Goal: Task Accomplishment & Management: Manage account settings

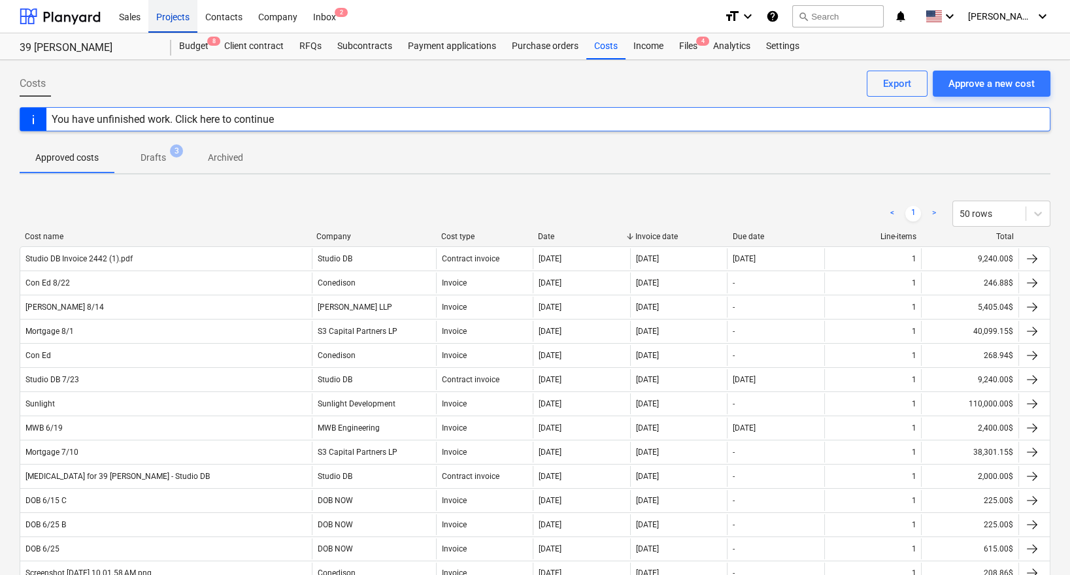
click at [163, 26] on div "Projects" at bounding box center [172, 15] width 49 height 33
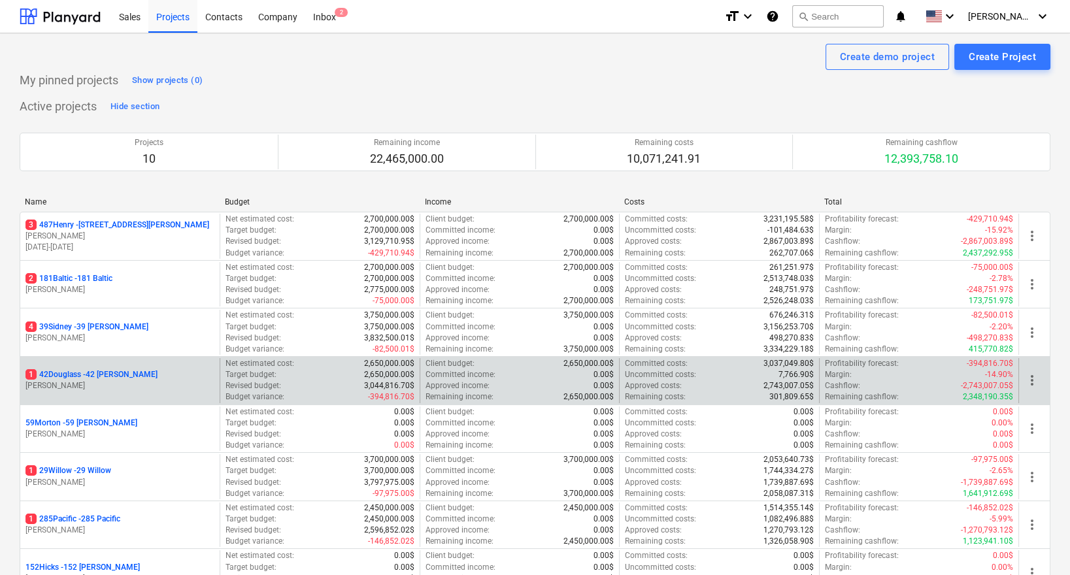
scroll to position [42, 0]
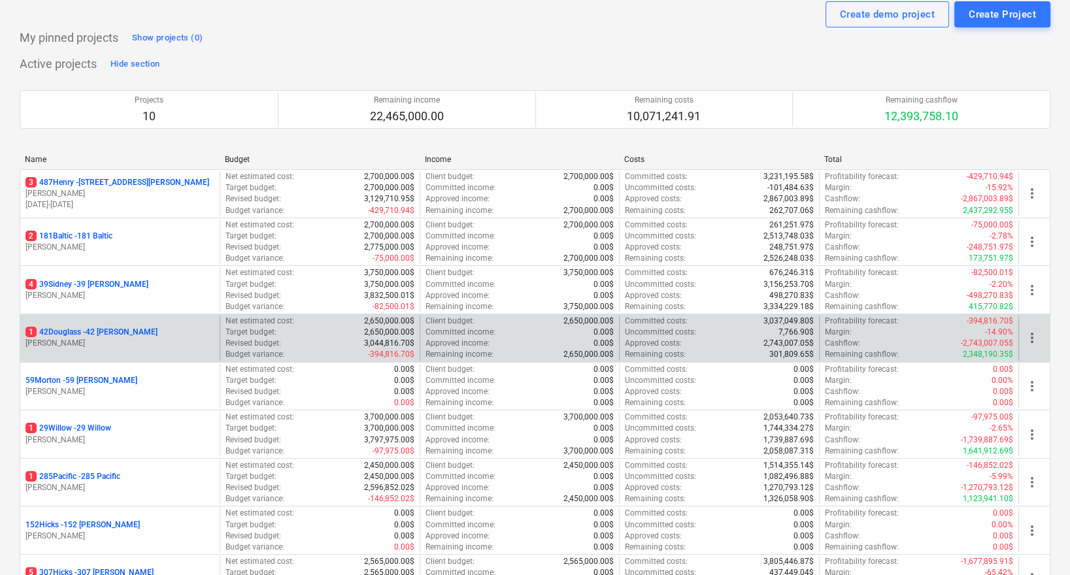
click at [99, 330] on p "1 42Douglass - 42 [PERSON_NAME]" at bounding box center [91, 332] width 132 height 11
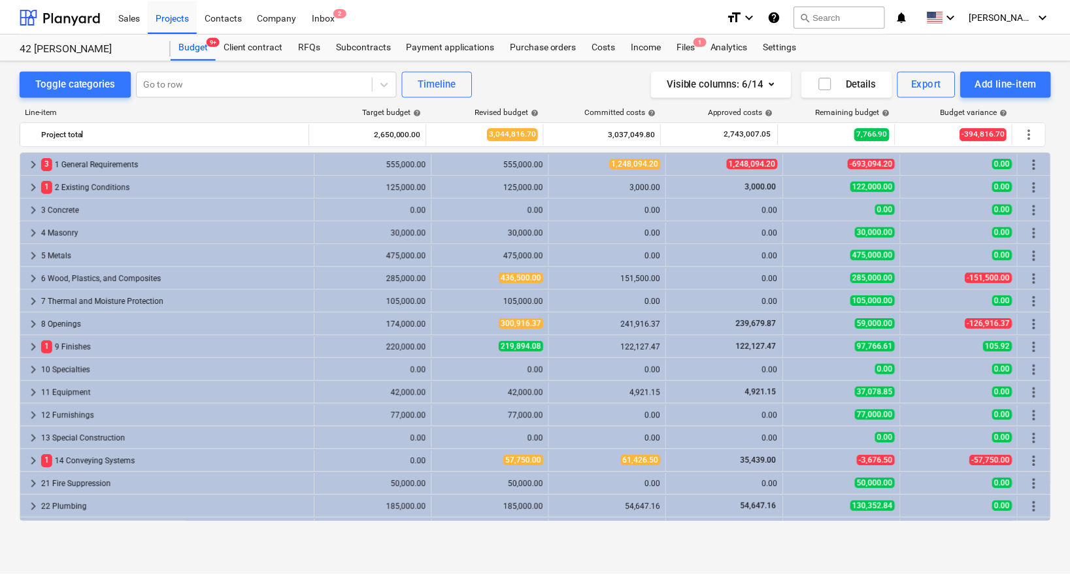
scroll to position [293, 0]
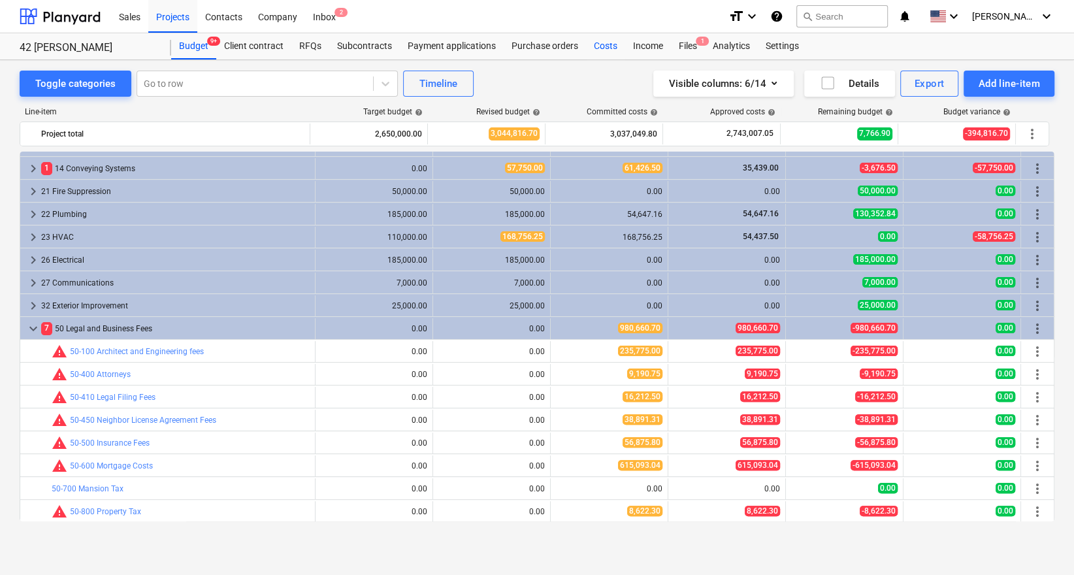
click at [596, 48] on div "Costs" at bounding box center [605, 46] width 39 height 26
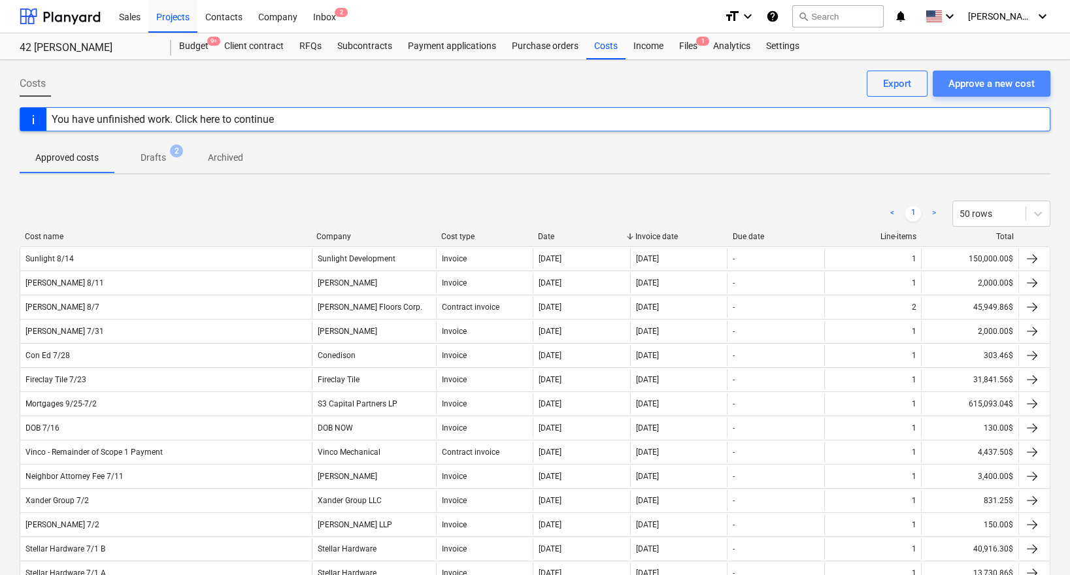
click at [958, 84] on div "Approve a new cost" at bounding box center [991, 83] width 86 height 17
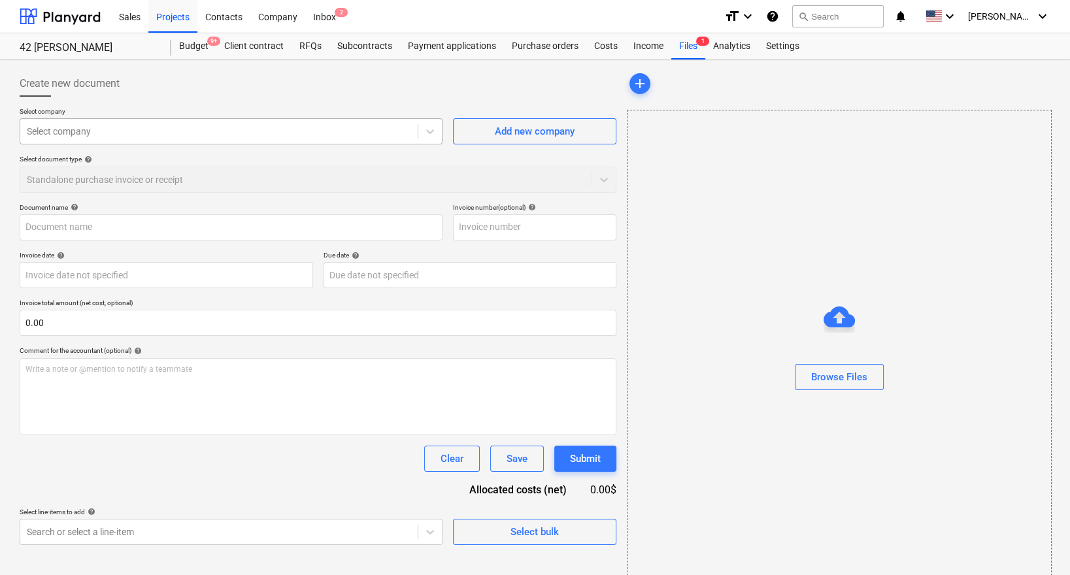
click at [278, 125] on div at bounding box center [219, 131] width 384 height 13
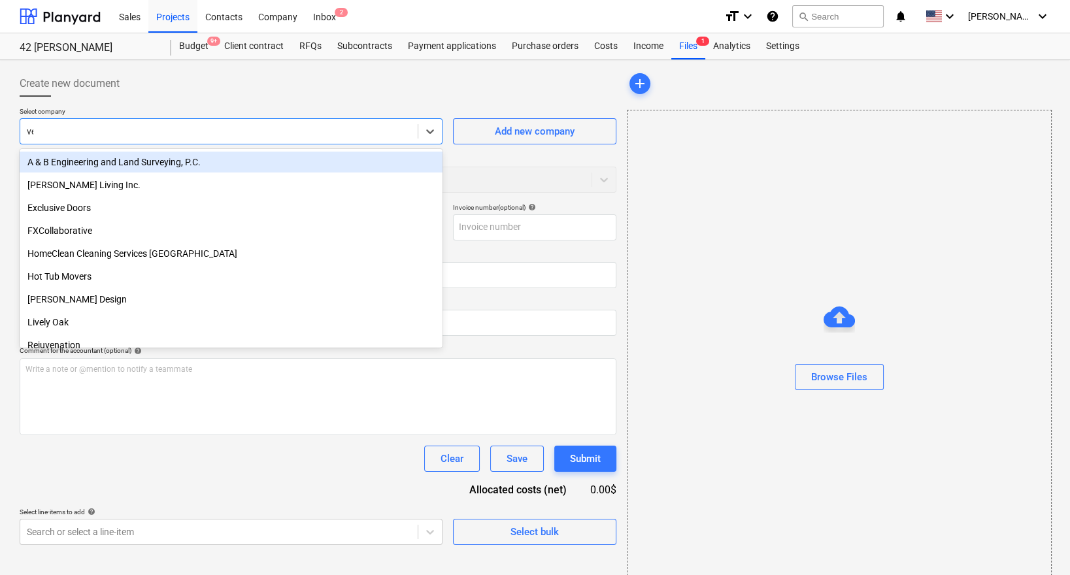
type input "ven"
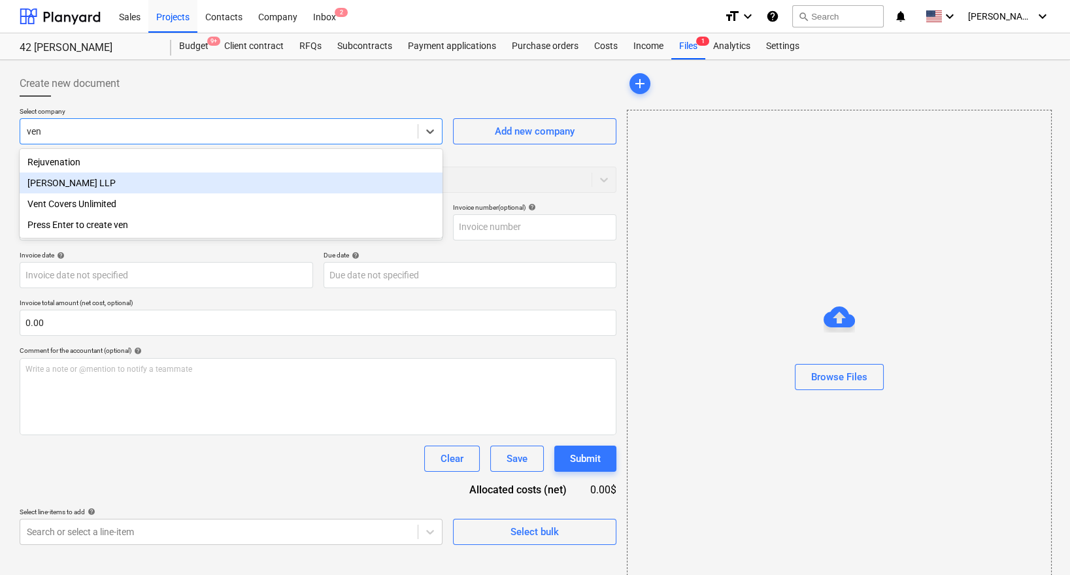
click at [242, 188] on div "[PERSON_NAME] LLP" at bounding box center [231, 182] width 423 height 21
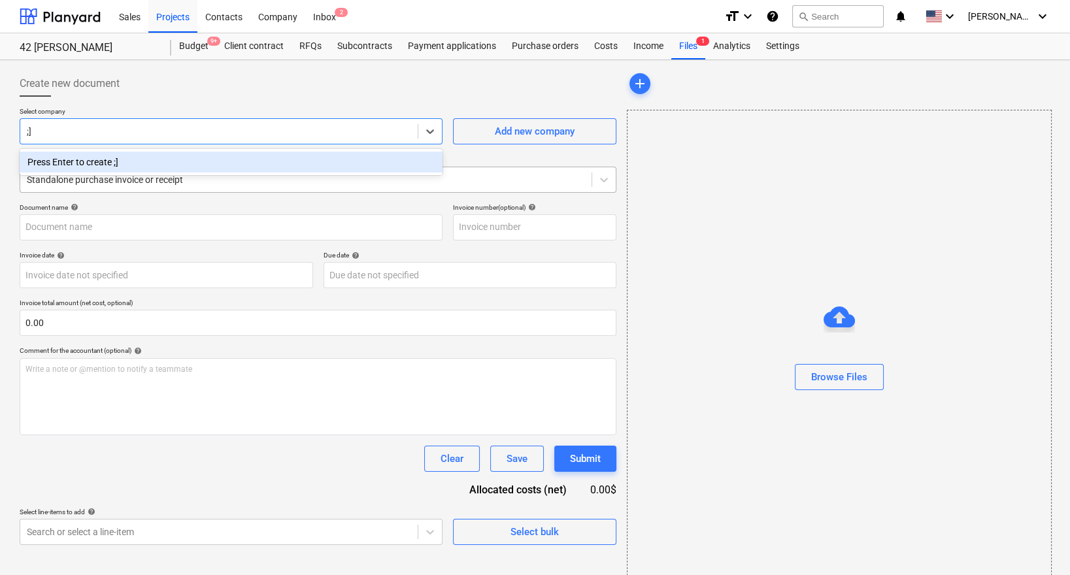
type input ";"
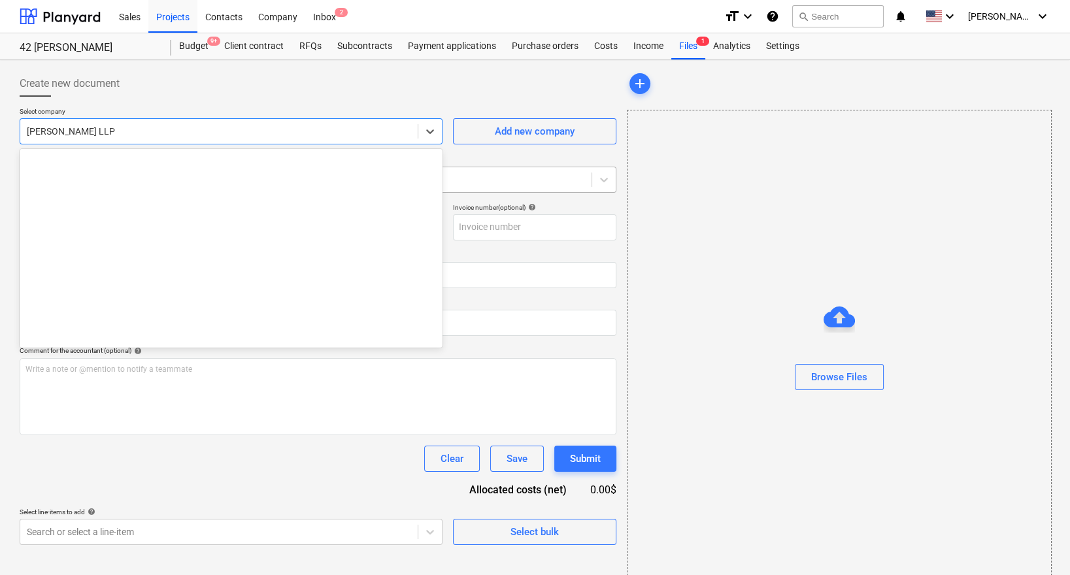
scroll to position [4185, 0]
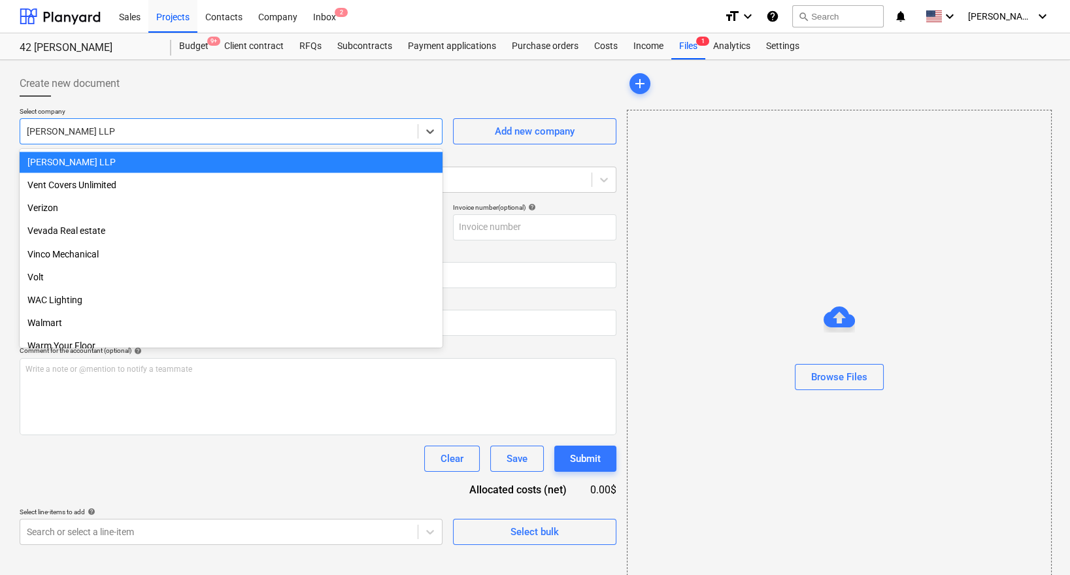
click at [182, 156] on div "[PERSON_NAME] LLP" at bounding box center [231, 162] width 423 height 21
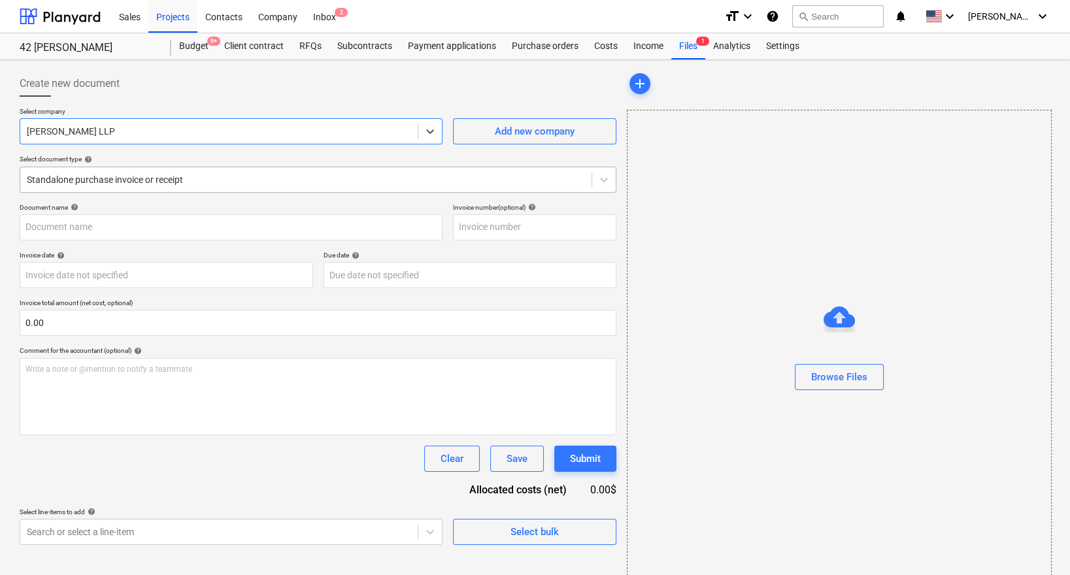
click at [263, 186] on div "Standalone purchase invoice or receipt" at bounding box center [305, 180] width 571 height 18
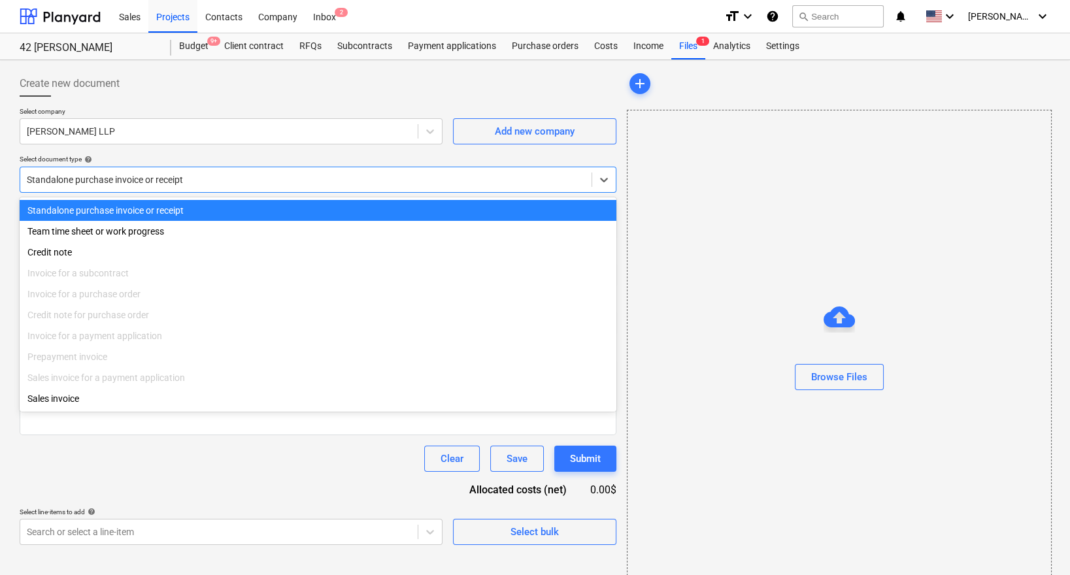
click at [270, 153] on div "Select company [PERSON_NAME] LLP Add new company Select document type help opti…" at bounding box center [318, 155] width 596 height 96
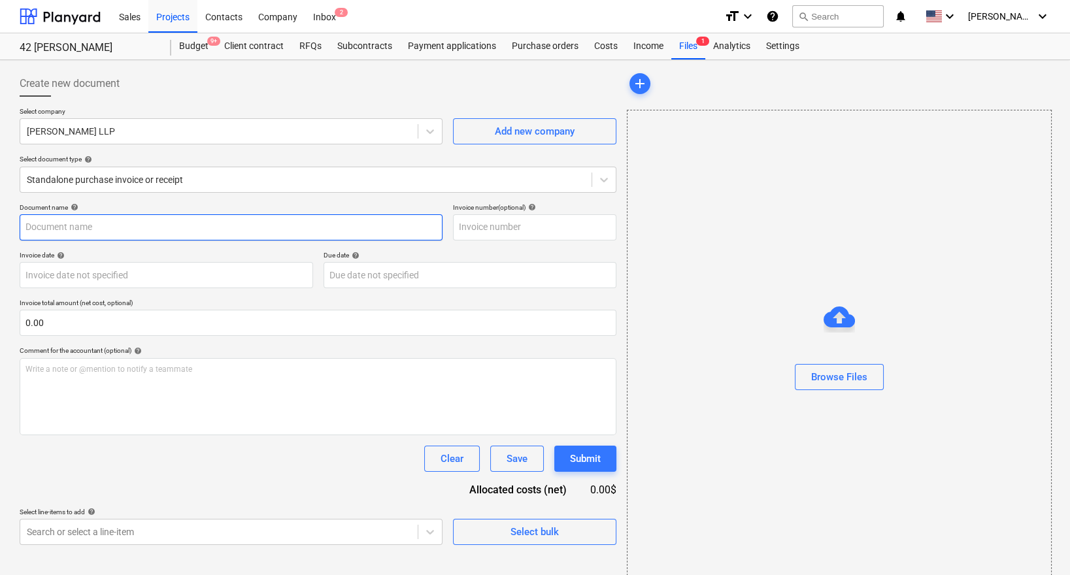
click at [184, 226] on input "text" at bounding box center [231, 227] width 423 height 26
type input "F"
type input "[PERSON_NAME] 8/14"
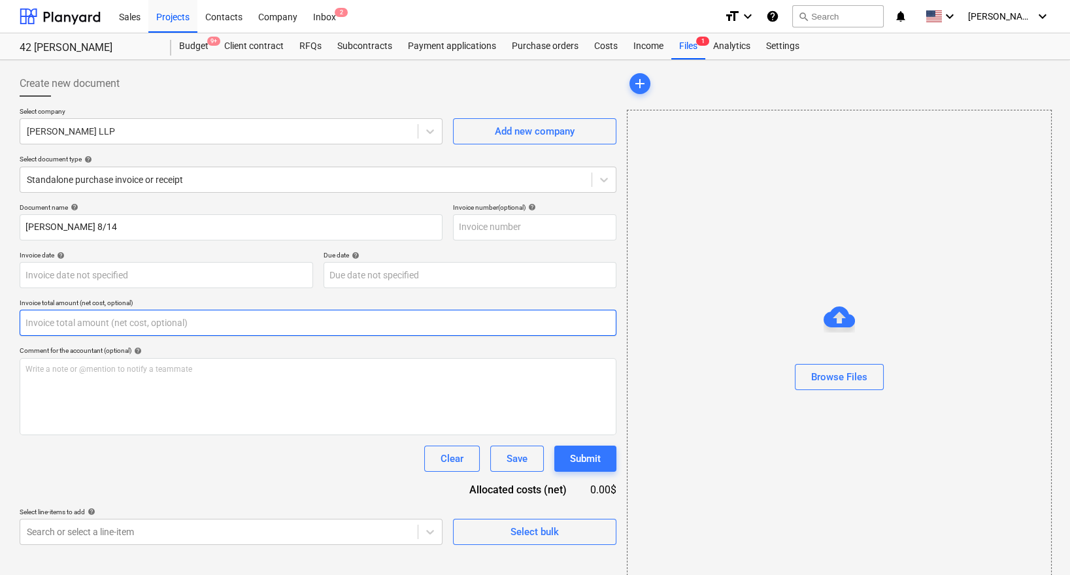
click at [124, 329] on input "text" at bounding box center [318, 323] width 596 height 26
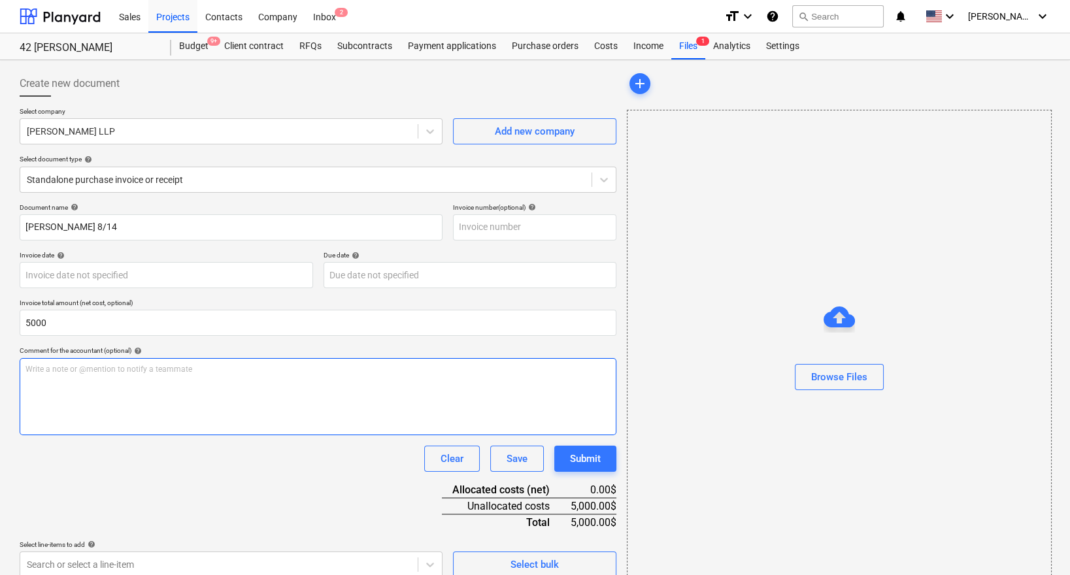
type input "5,000.00"
click at [126, 400] on div "Write a note or @mention to notify a teammate [PERSON_NAME]" at bounding box center [318, 396] width 596 height 77
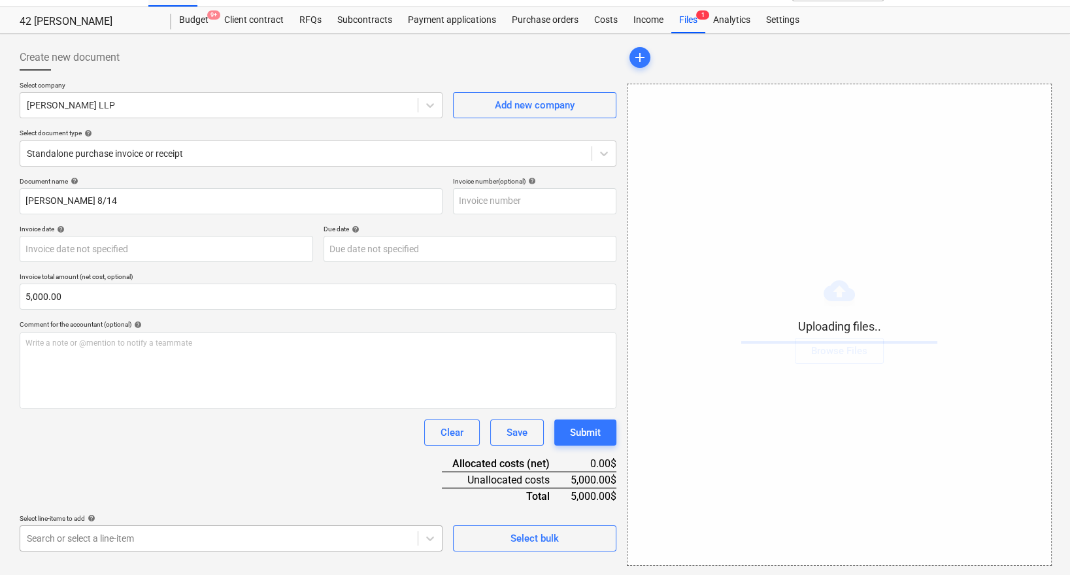
click at [222, 540] on body "Sales Projects Contacts Company Inbox 2 format_size keyboard_arrow_down help se…" at bounding box center [535, 261] width 1070 height 575
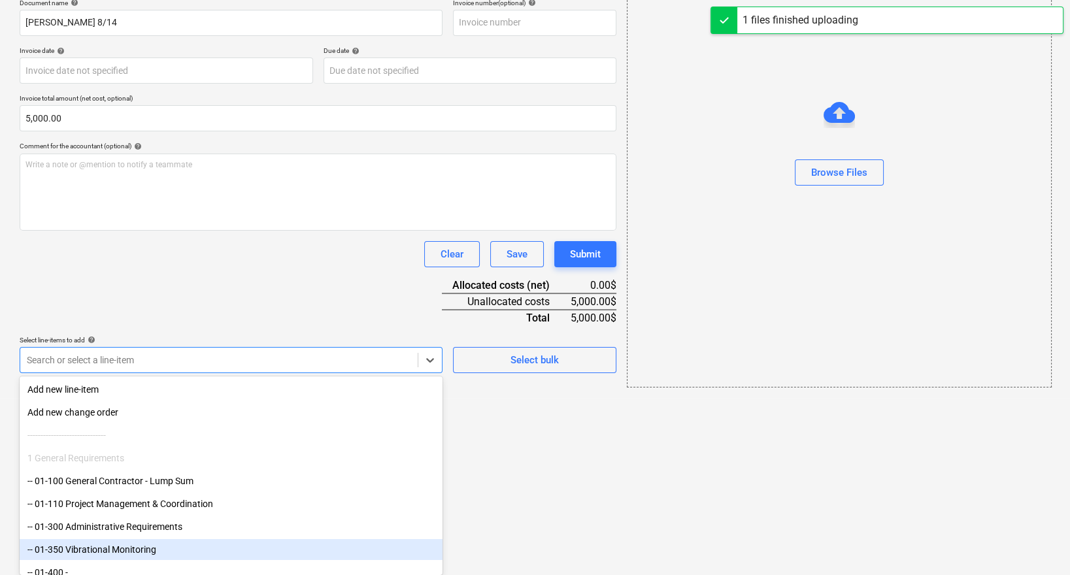
type input "b"
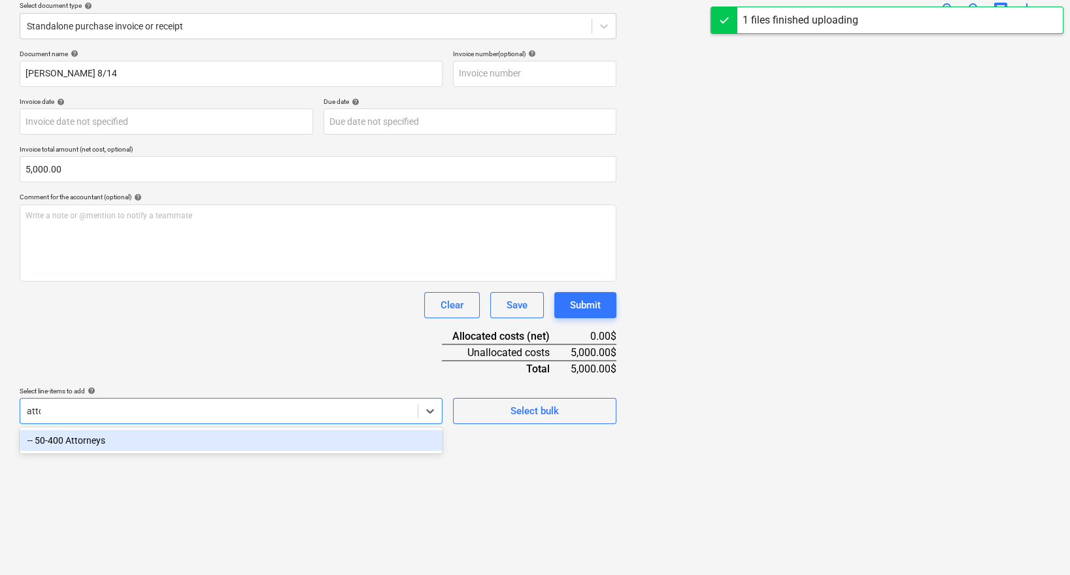
type input "attor"
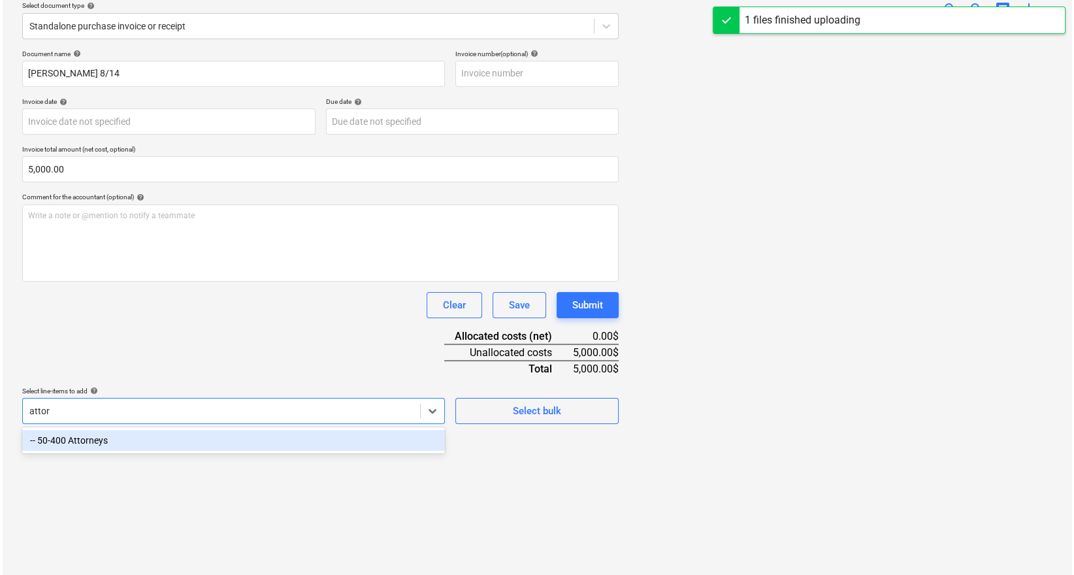
scroll to position [130, 0]
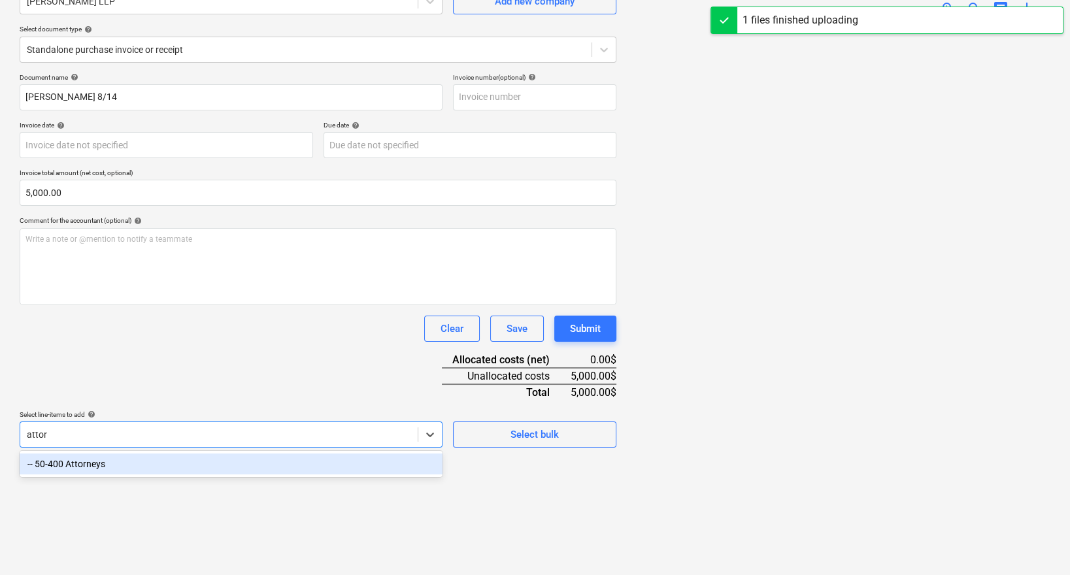
click at [174, 468] on div "-- 50-400 Attorneys" at bounding box center [231, 463] width 423 height 21
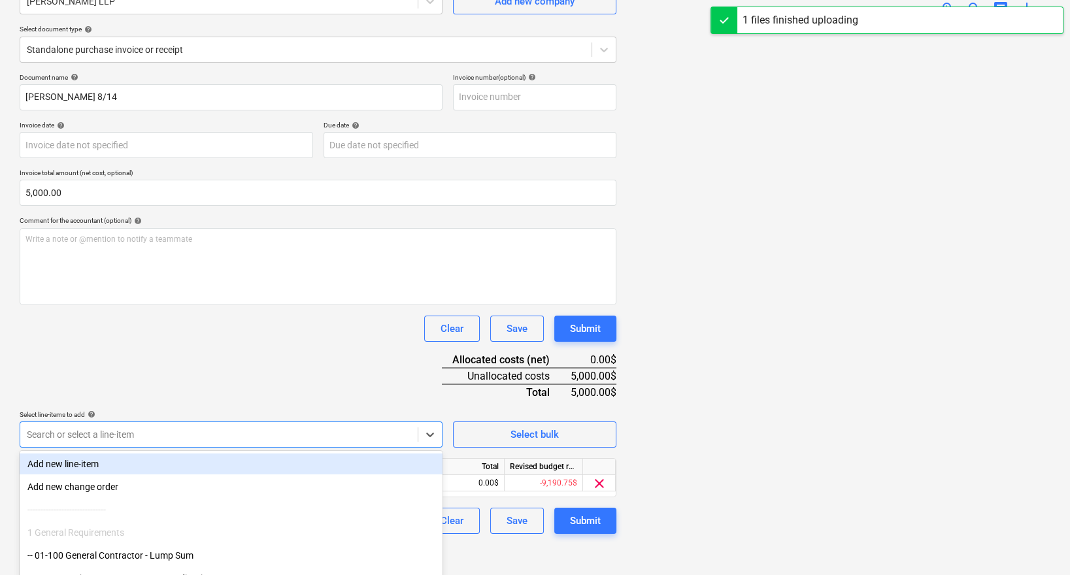
click at [344, 384] on div "Document name help [PERSON_NAME] 8/14 Invoice number (optional) help Invoice da…" at bounding box center [318, 303] width 596 height 461
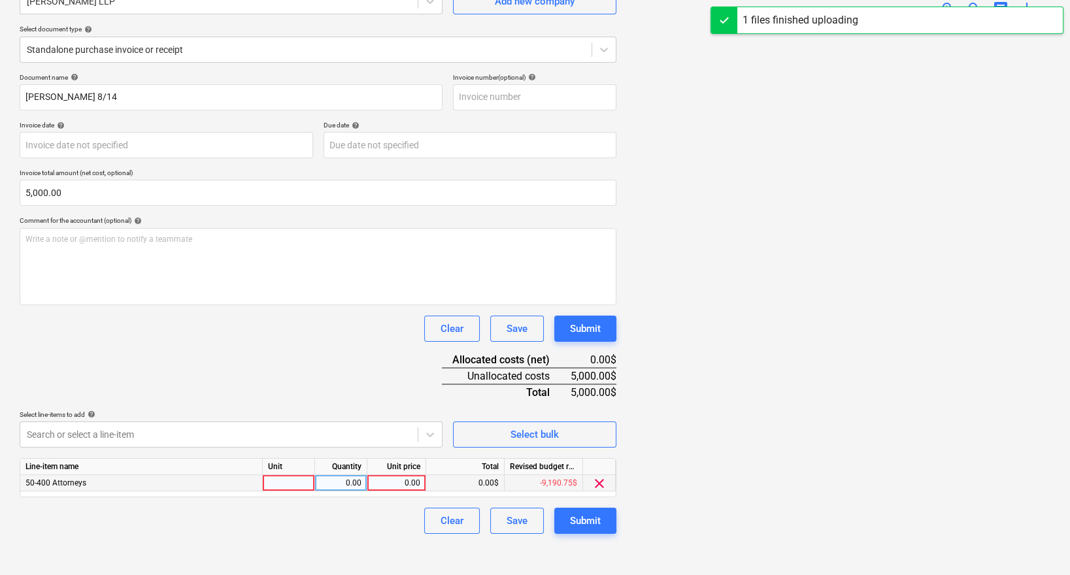
click at [412, 483] on div "0.00" at bounding box center [396, 483] width 48 height 16
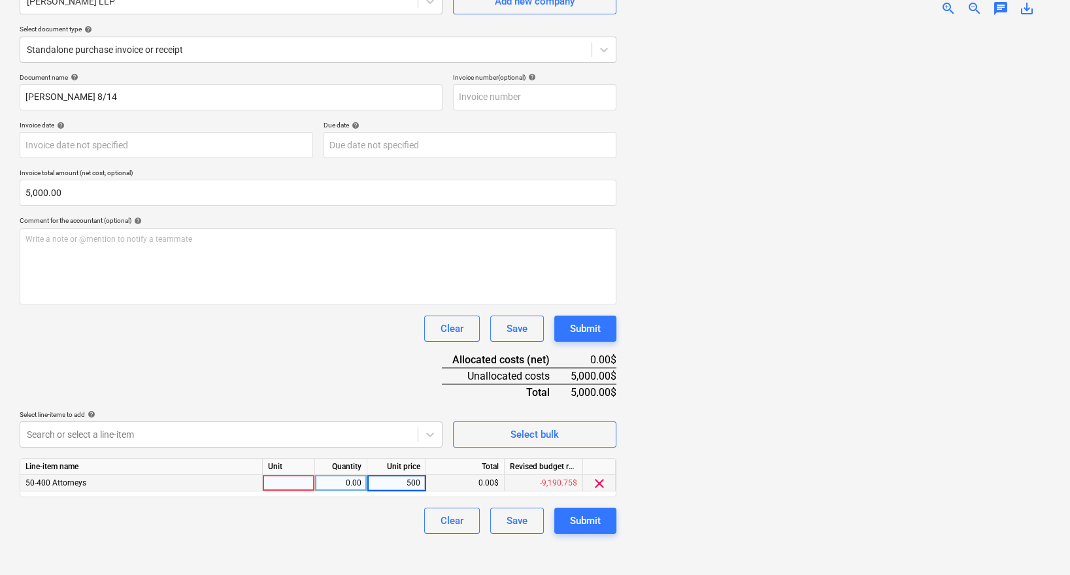
type input "5000"
click at [408, 513] on div "Clear Save Submit" at bounding box center [318, 521] width 596 height 26
click at [610, 514] on button "Submit" at bounding box center [585, 521] width 62 height 26
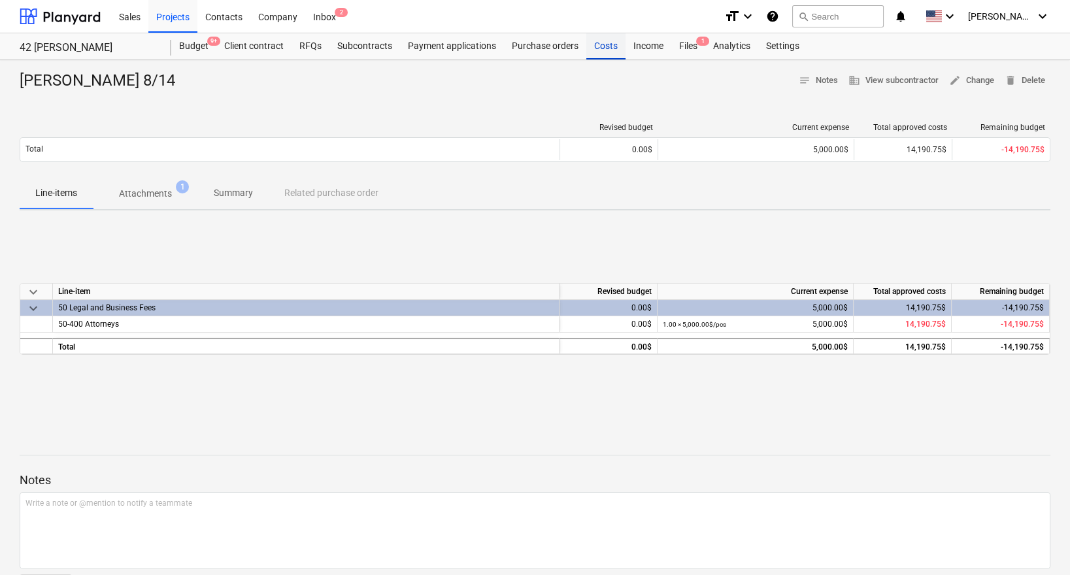
click at [606, 47] on div "Costs" at bounding box center [605, 46] width 39 height 26
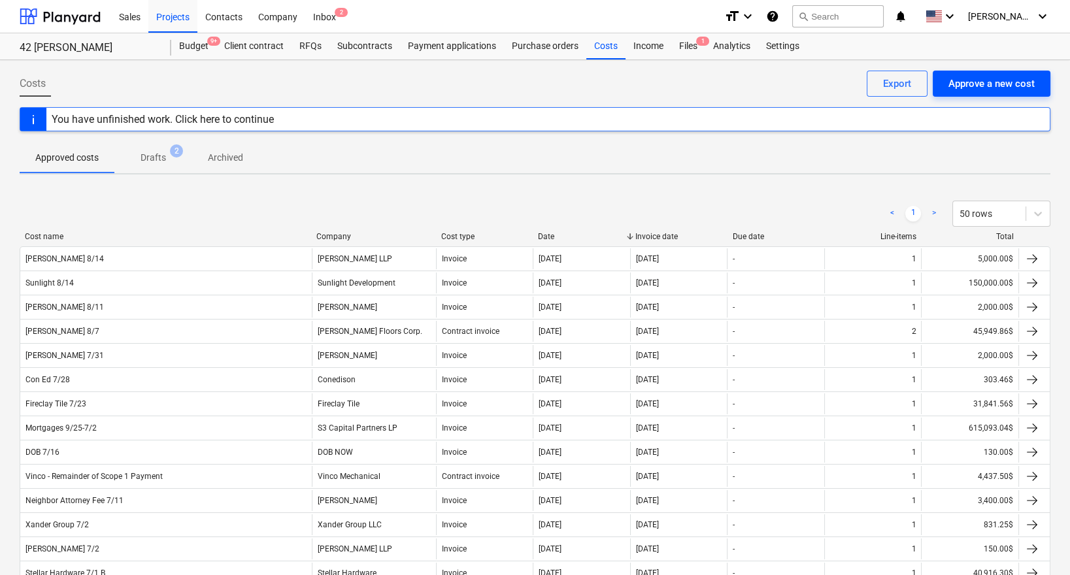
click at [977, 87] on div "Approve a new cost" at bounding box center [991, 83] width 86 height 17
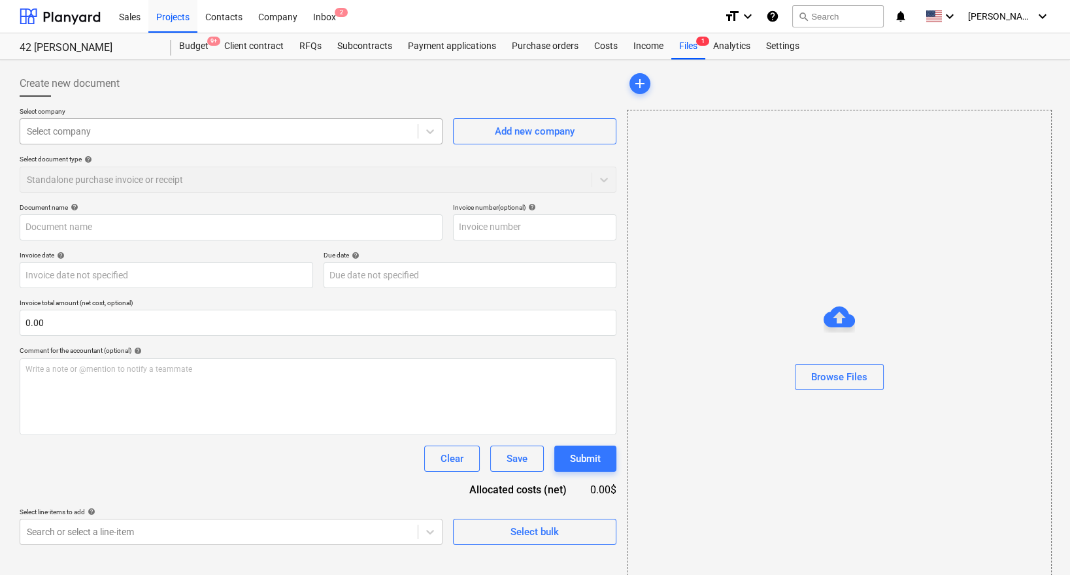
click at [375, 137] on div at bounding box center [219, 131] width 384 height 13
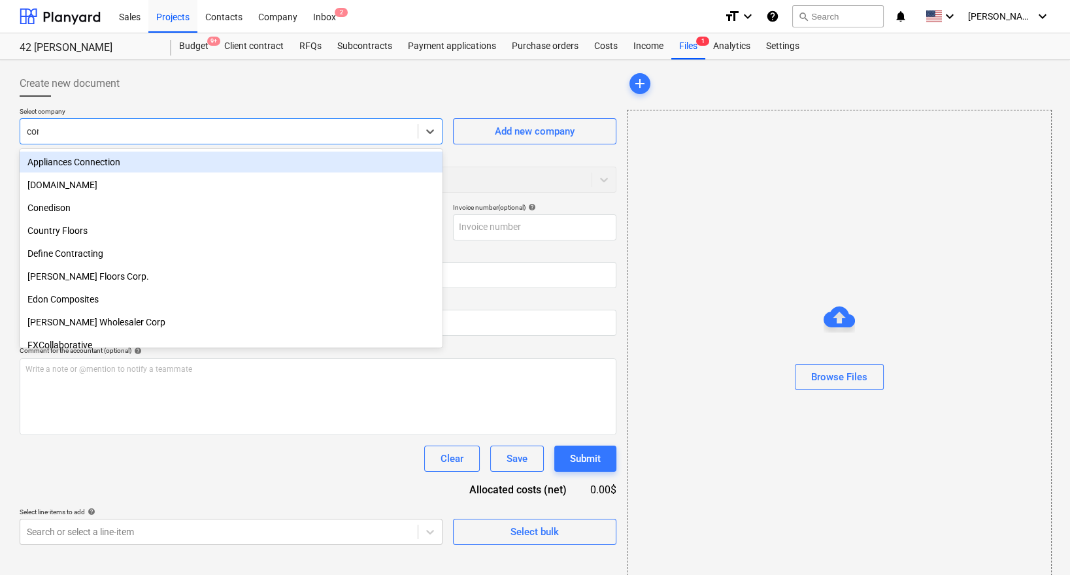
type input "coned"
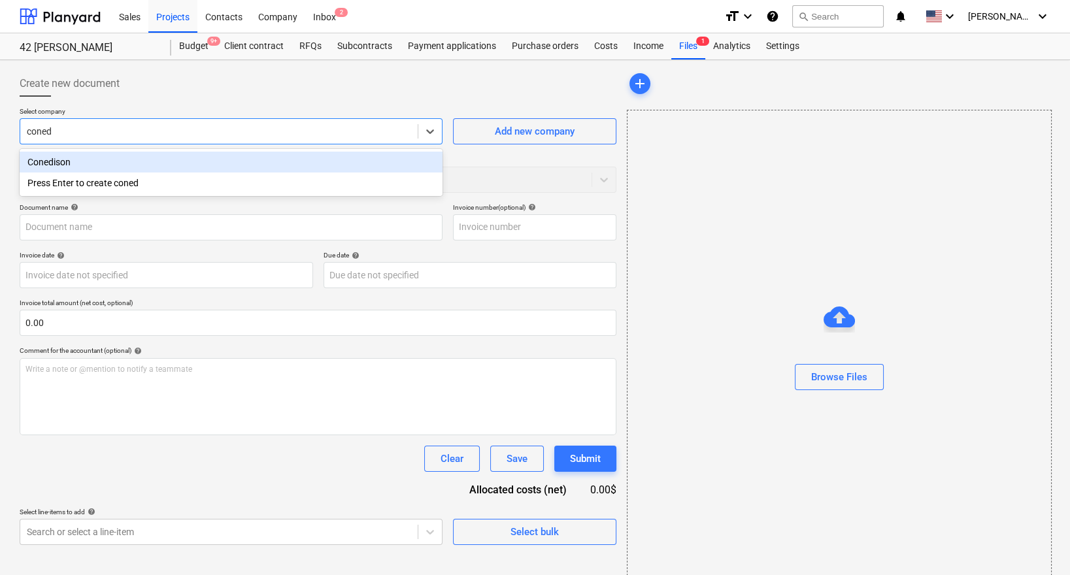
click at [340, 158] on div "Conedison" at bounding box center [231, 162] width 423 height 21
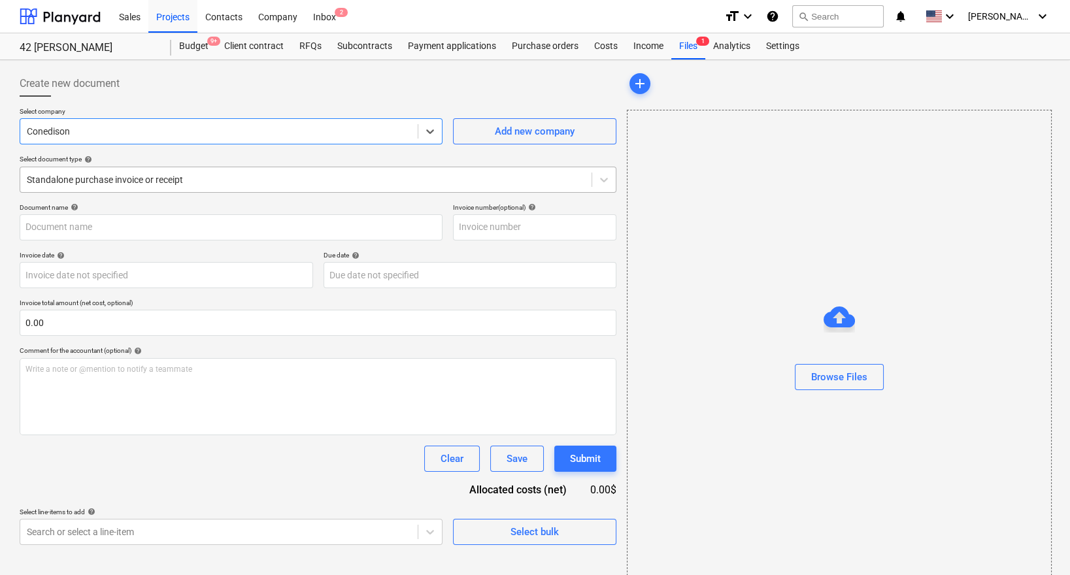
click at [333, 173] on div at bounding box center [306, 179] width 558 height 13
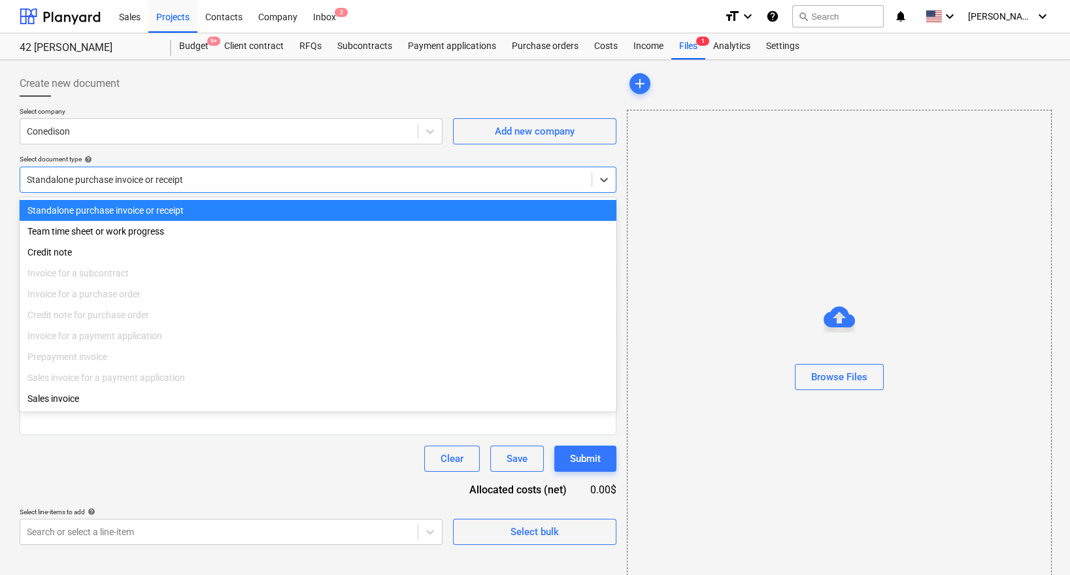
click at [300, 160] on div "Select document type help" at bounding box center [318, 159] width 596 height 8
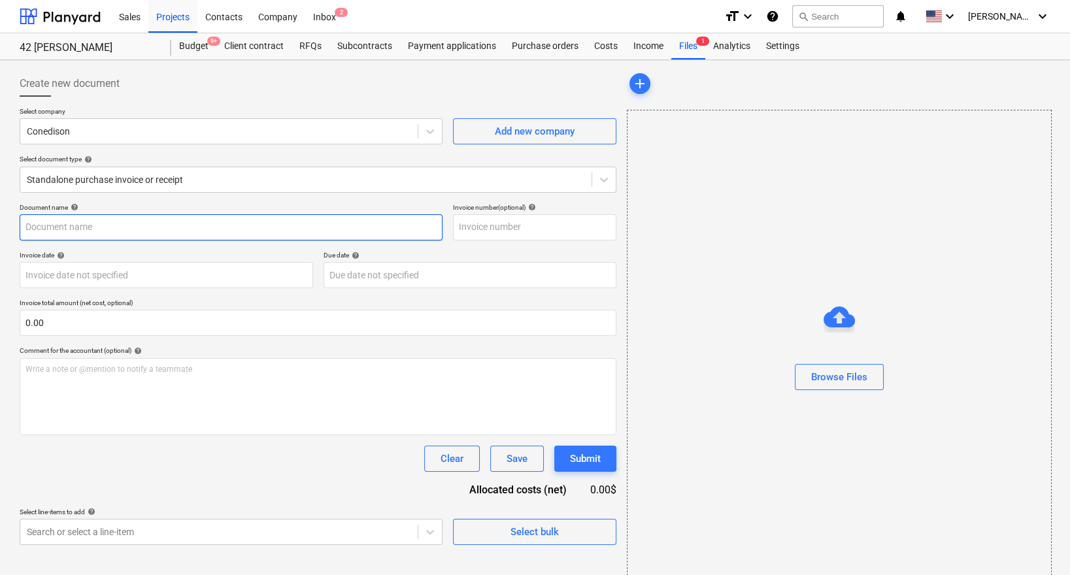
click at [221, 225] on input "text" at bounding box center [231, 227] width 423 height 26
type input "Con Ed 8/26"
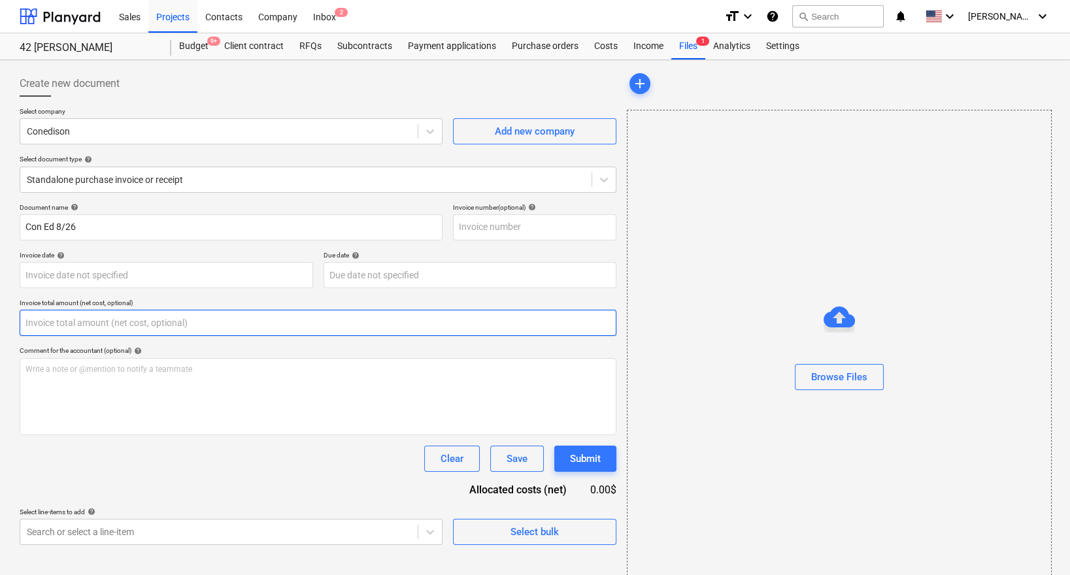
click at [140, 322] on input "text" at bounding box center [318, 323] width 596 height 26
paste input "281.61"
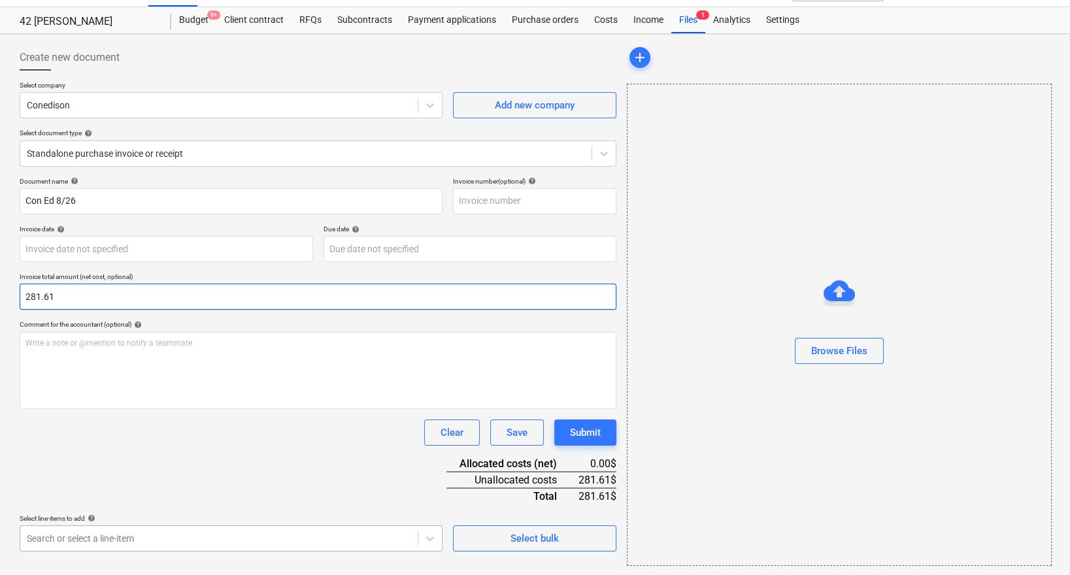
type input "281.61"
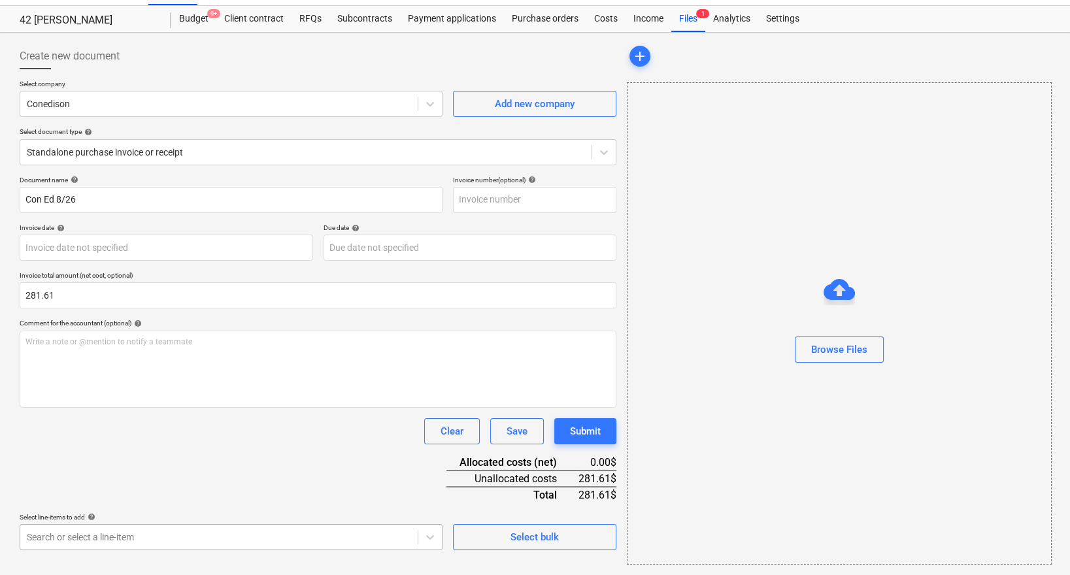
click at [148, 542] on body "Sales Projects Contacts Company Inbox 2 format_size keyboard_arrow_down help se…" at bounding box center [535, 260] width 1070 height 575
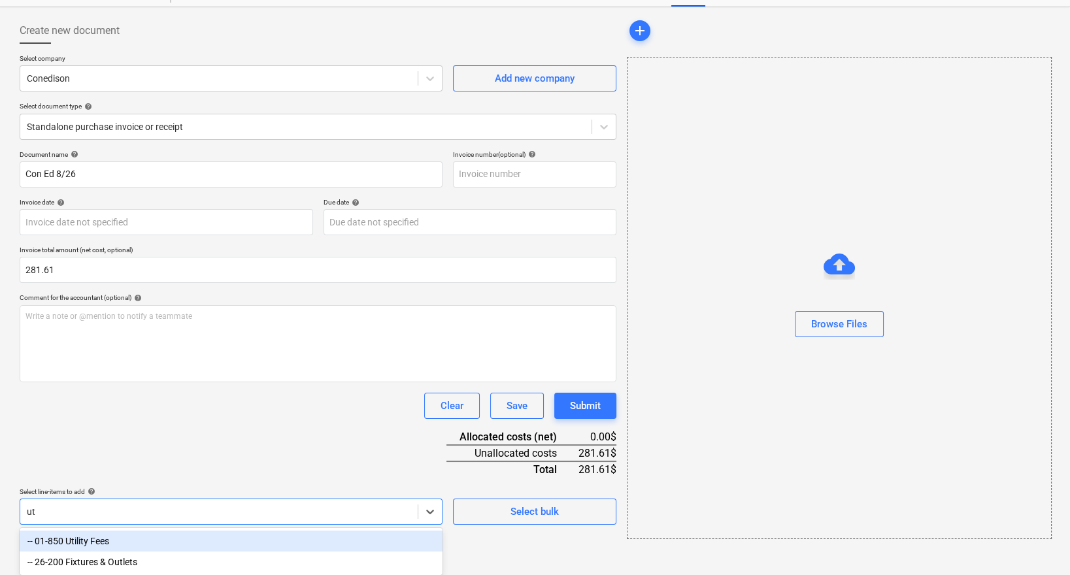
scroll to position [32, 0]
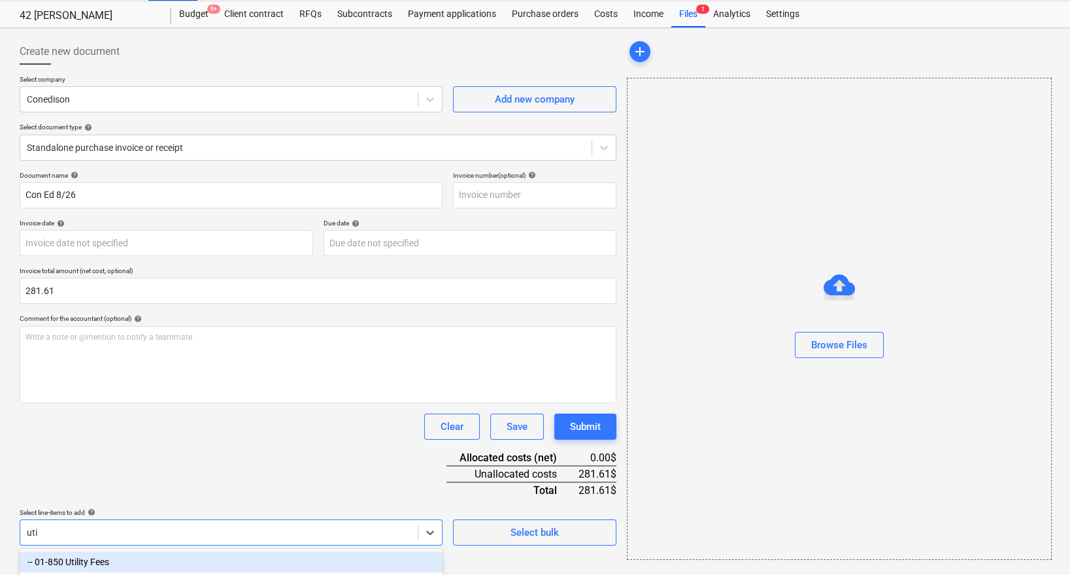
type input "utili"
click at [112, 559] on div "-- 01-850 Utility Fees" at bounding box center [231, 561] width 423 height 21
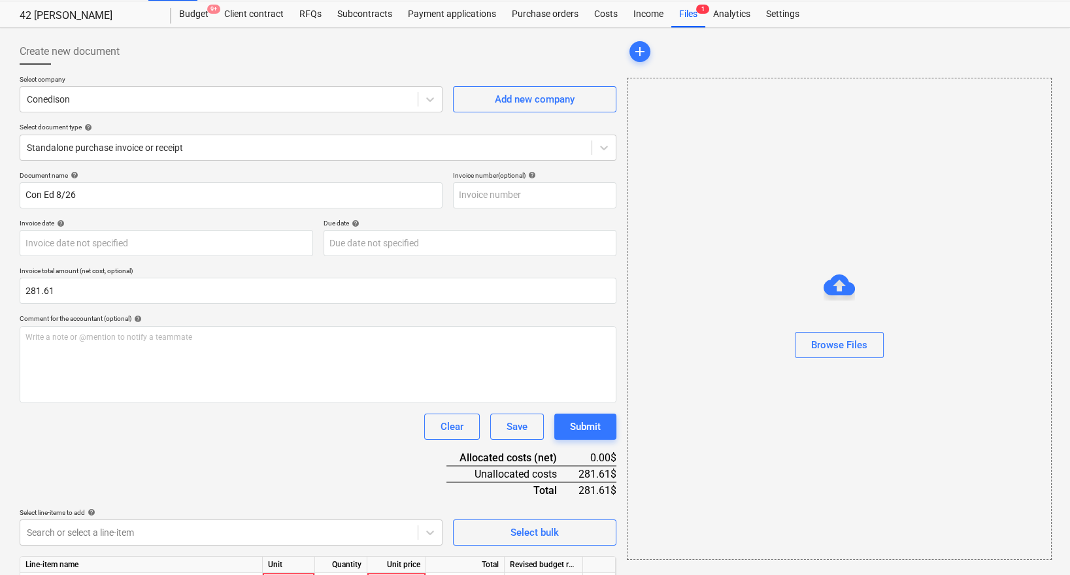
click at [141, 480] on div "Document name help Con Ed 8/26 Invoice number (optional) help Invoice date help…" at bounding box center [318, 401] width 596 height 461
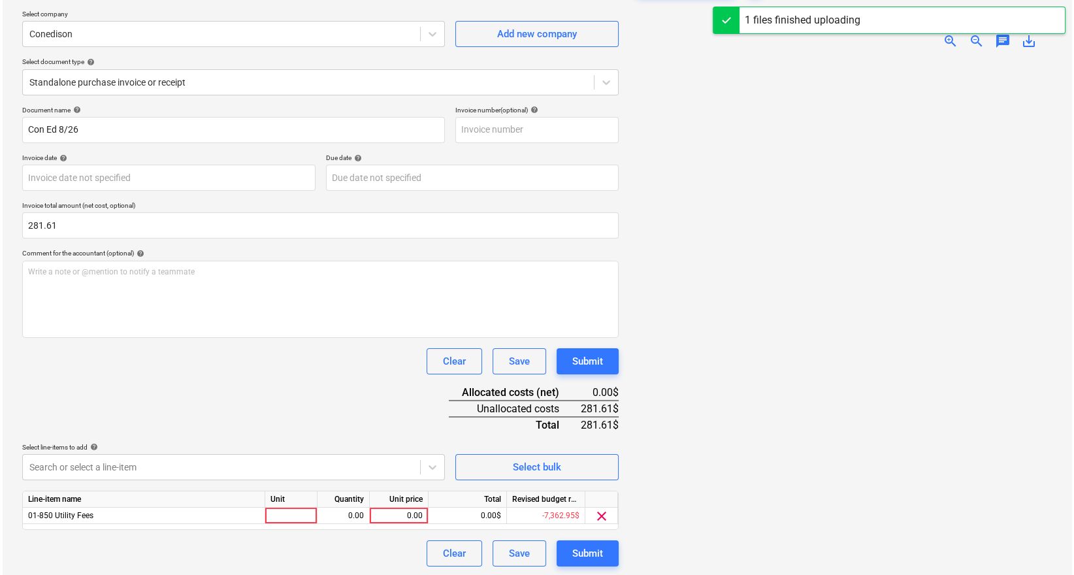
scroll to position [98, 0]
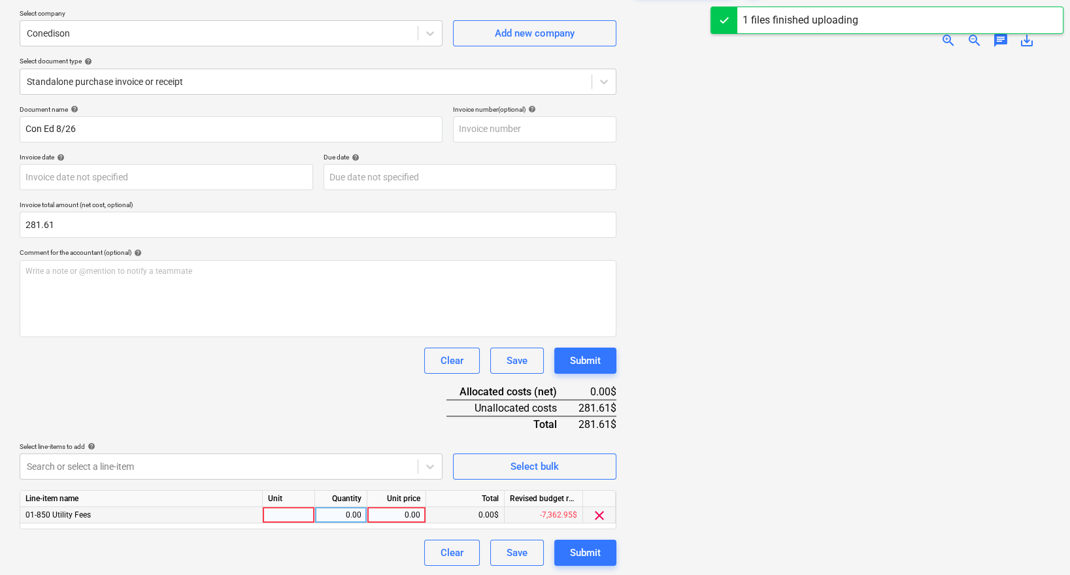
click at [466, 512] on div "0.00$" at bounding box center [465, 515] width 78 height 16
click at [402, 514] on div "0.00" at bounding box center [396, 515] width 48 height 16
type input "281.61"
click at [361, 442] on div "Select line-items to add help" at bounding box center [231, 446] width 423 height 8
click at [584, 556] on div "Submit" at bounding box center [585, 552] width 31 height 17
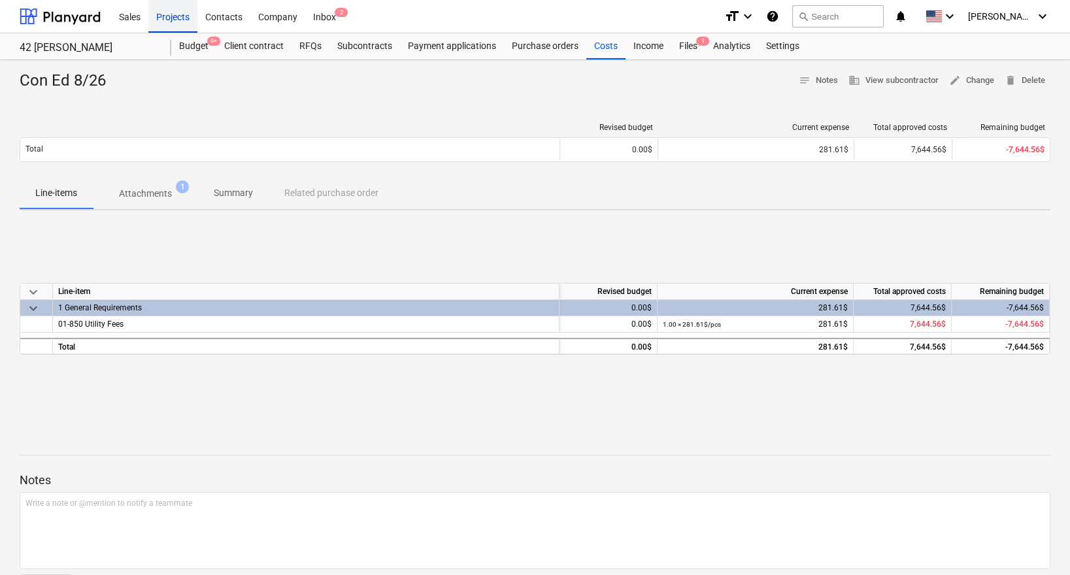
click at [183, 17] on div "Projects" at bounding box center [172, 15] width 49 height 33
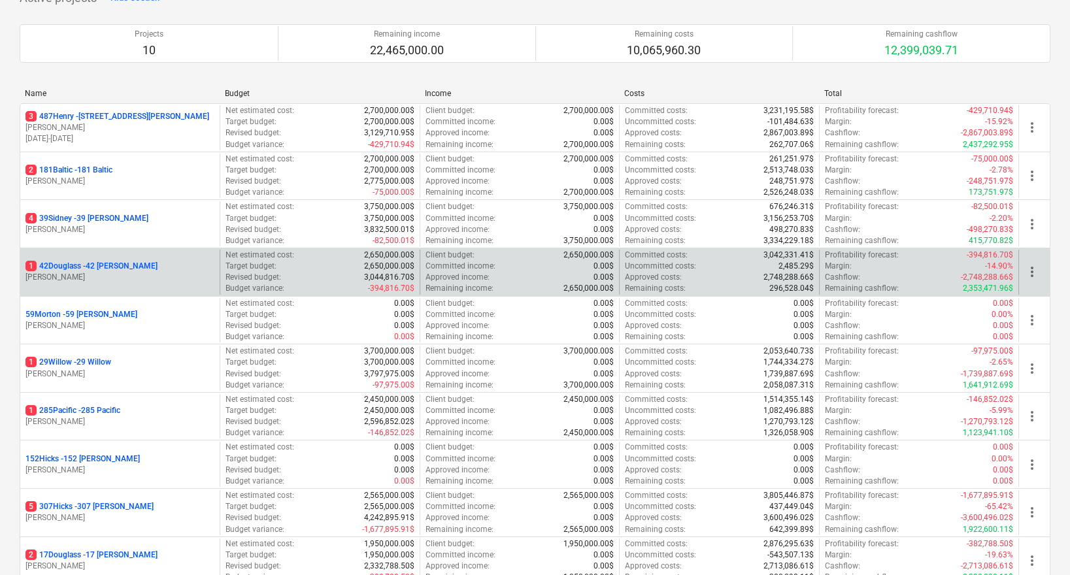
scroll to position [110, 0]
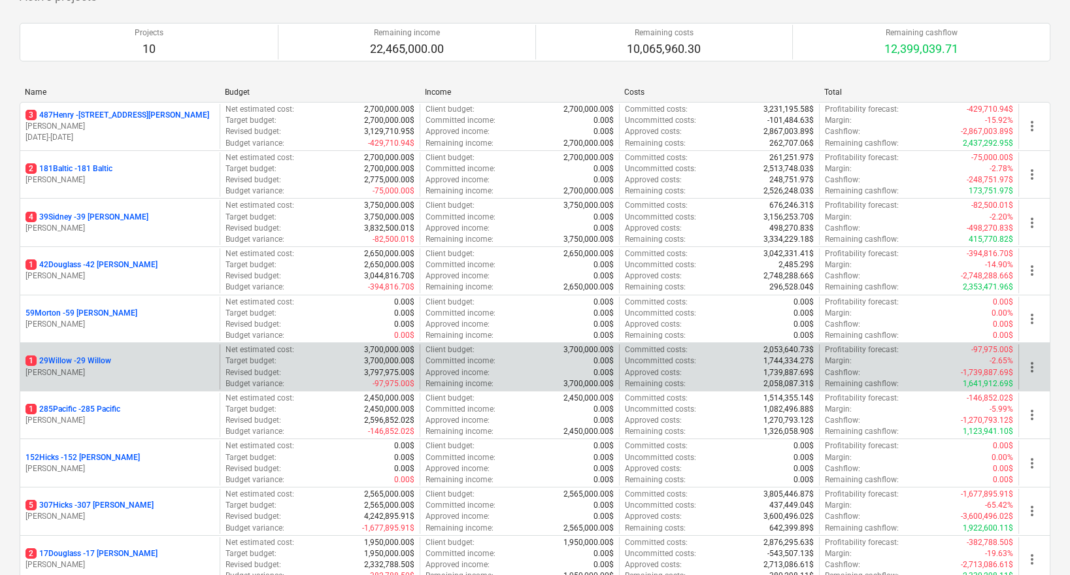
click at [84, 360] on p "1 29Willow - 29 Willow" at bounding box center [68, 360] width 86 height 11
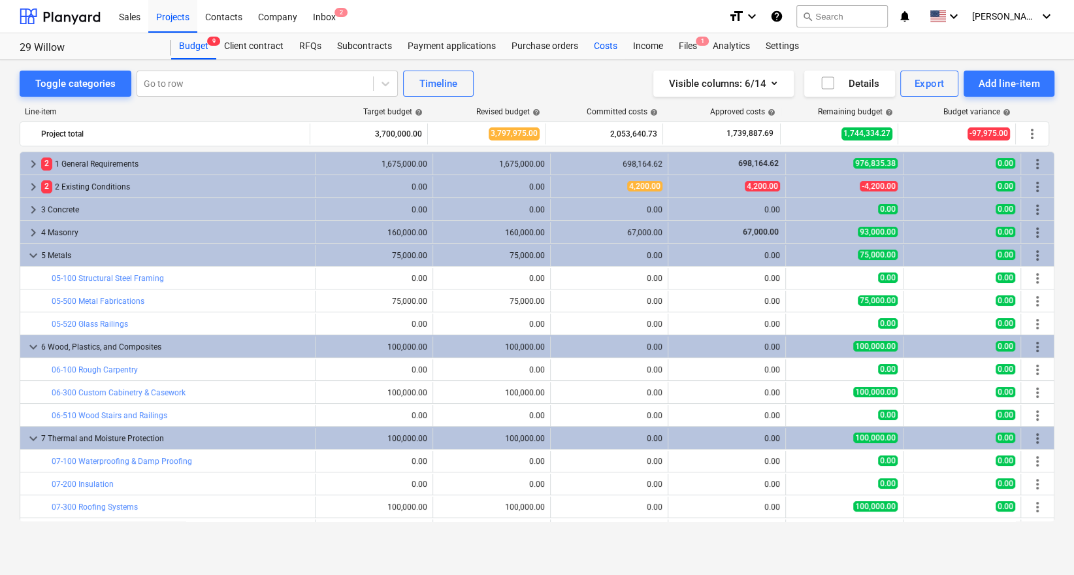
click at [606, 55] on div "Costs" at bounding box center [605, 46] width 39 height 26
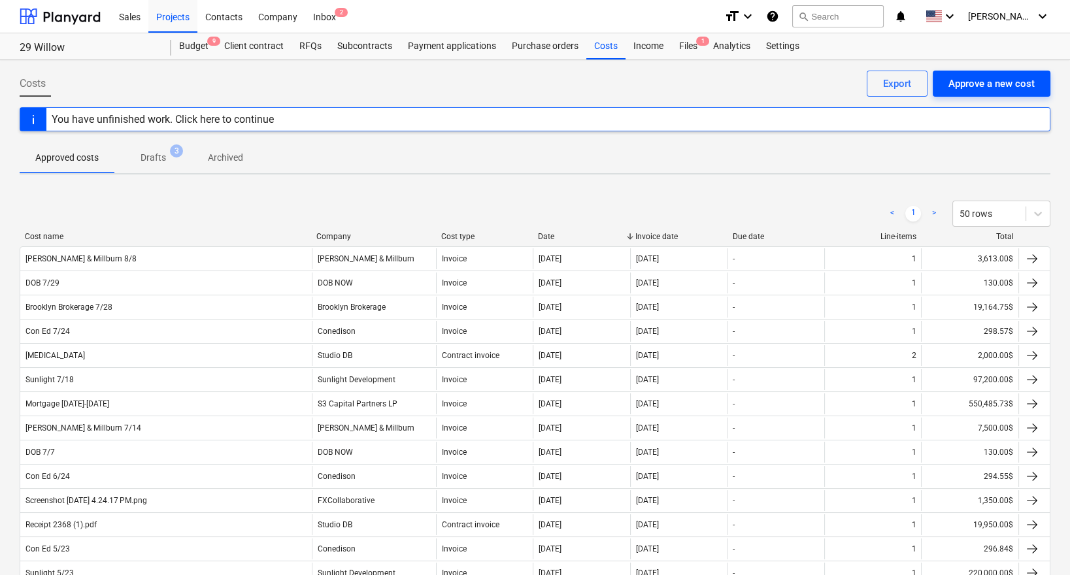
click at [960, 88] on div "Approve a new cost" at bounding box center [991, 83] width 86 height 17
click at [973, 81] on div "Approve a new cost" at bounding box center [991, 83] width 86 height 17
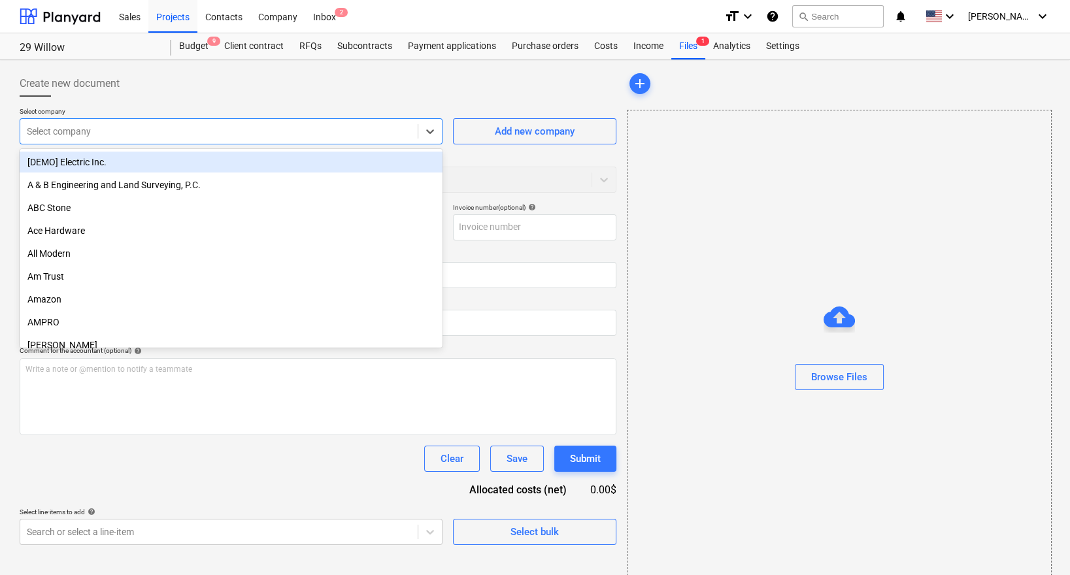
click at [163, 132] on div at bounding box center [219, 131] width 384 height 13
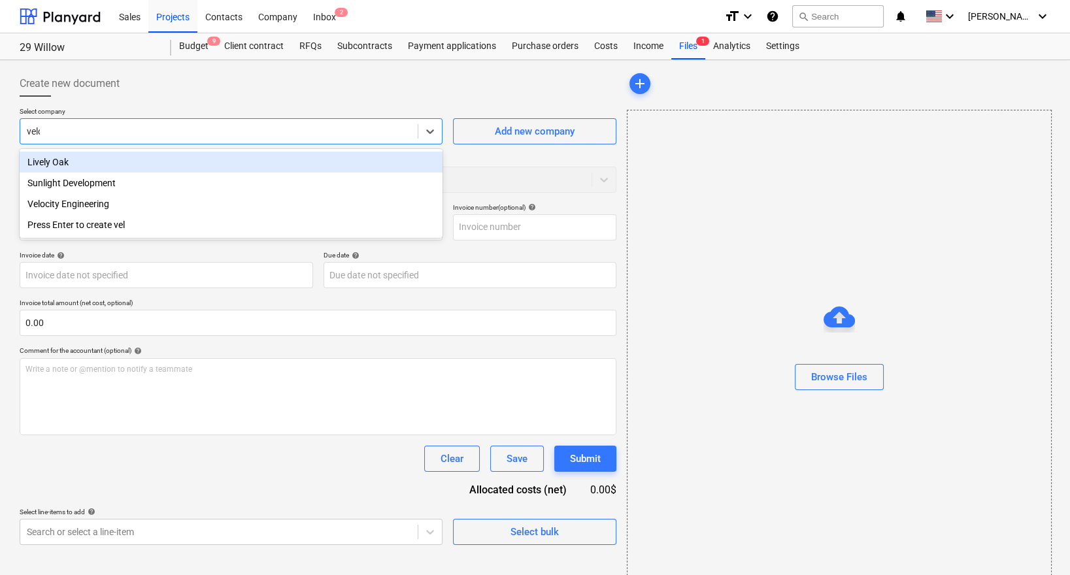
type input "veloc"
click at [351, 161] on div "Velocity Engineering" at bounding box center [231, 162] width 423 height 21
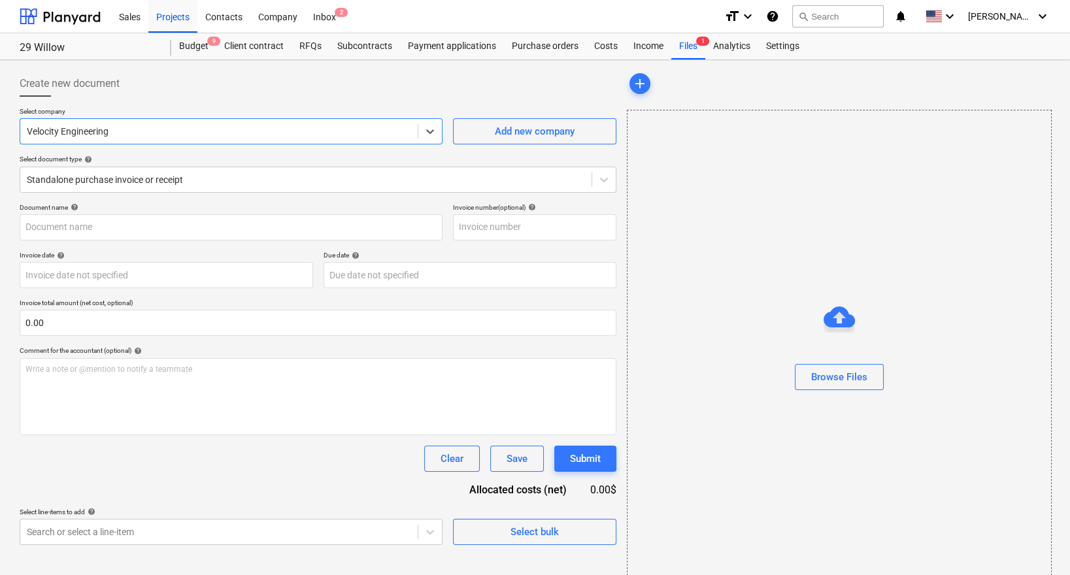
click at [7, 355] on div "Create new document Select company option Velocity Engineering , selected. Sele…" at bounding box center [535, 331] width 1070 height 542
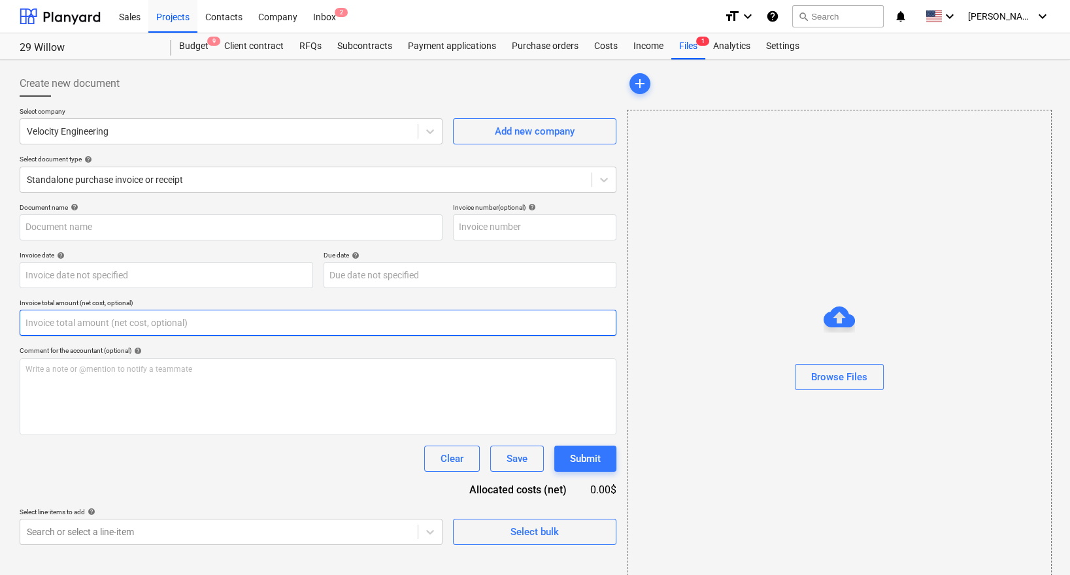
click at [302, 318] on input "text" at bounding box center [318, 323] width 596 height 26
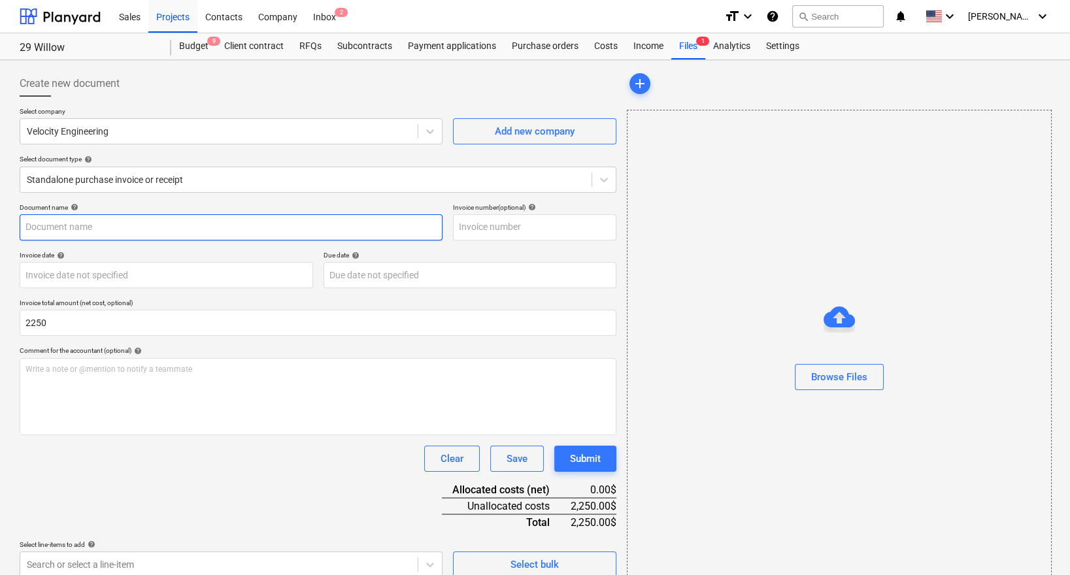
type input "2,250.00"
click at [94, 225] on input "text" at bounding box center [231, 227] width 423 height 26
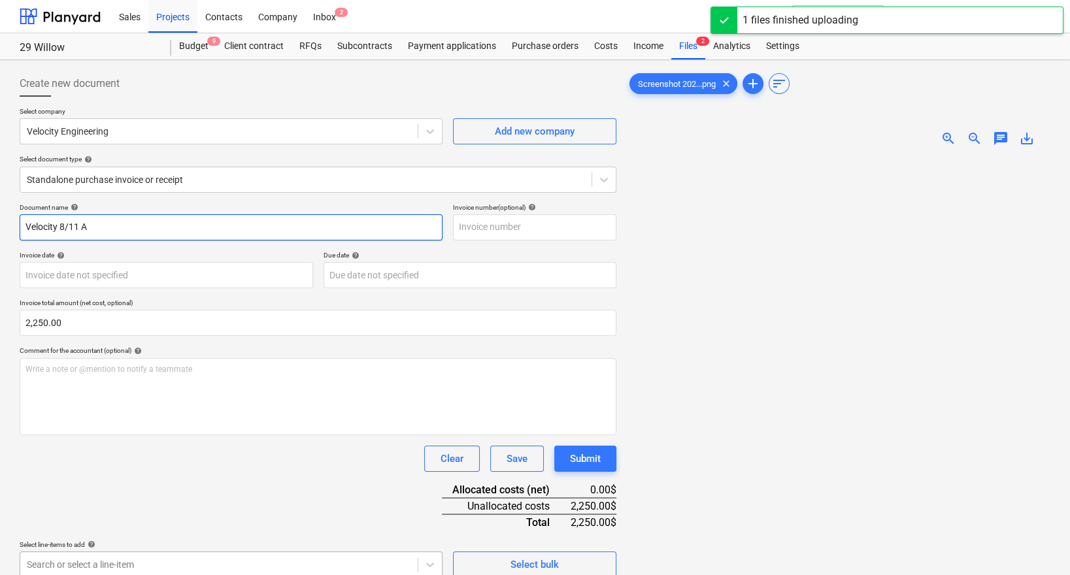
type input "Velocity 8/11 A"
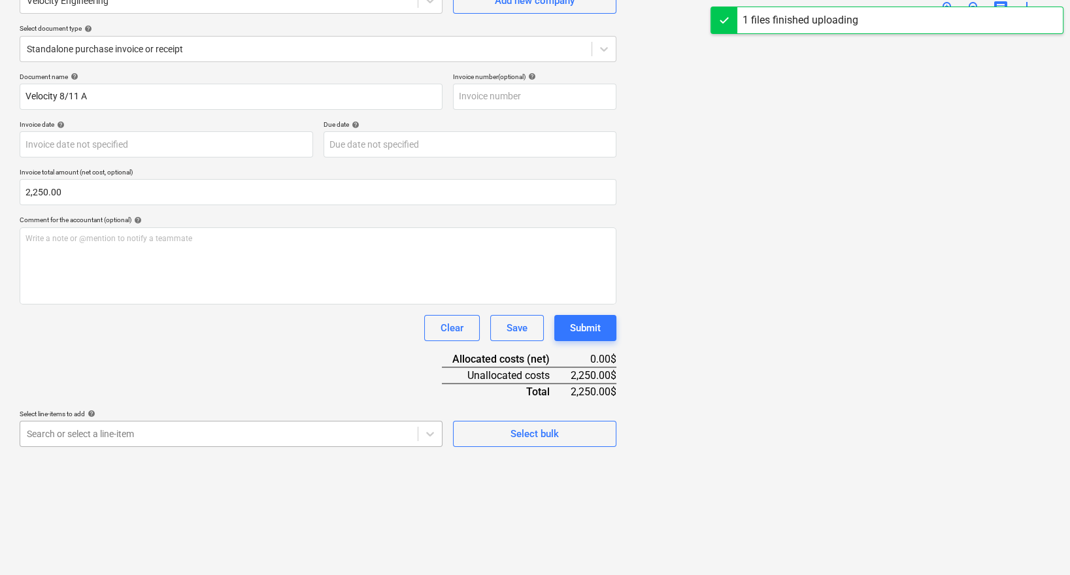
click at [266, 444] on body "Sales Projects Contacts Company Inbox 2 format_size keyboard_arrow_down help se…" at bounding box center [535, 156] width 1070 height 575
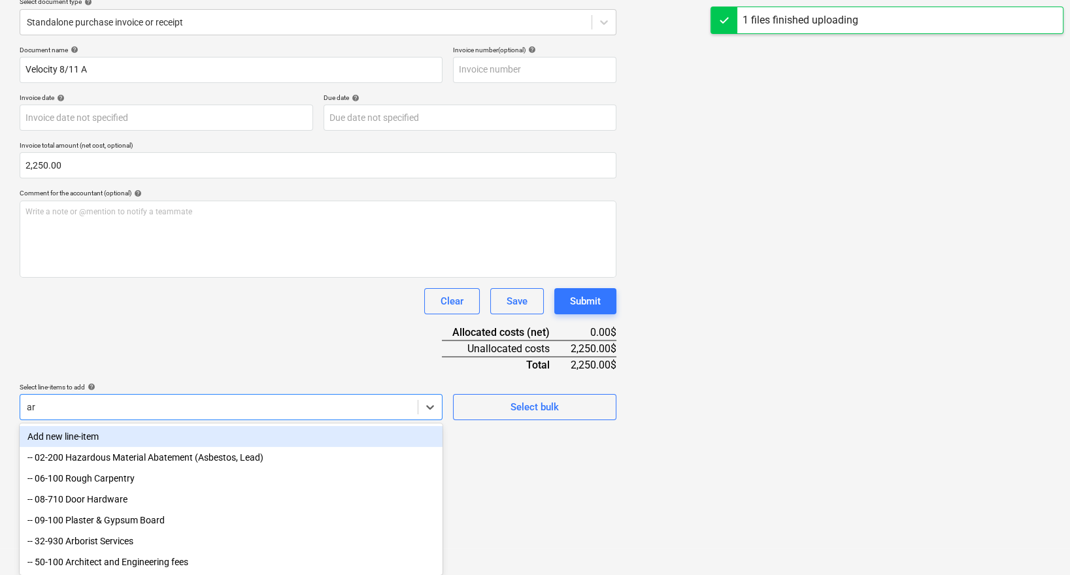
type input "arc"
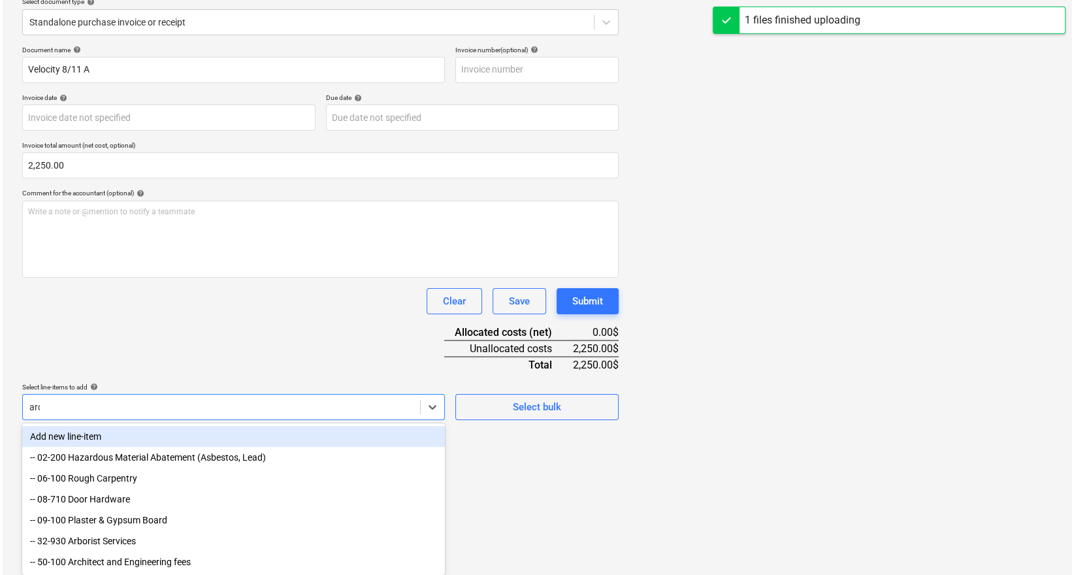
scroll to position [130, 0]
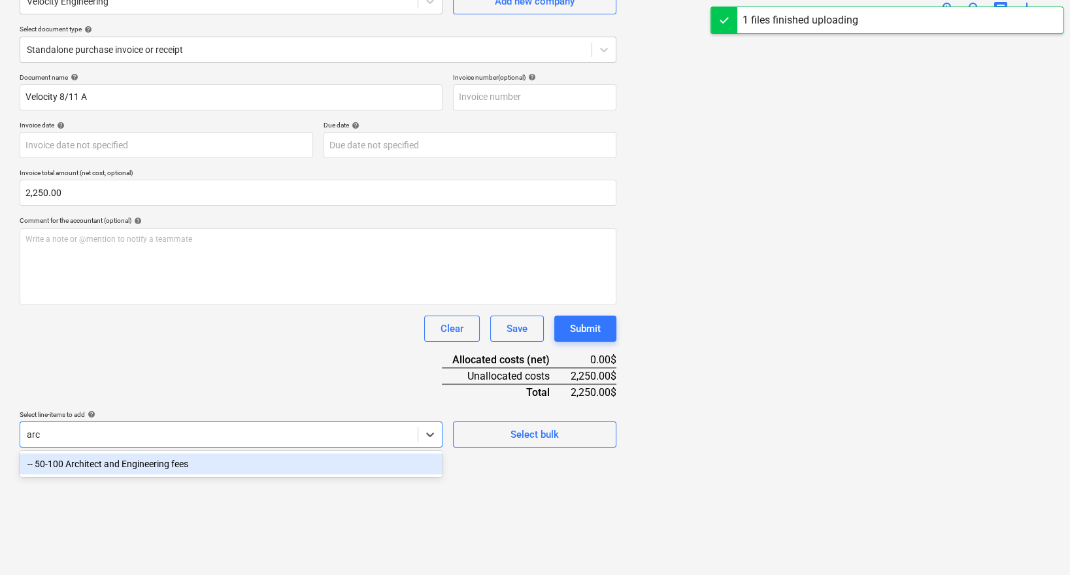
click at [253, 468] on div "-- 50-100 Architect and Engineering fees" at bounding box center [231, 463] width 423 height 21
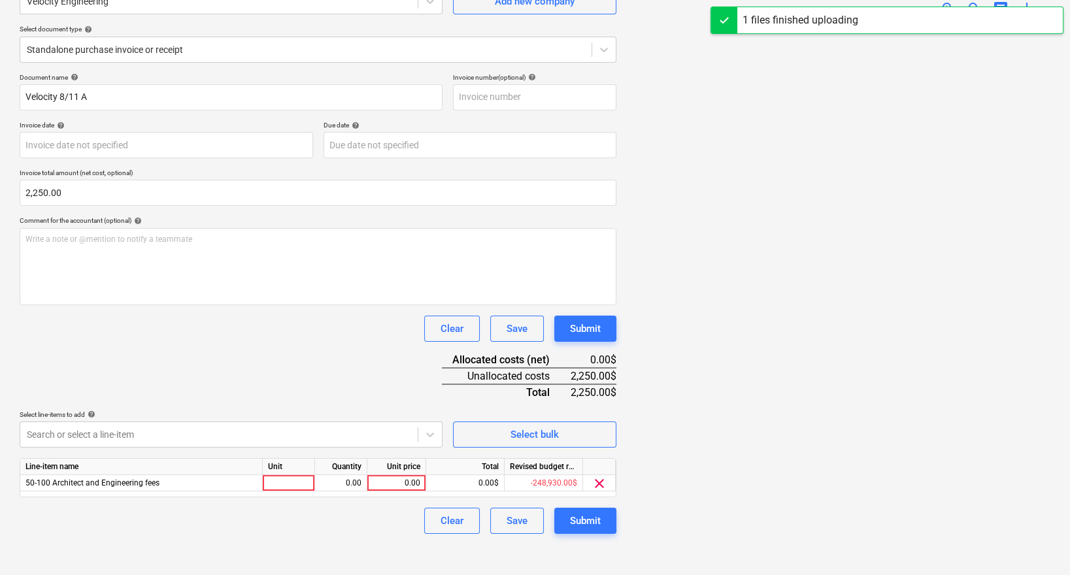
click at [214, 339] on div "Clear Save Submit" at bounding box center [318, 329] width 596 height 26
click at [405, 482] on div "0.00" at bounding box center [396, 483] width 48 height 16
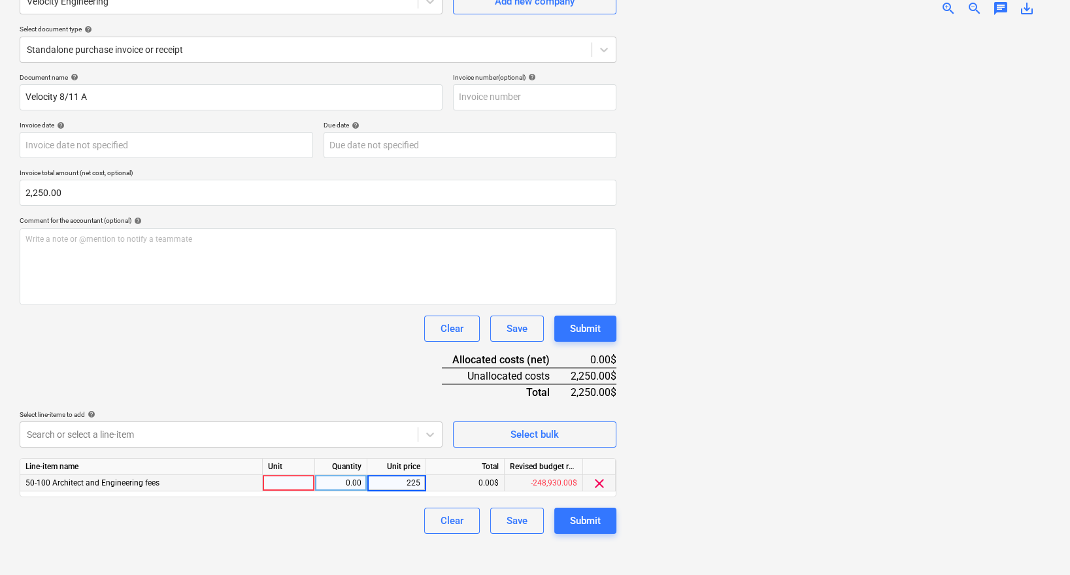
type input "2250"
click at [350, 385] on div "Document name help Velocity 8/11 A Invoice number (optional) help Invoice date …" at bounding box center [318, 303] width 596 height 461
click at [566, 502] on div "Document name help Velocity 8/11 A Invoice number (optional) help Invoice date …" at bounding box center [318, 303] width 596 height 461
click at [570, 514] on div "Submit" at bounding box center [585, 520] width 31 height 17
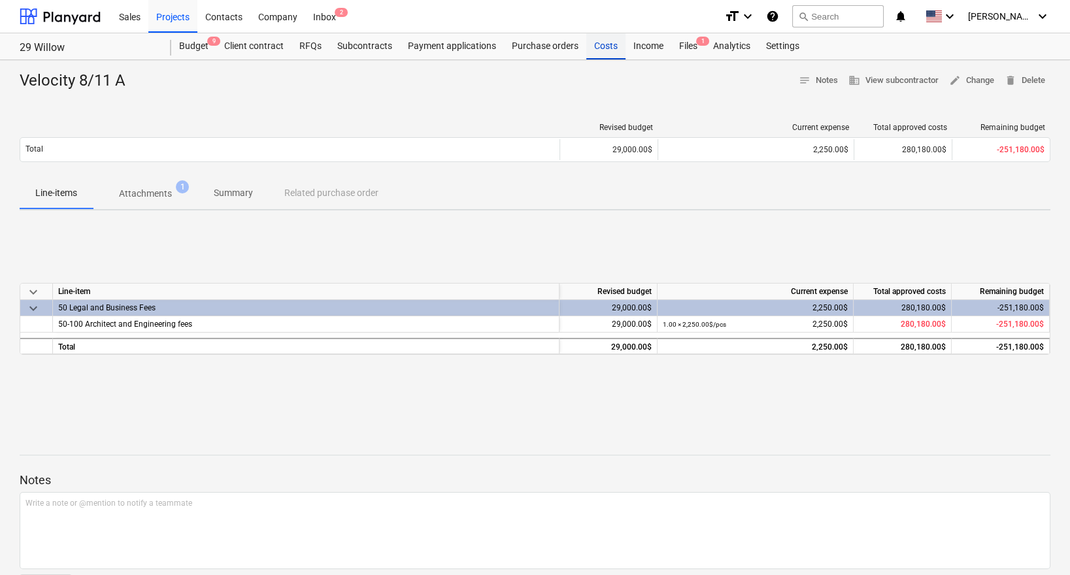
click at [599, 56] on div "Costs" at bounding box center [605, 46] width 39 height 26
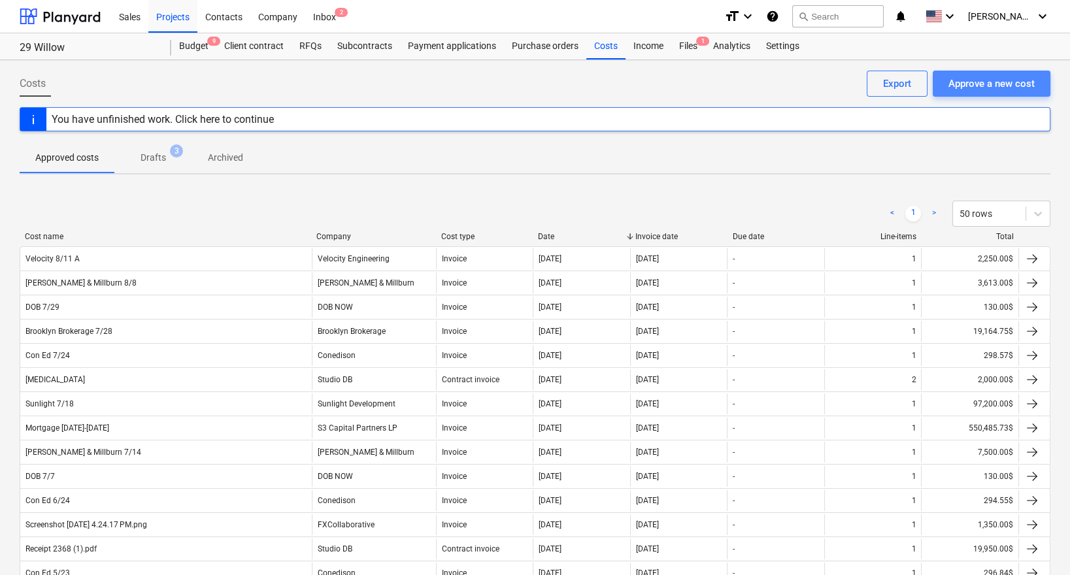
click at [981, 77] on div "Approve a new cost" at bounding box center [991, 83] width 86 height 17
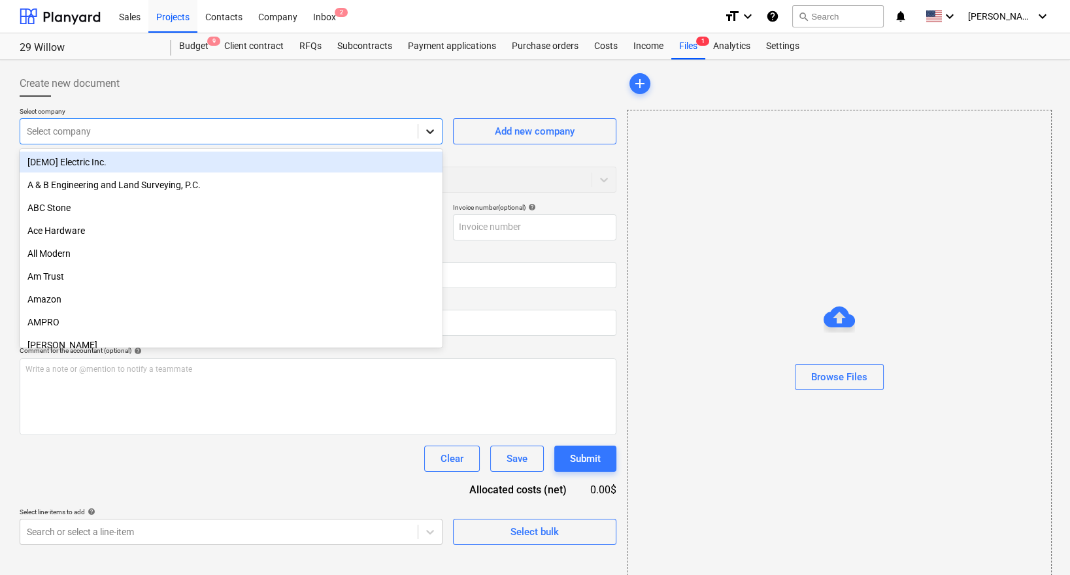
click at [418, 133] on div at bounding box center [430, 132] width 24 height 24
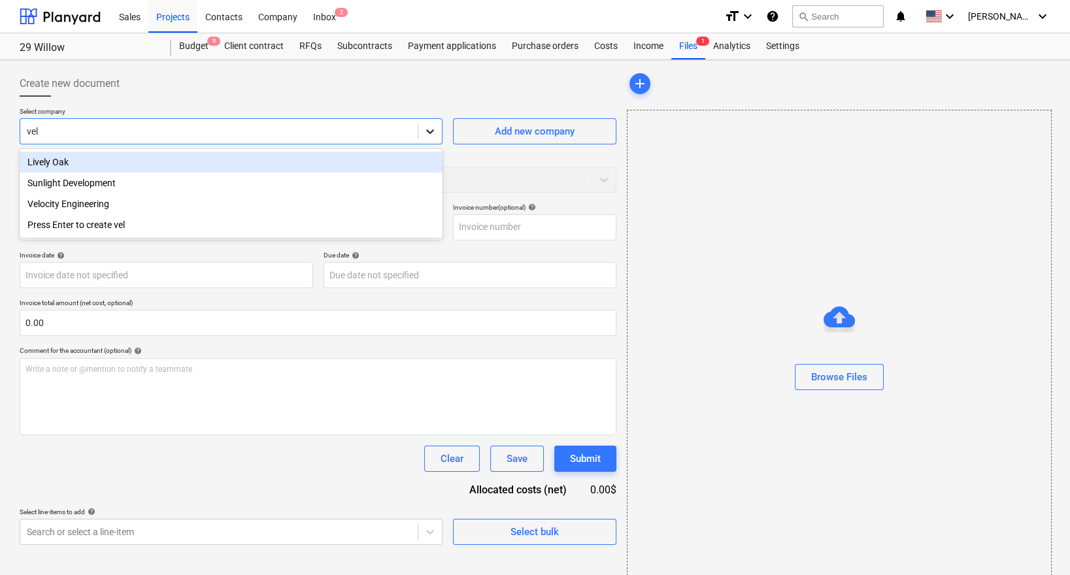
type input "velo"
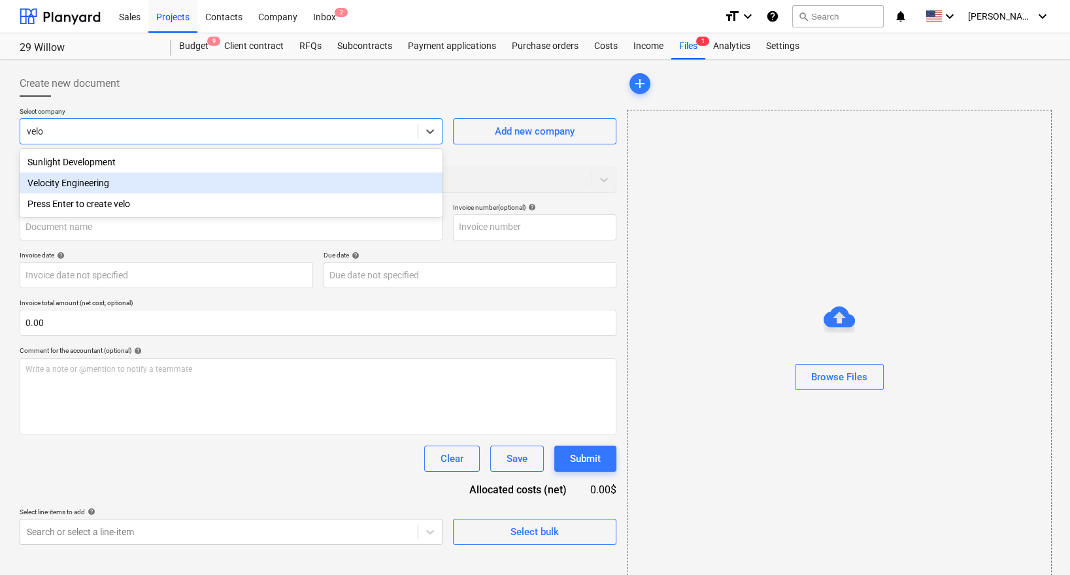
click at [271, 184] on div "Velocity Engineering" at bounding box center [231, 182] width 423 height 21
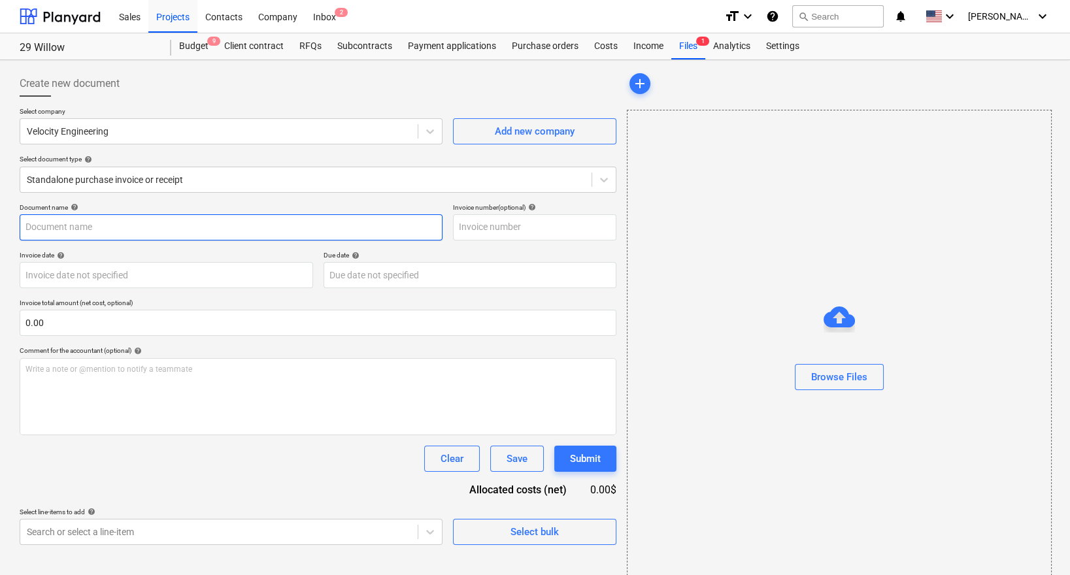
click at [209, 235] on input "text" at bounding box center [231, 227] width 423 height 26
type input "Velocity 8/11 B"
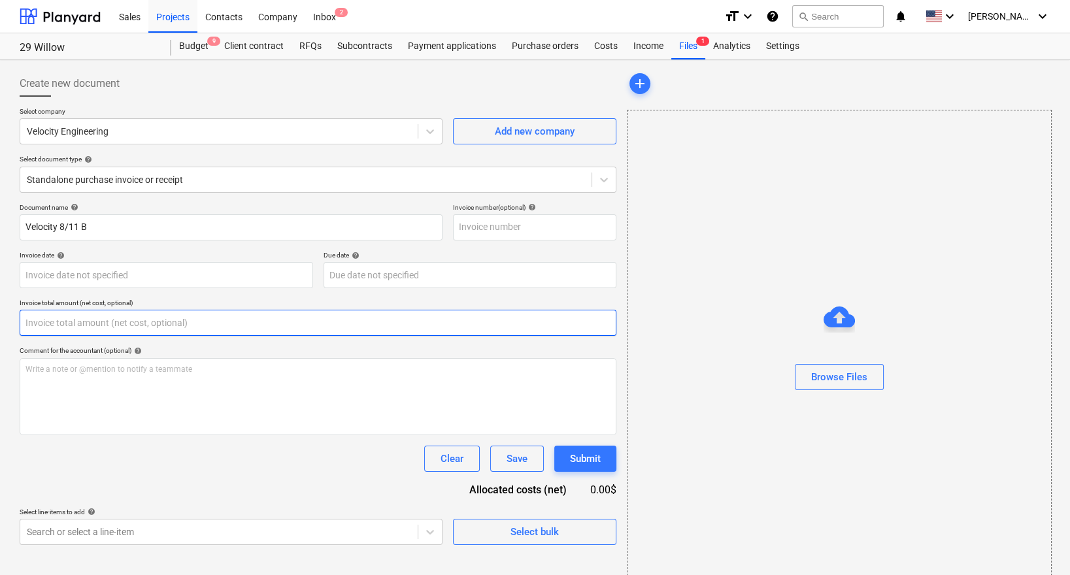
click at [132, 322] on input "text" at bounding box center [318, 323] width 596 height 26
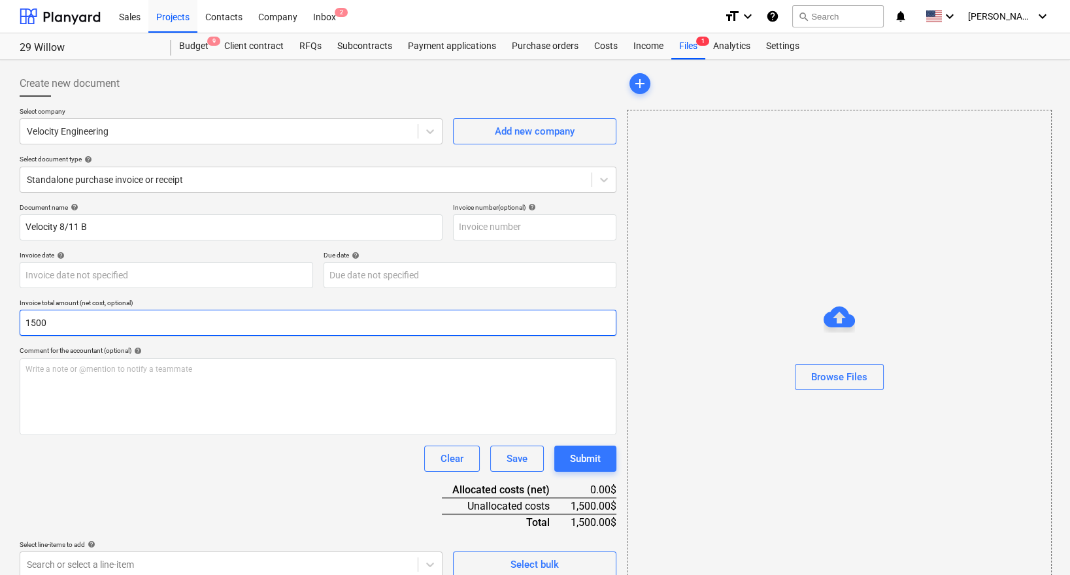
scroll to position [26, 0]
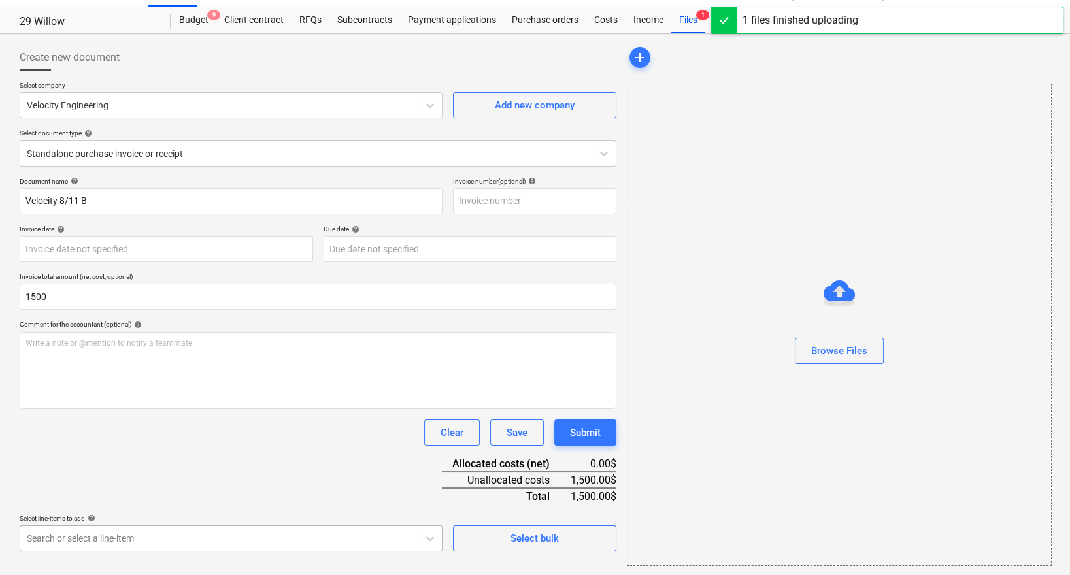
type input "1,500.00"
click at [225, 535] on body "Sales Projects Contacts Company Inbox 2 format_size keyboard_arrow_down help se…" at bounding box center [535, 261] width 1070 height 575
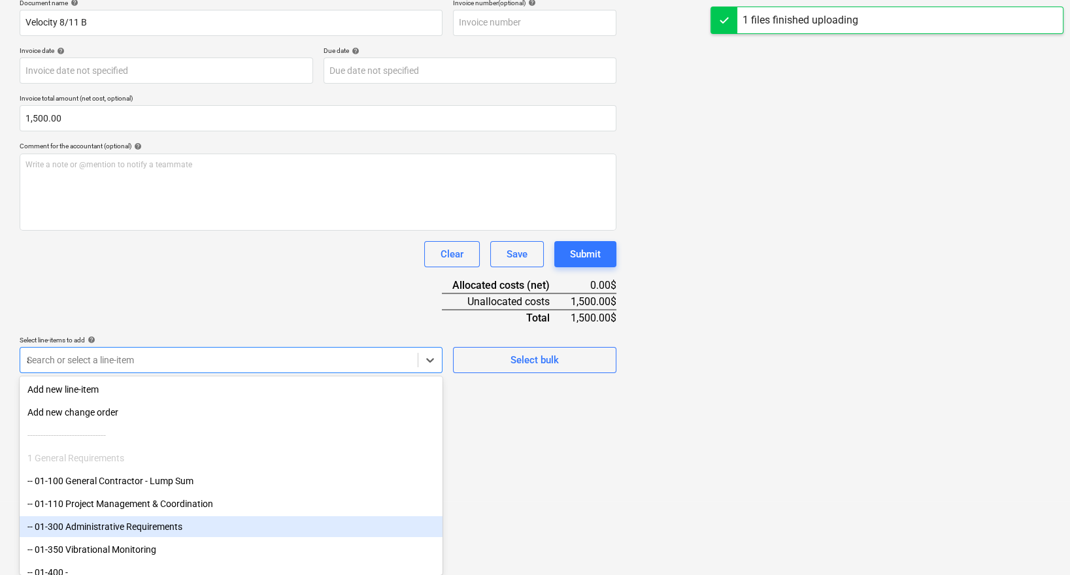
type input "ar"
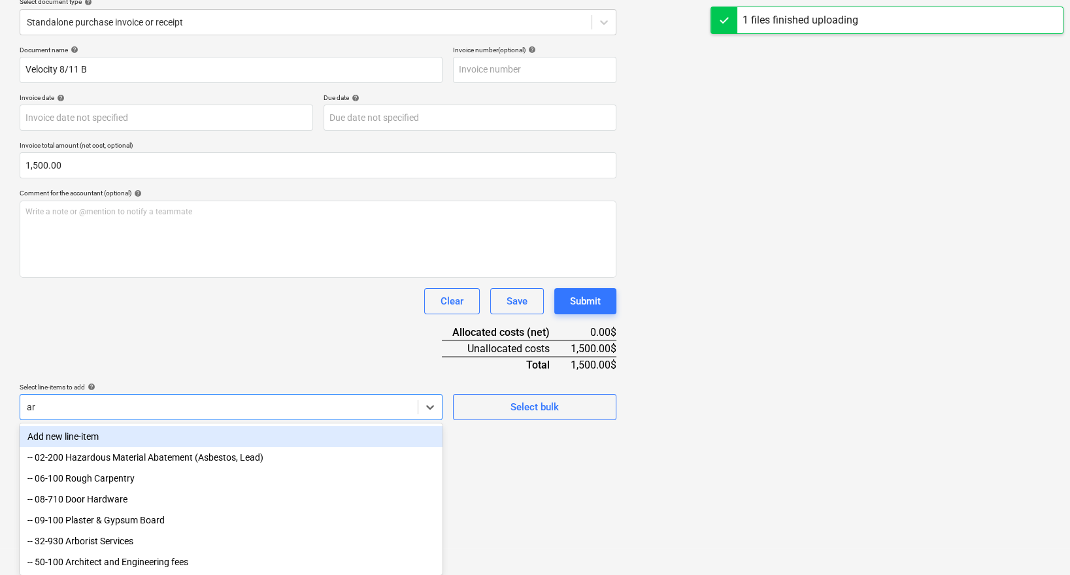
scroll to position [159, 0]
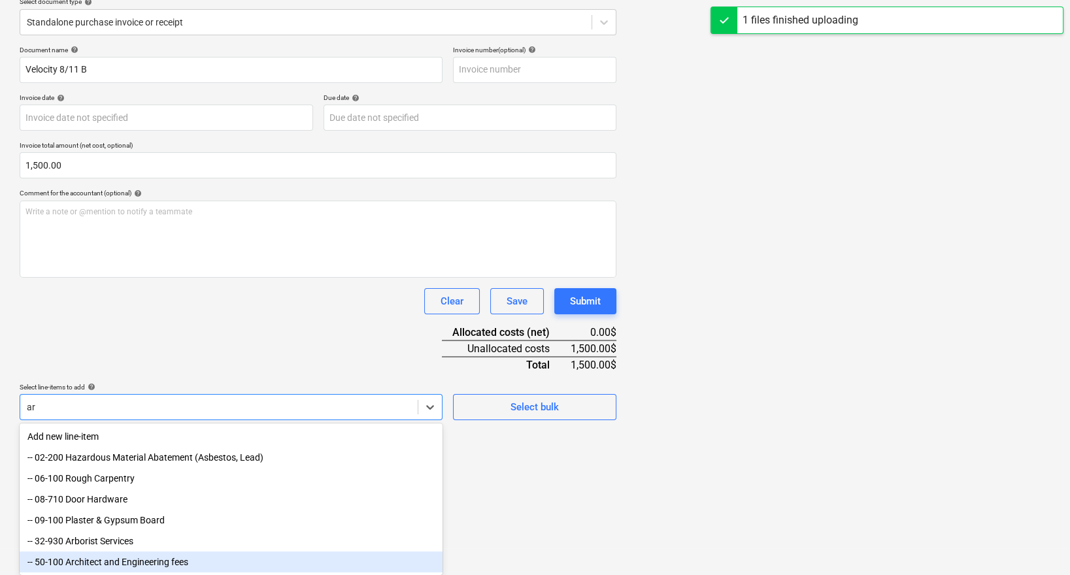
click at [148, 568] on div "-- 50-100 Architect and Engineering fees" at bounding box center [231, 561] width 423 height 21
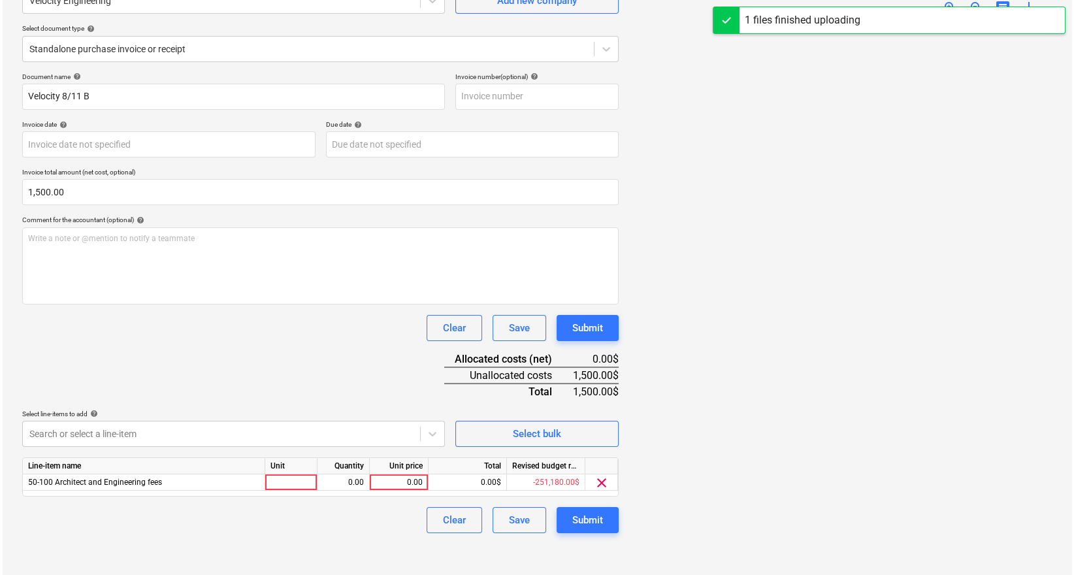
scroll to position [130, 0]
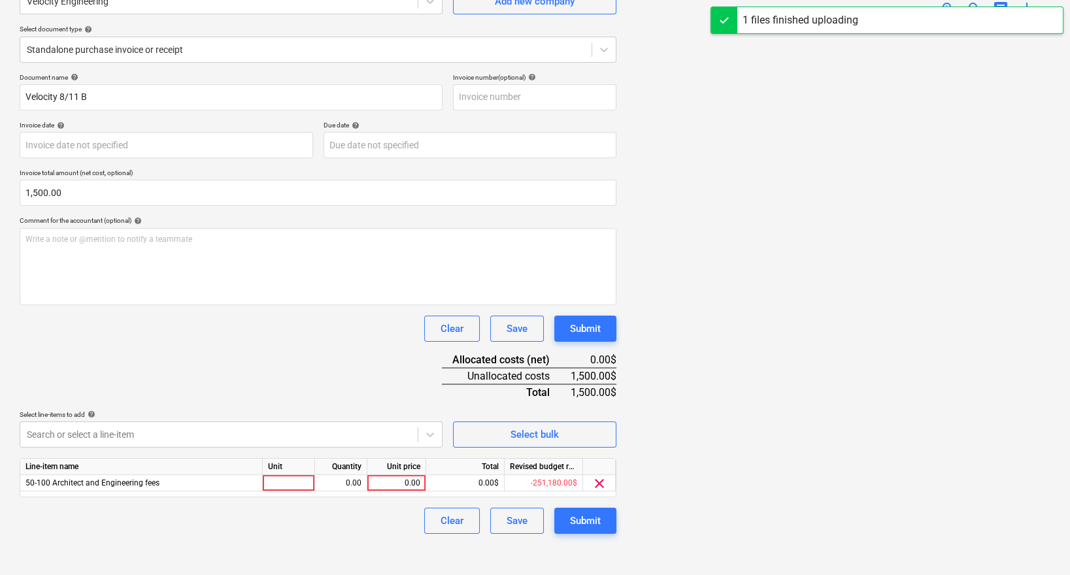
click at [262, 368] on div "Document name help Velocity 8/11 B Invoice number (optional) help Invoice date …" at bounding box center [318, 303] width 596 height 461
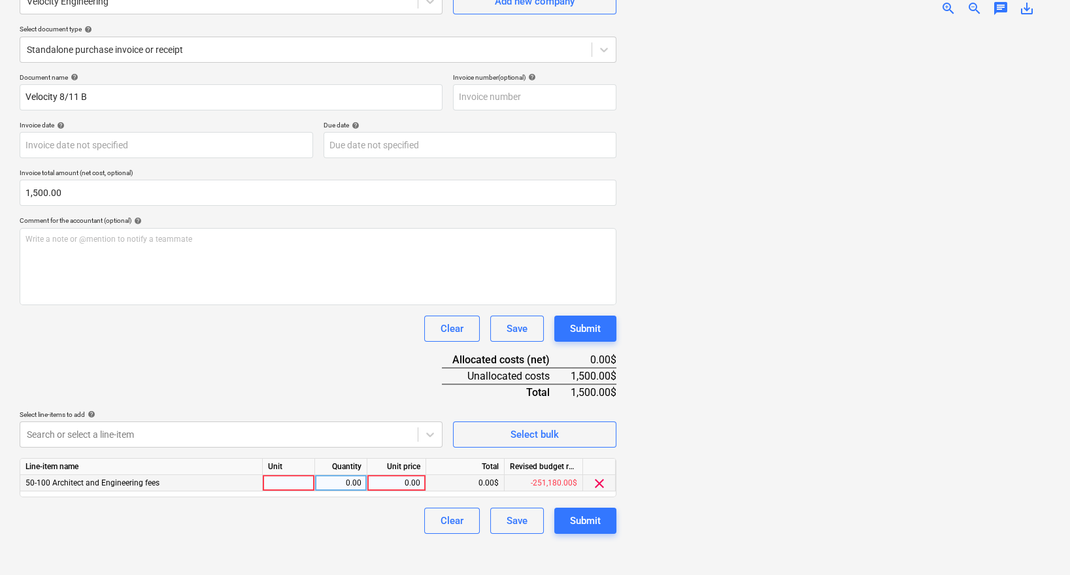
click at [387, 476] on div "0.00" at bounding box center [396, 483] width 48 height 16
type input "1500"
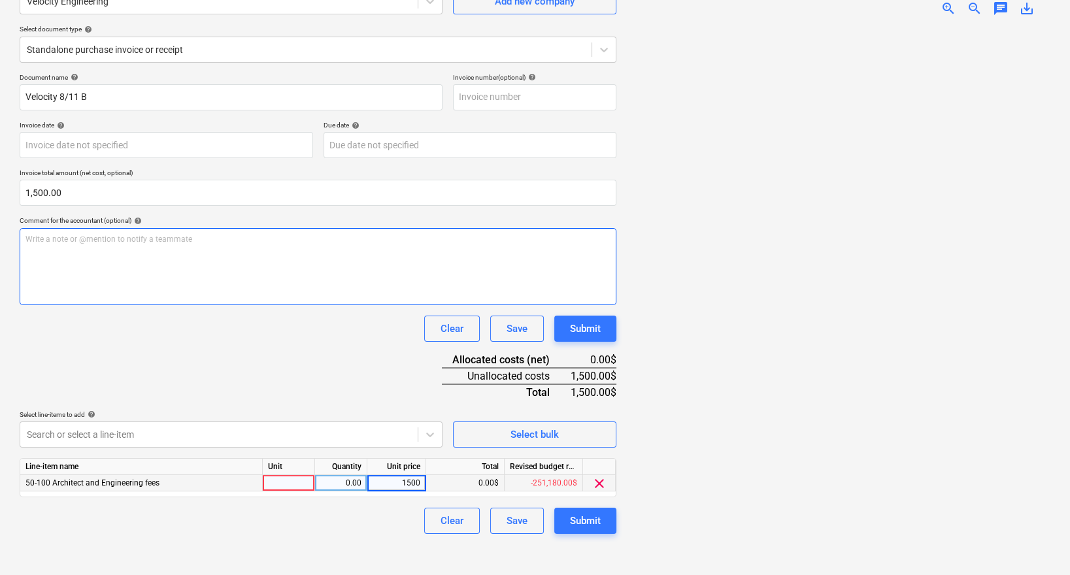
click at [365, 257] on div "Write a note or @mention to notify a teammate [PERSON_NAME]" at bounding box center [318, 266] width 596 height 77
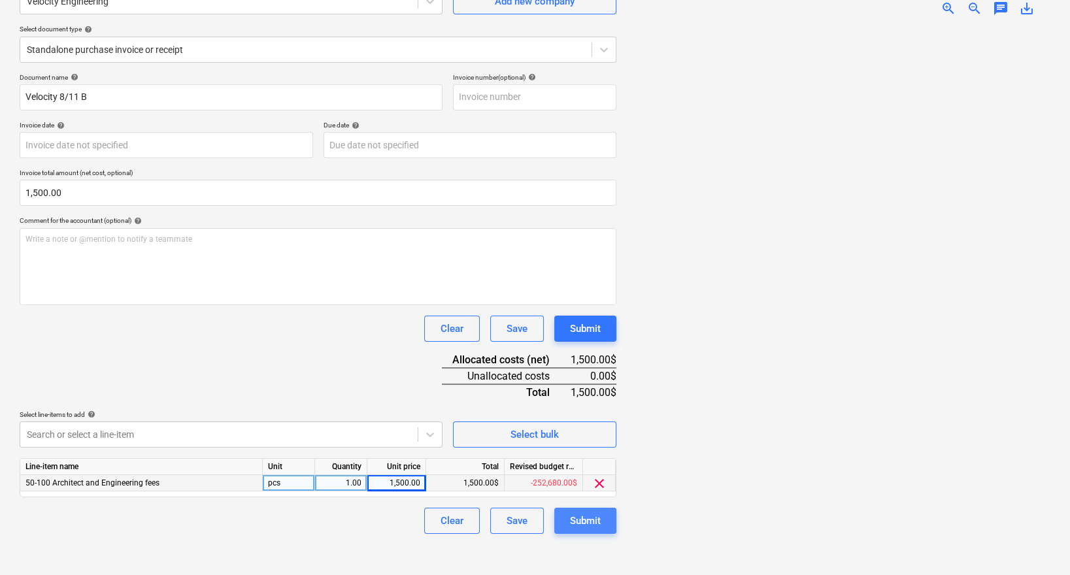
click at [578, 512] on div "Submit" at bounding box center [585, 520] width 31 height 17
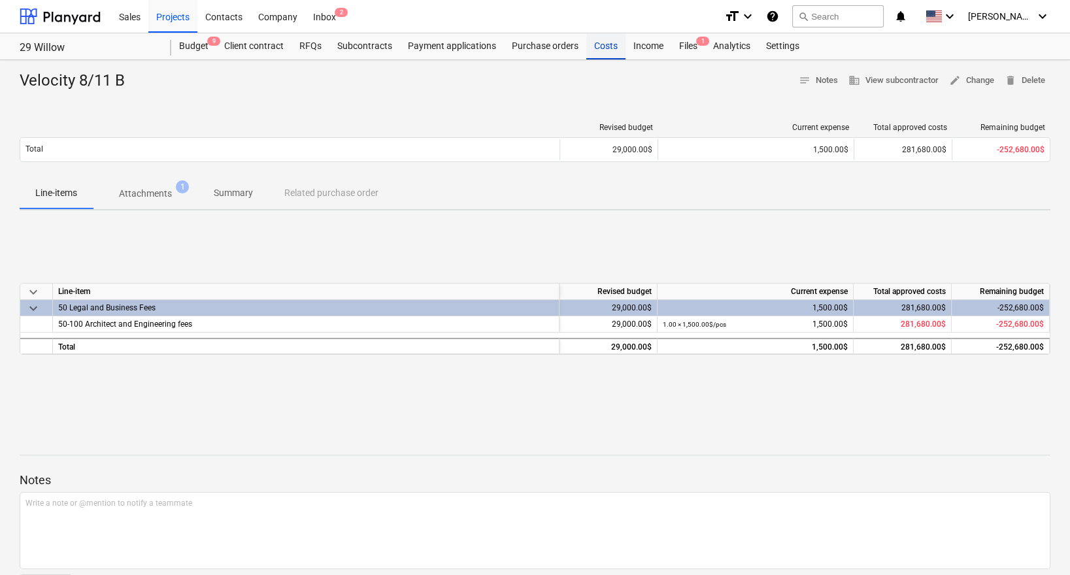
click at [589, 49] on div "Costs" at bounding box center [605, 46] width 39 height 26
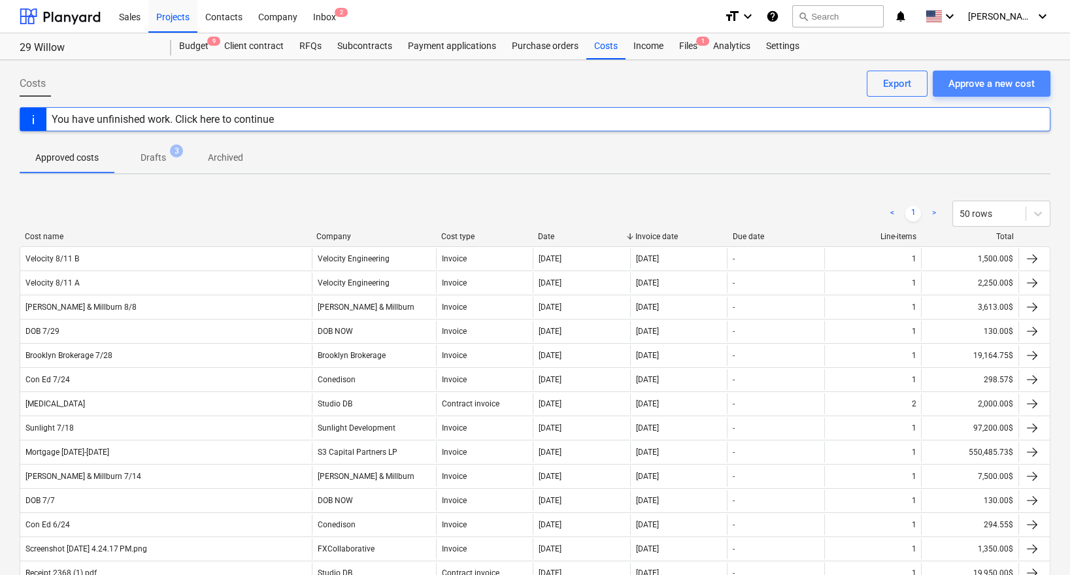
click at [1009, 85] on div "Approve a new cost" at bounding box center [991, 83] width 86 height 17
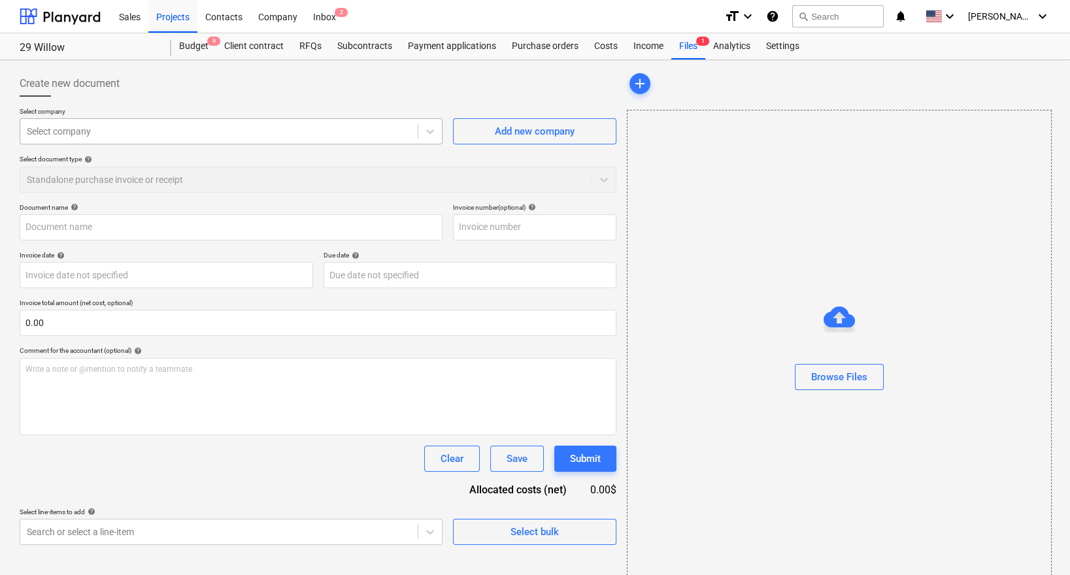
click at [130, 143] on div "Select company Select company Add new company Select document type help Standal…" at bounding box center [318, 155] width 596 height 96
click at [130, 131] on div at bounding box center [219, 131] width 384 height 13
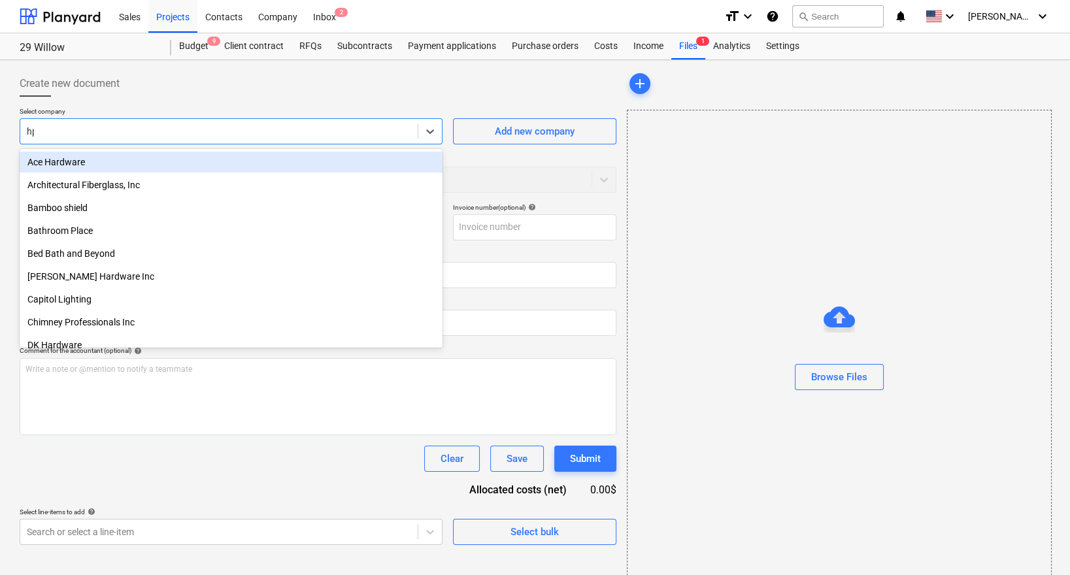
type input "hpl"
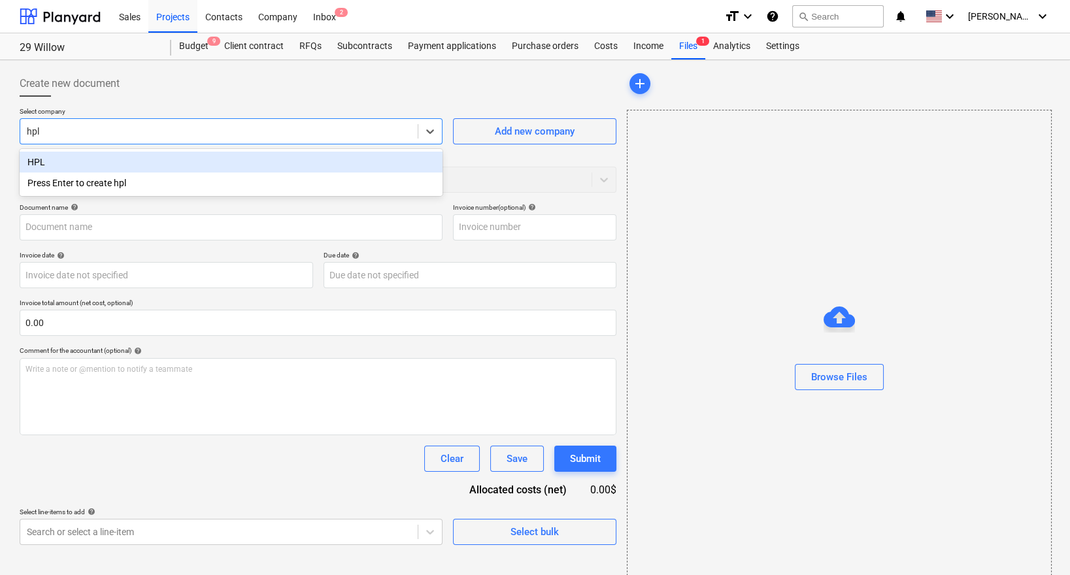
click at [106, 153] on div "HPL" at bounding box center [231, 162] width 423 height 21
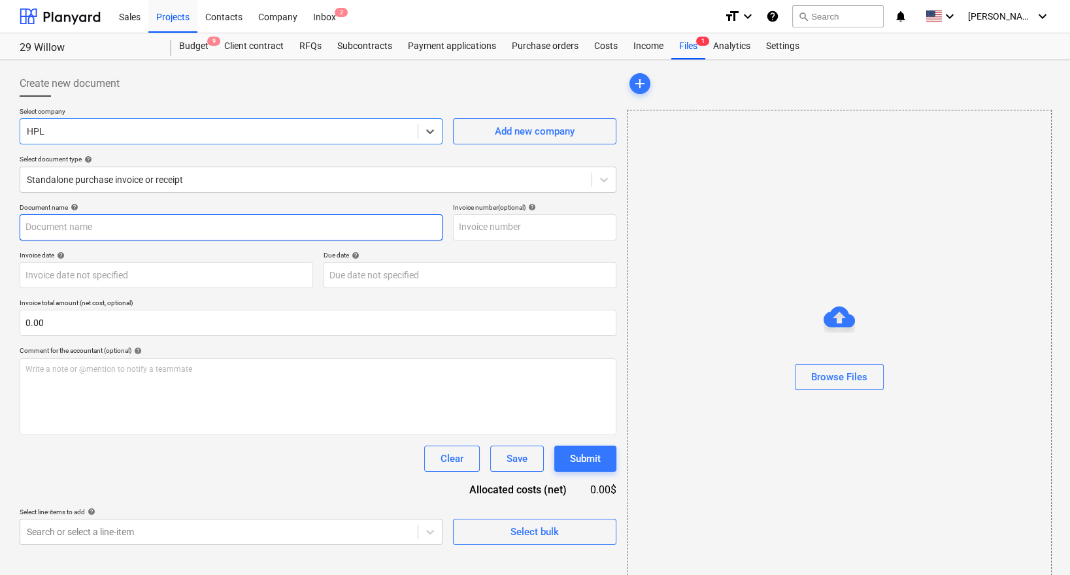
click at [88, 229] on input "text" at bounding box center [231, 227] width 423 height 26
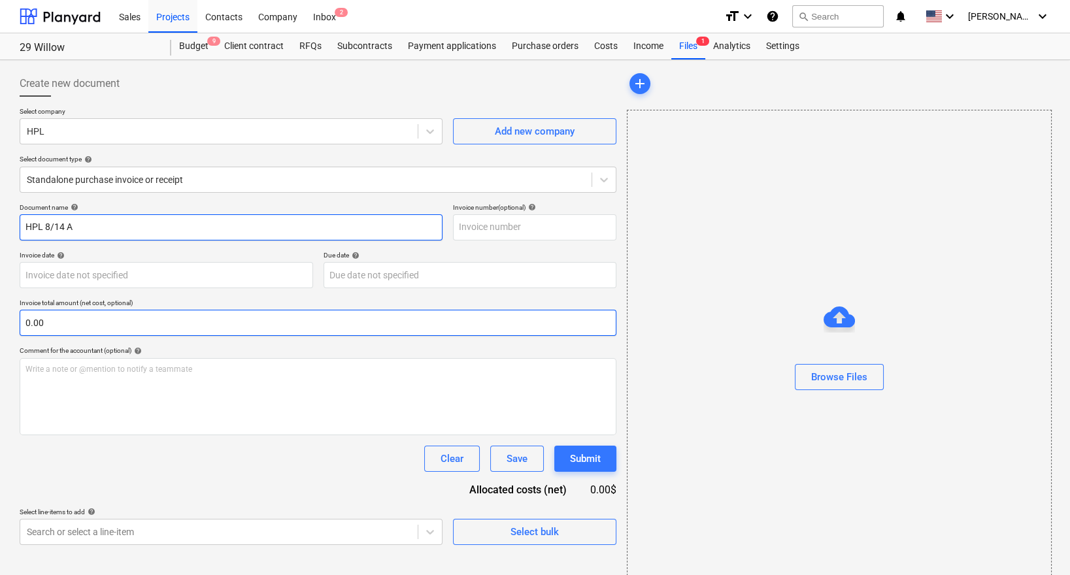
type input "HPL 8/14 A"
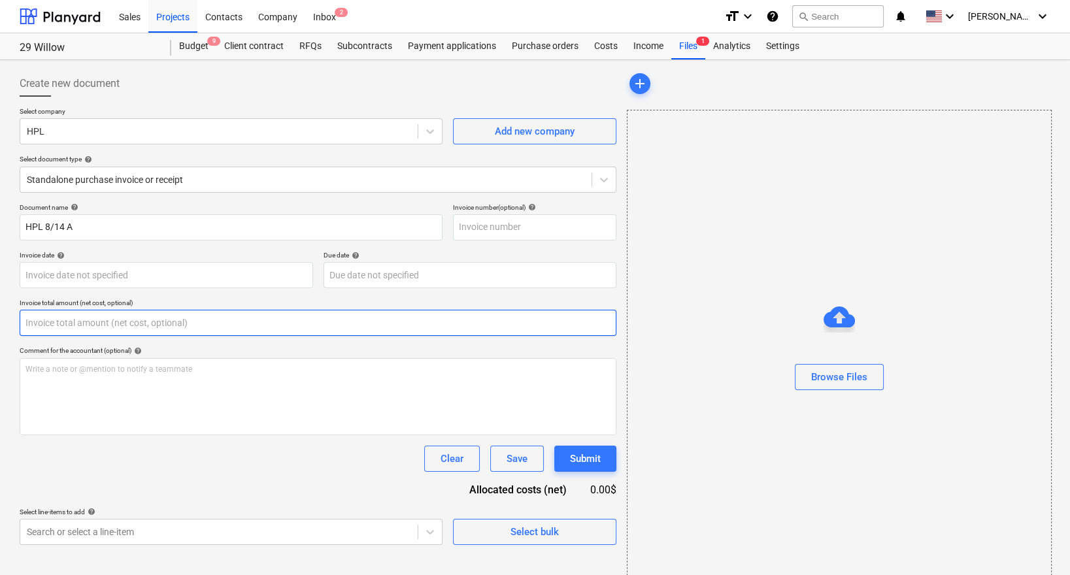
click at [50, 323] on input "text" at bounding box center [318, 323] width 596 height 26
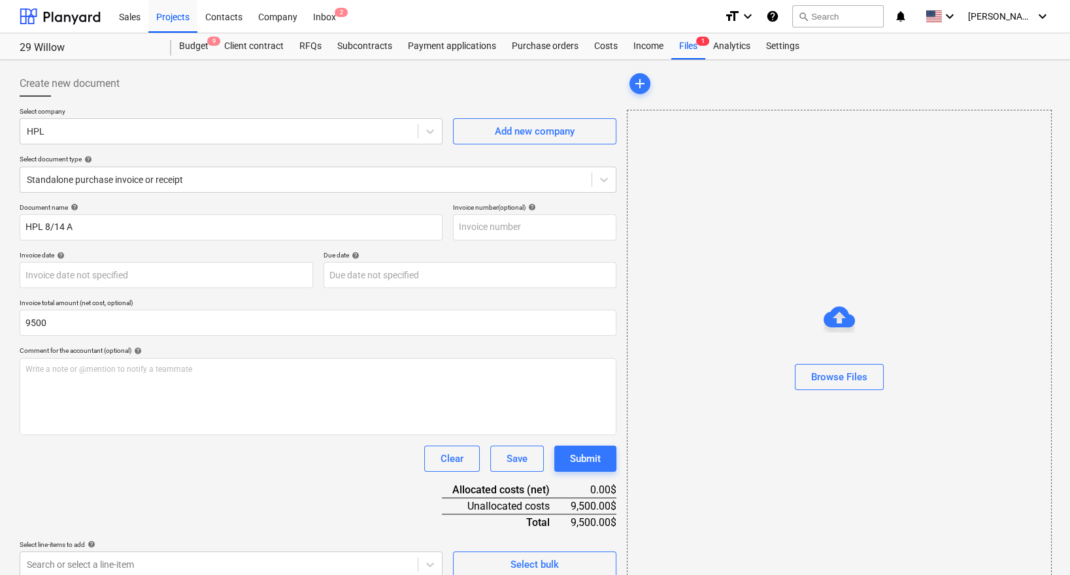
type input "9,500.00"
click at [137, 474] on div "Document name help HPL 8/14 A Invoice number (optional) help Invoice date help …" at bounding box center [318, 390] width 596 height 374
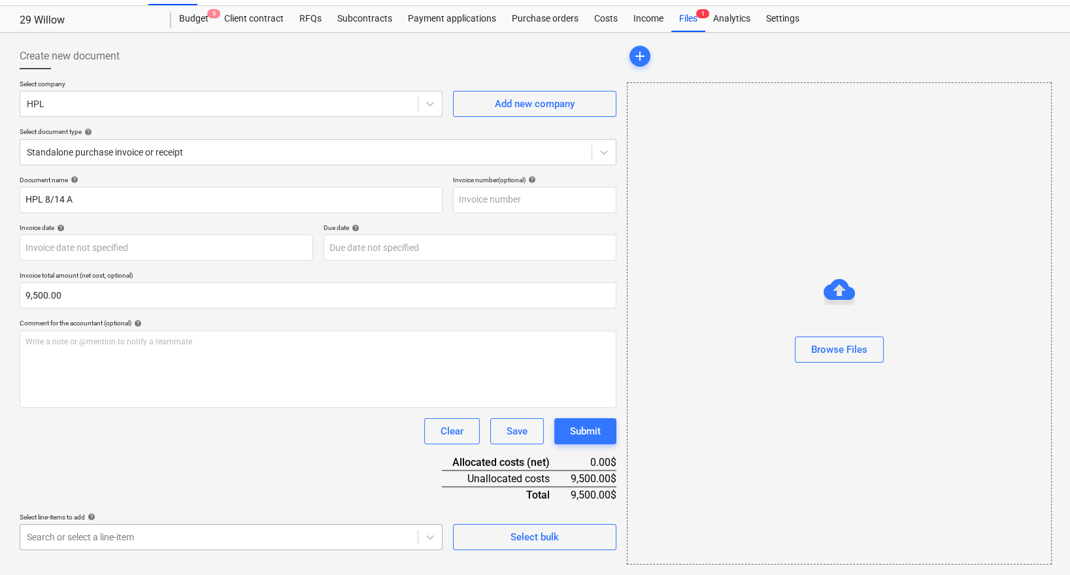
click at [135, 536] on body "Sales Projects Contacts Company Inbox 2 format_size keyboard_arrow_down help se…" at bounding box center [535, 260] width 1070 height 575
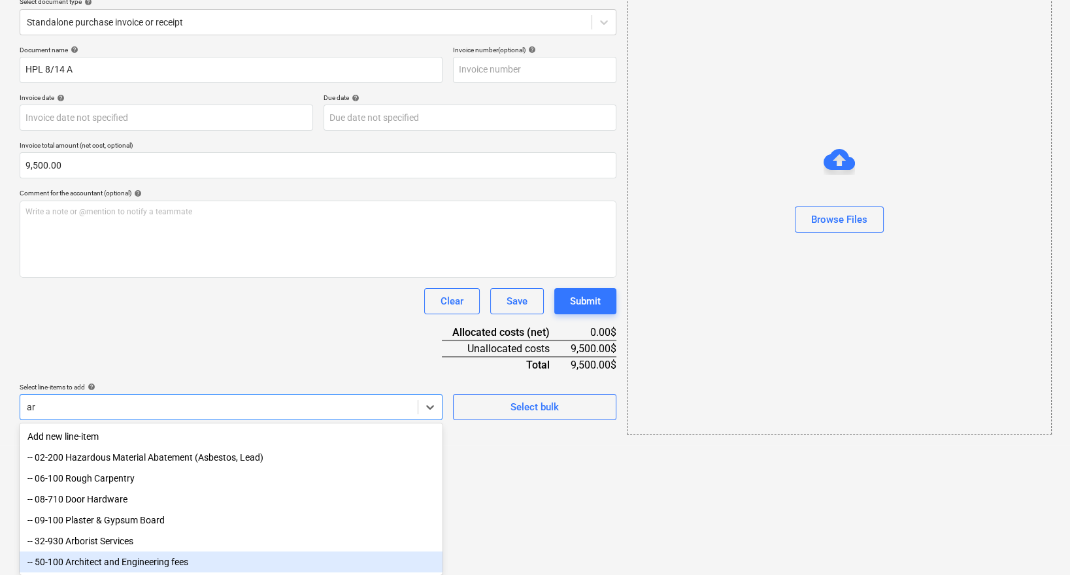
type input "arc"
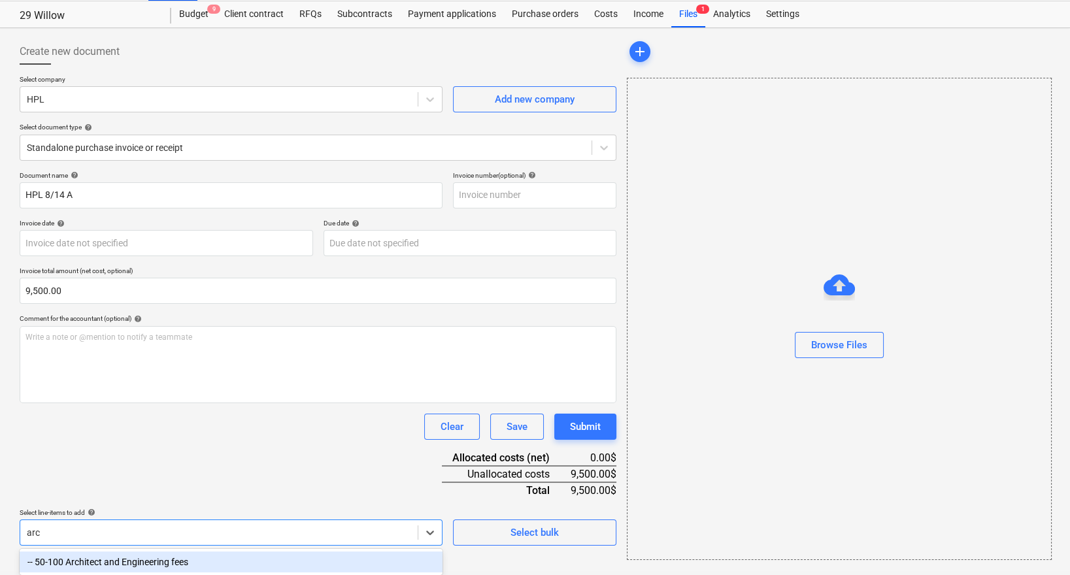
scroll to position [32, 0]
click at [139, 559] on div "-- 50-100 Architect and Engineering fees" at bounding box center [231, 561] width 423 height 21
click at [182, 463] on div "Document name help HPL 8/14 A Invoice number (optional) help Invoice date help …" at bounding box center [318, 401] width 596 height 461
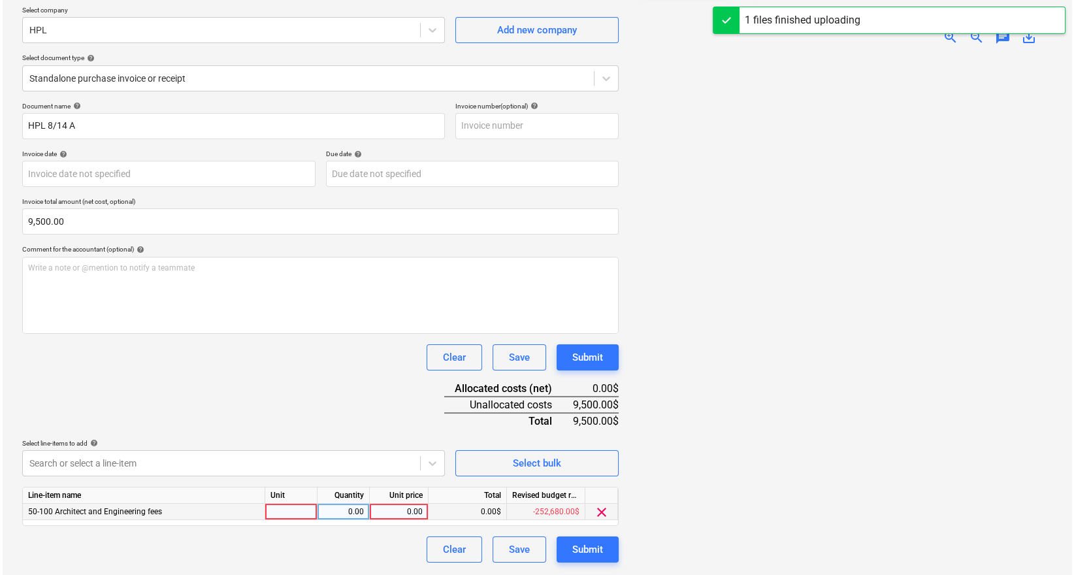
scroll to position [106, 0]
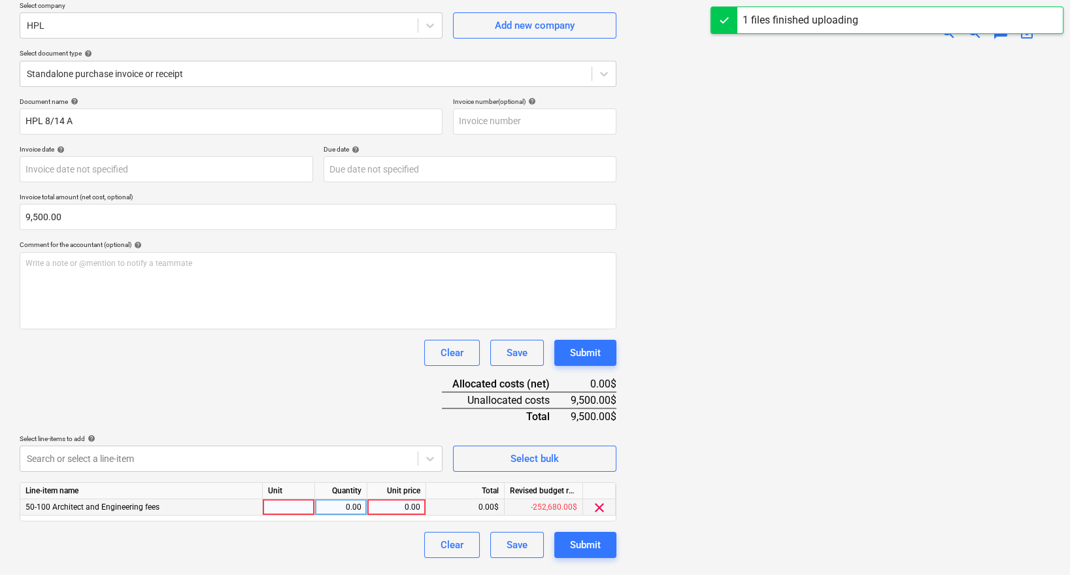
click at [416, 500] on div "0.00" at bounding box center [396, 507] width 48 height 16
type input "9500"
click at [399, 423] on div "Document name help HPL 8/14 A Invoice number (optional) help Invoice date help …" at bounding box center [318, 327] width 596 height 461
click at [591, 558] on div "Create new document Select company HPL Add new company Select document type hel…" at bounding box center [317, 276] width 607 height 635
click at [589, 541] on div "Submit" at bounding box center [585, 544] width 31 height 17
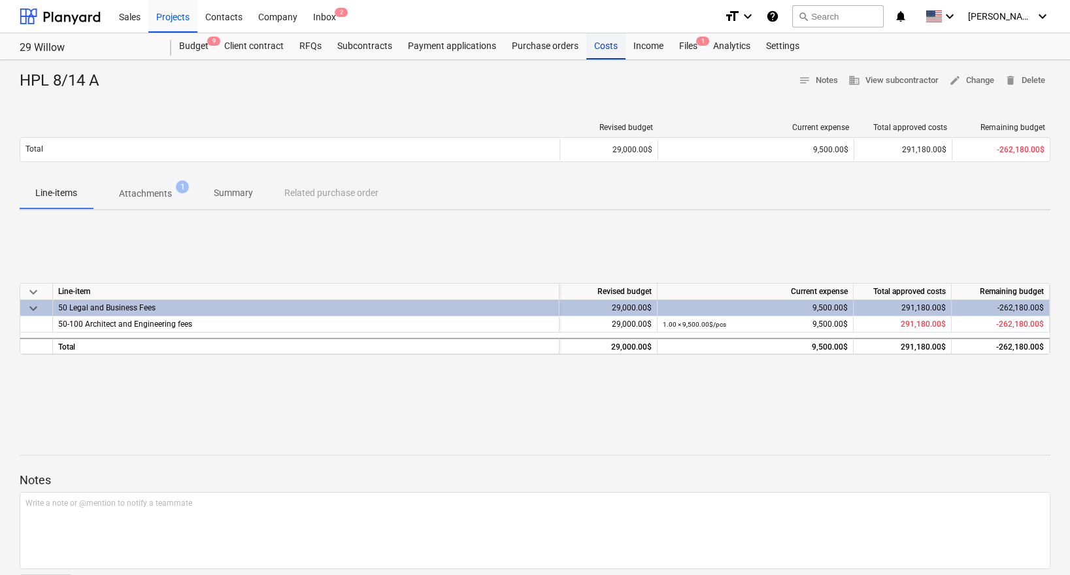
click at [598, 44] on div "Costs" at bounding box center [605, 46] width 39 height 26
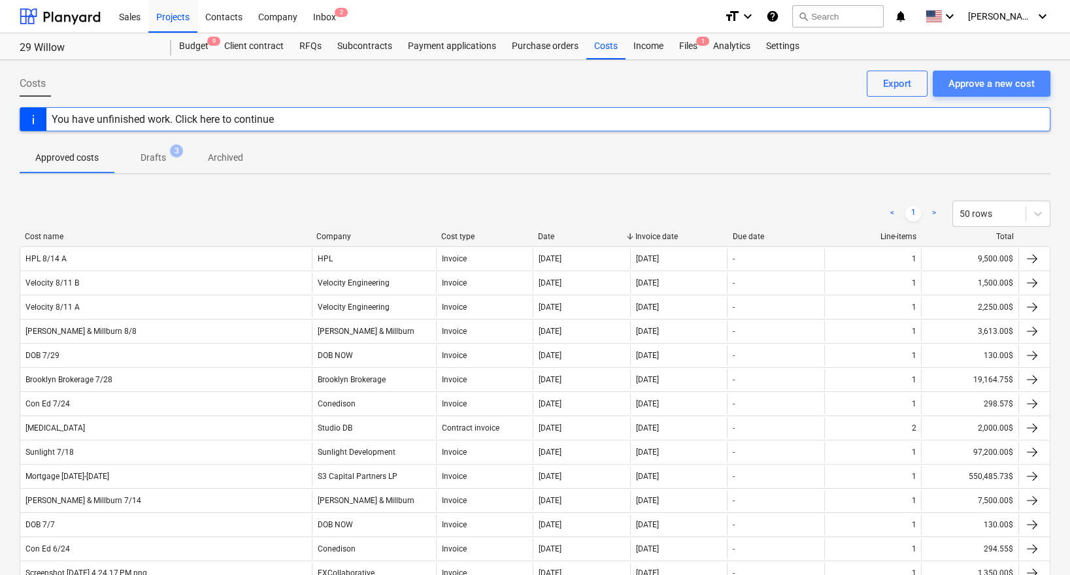
click at [1008, 81] on div "Approve a new cost" at bounding box center [991, 83] width 86 height 17
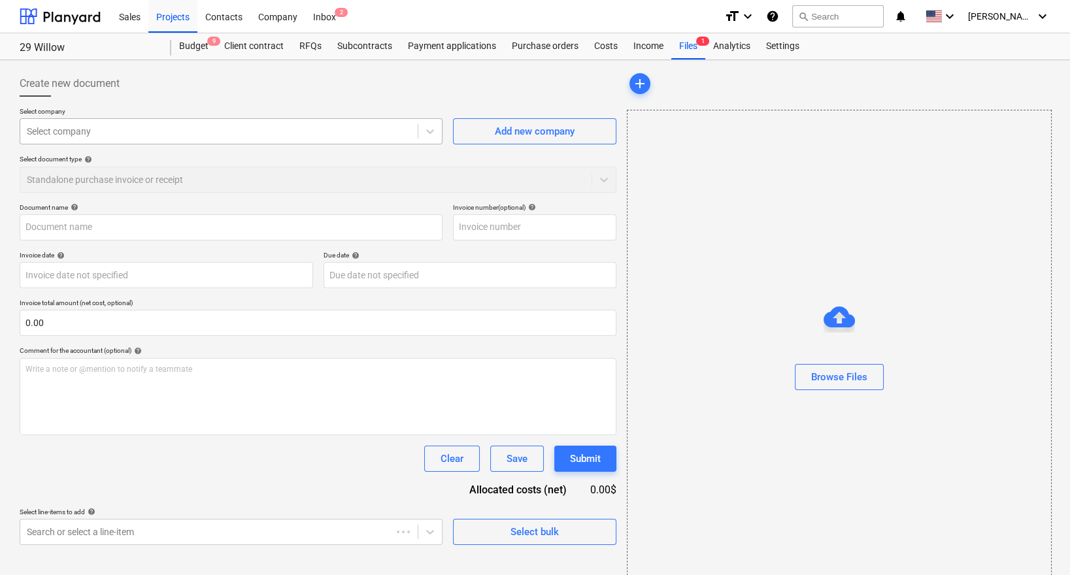
click at [224, 135] on div at bounding box center [219, 131] width 384 height 13
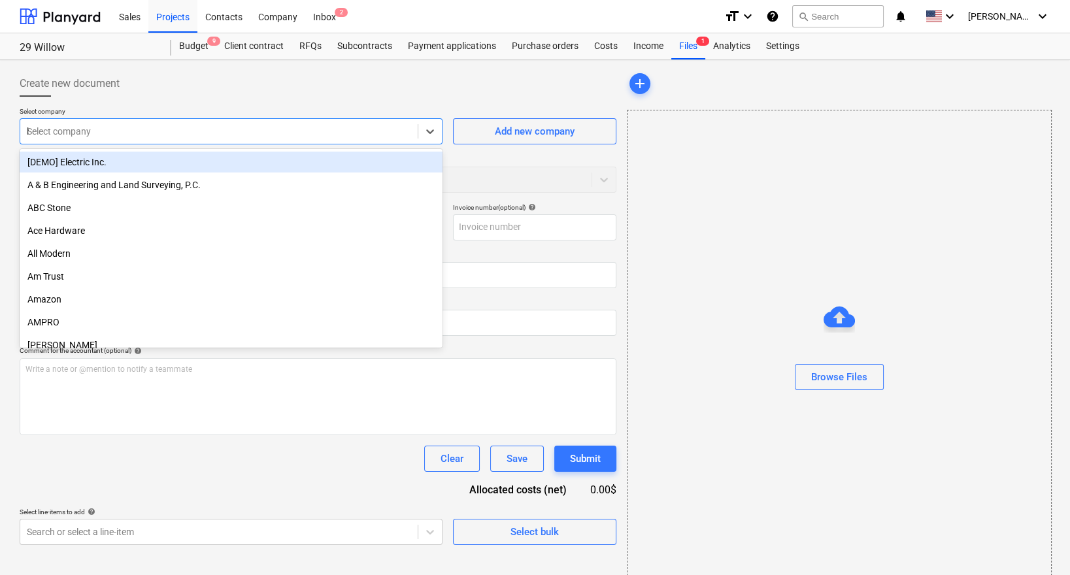
type input "hpl"
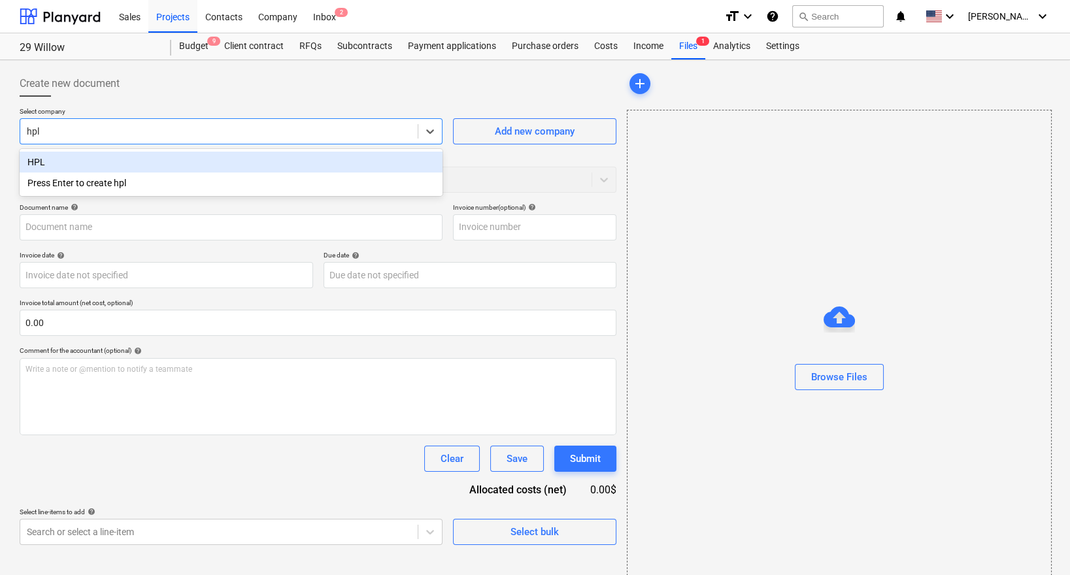
click at [172, 164] on div "HPL" at bounding box center [231, 162] width 423 height 21
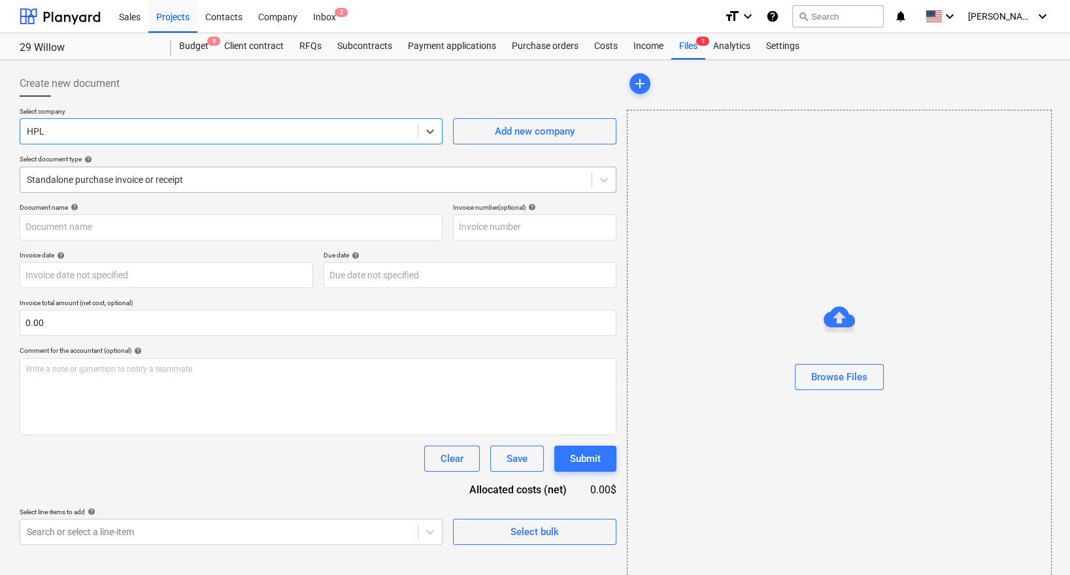
click at [154, 188] on div "Standalone purchase invoice or receipt" at bounding box center [305, 180] width 571 height 18
click at [165, 89] on div "Create new document" at bounding box center [318, 84] width 596 height 26
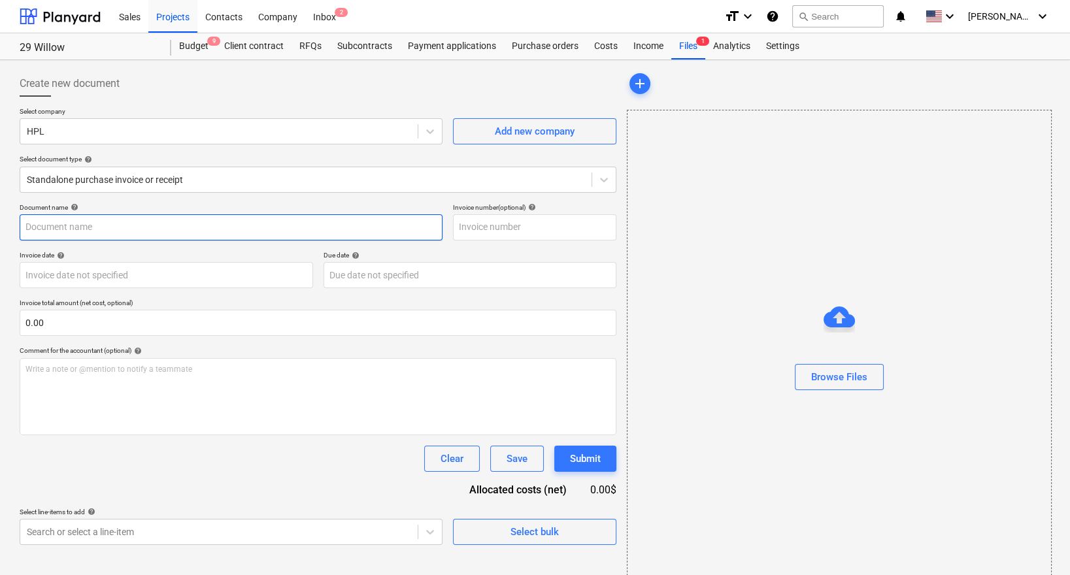
click at [105, 225] on input "text" at bounding box center [231, 227] width 423 height 26
type input "HPL 8/11 B"
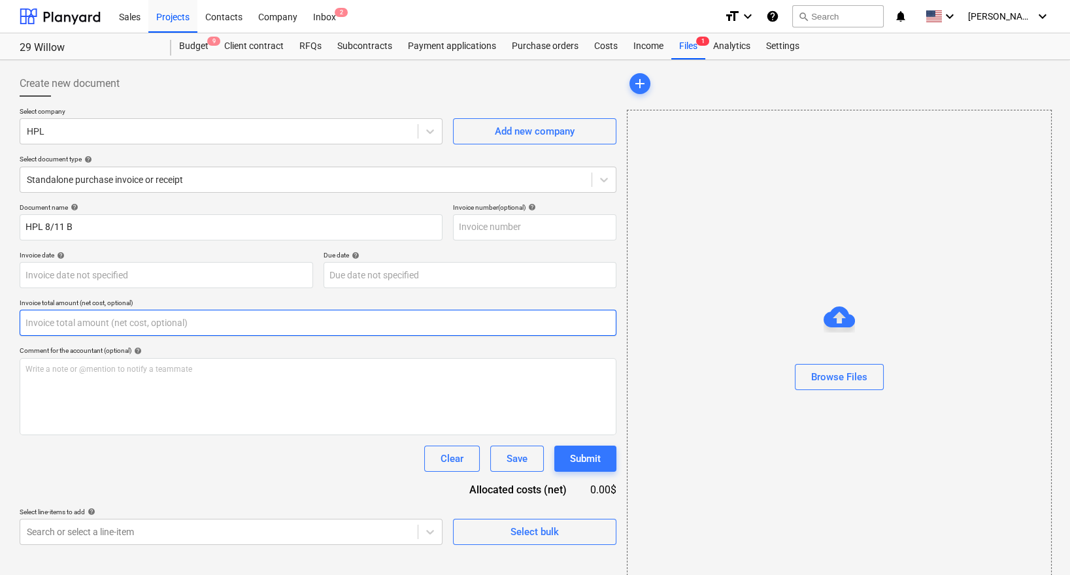
click at [70, 334] on input "text" at bounding box center [318, 323] width 596 height 26
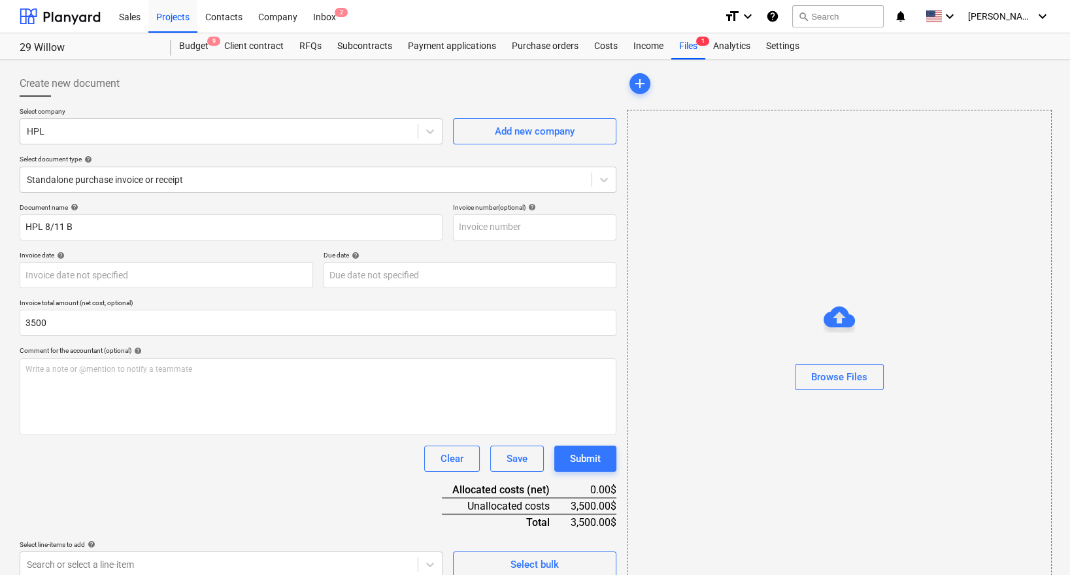
type input "3,500.00"
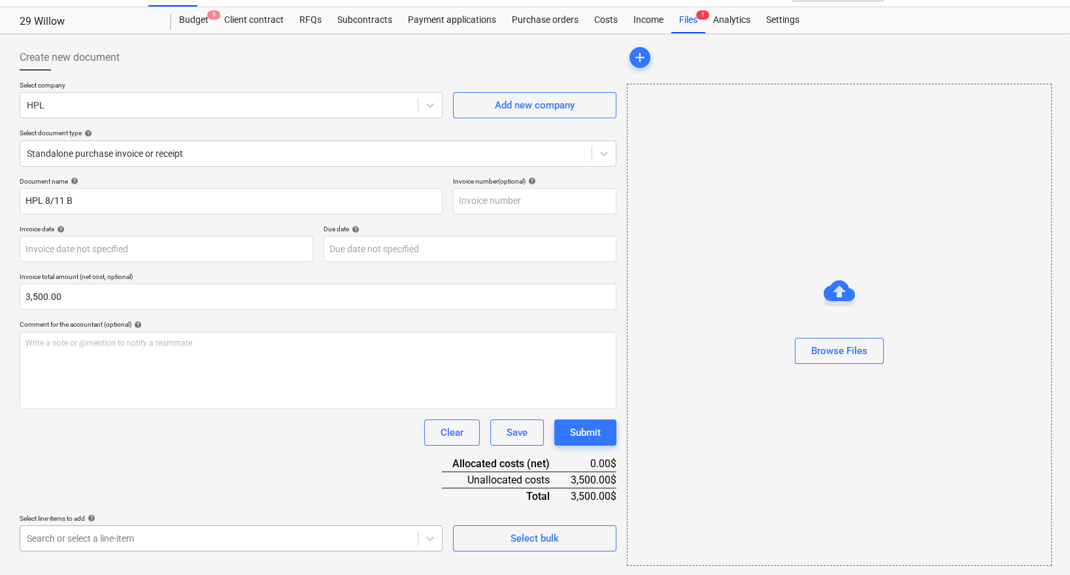
click at [299, 528] on body "Sales Projects Contacts Company Inbox 2 format_size keyboard_arrow_down help se…" at bounding box center [535, 261] width 1070 height 575
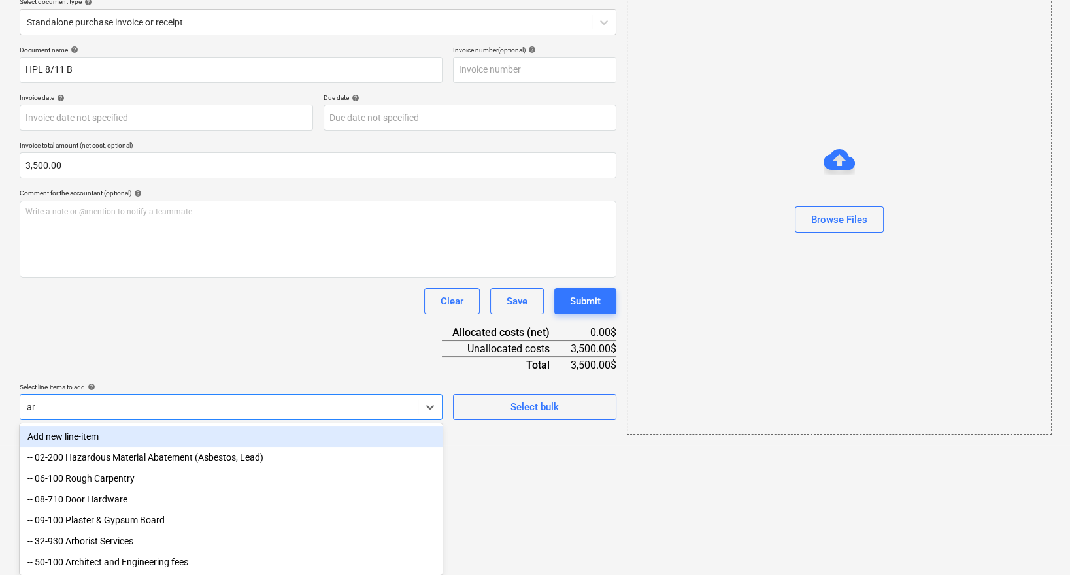
type input "arc"
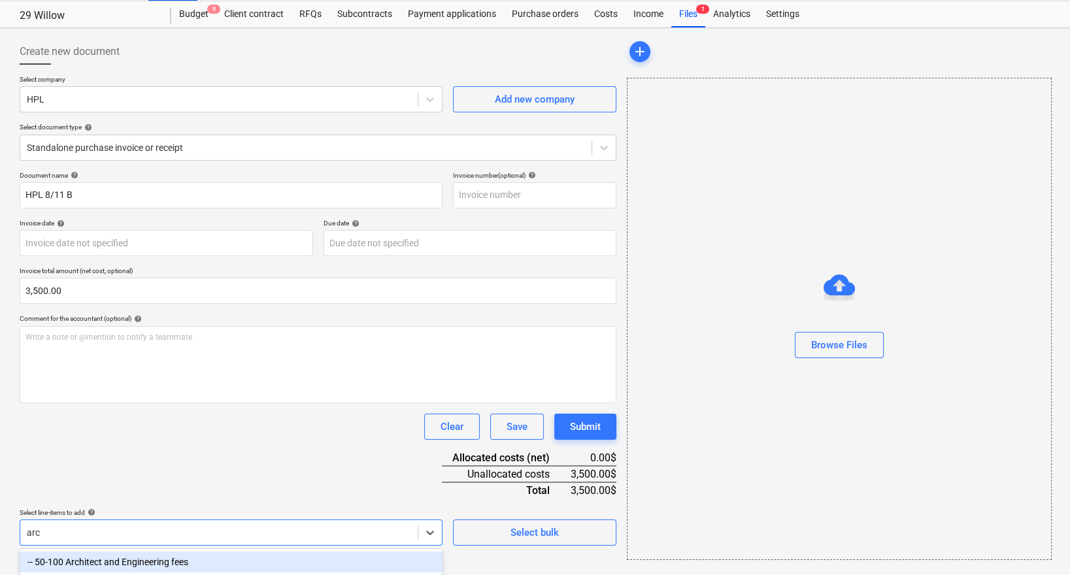
click at [203, 557] on div "-- 50-100 Architect and Engineering fees" at bounding box center [231, 561] width 423 height 21
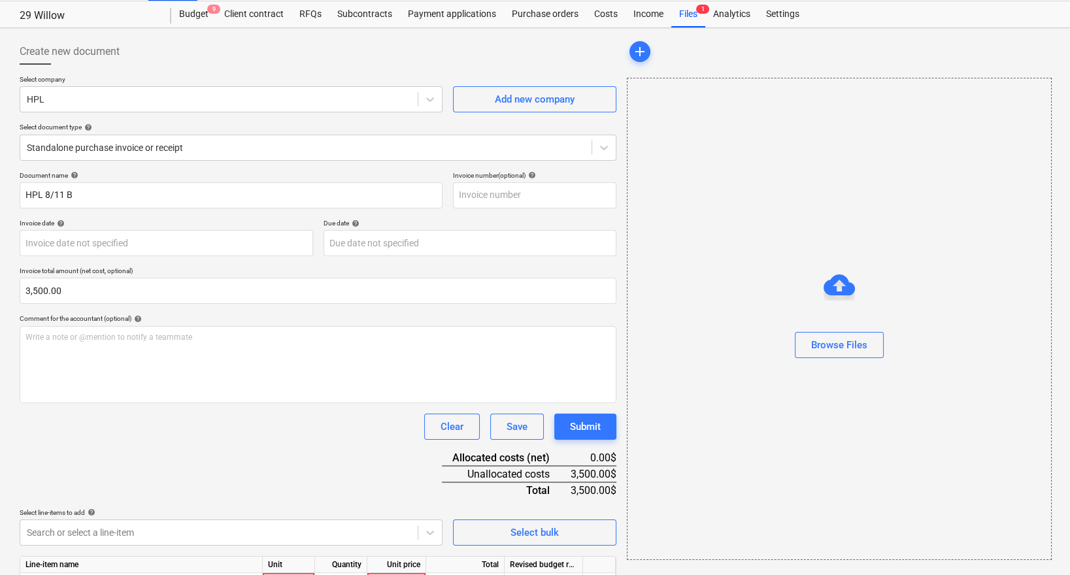
click at [235, 442] on div "Document name help HPL 8/11 B Invoice number (optional) help Invoice date help …" at bounding box center [318, 401] width 596 height 461
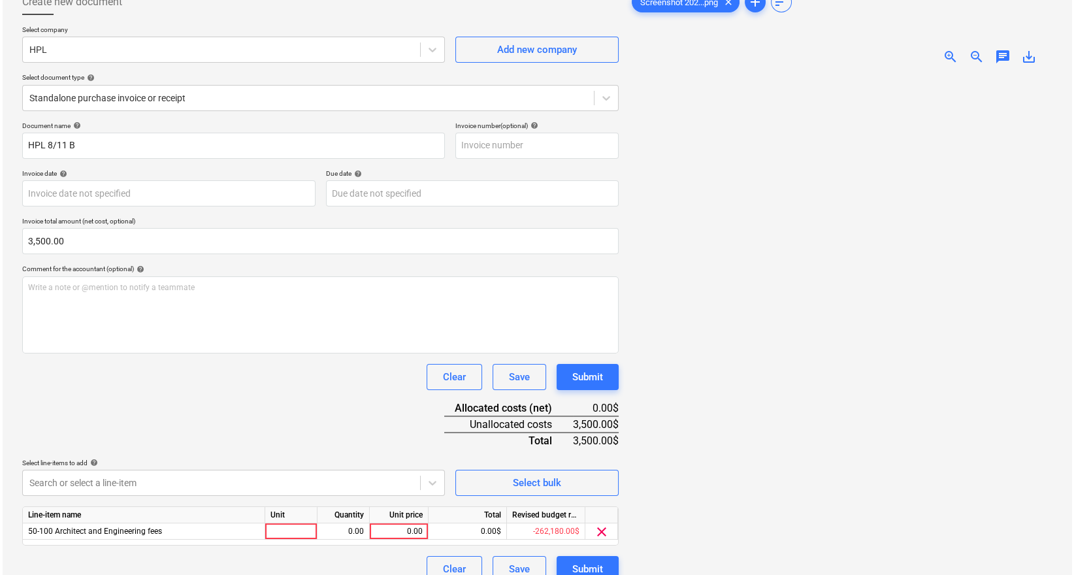
scroll to position [130, 0]
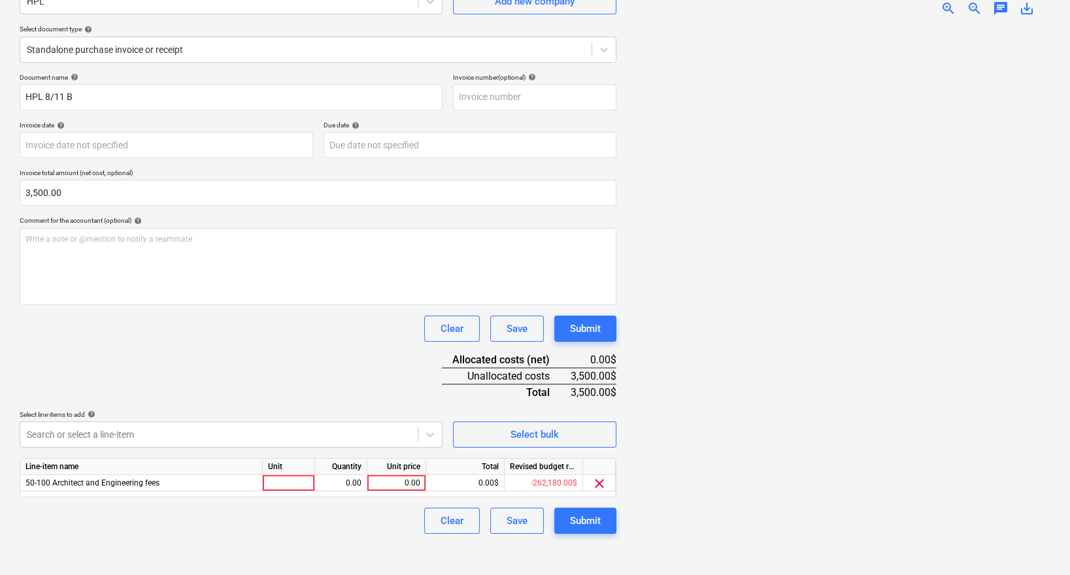
click at [602, 340] on div "Submit" at bounding box center [585, 329] width 62 height 26
click at [602, 335] on button "Submit" at bounding box center [585, 329] width 62 height 26
click at [416, 480] on div "0.00" at bounding box center [396, 483] width 48 height 16
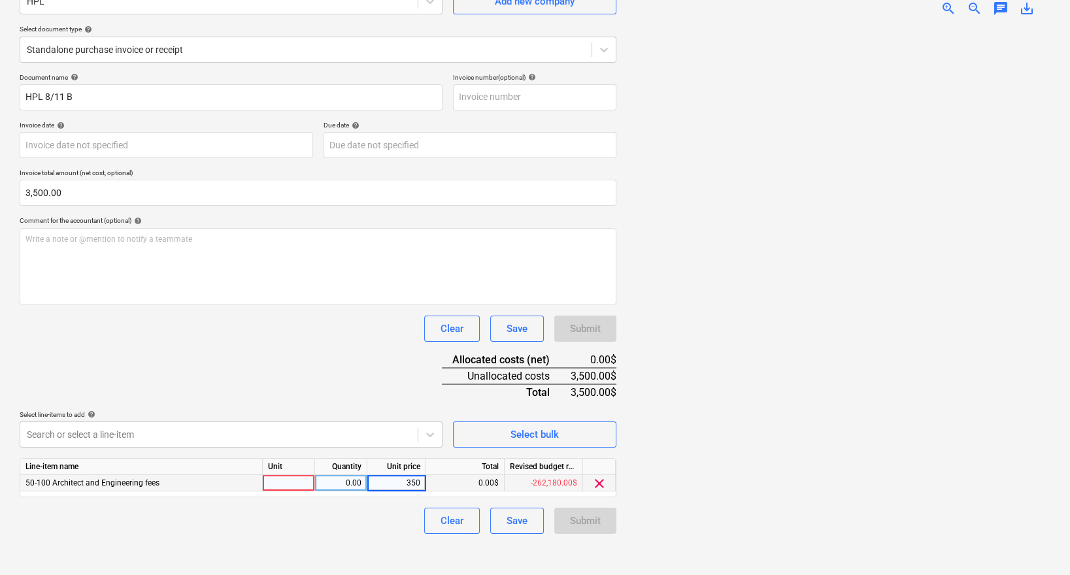
type input "3500"
click at [387, 397] on div "Document name help HPL 8/11 B Invoice number (optional) help Invoice date help …" at bounding box center [318, 303] width 596 height 461
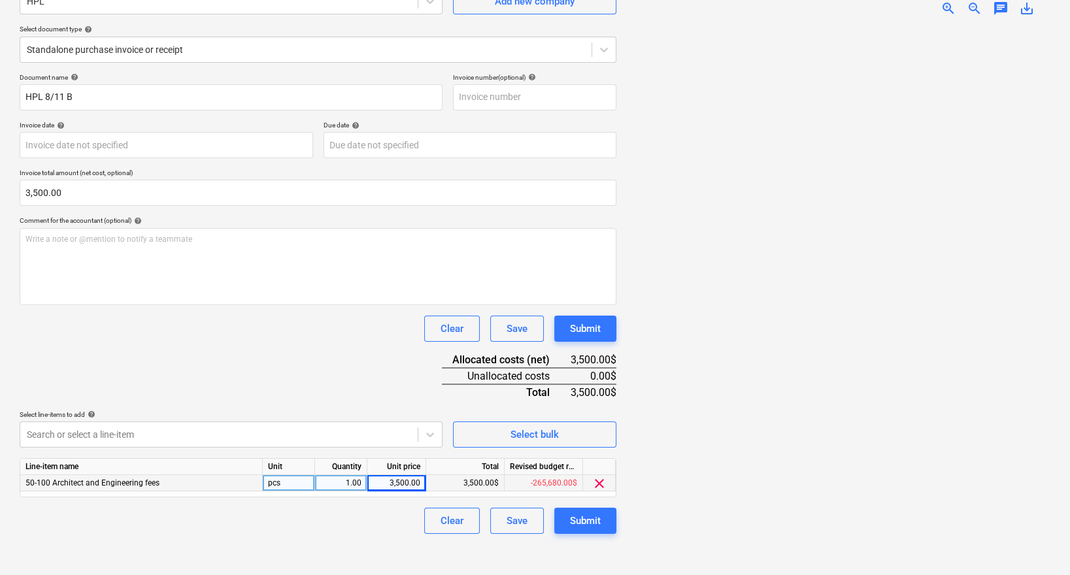
click at [596, 341] on div "Document name help HPL 8/11 B Invoice number (optional) help Invoice date help …" at bounding box center [318, 303] width 596 height 461
click at [596, 334] on div "Submit" at bounding box center [585, 328] width 31 height 17
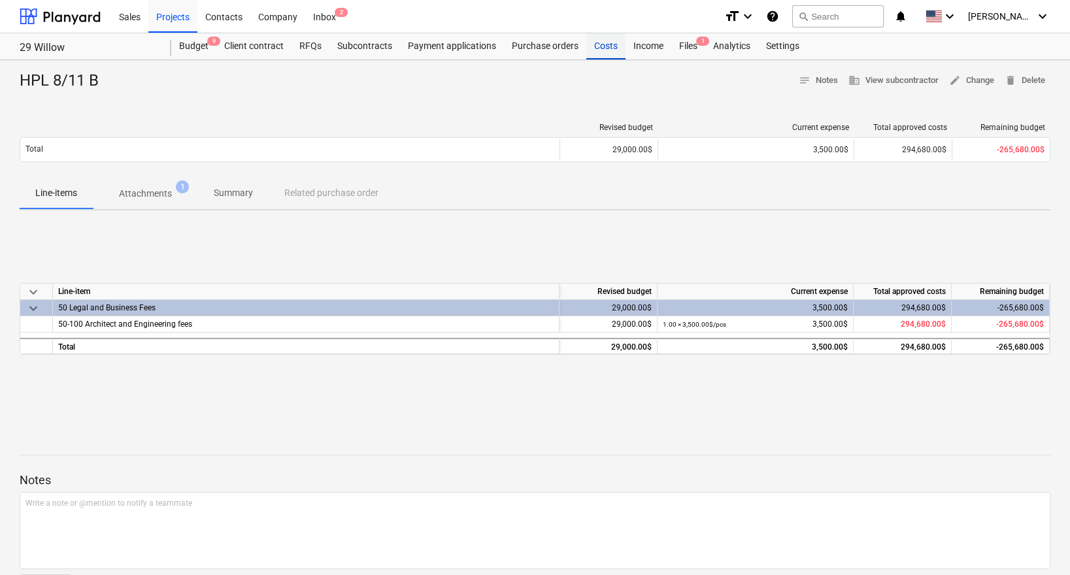
click at [600, 50] on div "Costs" at bounding box center [605, 46] width 39 height 26
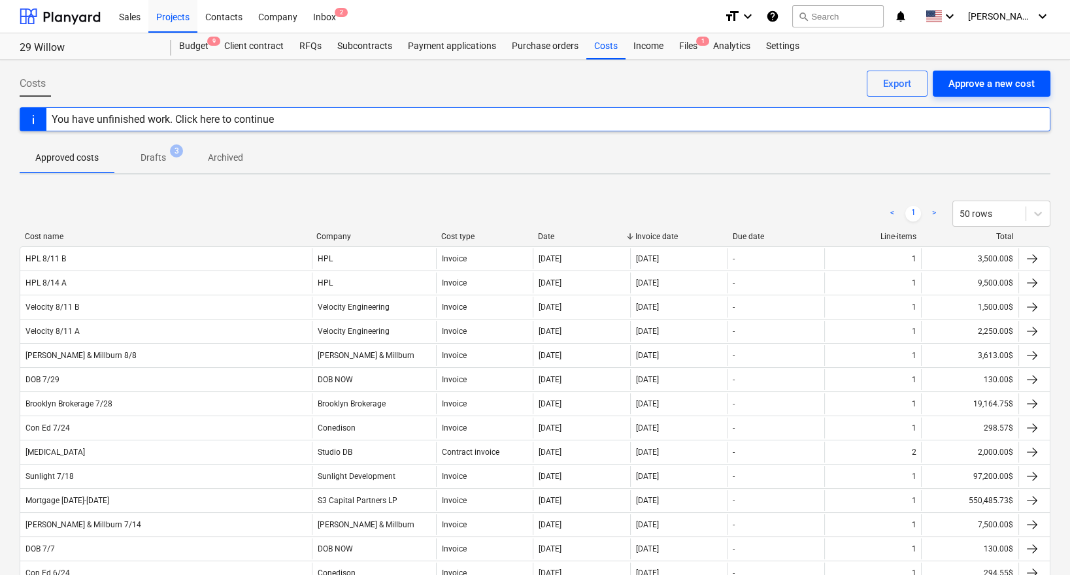
click at [981, 95] on button "Approve a new cost" at bounding box center [991, 84] width 118 height 26
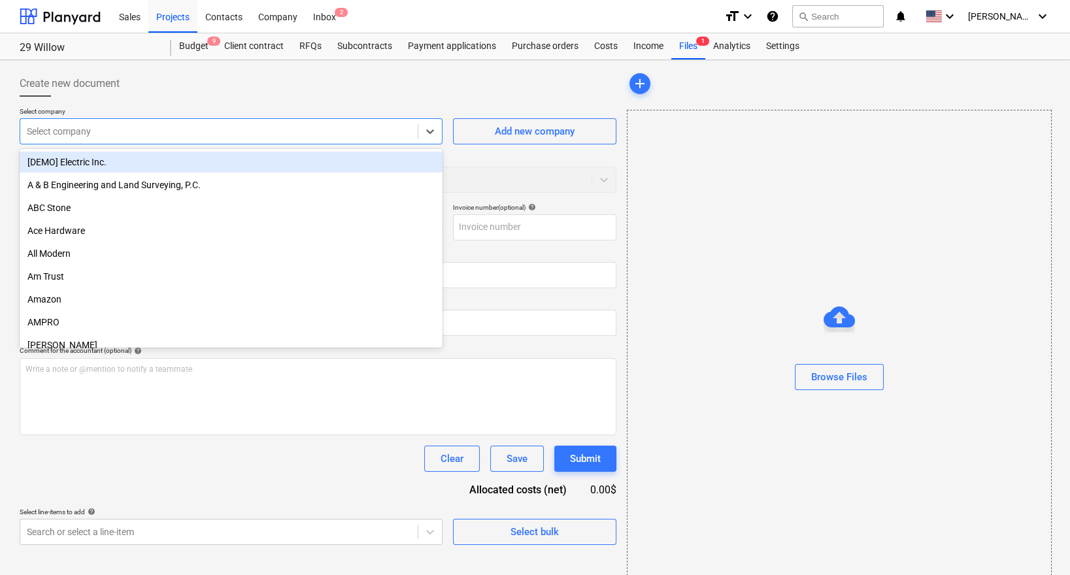
click at [406, 123] on div "Select company" at bounding box center [218, 131] width 397 height 18
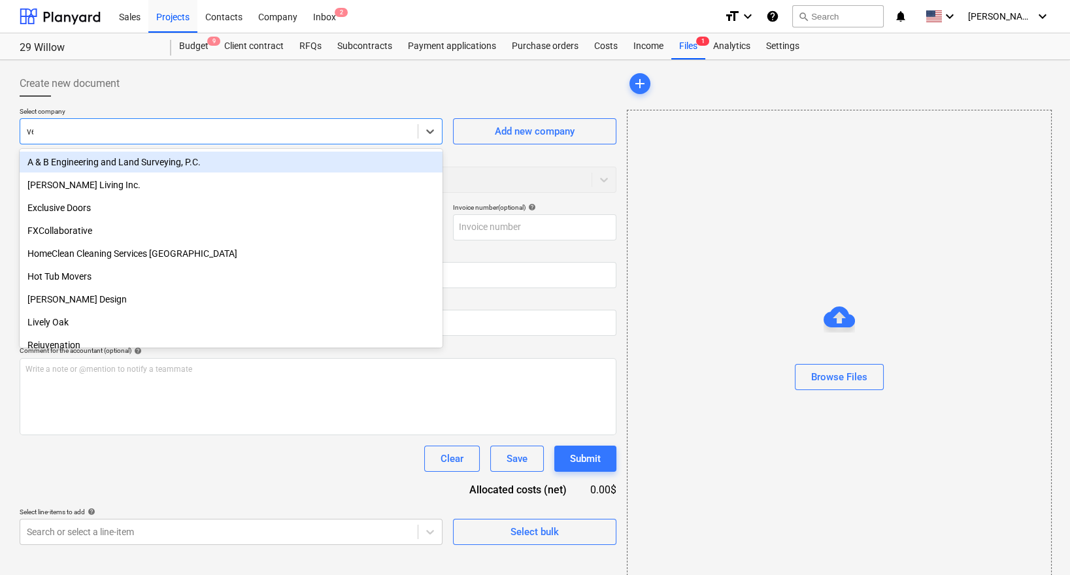
type input "vel"
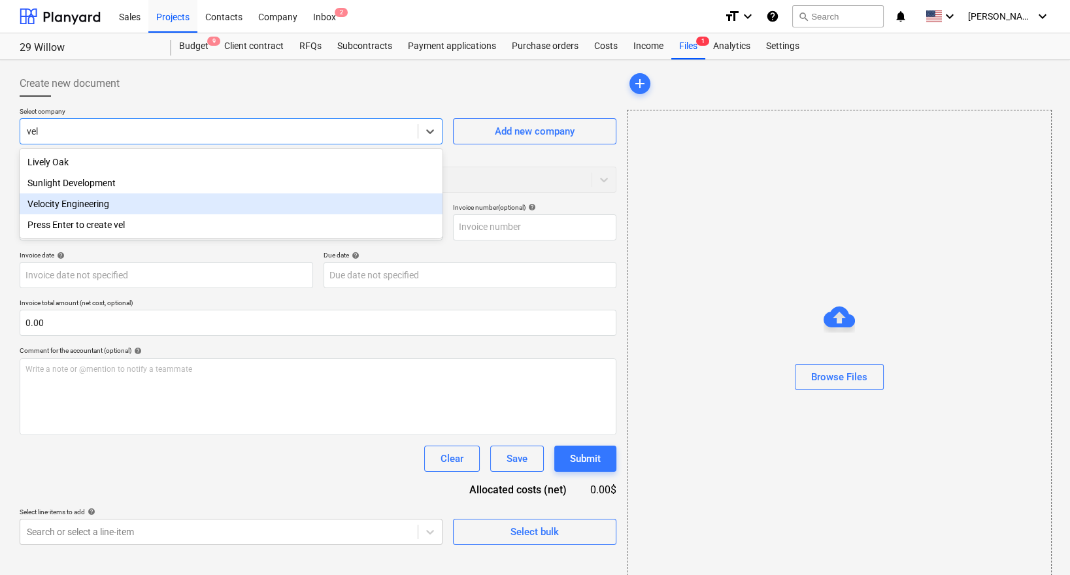
click at [107, 199] on div "Velocity Engineering" at bounding box center [231, 203] width 423 height 21
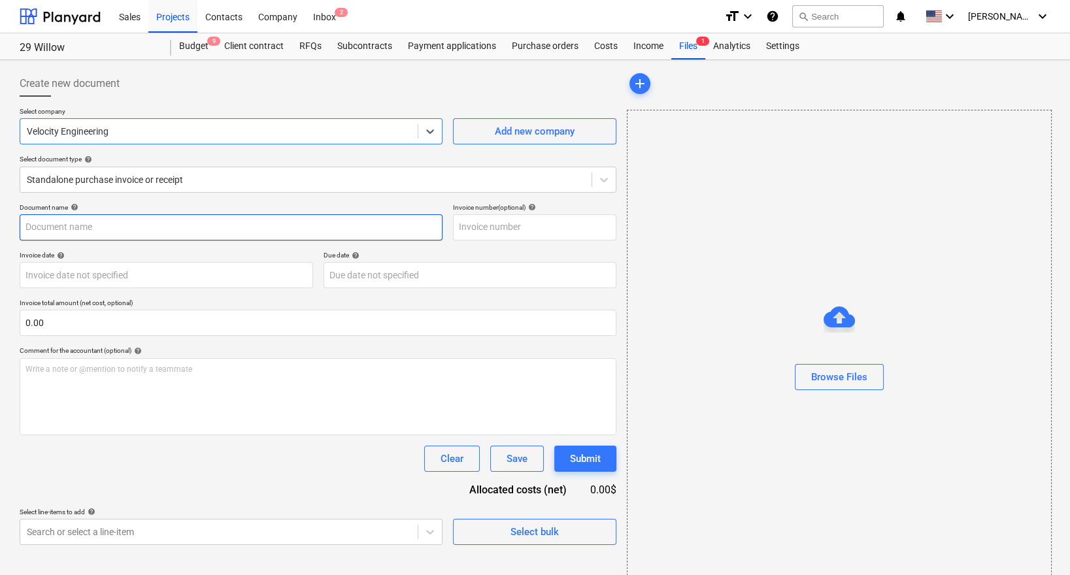
click at [101, 223] on input "text" at bounding box center [231, 227] width 423 height 26
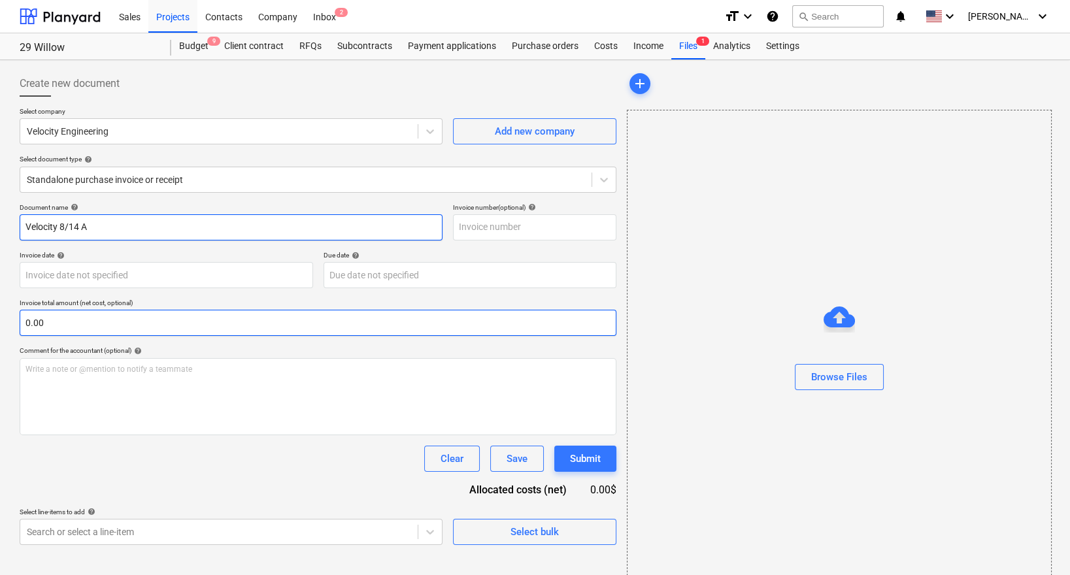
type input "Velocity 8/14 A"
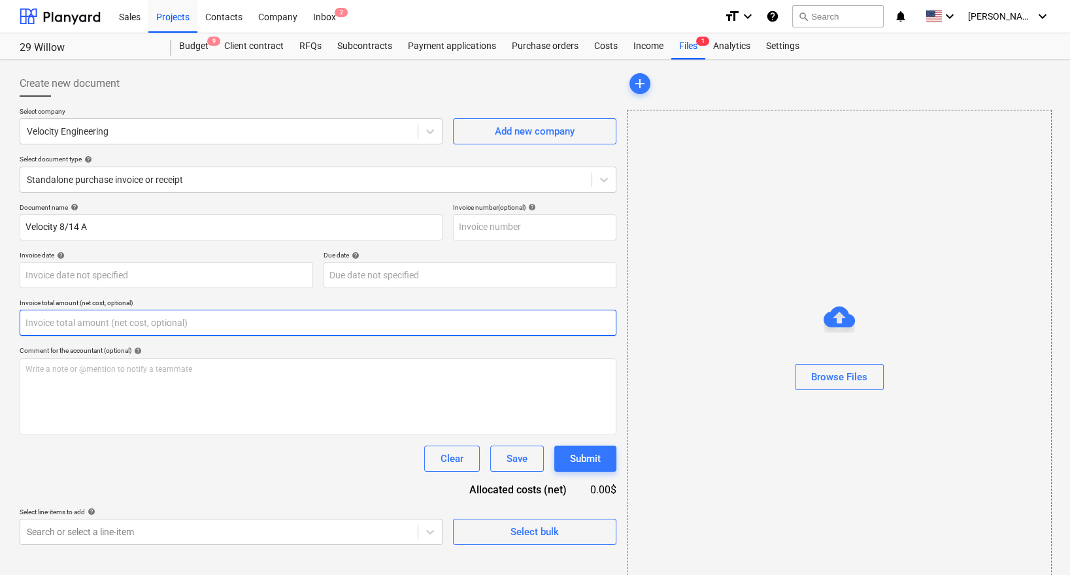
click at [69, 327] on input "text" at bounding box center [318, 323] width 596 height 26
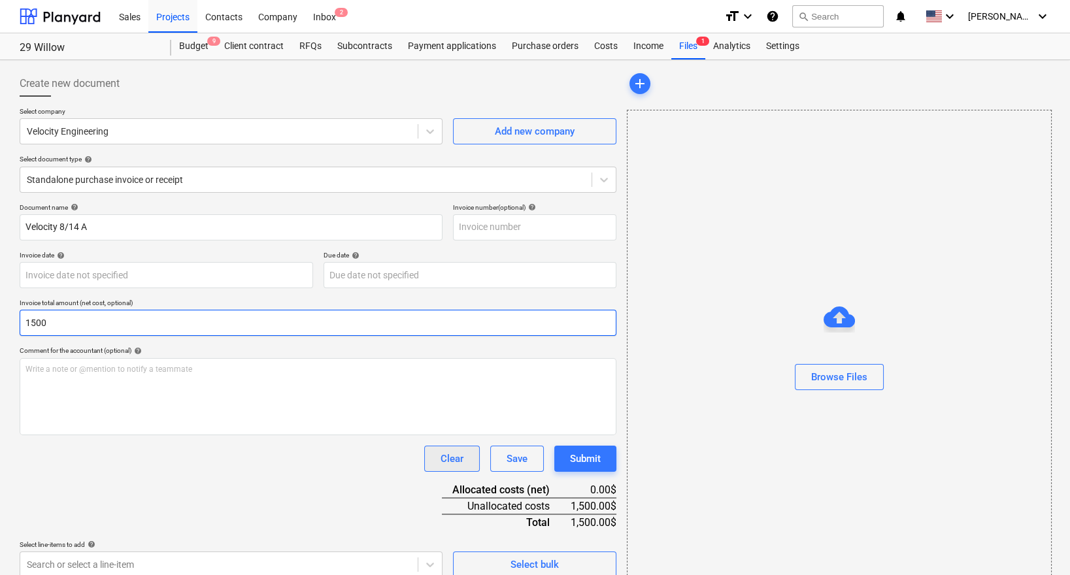
scroll to position [26, 0]
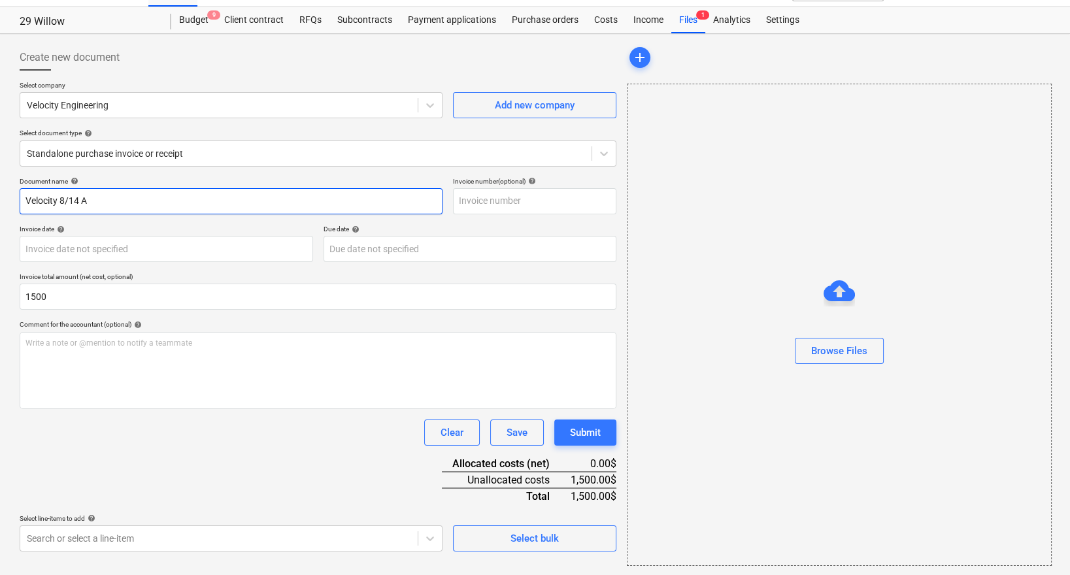
type input "1,500.00"
click at [158, 199] on input "Velocity 8/14 A" at bounding box center [231, 201] width 423 height 26
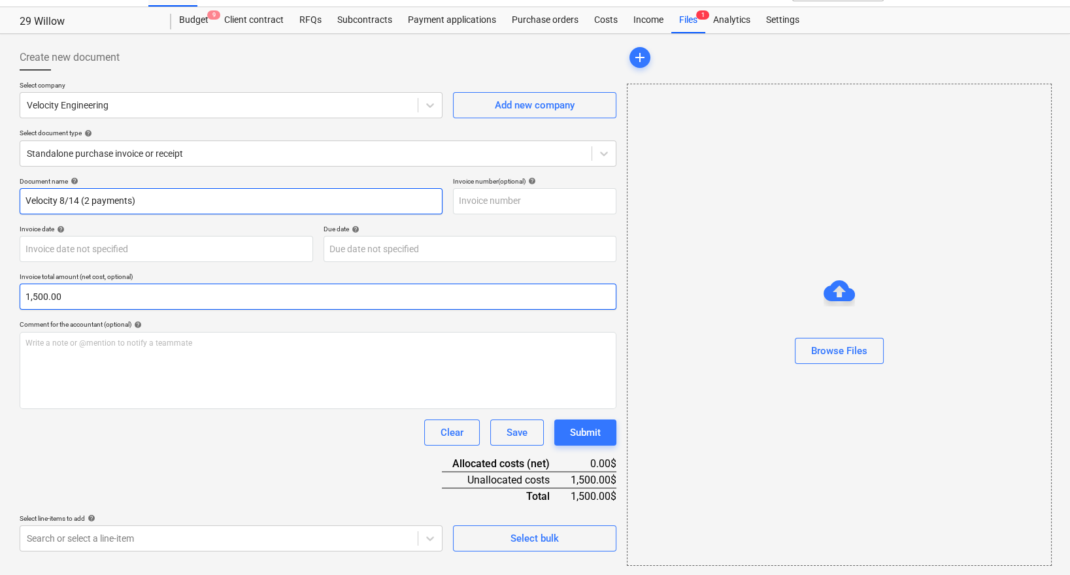
type input "Velocity 8/14 (2 payments)"
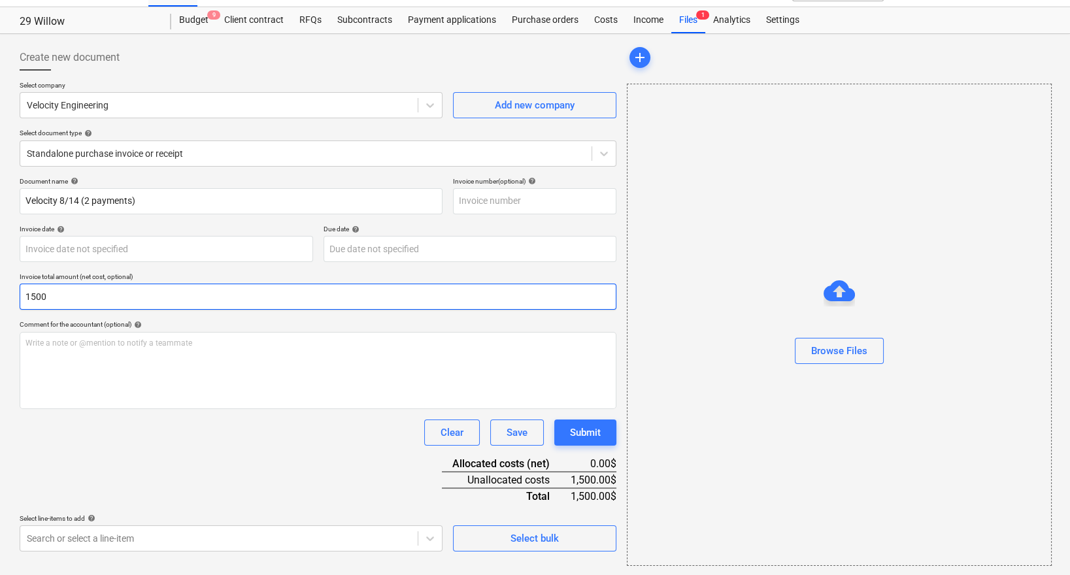
click at [70, 306] on input "1500" at bounding box center [318, 297] width 596 height 26
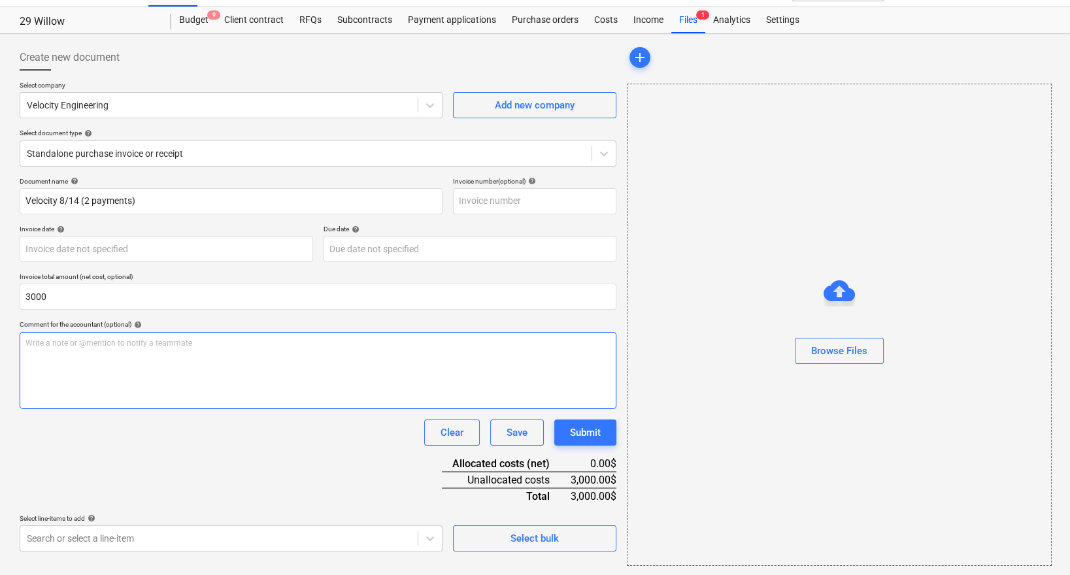
type input "3,000.00"
click at [161, 370] on div "Write a note or @mention to notify a teammate [PERSON_NAME]" at bounding box center [318, 370] width 596 height 77
click at [195, 532] on body "Sales Projects Contacts Company Inbox 2 format_size keyboard_arrow_down help se…" at bounding box center [535, 261] width 1070 height 575
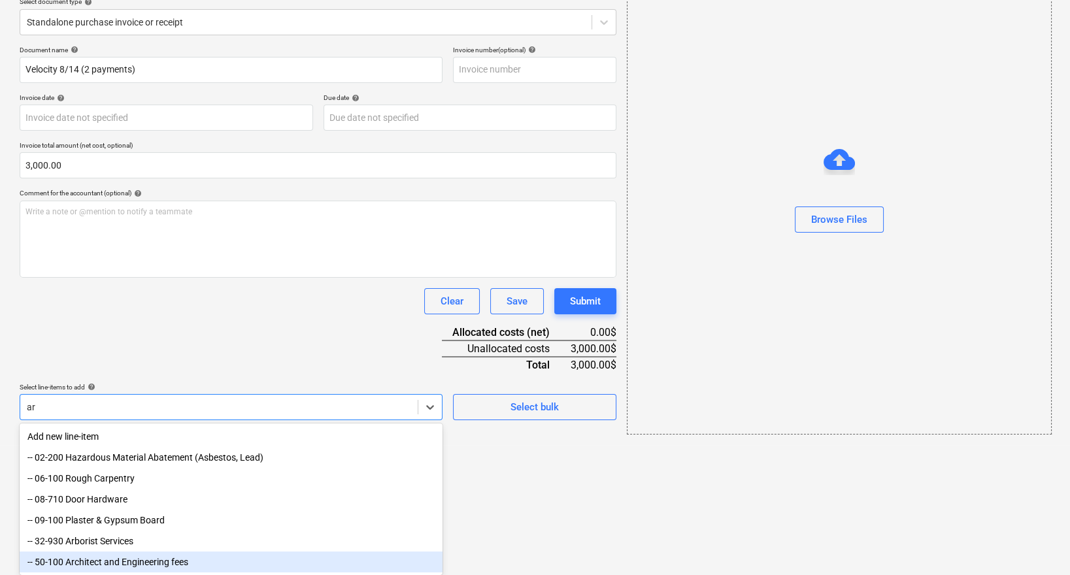
type input "arc"
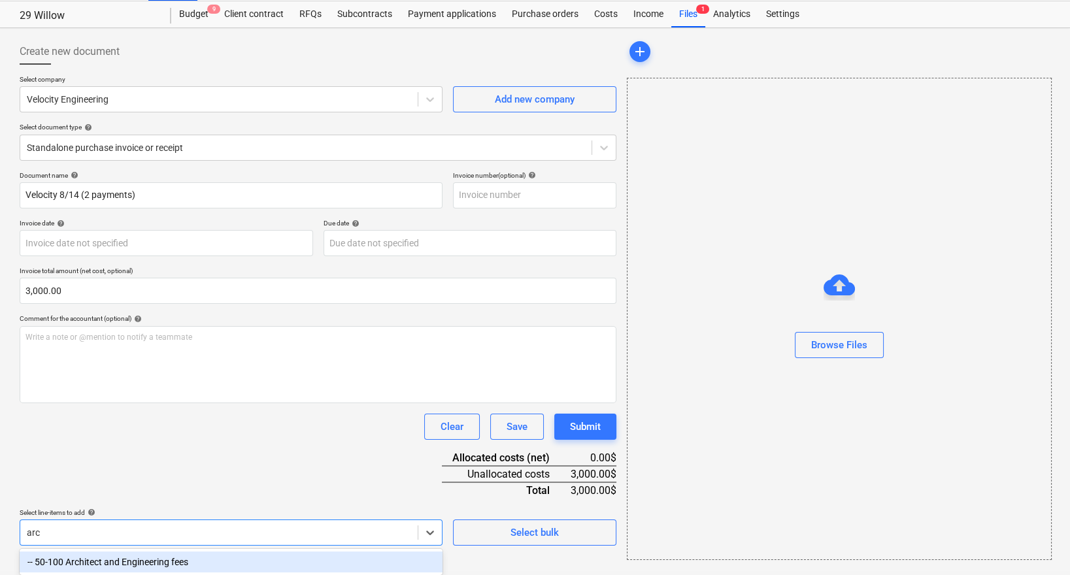
click at [161, 557] on div "-- 50-100 Architect and Engineering fees" at bounding box center [231, 561] width 423 height 21
click at [198, 447] on div "Document name help Velocity 8/14 (2 payments) Invoice number (optional) help In…" at bounding box center [318, 401] width 596 height 461
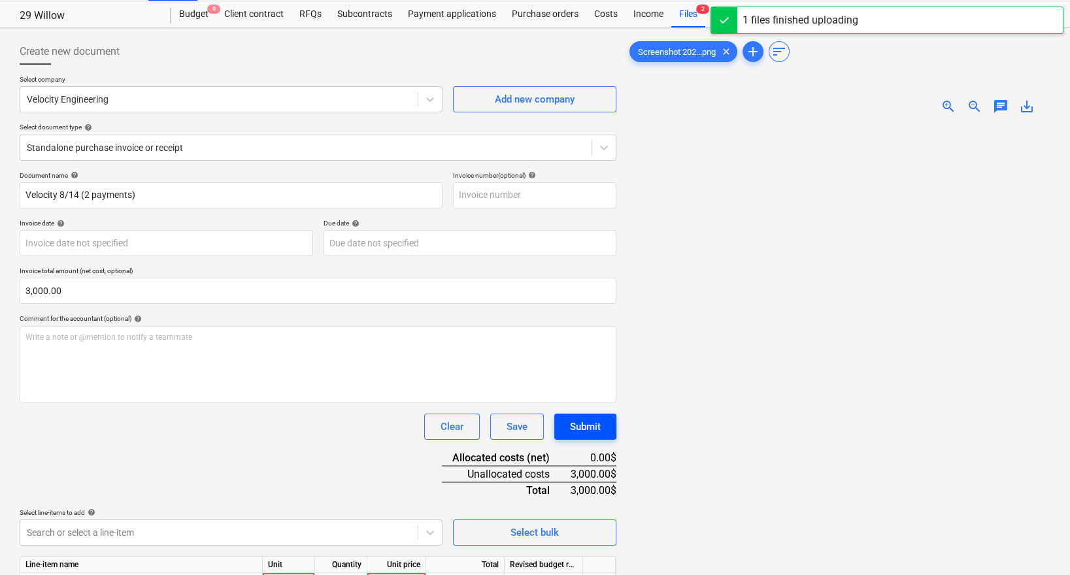
click at [595, 421] on div "Submit" at bounding box center [585, 426] width 31 height 17
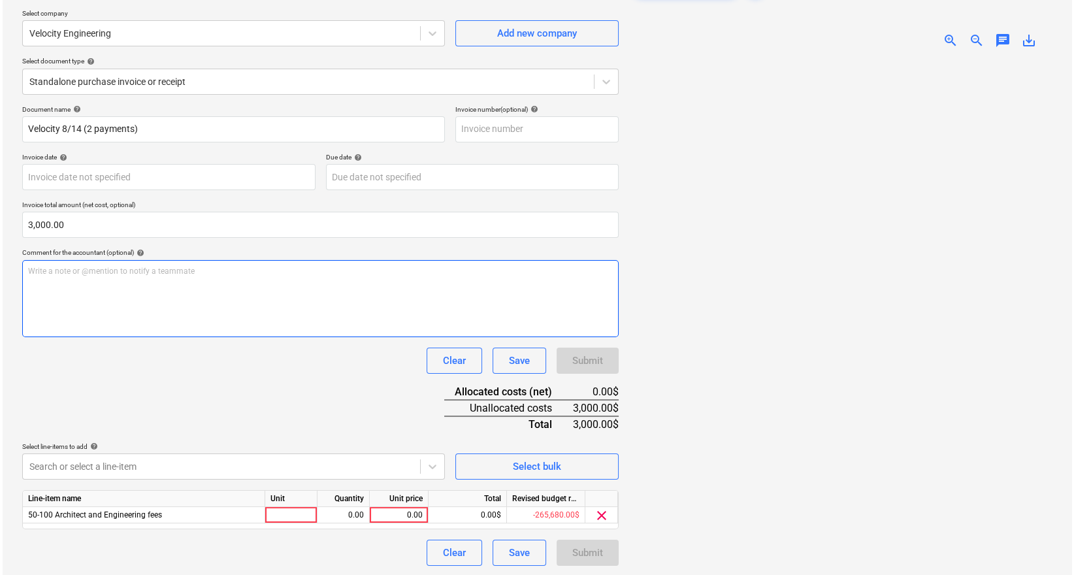
scroll to position [130, 0]
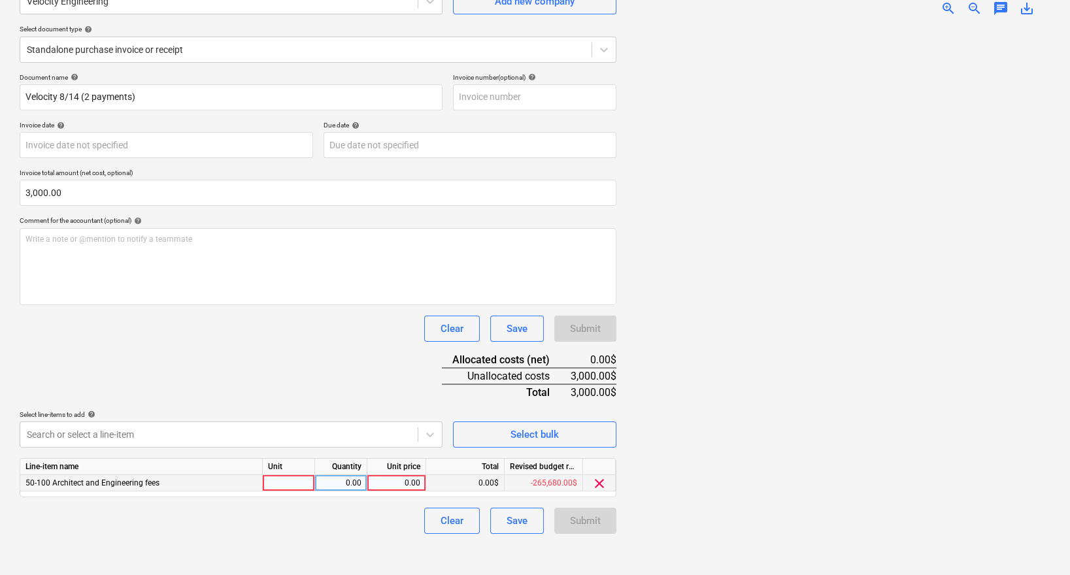
click at [399, 482] on div "0.00" at bounding box center [396, 483] width 48 height 16
type input "3000"
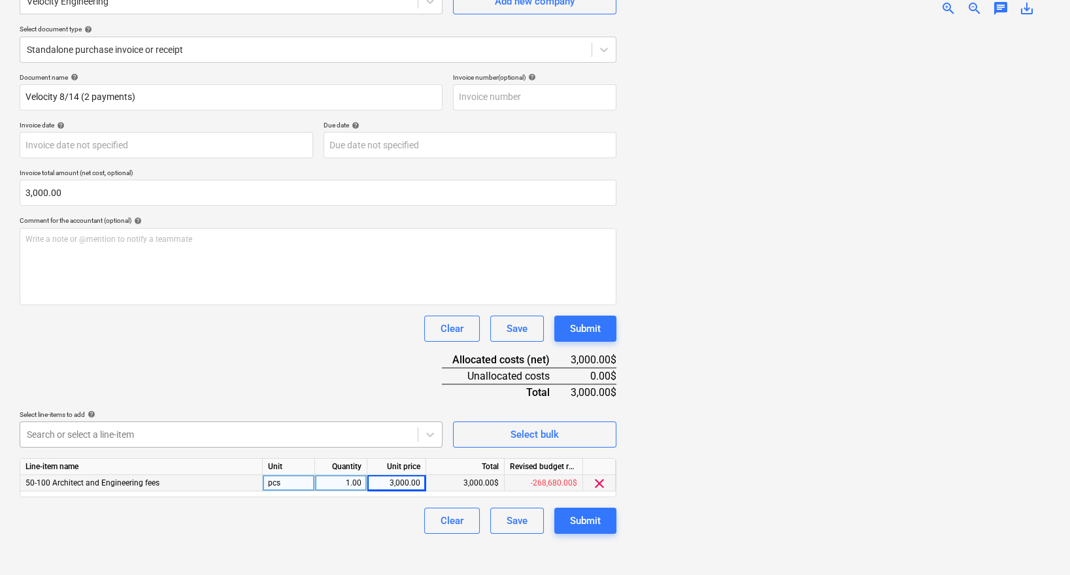
click at [389, 428] on div at bounding box center [219, 434] width 384 height 13
click at [599, 523] on div "Submit" at bounding box center [585, 520] width 31 height 17
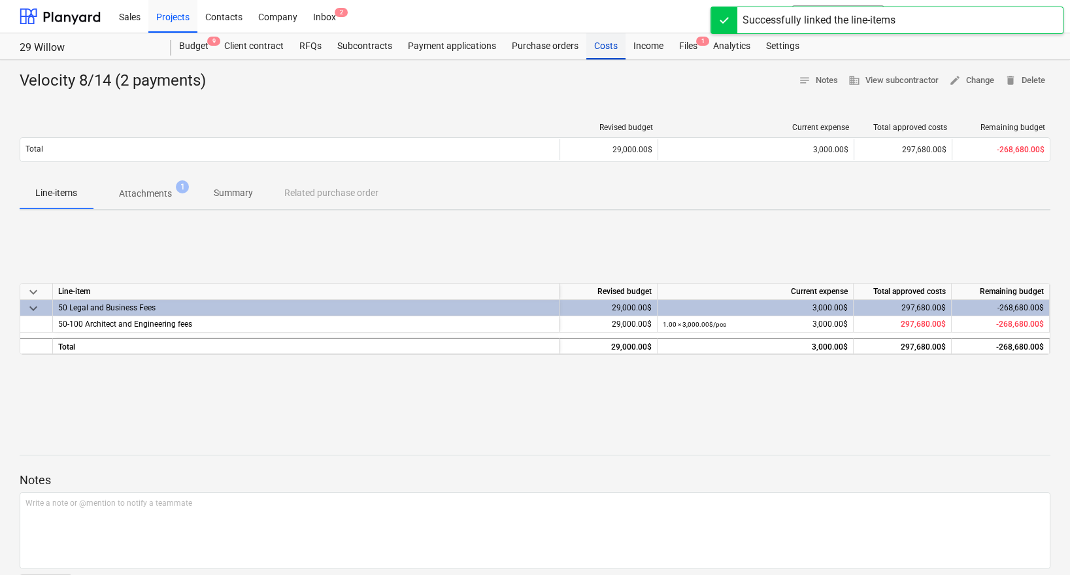
click at [613, 38] on div "Costs" at bounding box center [605, 46] width 39 height 26
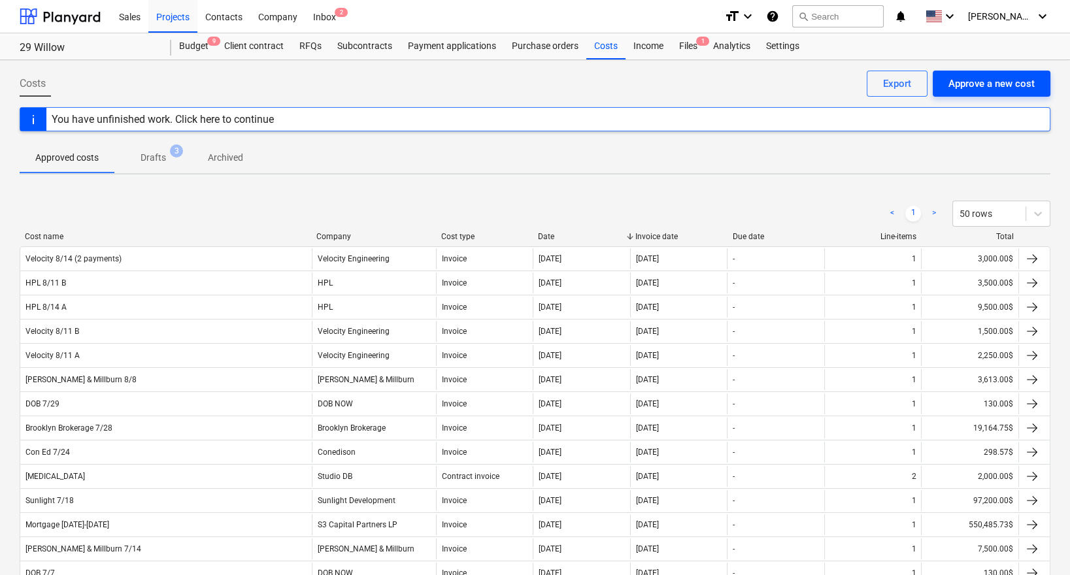
click at [956, 78] on div "Approve a new cost" at bounding box center [991, 83] width 86 height 17
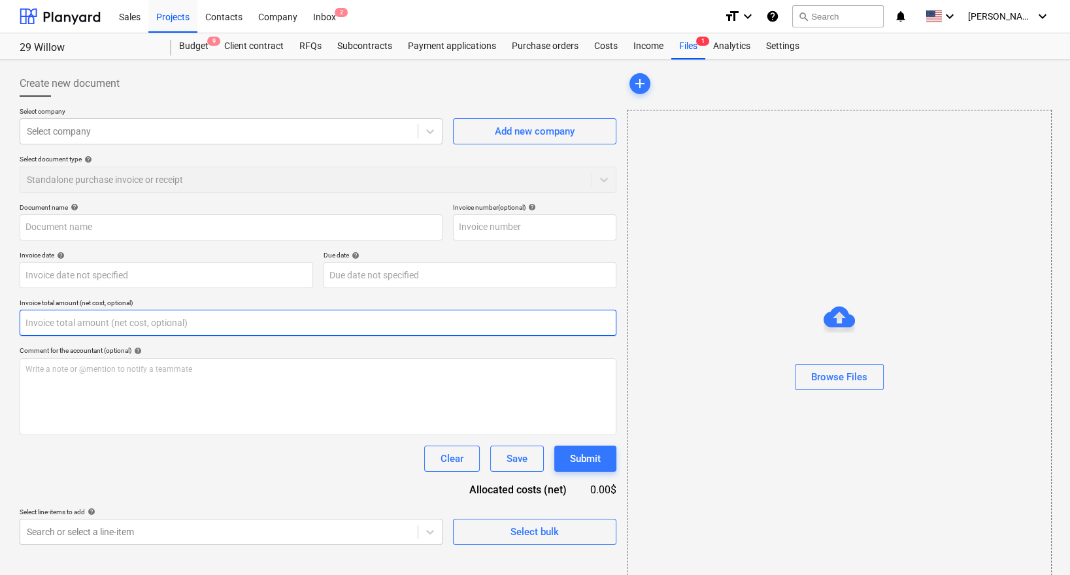
click at [210, 326] on input "text" at bounding box center [318, 323] width 596 height 26
paste input "267.6"
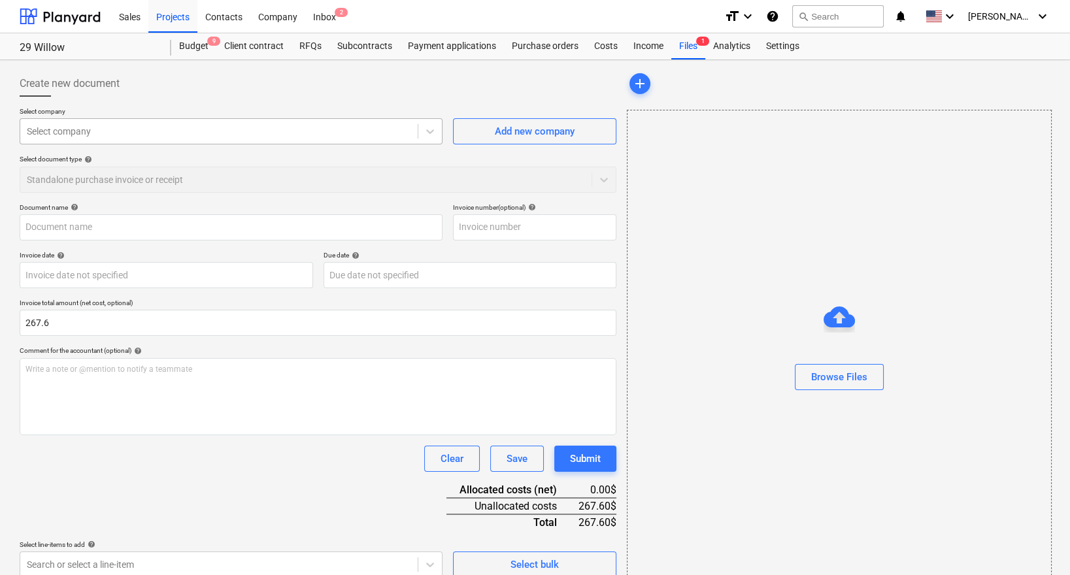
type input "267.60"
click at [122, 135] on div at bounding box center [219, 131] width 384 height 13
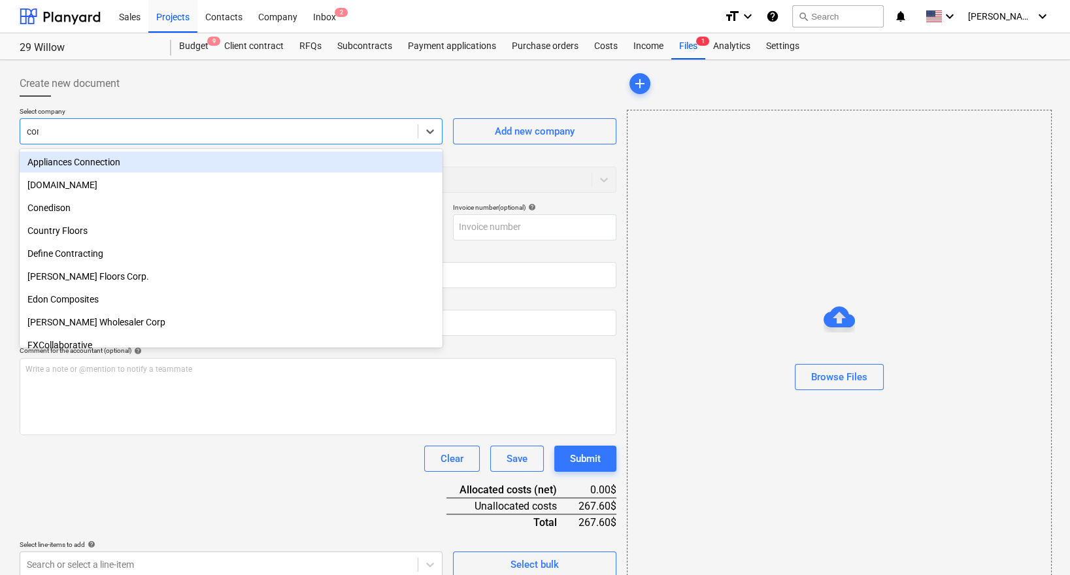
type input "coned"
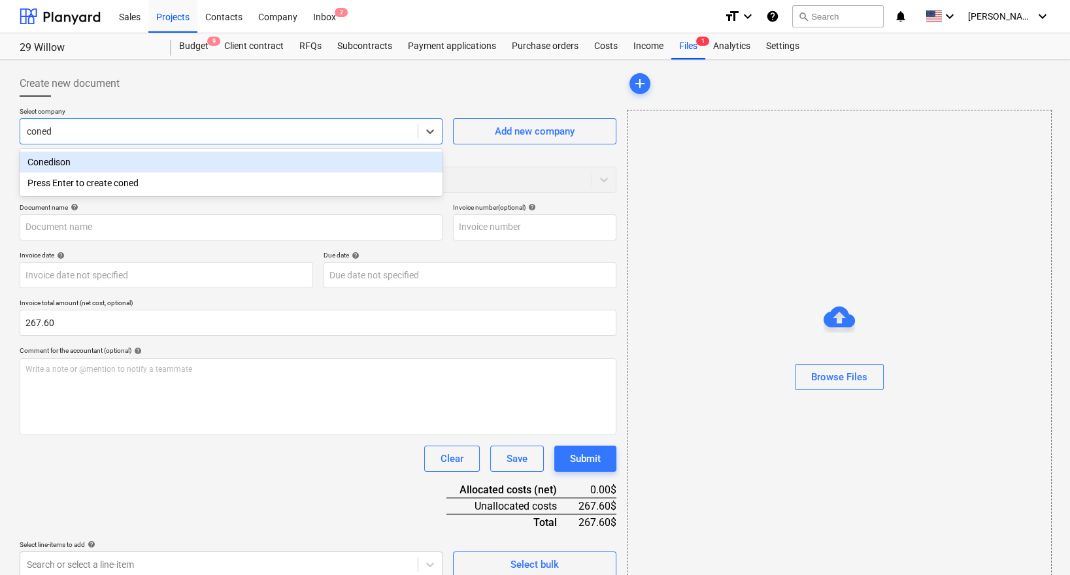
click at [91, 155] on div "Conedison" at bounding box center [231, 162] width 423 height 21
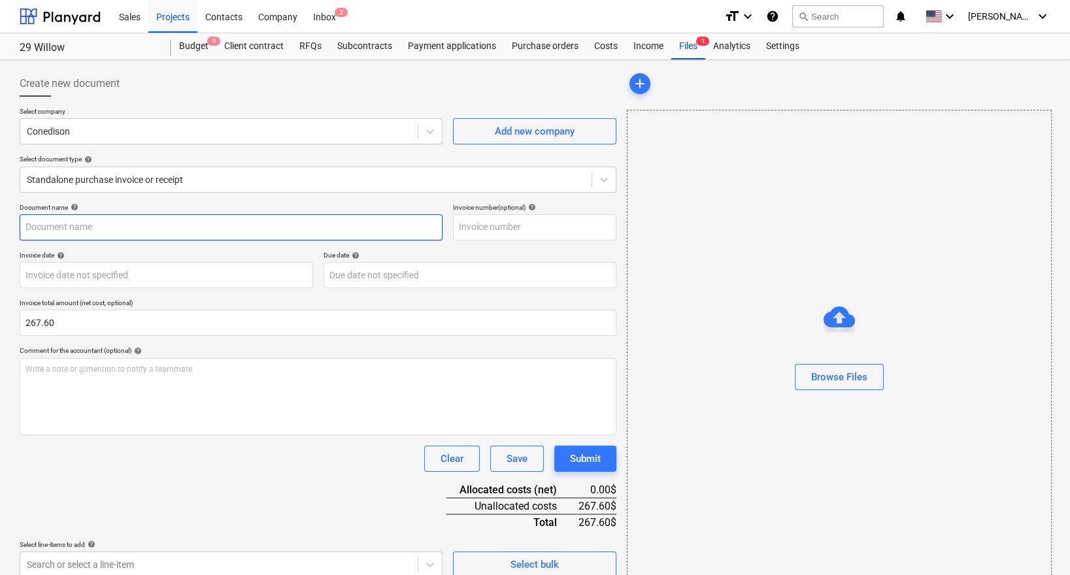
click at [154, 233] on input "text" at bounding box center [231, 227] width 423 height 26
type input "Con Ed 8/22"
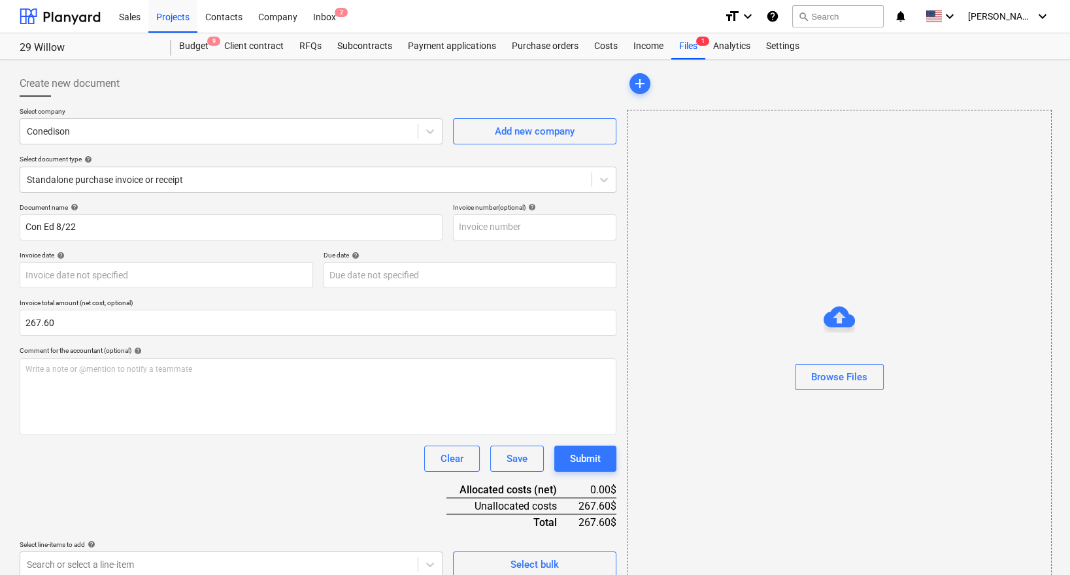
click at [131, 498] on div "Document name help Con Ed 8/22 Invoice number (optional) help Invoice date help…" at bounding box center [318, 390] width 596 height 374
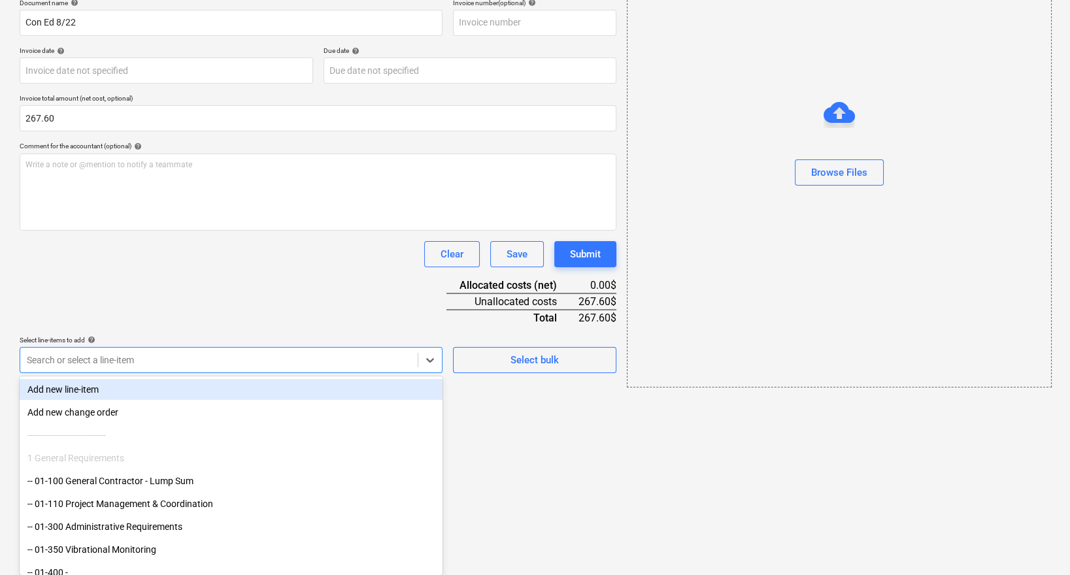
click at [125, 370] on body "Sales Projects Contacts Company Inbox 2 format_size keyboard_arrow_down help se…" at bounding box center [535, 83] width 1070 height 575
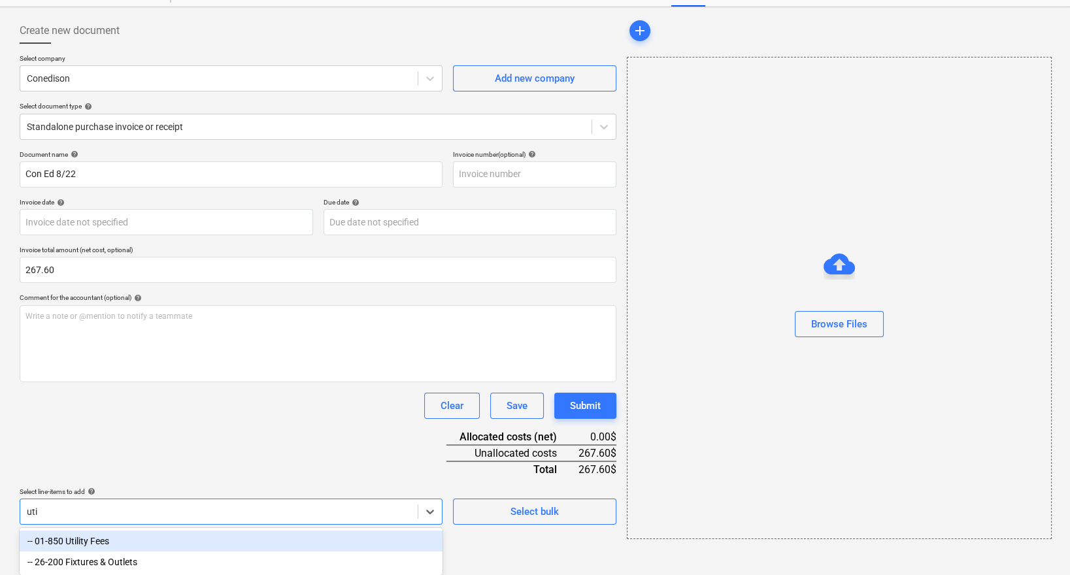
scroll to position [32, 0]
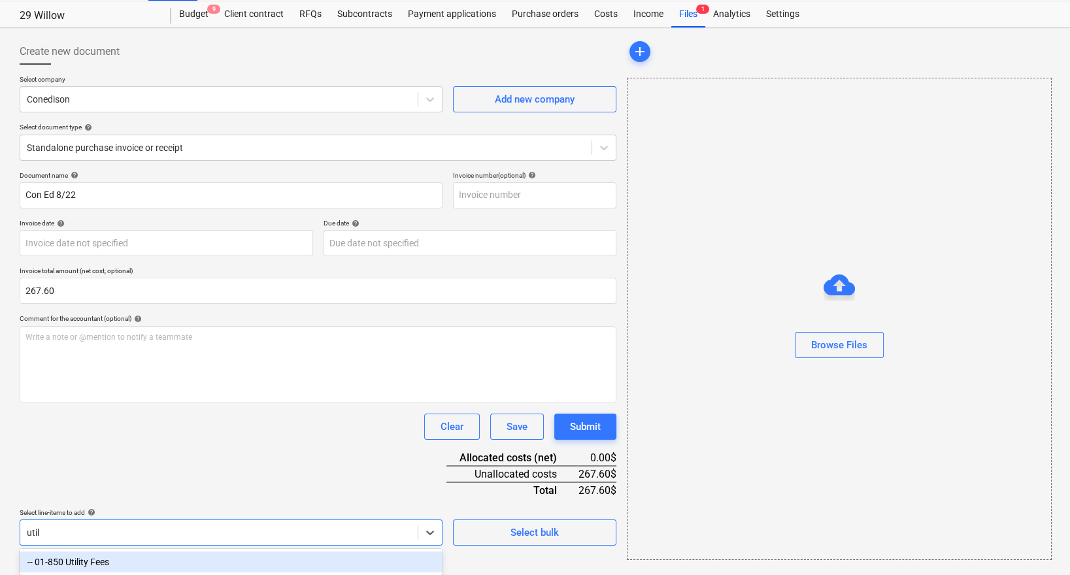
type input "utili"
click at [86, 563] on div "-- 01-850 Utility Fees" at bounding box center [231, 561] width 423 height 21
click at [116, 443] on div "Document name help Con Ed 8/22 Invoice number (optional) help Invoice date help…" at bounding box center [318, 401] width 596 height 461
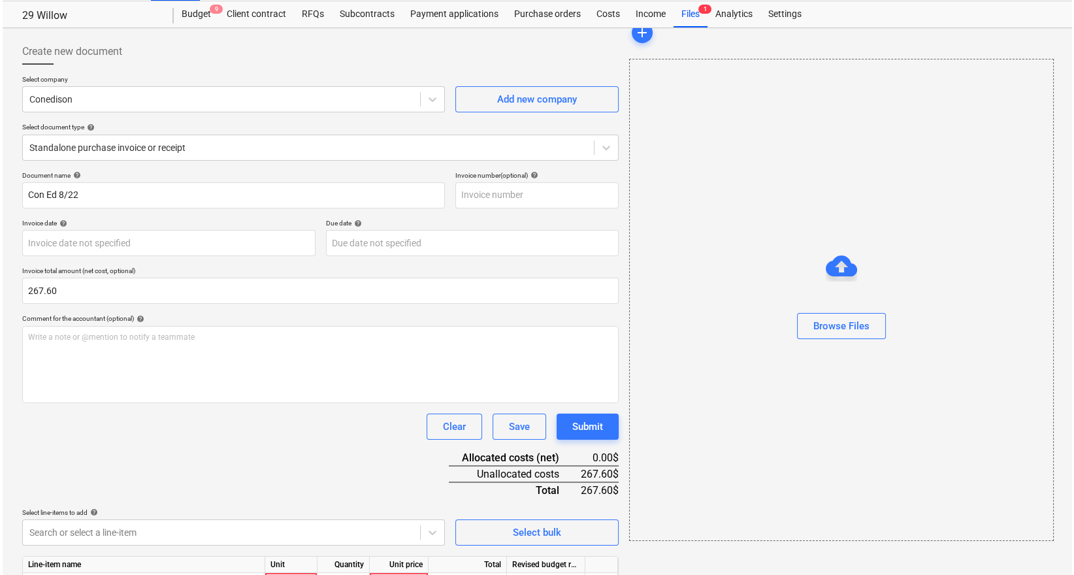
scroll to position [97, 0]
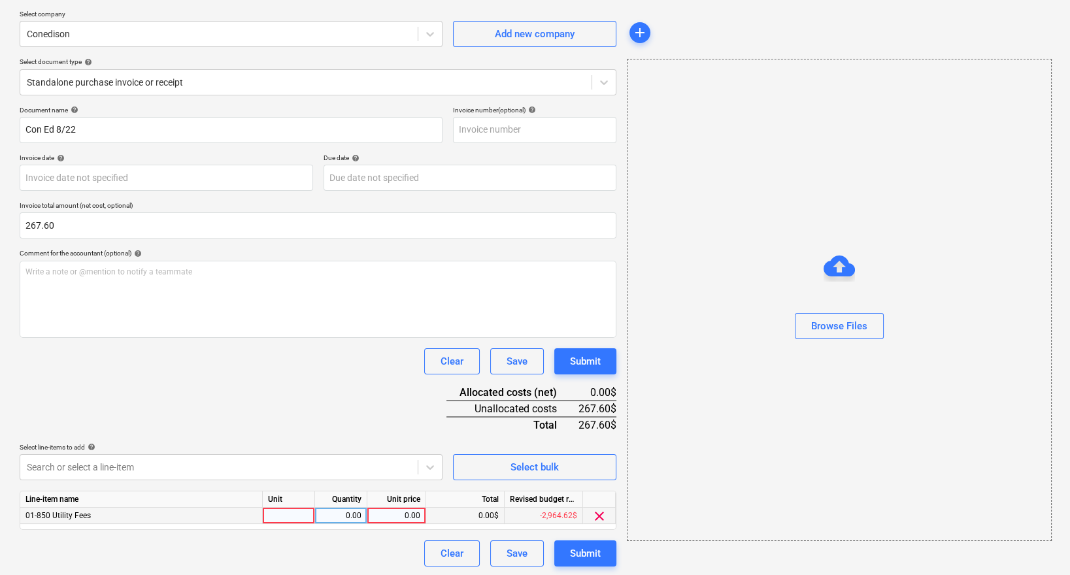
click at [394, 515] on div "0.00" at bounding box center [396, 516] width 48 height 16
type input "267.6"
click at [350, 389] on div "Document name help Con Ed 8/22 Invoice number (optional) help Invoice date help…" at bounding box center [318, 336] width 596 height 461
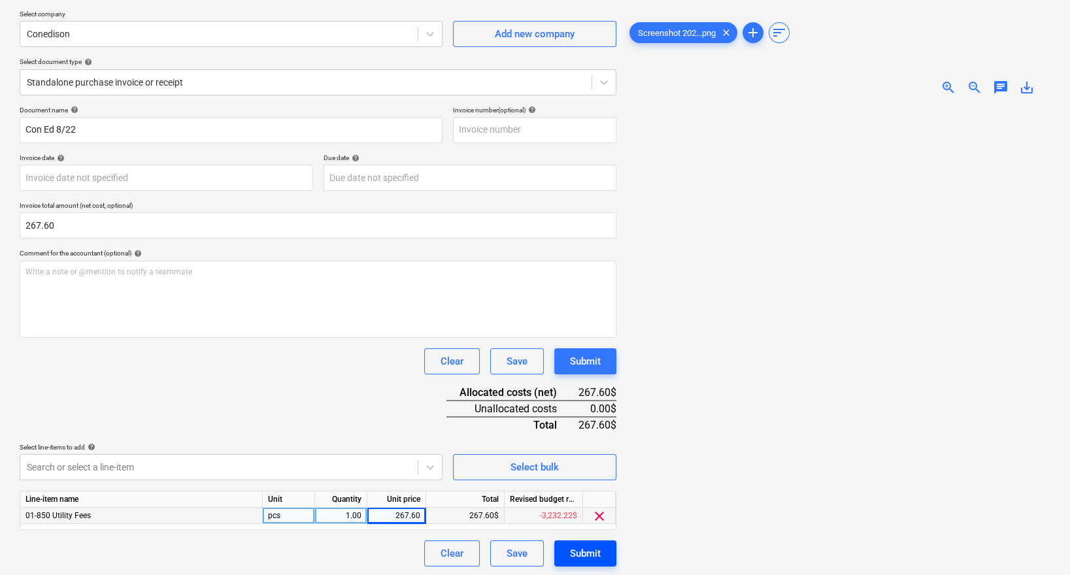
click at [585, 546] on div "Submit" at bounding box center [585, 553] width 31 height 17
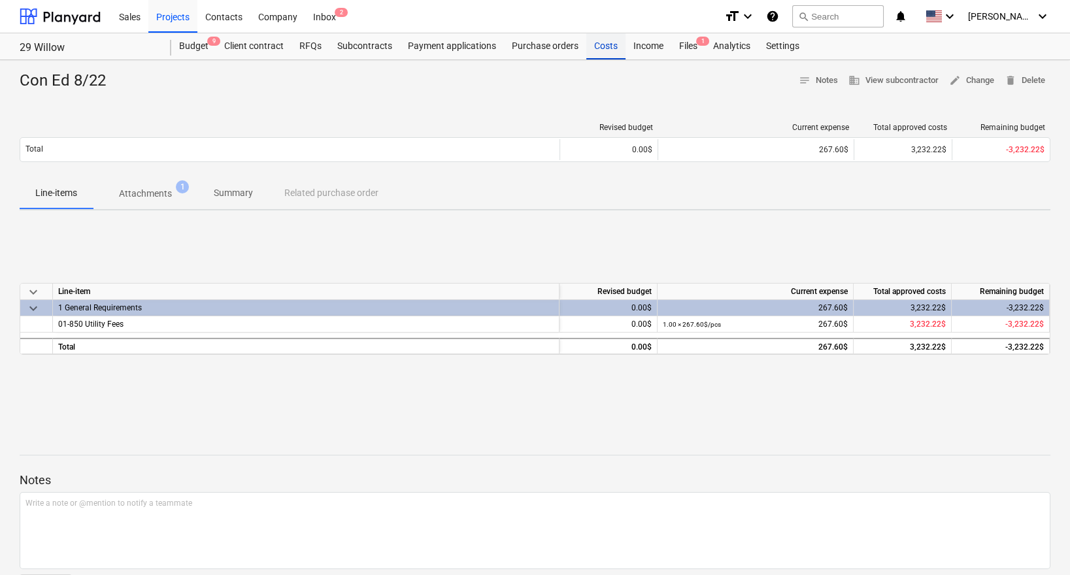
click at [600, 53] on div "Costs" at bounding box center [605, 46] width 39 height 26
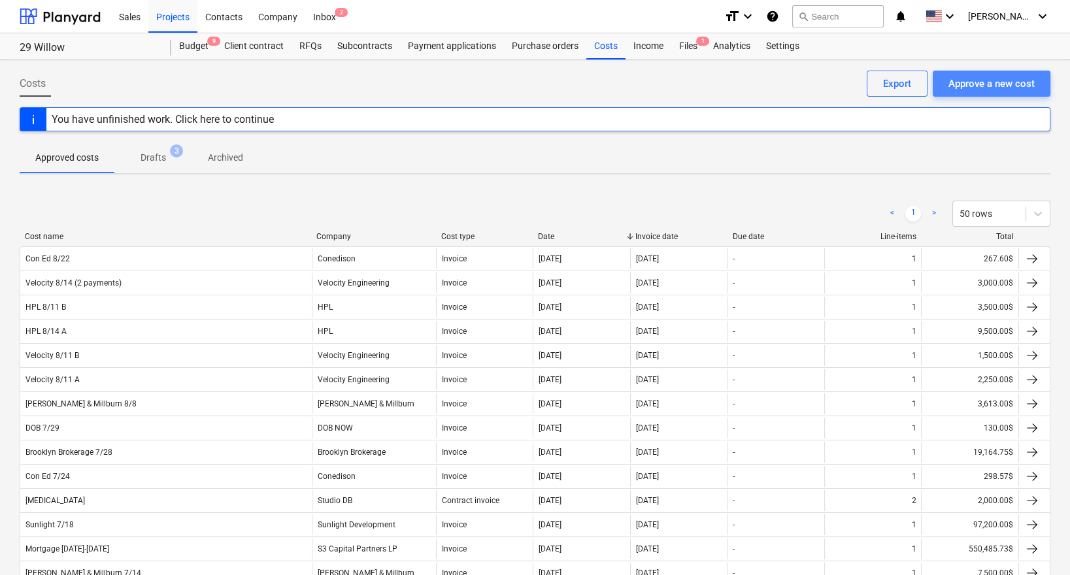
click at [990, 79] on div "Approve a new cost" at bounding box center [991, 83] width 86 height 17
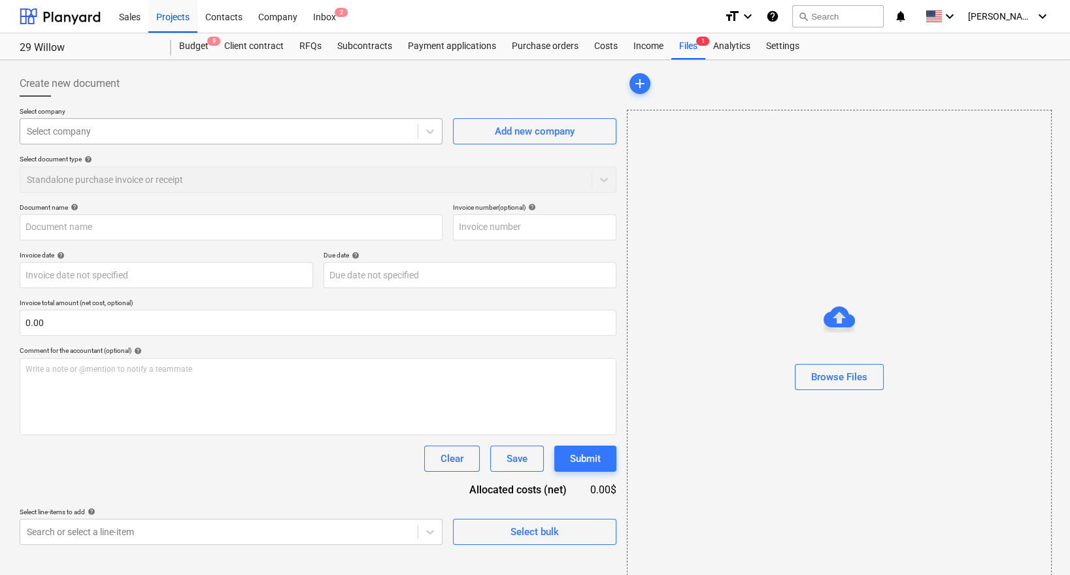
click at [299, 137] on div "Select company" at bounding box center [218, 131] width 397 height 18
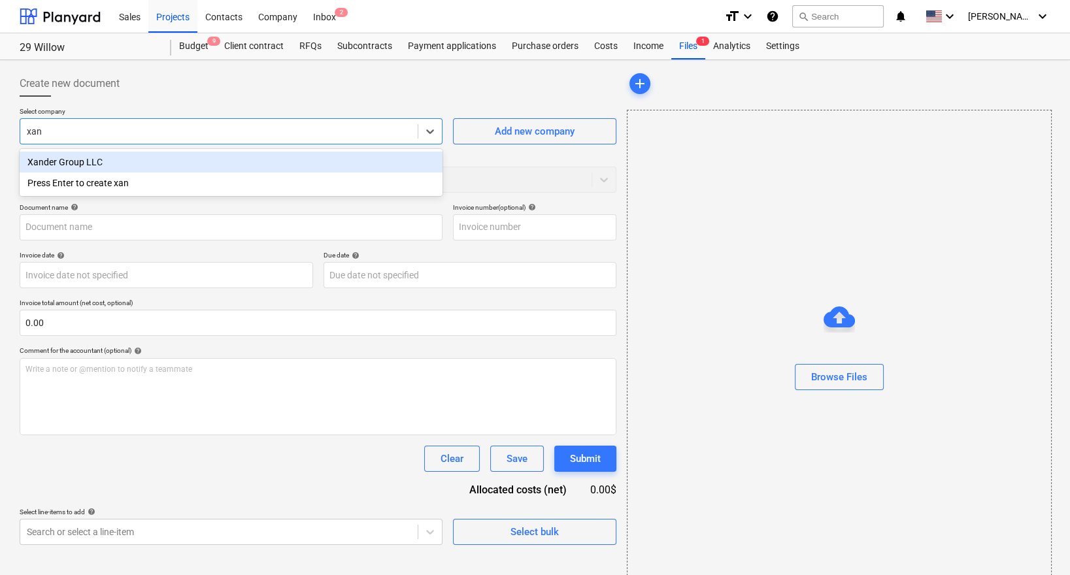
type input "xand"
click at [220, 161] on div "Xander Group LLC" at bounding box center [231, 162] width 423 height 21
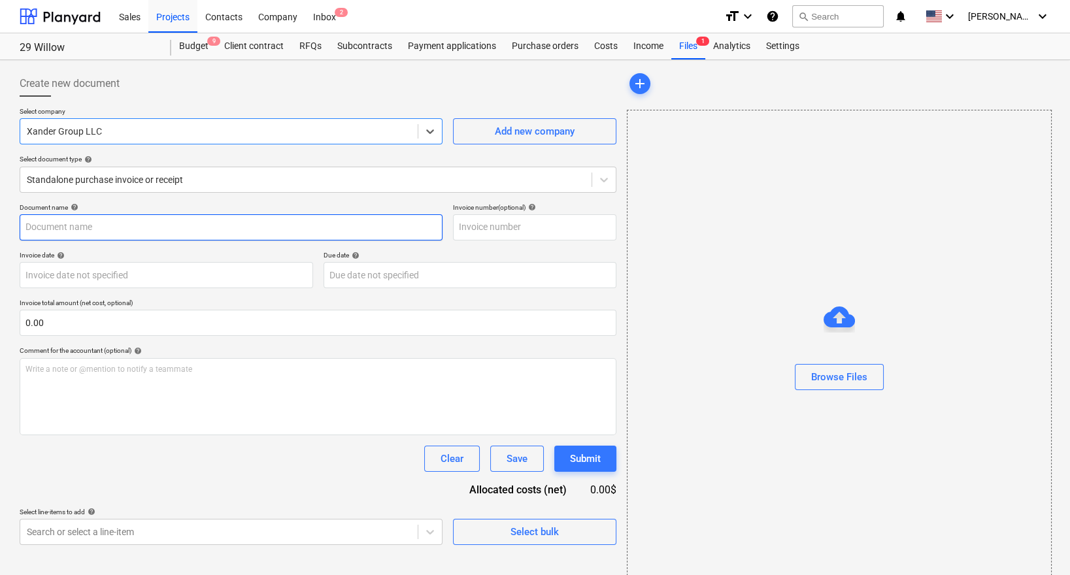
click at [195, 220] on input "text" at bounding box center [231, 227] width 423 height 26
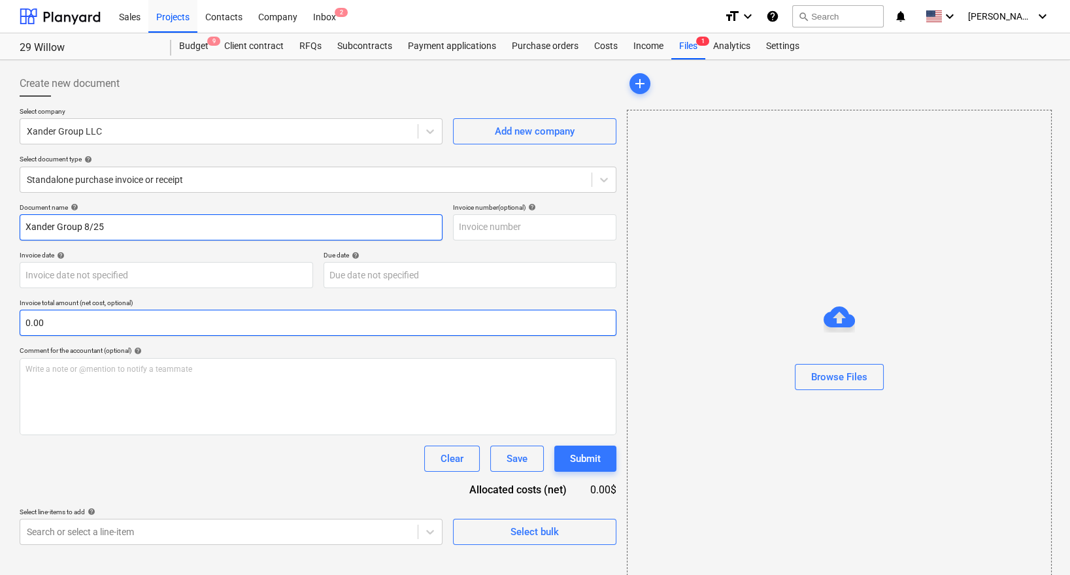
type input "Xander Group 8/25"
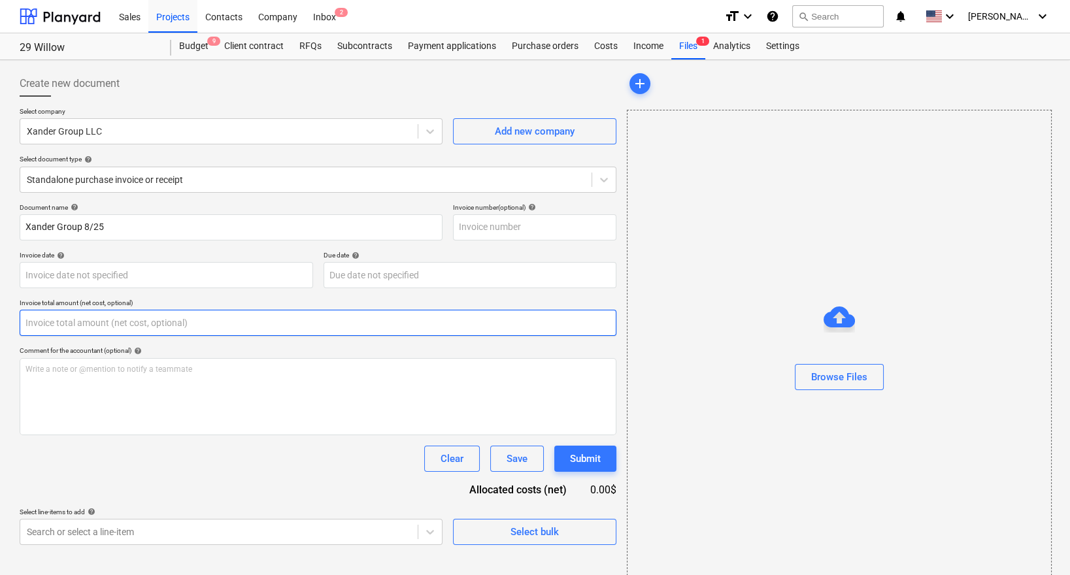
click at [157, 329] on input "text" at bounding box center [318, 323] width 596 height 26
paste input "831.25"
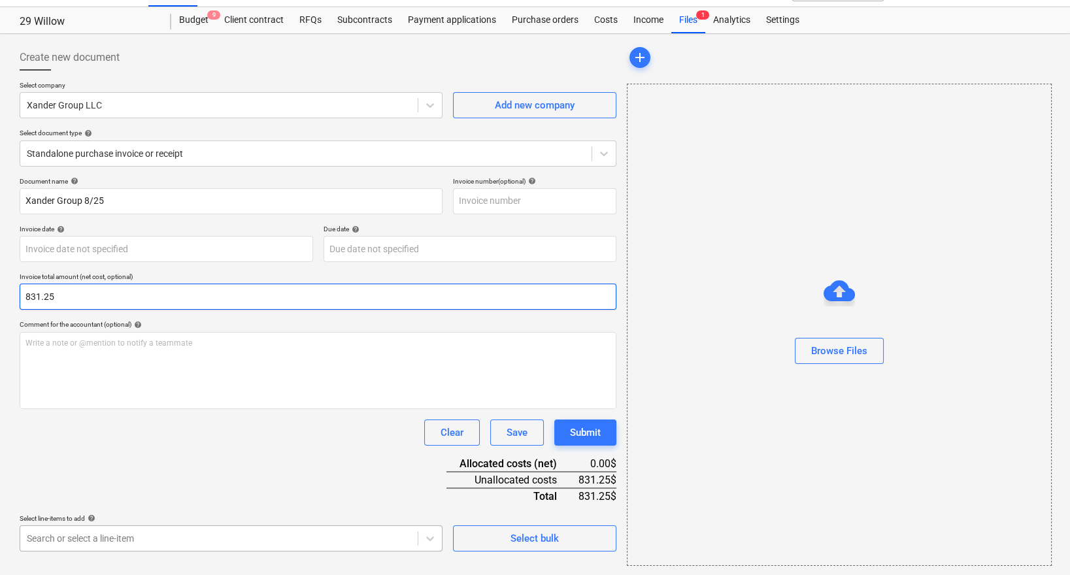
type input "831.25"
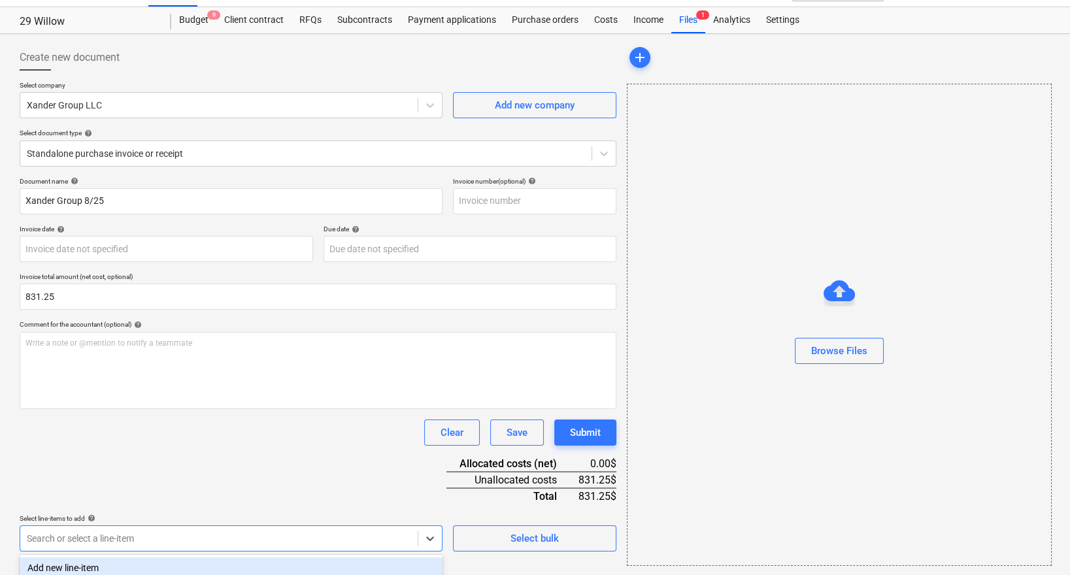
scroll to position [204, 0]
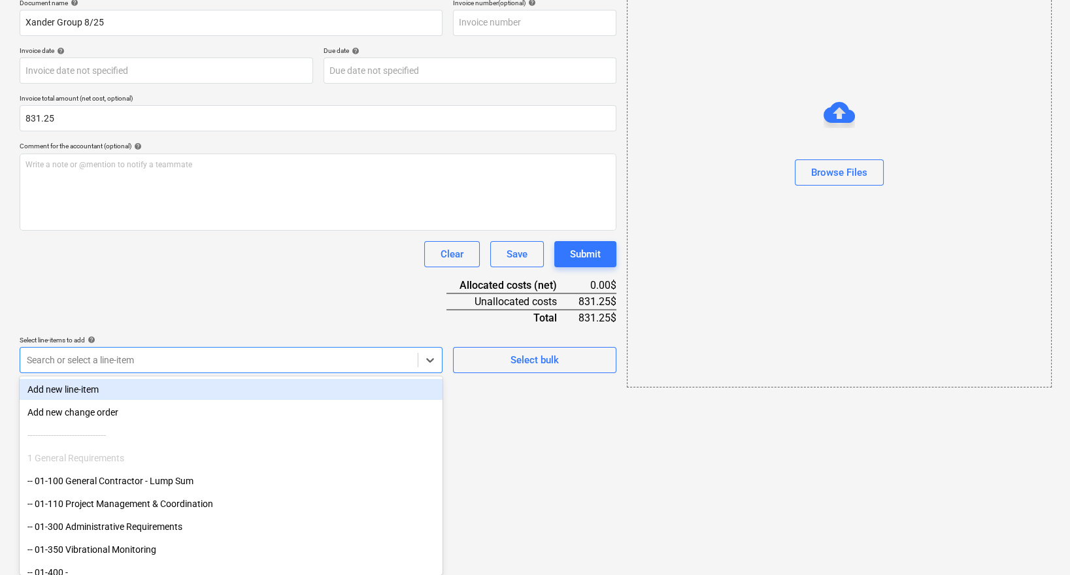
click at [200, 370] on body "Sales Projects Contacts Company Inbox 2 format_size keyboard_arrow_down help se…" at bounding box center [535, 83] width 1070 height 575
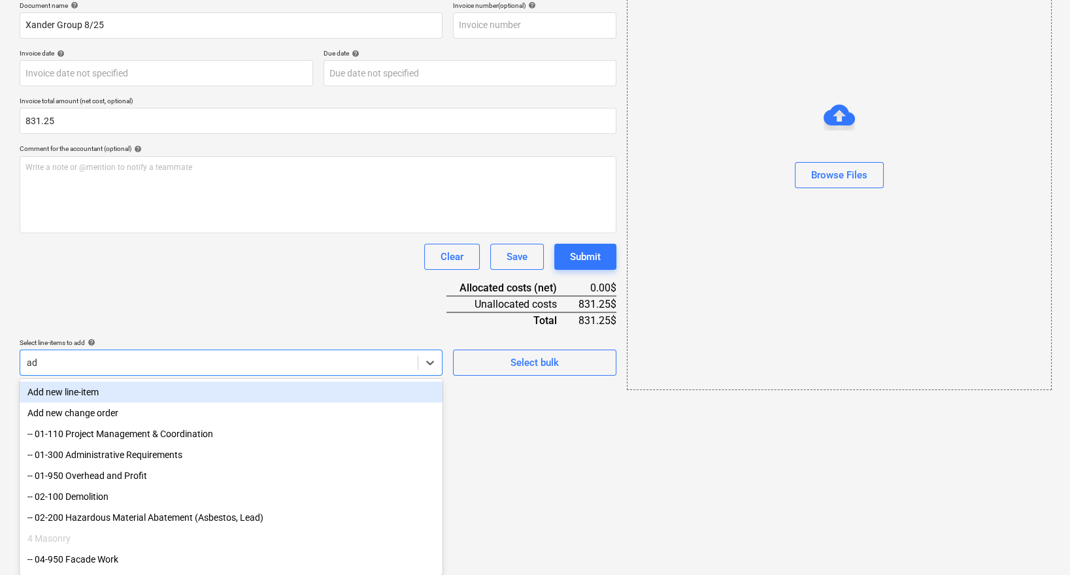
type input "adm"
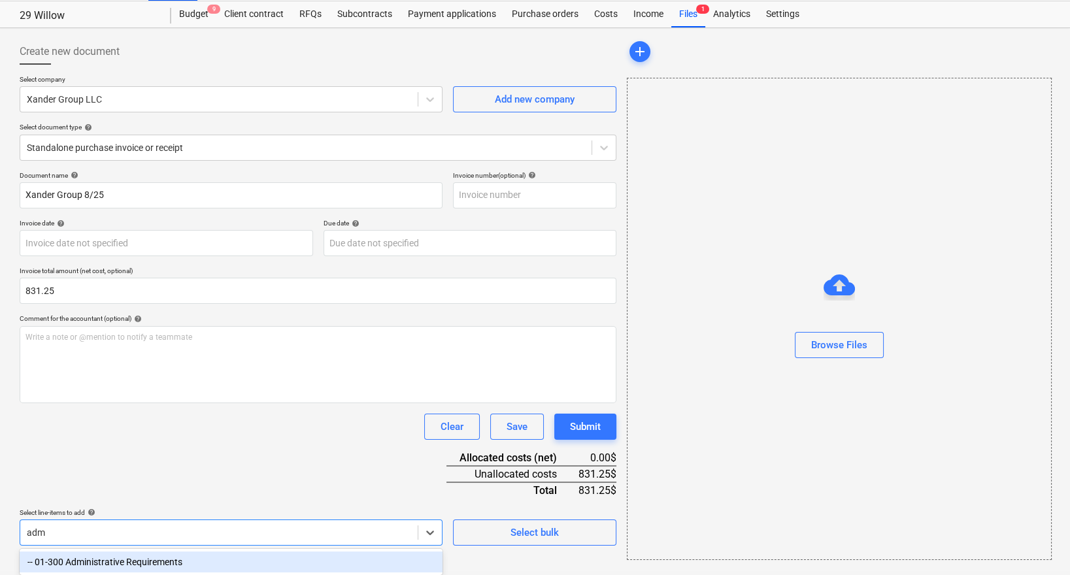
click at [197, 563] on div "-- 01-300 Administrative Requirements" at bounding box center [231, 561] width 423 height 21
click at [230, 470] on div "Document name help Xander Group 8/25 Invoice number (optional) help Invoice dat…" at bounding box center [318, 401] width 596 height 461
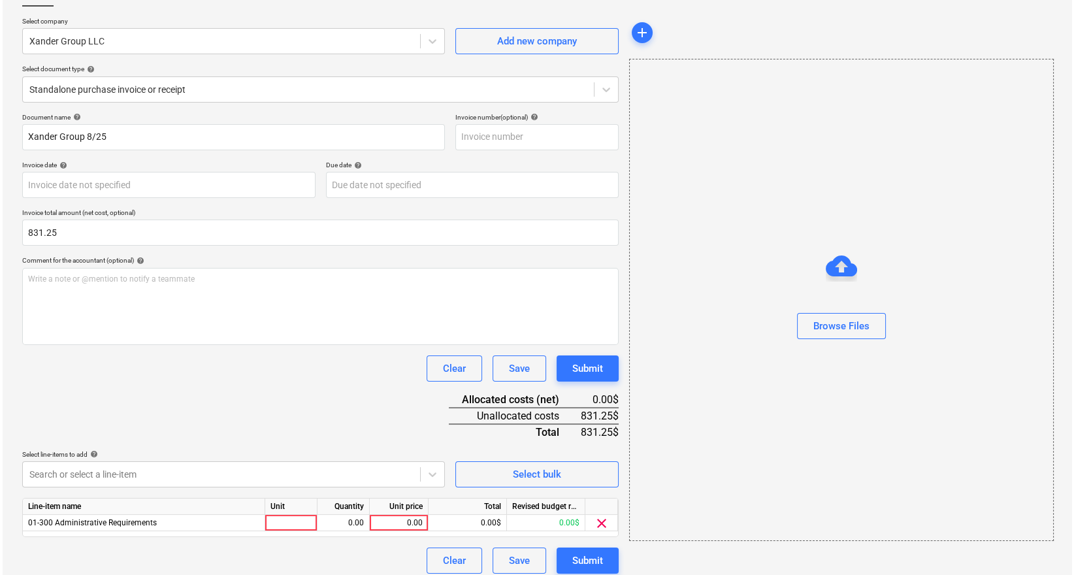
scroll to position [97, 0]
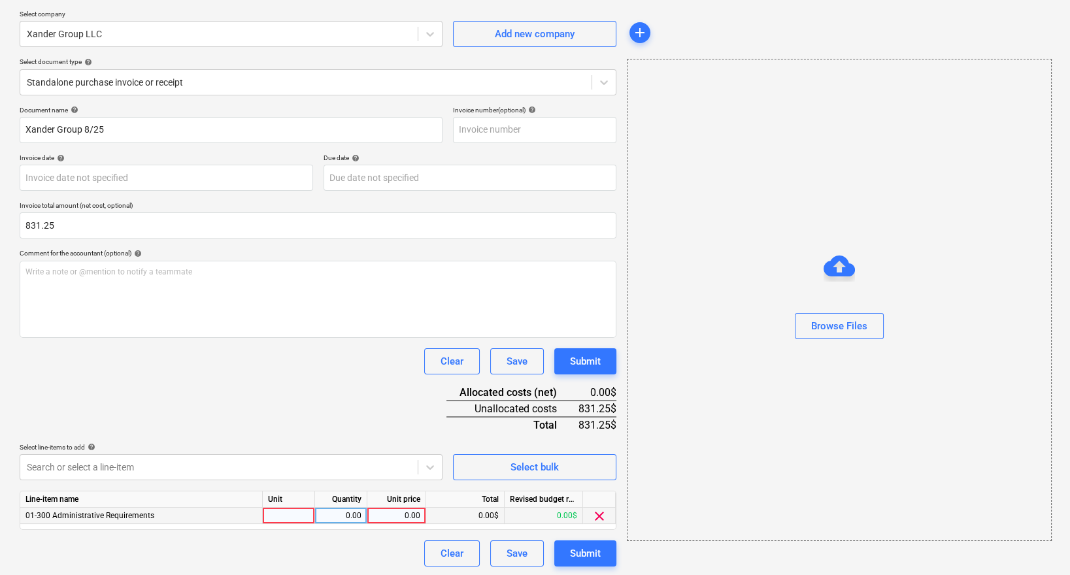
click at [405, 508] on div "0.00" at bounding box center [396, 516] width 48 height 16
type input "831.25"
click at [404, 405] on div "Document name help Xander Group 8/25 Invoice number (optional) help Invoice dat…" at bounding box center [318, 336] width 596 height 461
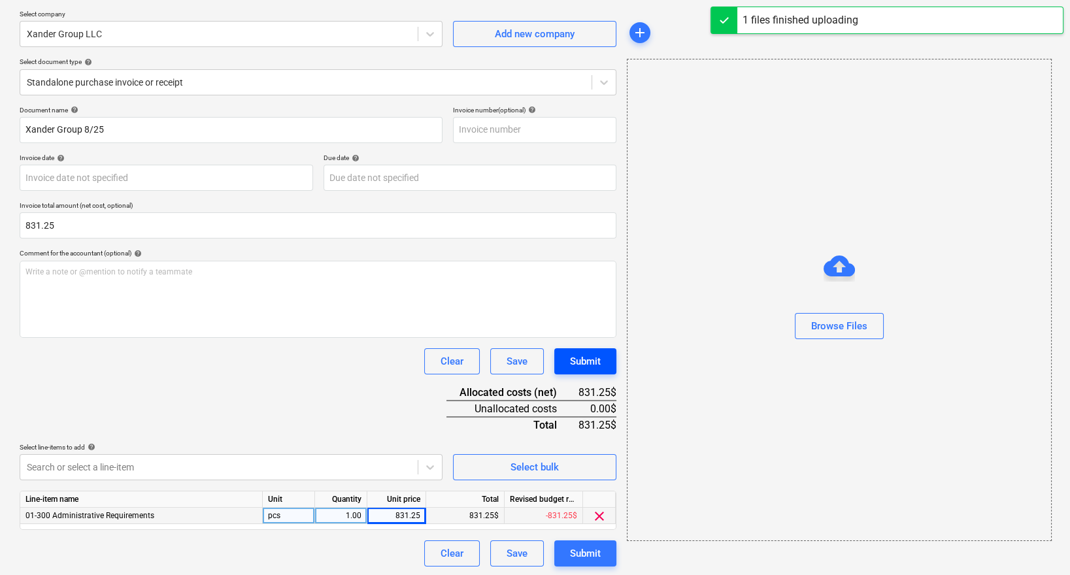
click at [602, 349] on button "Submit" at bounding box center [585, 361] width 62 height 26
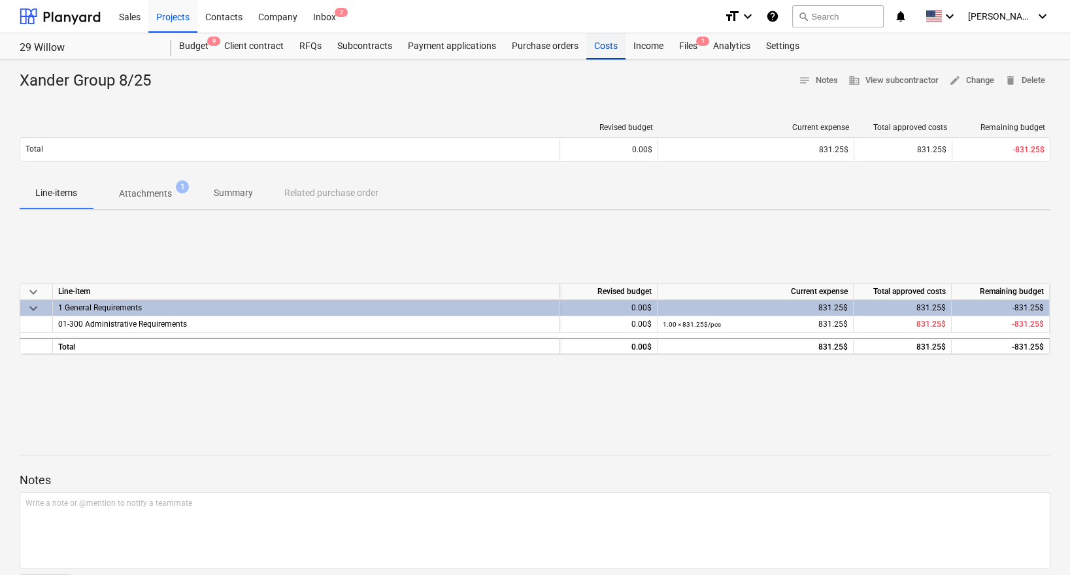
click at [596, 42] on div "Costs" at bounding box center [605, 46] width 39 height 26
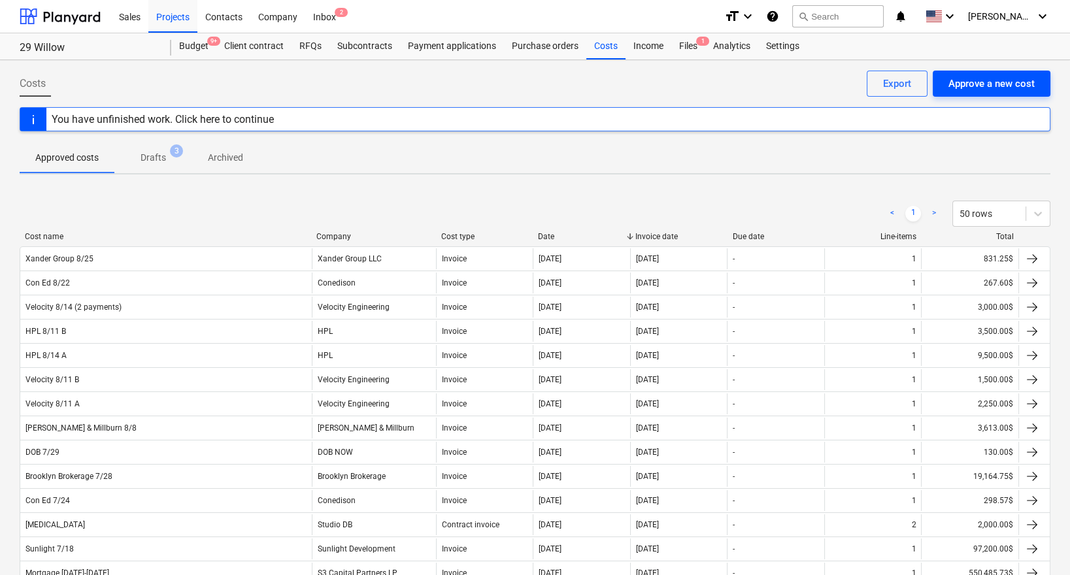
click at [1018, 85] on div "Approve a new cost" at bounding box center [991, 83] width 86 height 17
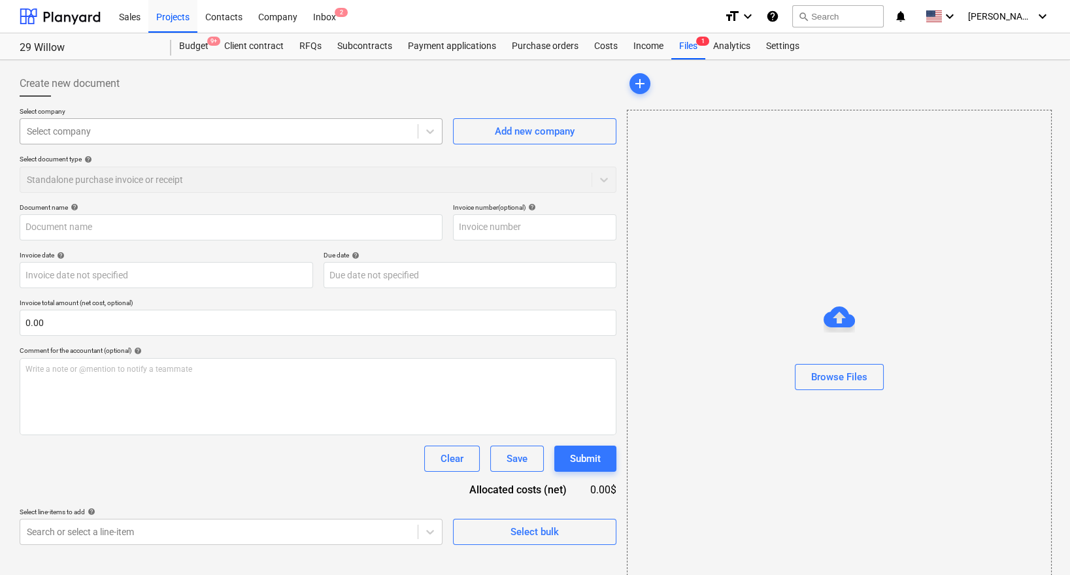
click at [250, 125] on div at bounding box center [219, 131] width 384 height 13
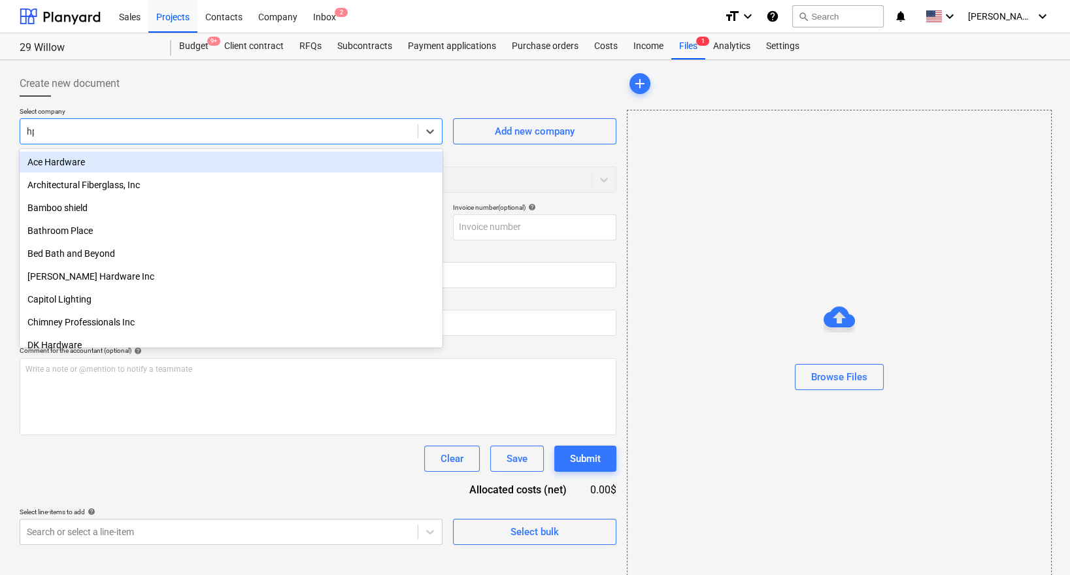
type input "hpl"
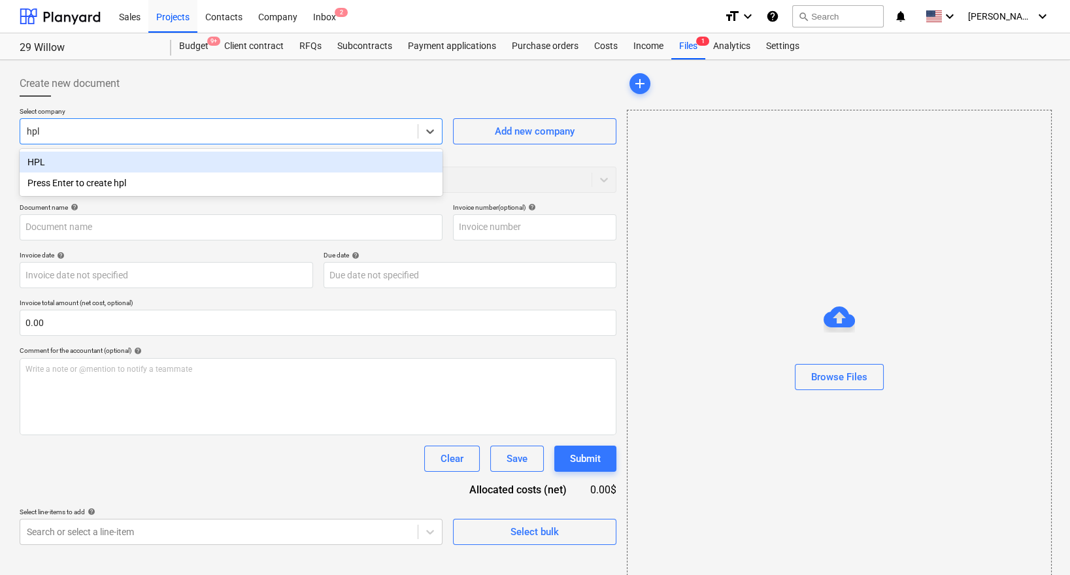
click at [177, 159] on div "HPL" at bounding box center [231, 162] width 423 height 21
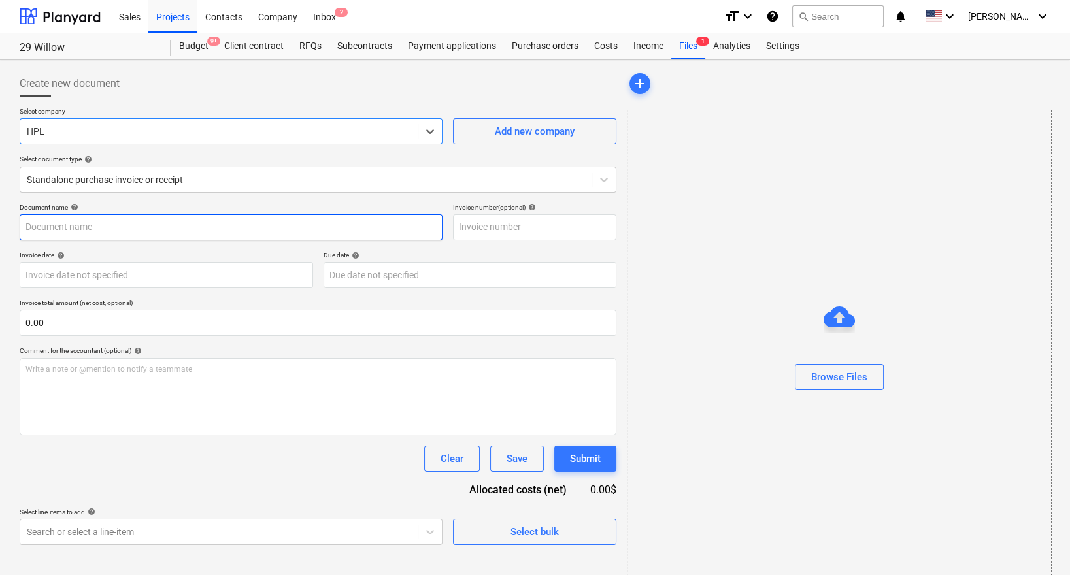
click at [146, 230] on input "text" at bounding box center [231, 227] width 423 height 26
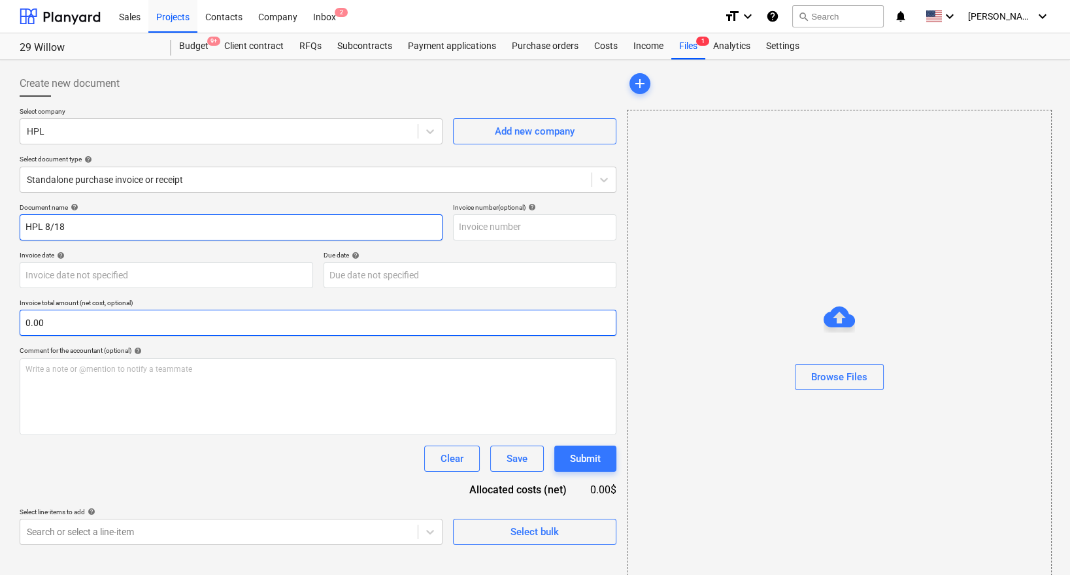
type input "HPL 8/18"
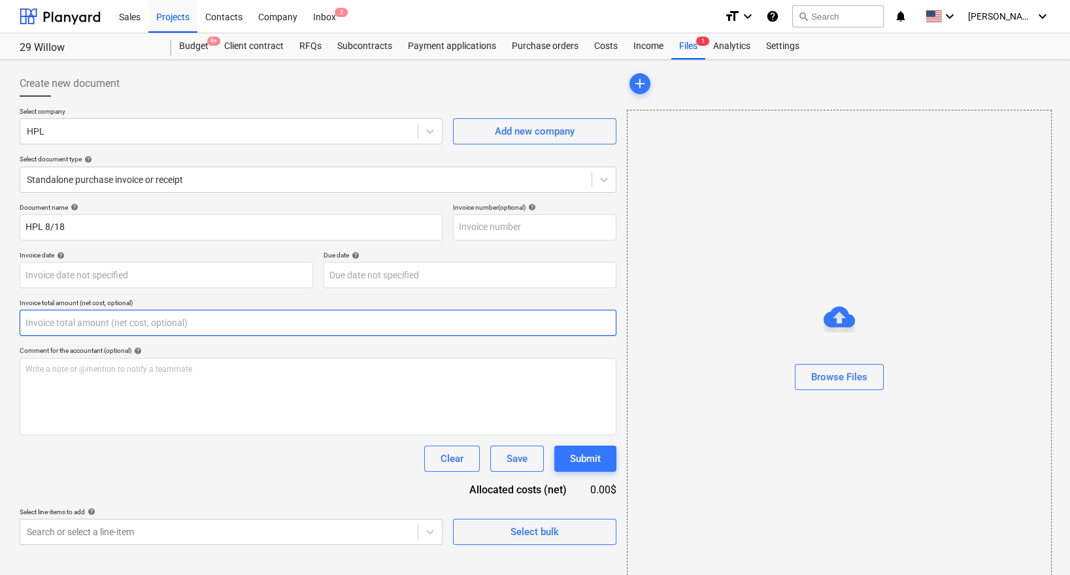
click at [105, 322] on input "text" at bounding box center [318, 323] width 596 height 26
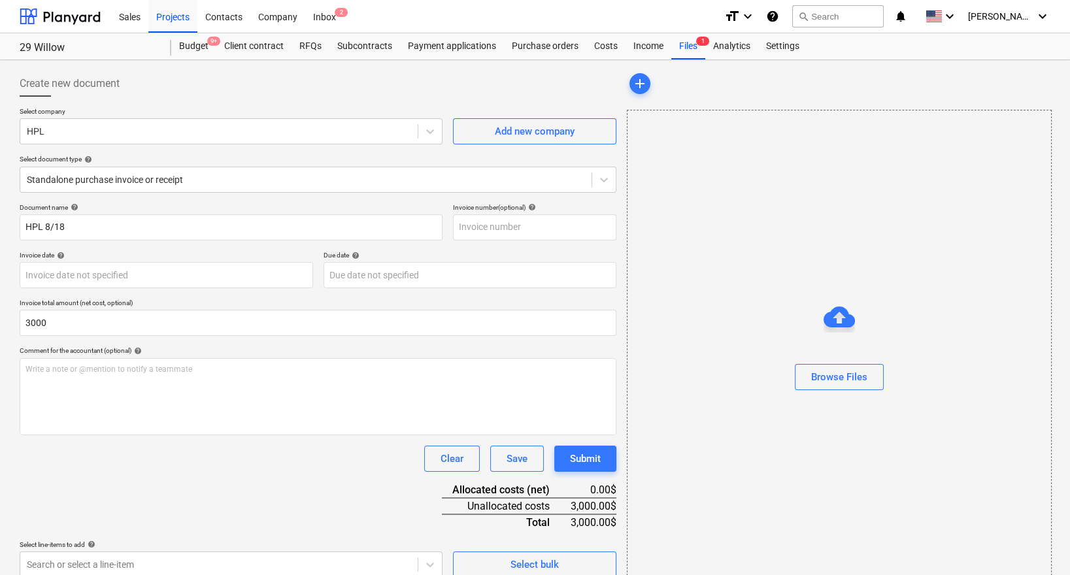
type input "3,000.00"
click at [31, 514] on div "Document name help HPL 8/18 Invoice number (optional) help Invoice date help Pr…" at bounding box center [318, 390] width 596 height 374
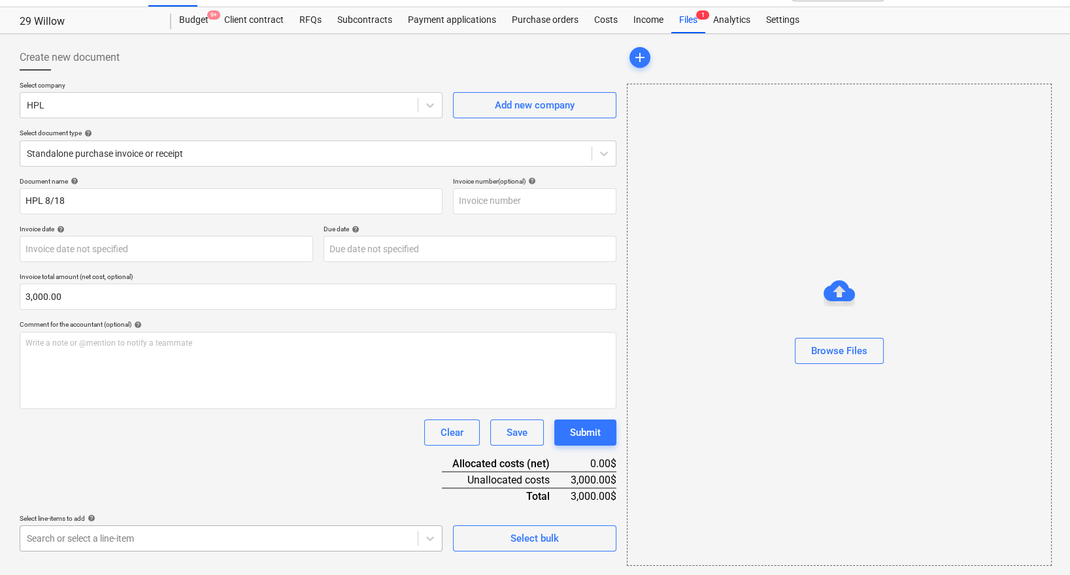
click at [53, 529] on body "Sales Projects Contacts Company Inbox 2 format_size keyboard_arrow_down help se…" at bounding box center [535, 261] width 1070 height 575
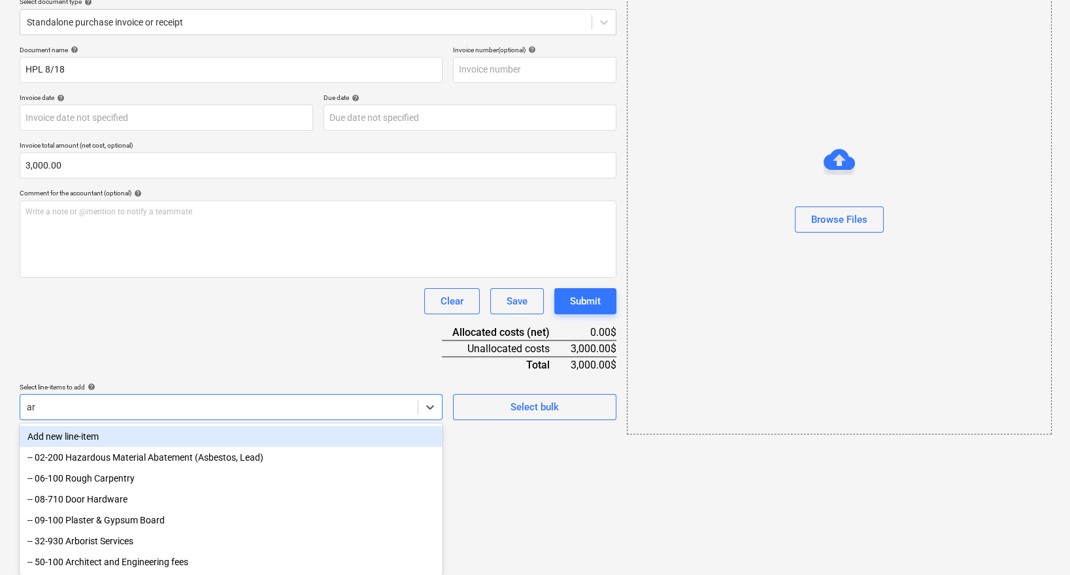
type input "arc"
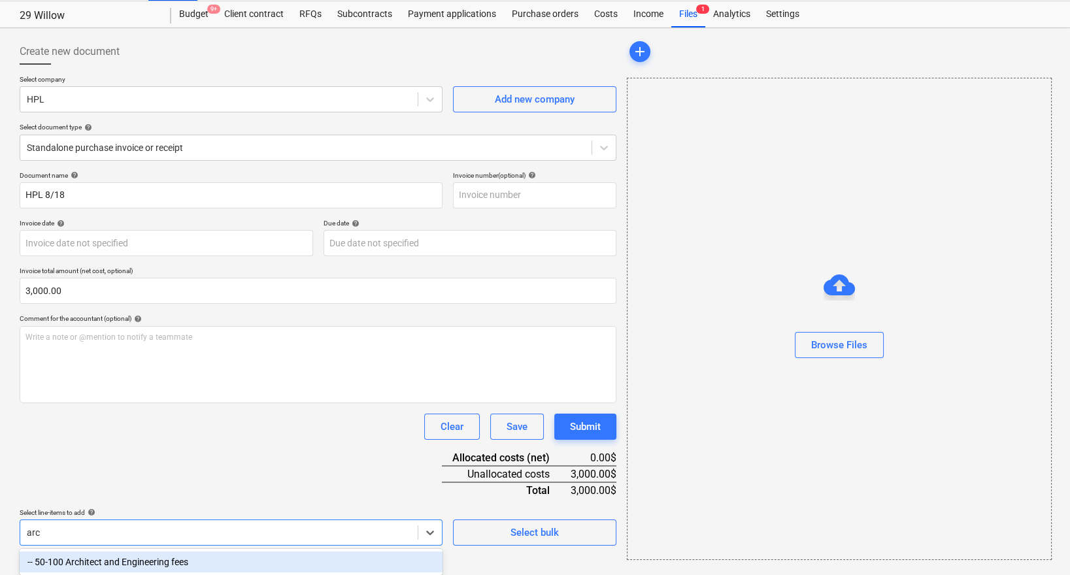
scroll to position [32, 0]
click at [72, 565] on div "-- 50-100 Architect and Engineering fees" at bounding box center [231, 561] width 423 height 21
click at [106, 478] on div "Document name help HPL 8/18 Invoice number (optional) help Invoice date help Pr…" at bounding box center [318, 401] width 596 height 461
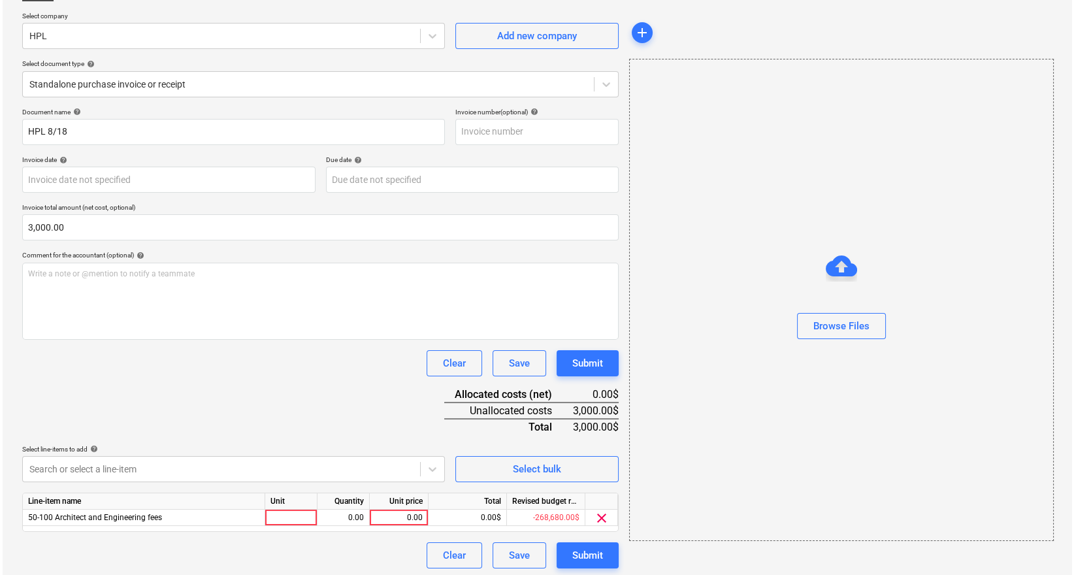
scroll to position [97, 0]
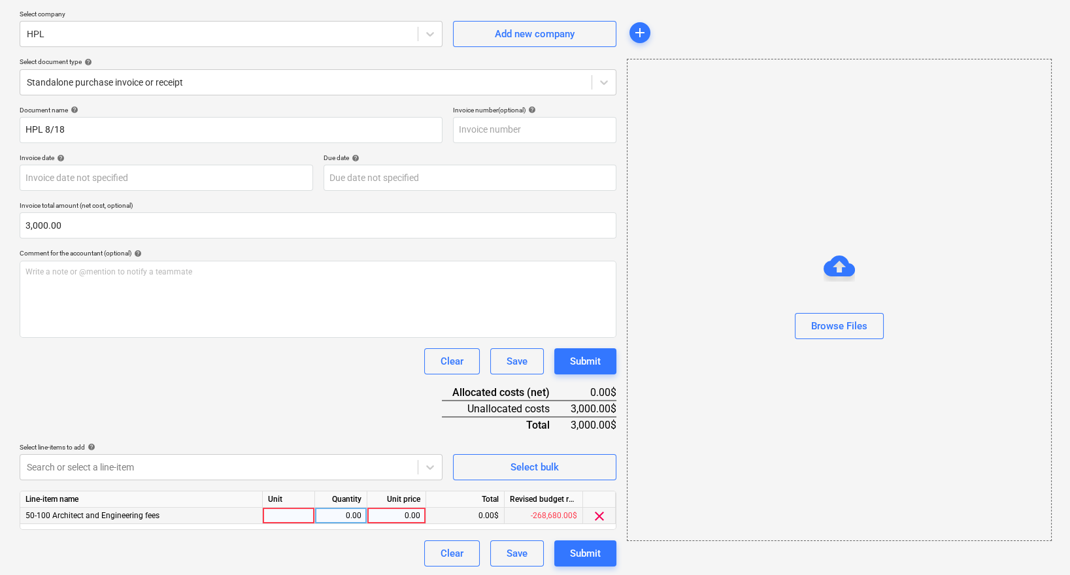
click at [410, 519] on div "0.00" at bounding box center [396, 516] width 48 height 16
type input "3000"
click at [382, 405] on div "Document name help HPL 8/18 Invoice number (optional) help Invoice date help Pr…" at bounding box center [318, 336] width 596 height 461
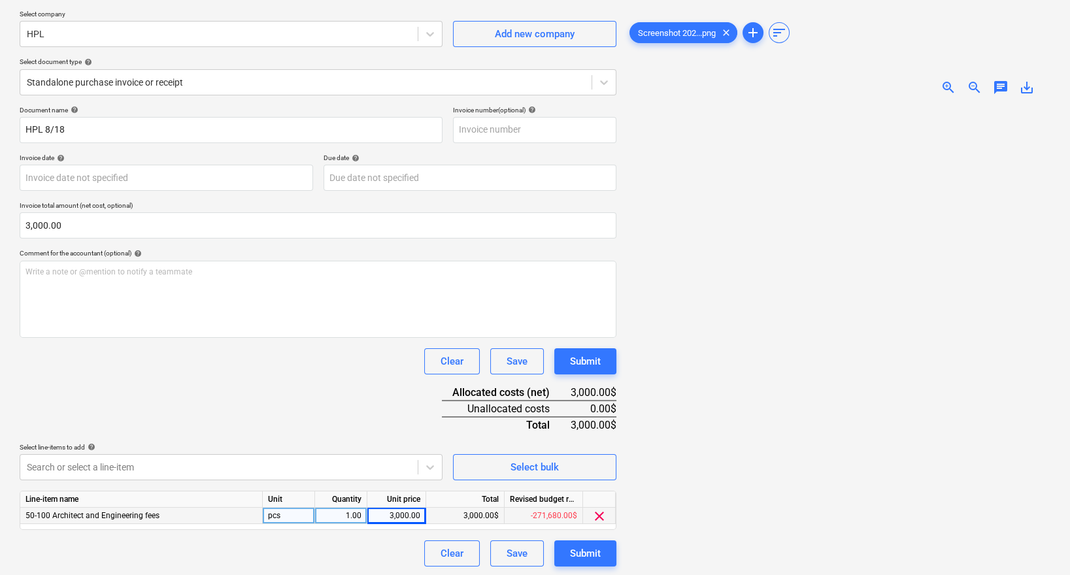
click at [380, 394] on div "Document name help HPL 8/18 Invoice number (optional) help Invoice date help Pr…" at bounding box center [318, 336] width 596 height 461
click at [568, 552] on button "Submit" at bounding box center [585, 553] width 62 height 26
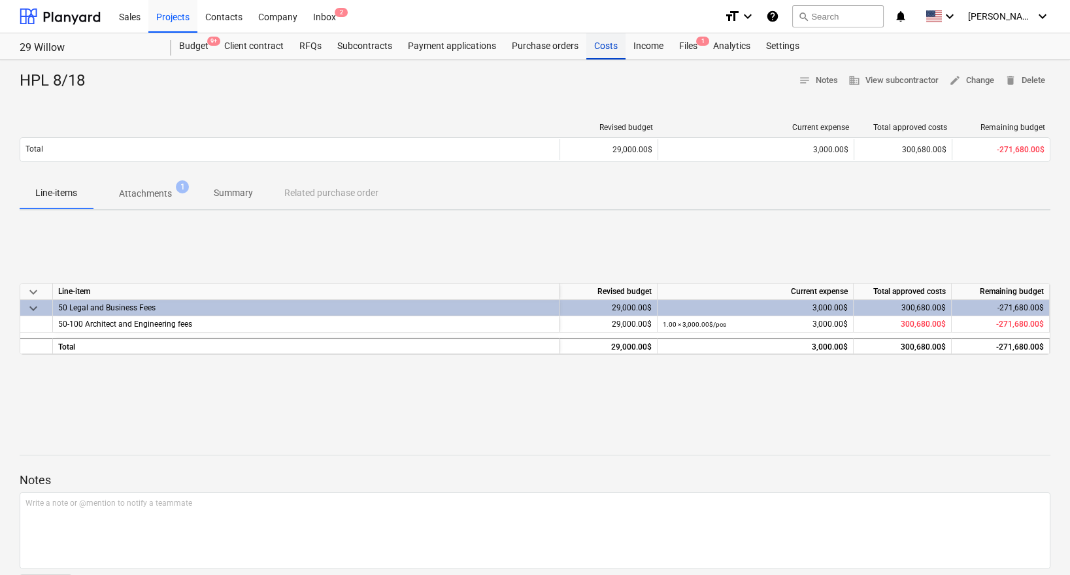
click at [608, 42] on div "Costs" at bounding box center [605, 46] width 39 height 26
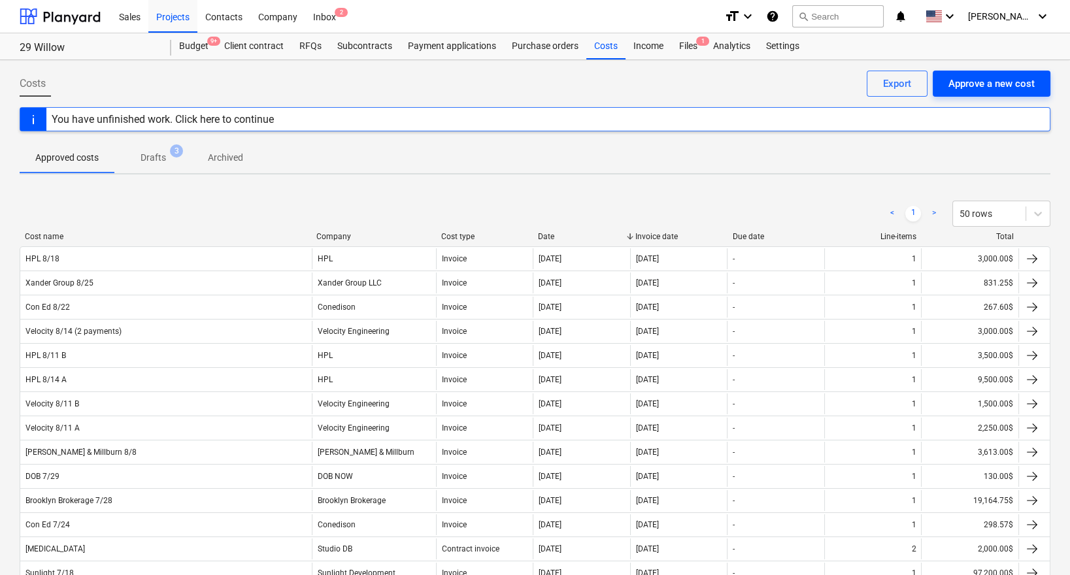
click at [1025, 86] on div "Approve a new cost" at bounding box center [991, 83] width 86 height 17
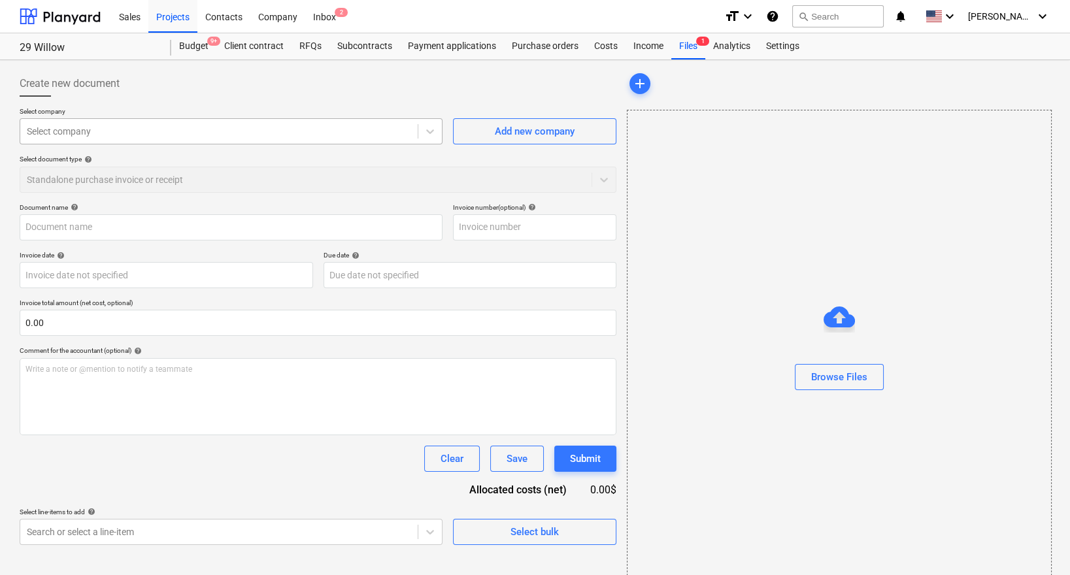
click at [314, 120] on div "Select company" at bounding box center [231, 131] width 423 height 26
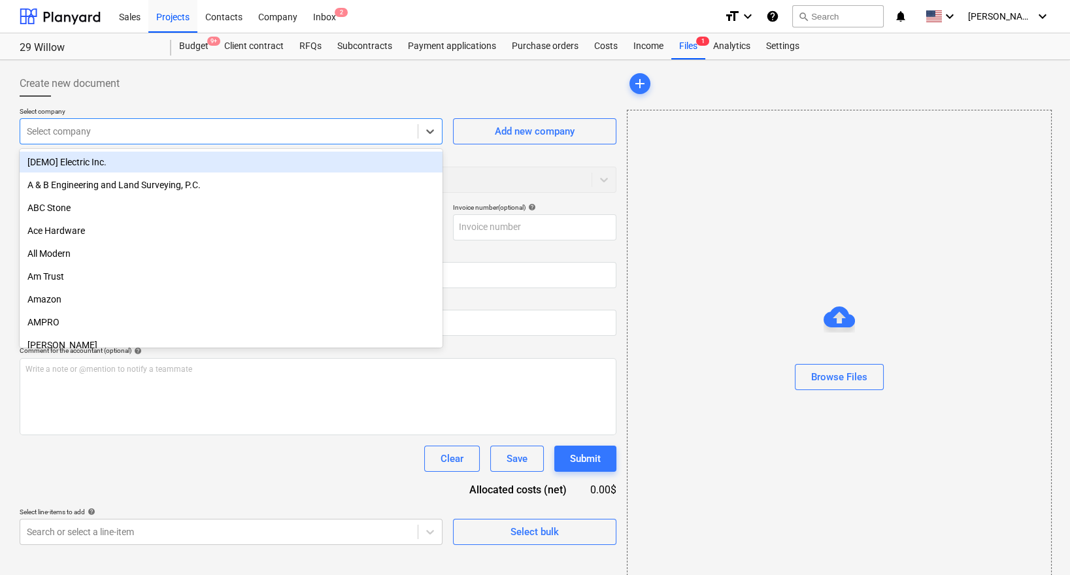
paste input "[PERSON_NAME]"
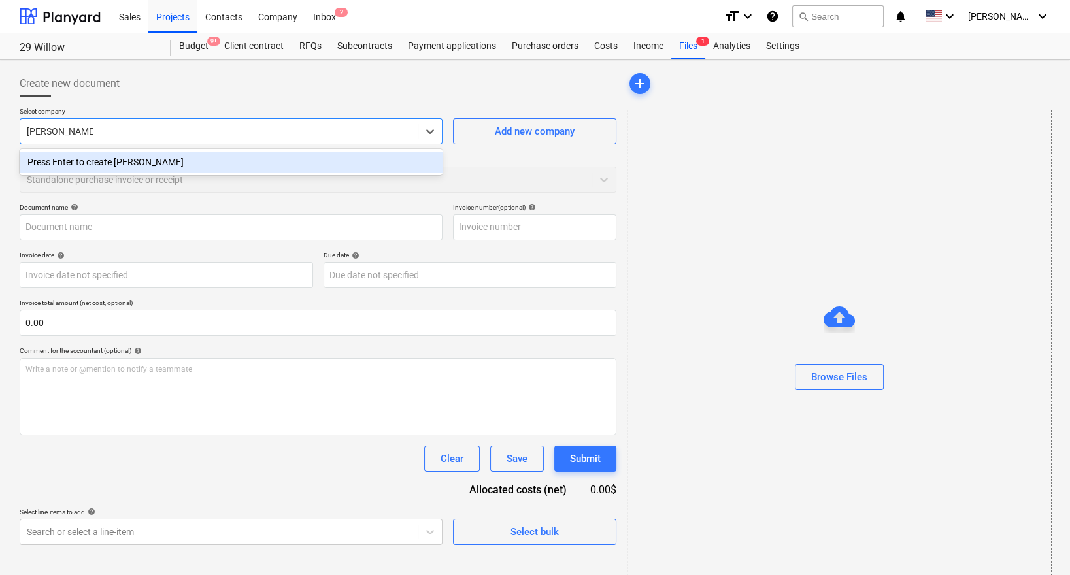
type input "[PERSON_NAME]"
click at [289, 88] on div "Create new document" at bounding box center [318, 84] width 596 height 26
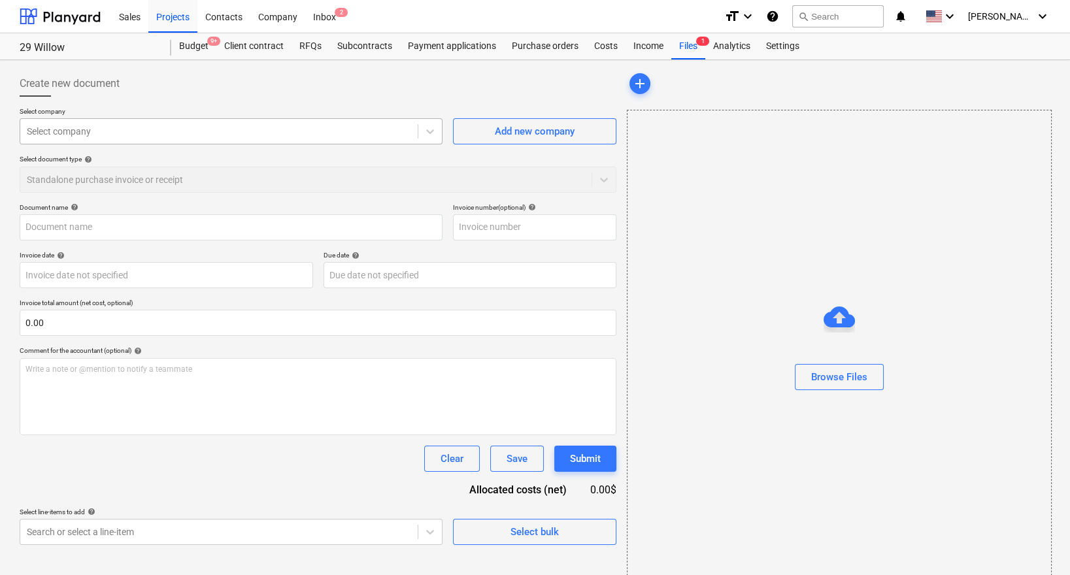
click at [259, 127] on div at bounding box center [219, 131] width 384 height 13
paste input "[PERSON_NAME]"
type input "[PERSON_NAME]"
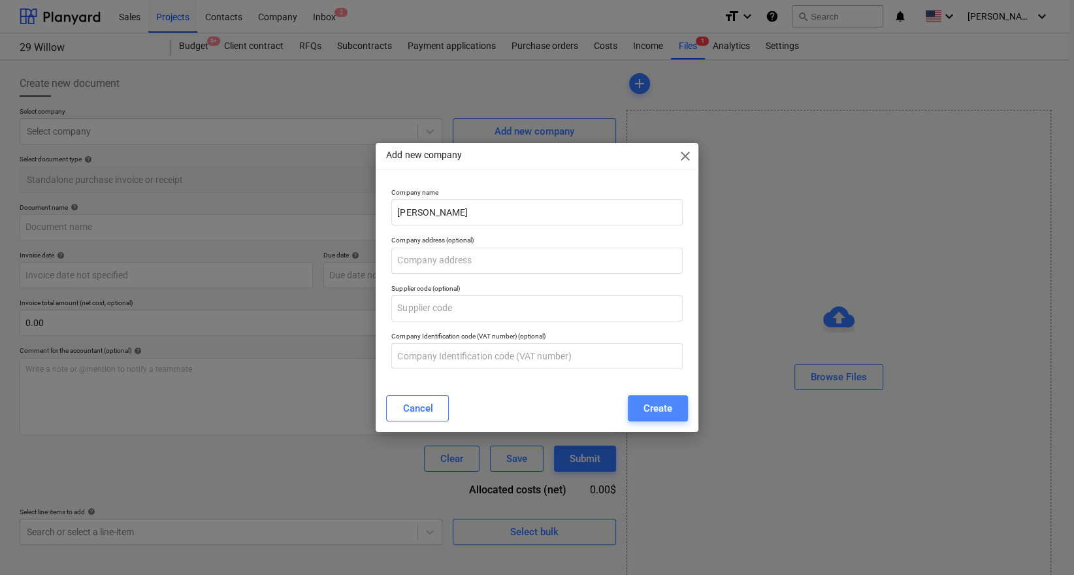
click at [656, 399] on button "Create" at bounding box center [658, 408] width 60 height 26
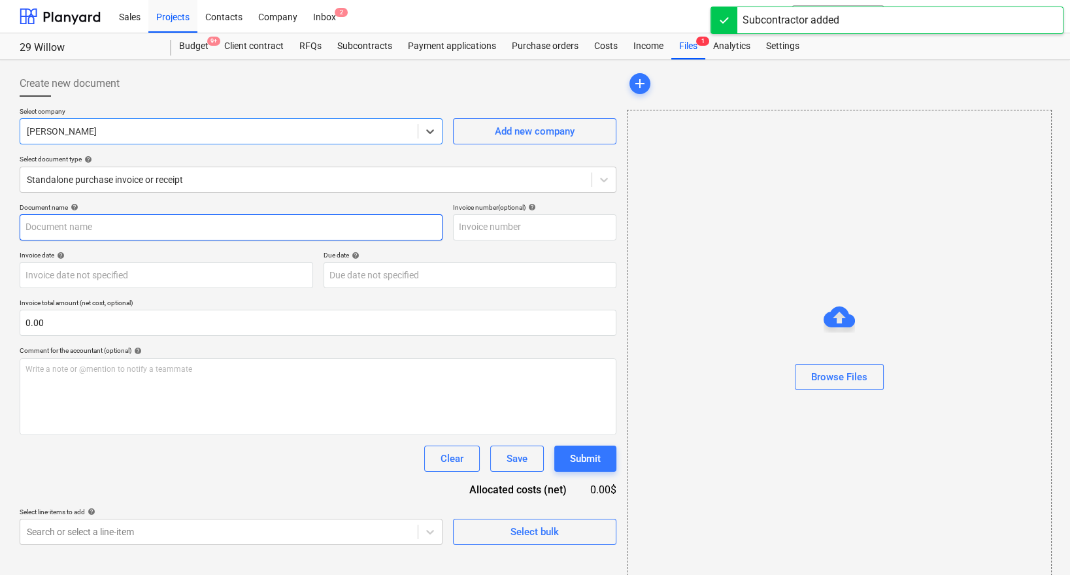
click at [200, 224] on input "text" at bounding box center [231, 227] width 423 height 26
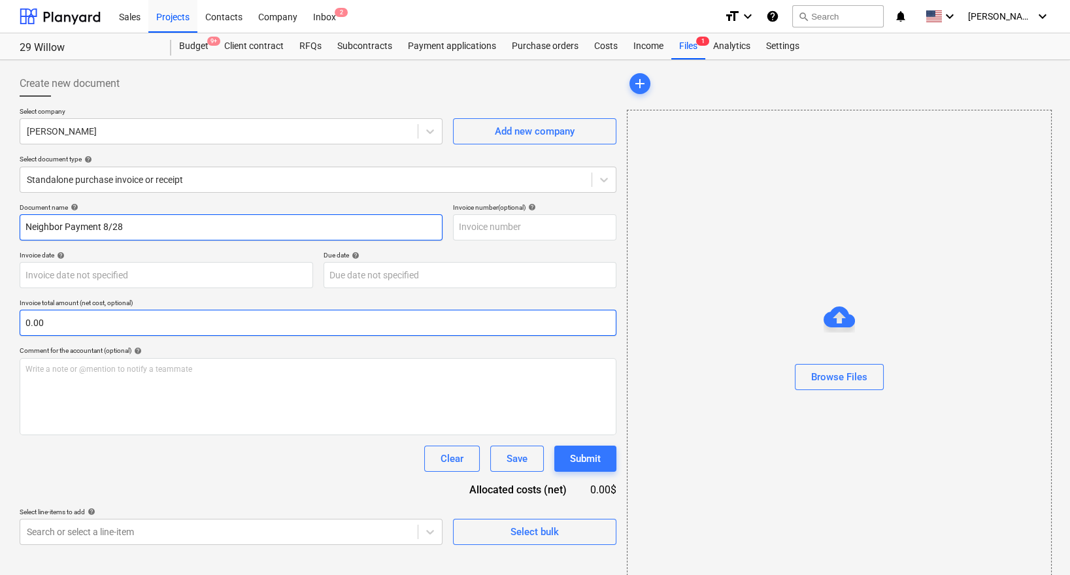
type input "Neighbor Payment 8/28"
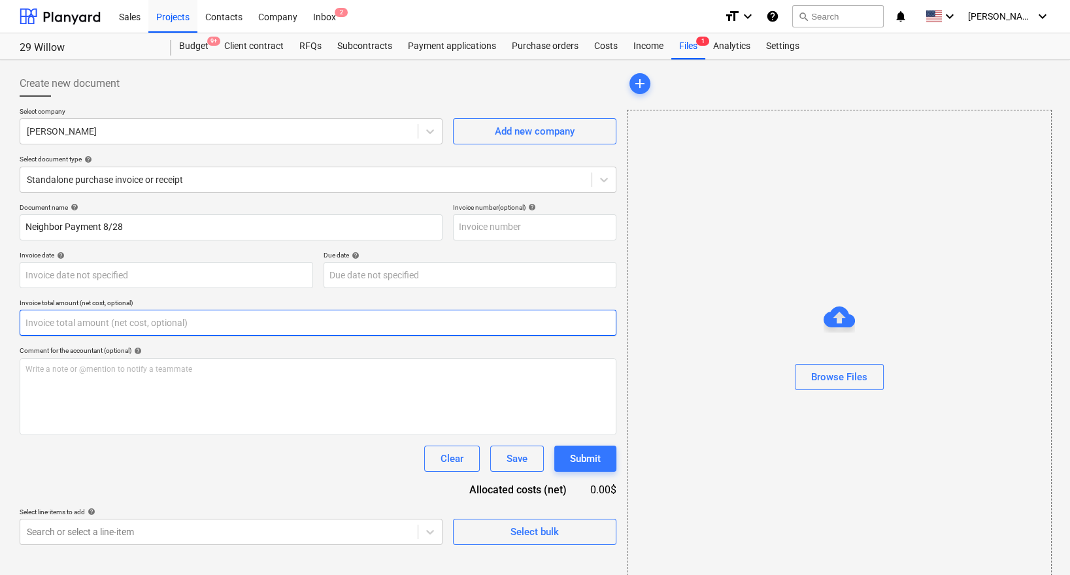
click at [151, 321] on input "text" at bounding box center [318, 323] width 596 height 26
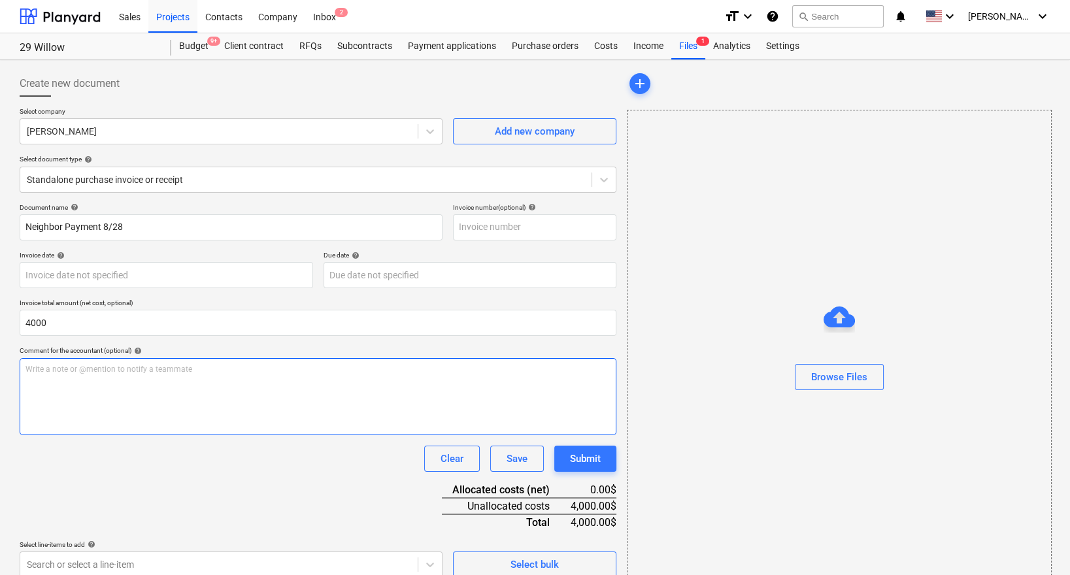
type input "4,000.00"
click at [161, 395] on div "Write a note or @mention to notify a teammate [PERSON_NAME]" at bounding box center [318, 396] width 596 height 77
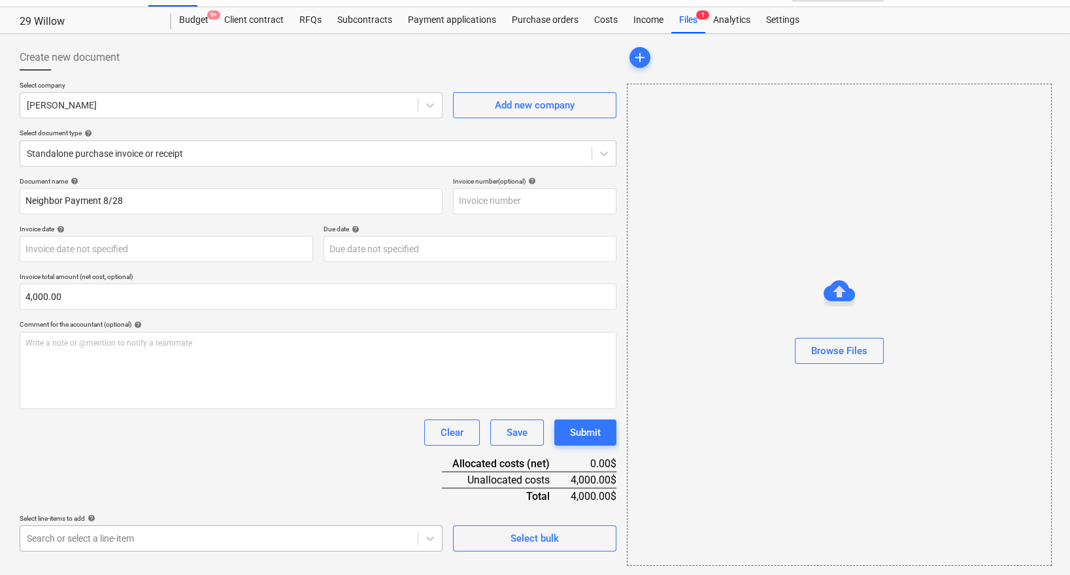
click at [150, 537] on body "Sales Projects Contacts Company Inbox 2 format_size keyboard_arrow_down help se…" at bounding box center [535, 261] width 1070 height 575
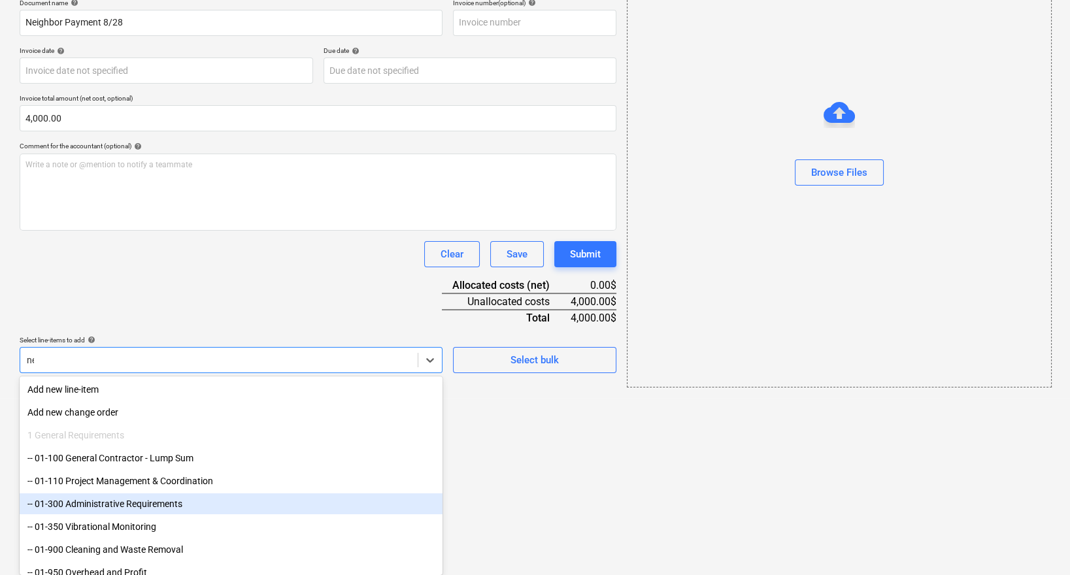
scroll to position [32, 0]
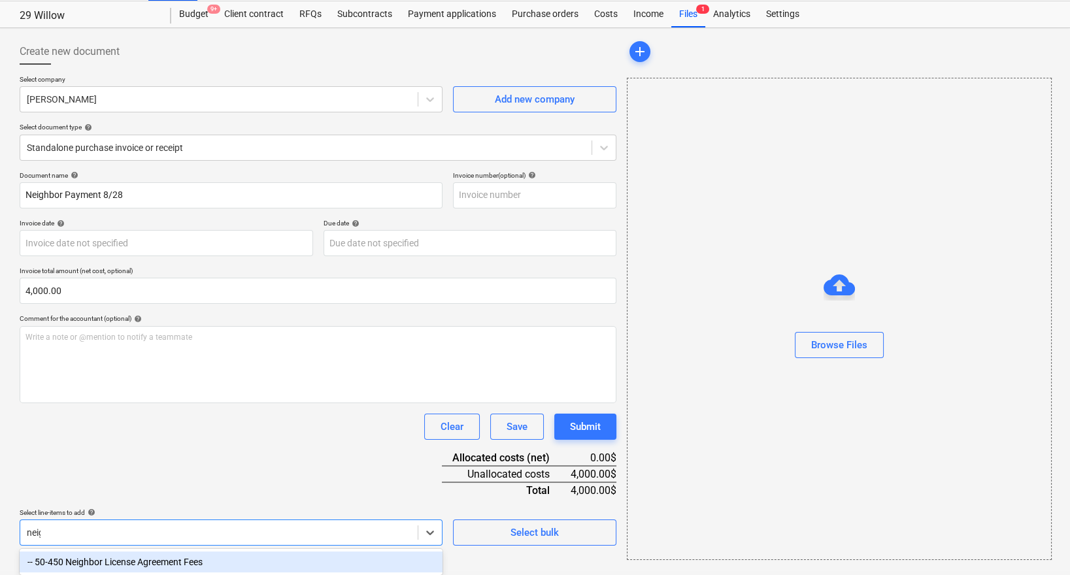
type input "neigh"
click at [163, 565] on div "-- 50-450 Neighbor License Agreement Fees" at bounding box center [231, 561] width 423 height 21
click at [184, 453] on div "Document name help Neighbor Payment 8/28 Invoice number (optional) help Invoice…" at bounding box center [318, 401] width 596 height 461
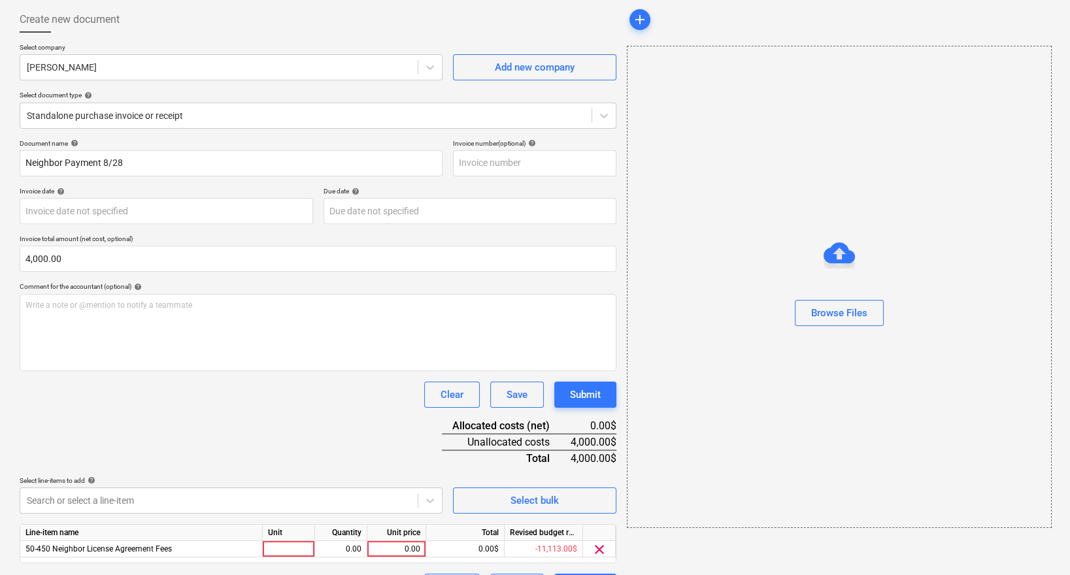
scroll to position [97, 0]
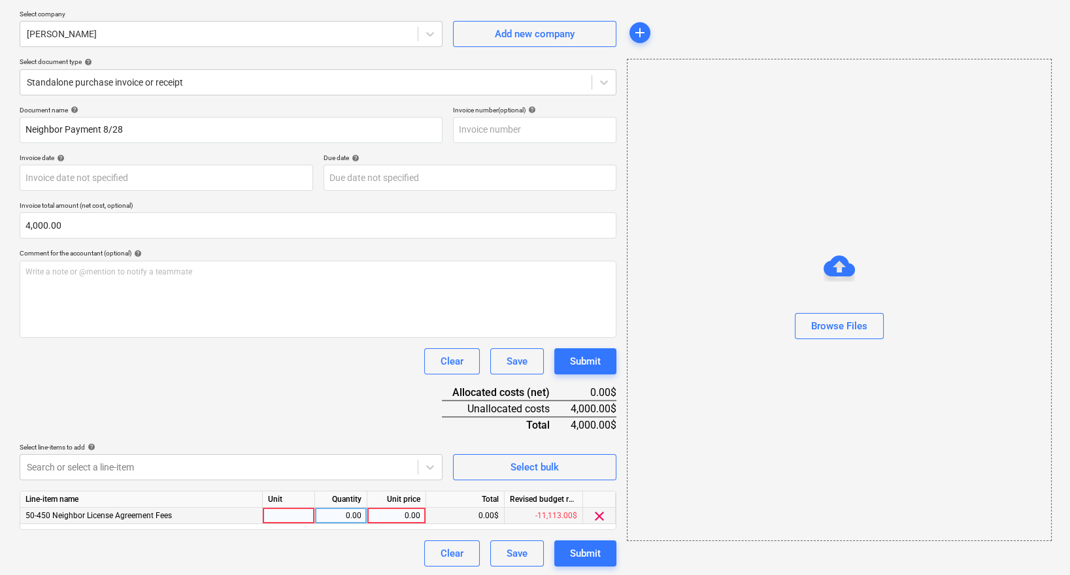
click at [411, 510] on div "0.00" at bounding box center [396, 516] width 48 height 16
type input "4000"
click at [401, 411] on div "Document name help Neighbor Payment 8/28 Invoice number (optional) help Invoice…" at bounding box center [318, 336] width 596 height 461
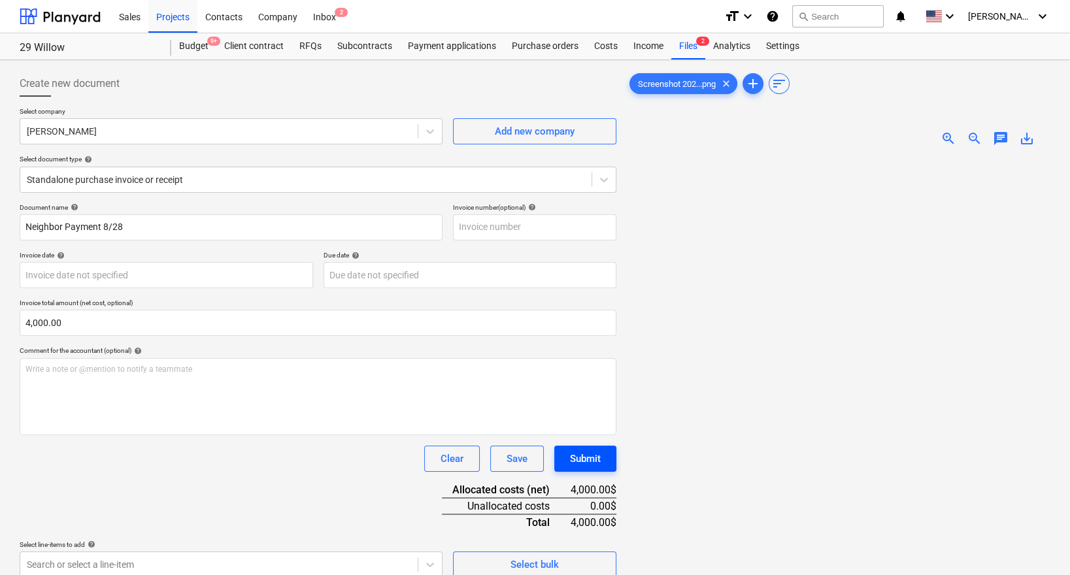
click at [608, 455] on button "Submit" at bounding box center [585, 459] width 62 height 26
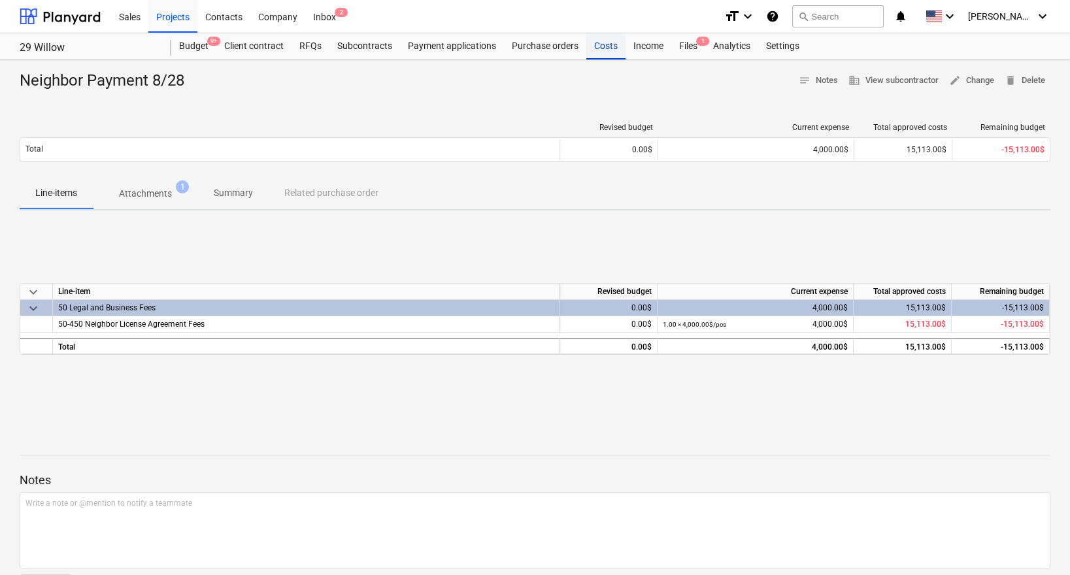
click at [603, 50] on div "Costs" at bounding box center [605, 46] width 39 height 26
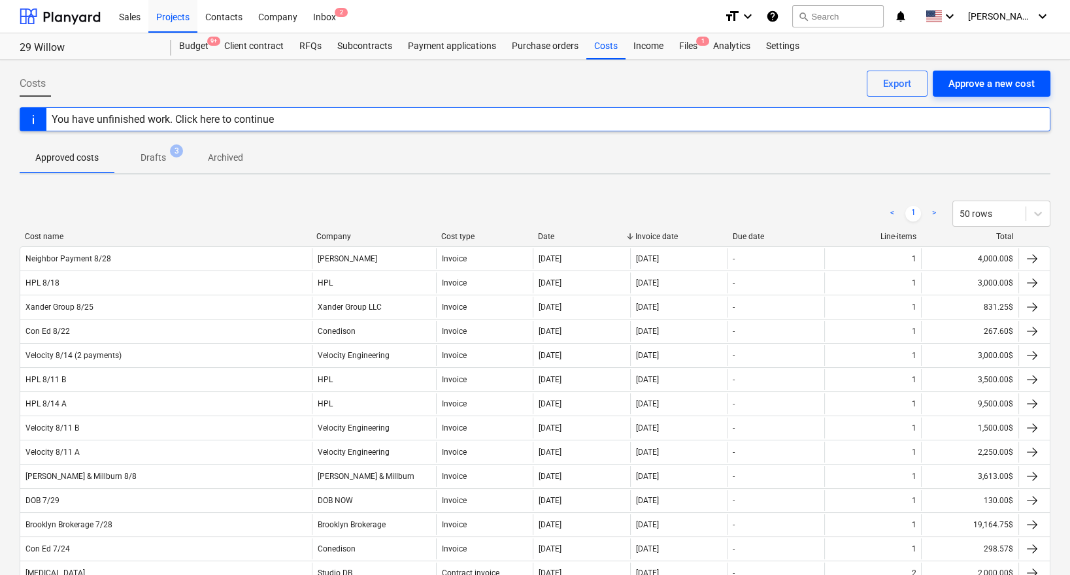
click at [979, 80] on div "Approve a new cost" at bounding box center [991, 83] width 86 height 17
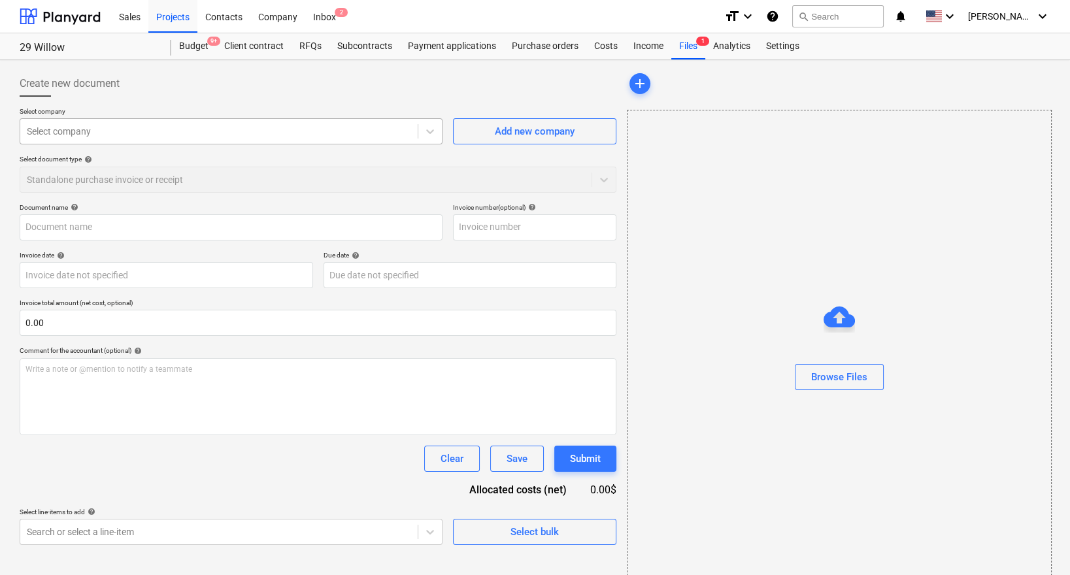
click at [253, 125] on div at bounding box center [219, 131] width 384 height 13
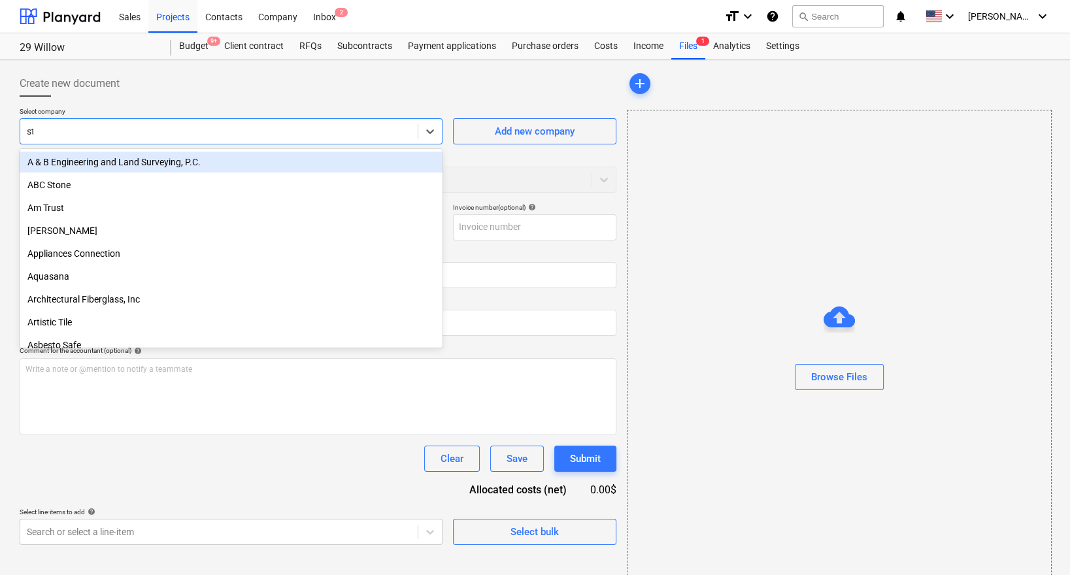
type input "stud"
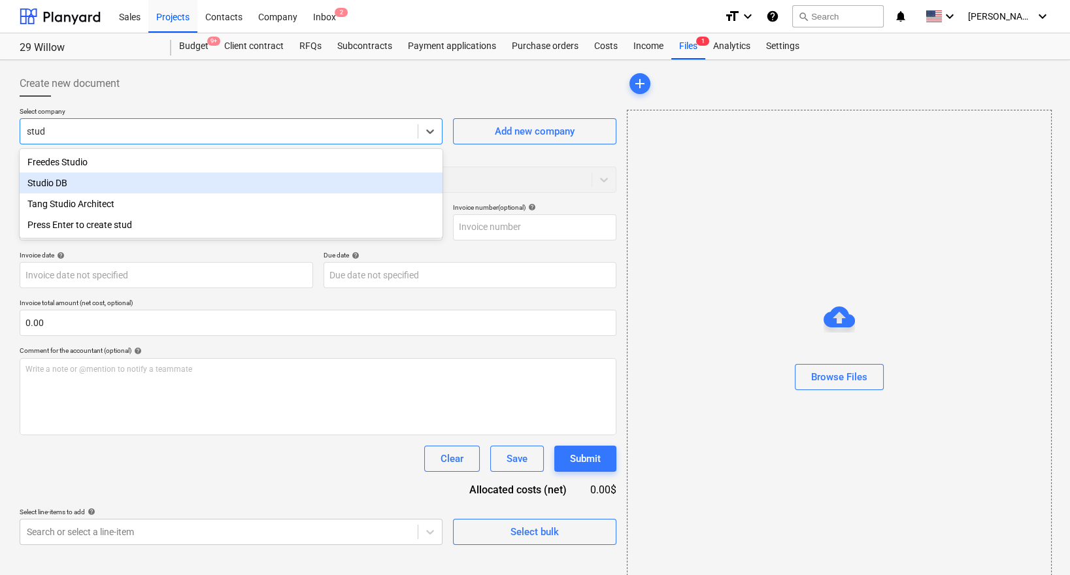
click at [193, 194] on div "Tang Studio Architect" at bounding box center [231, 203] width 423 height 21
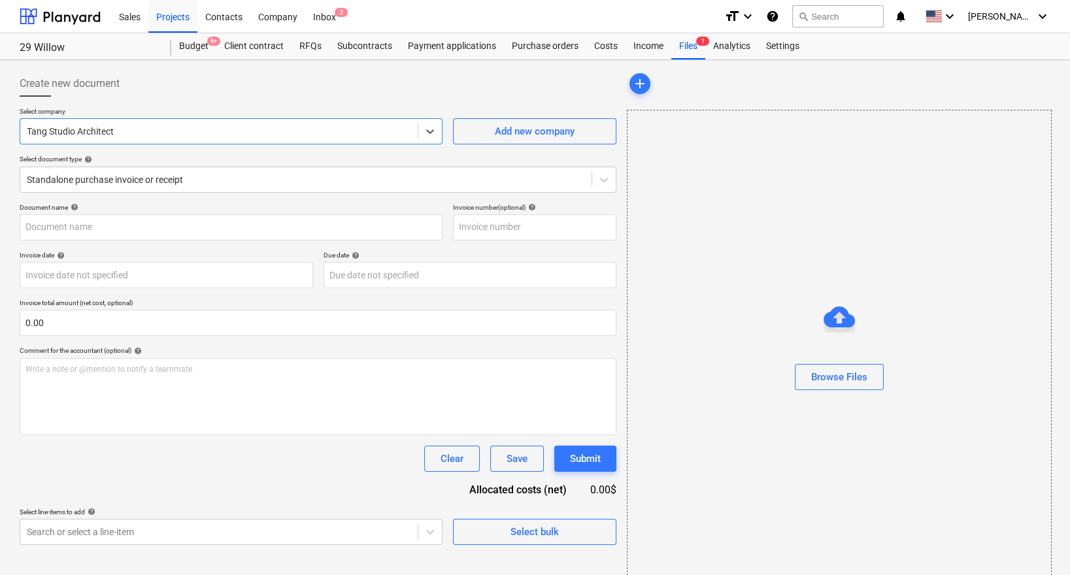
click at [206, 129] on div at bounding box center [219, 131] width 384 height 13
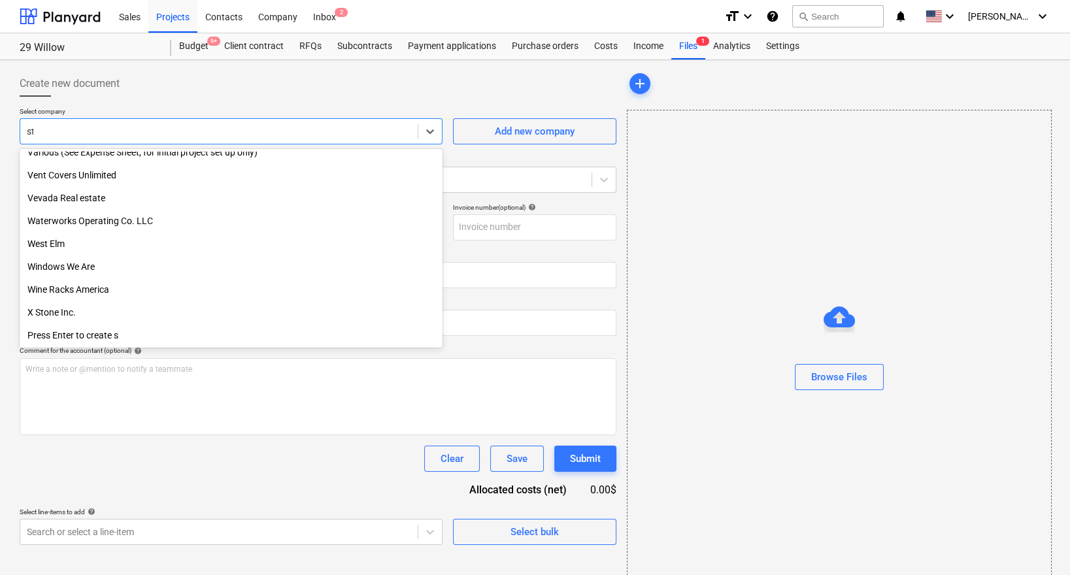
scroll to position [536, 0]
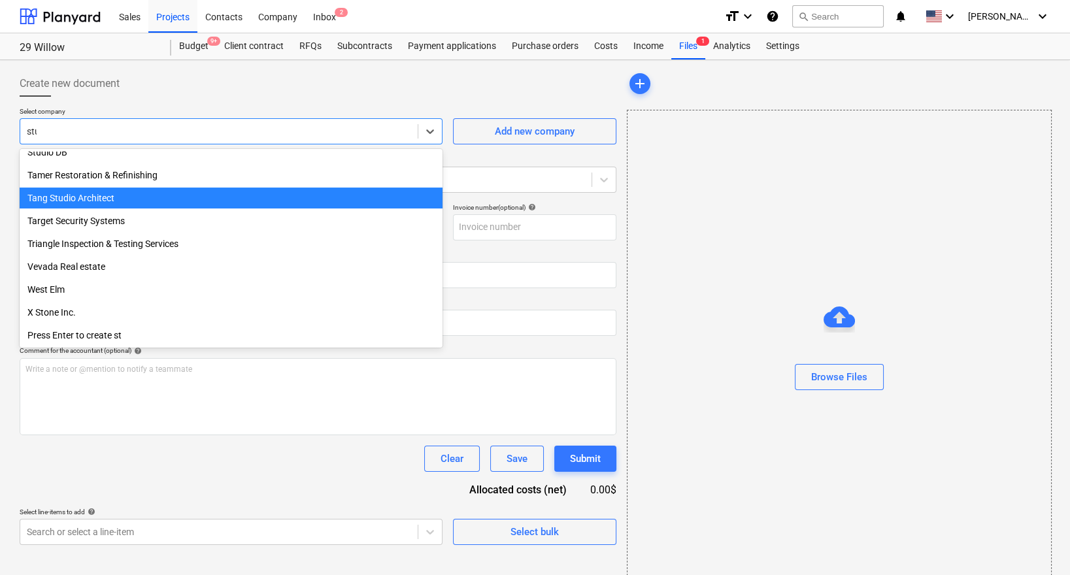
type input "stud"
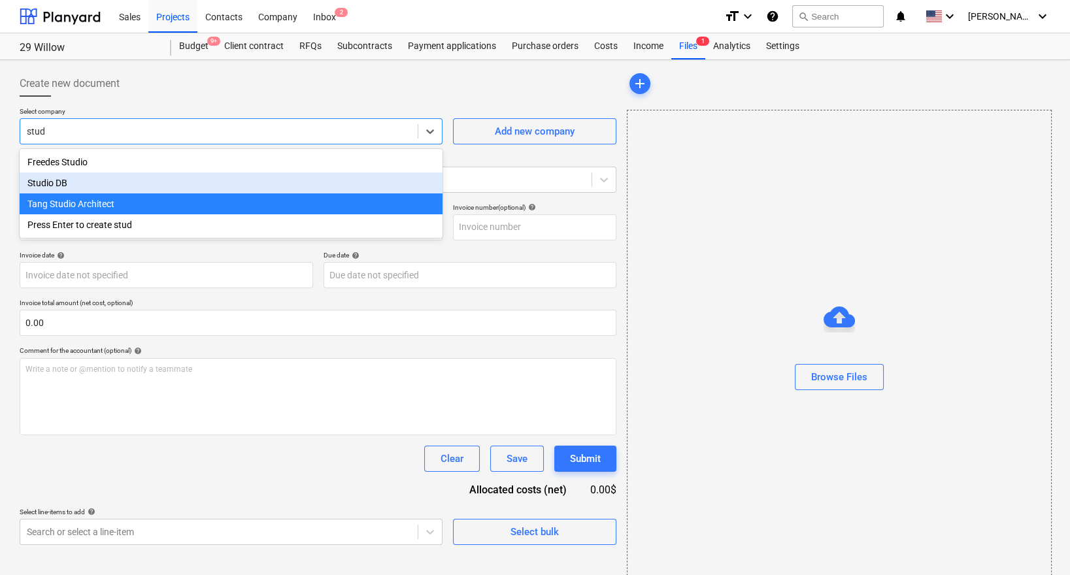
click at [119, 187] on div "Studio DB" at bounding box center [231, 182] width 423 height 21
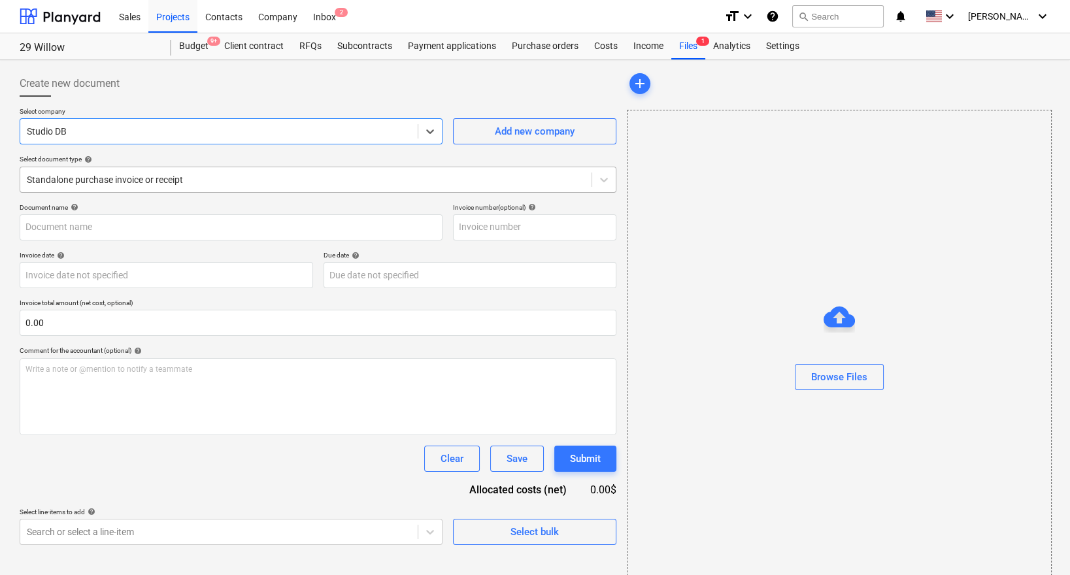
click at [154, 186] on div "Standalone purchase invoice or receipt" at bounding box center [305, 180] width 571 height 18
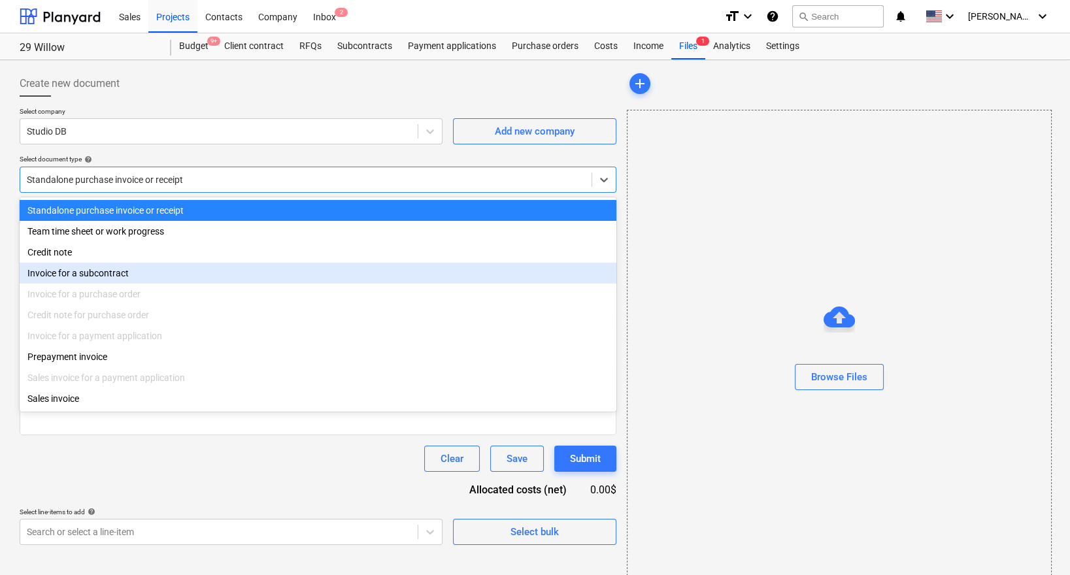
click at [124, 277] on div "Invoice for a subcontract" at bounding box center [318, 273] width 596 height 21
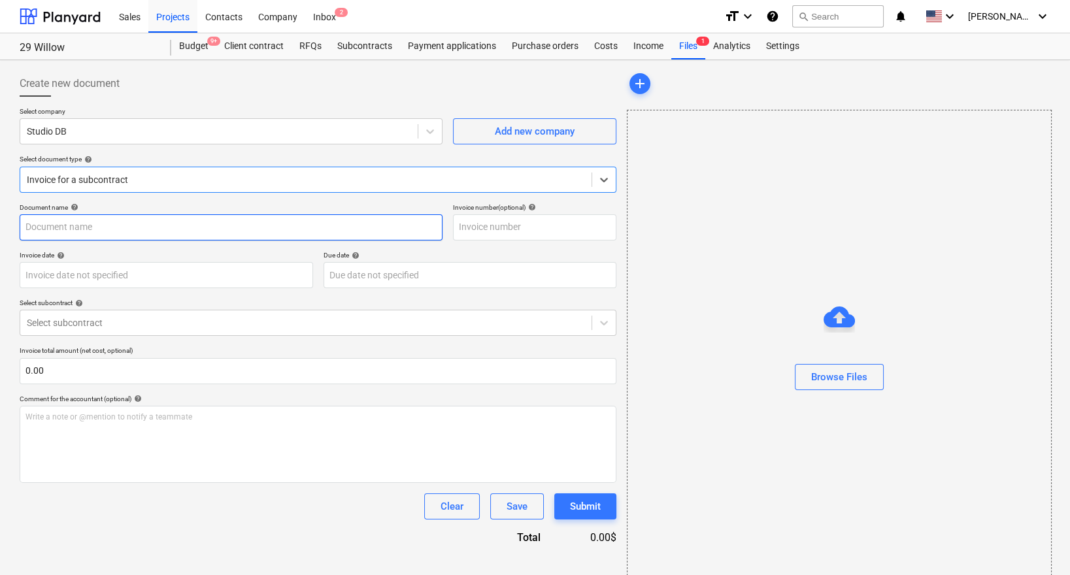
click at [139, 232] on input "text" at bounding box center [231, 227] width 423 height 26
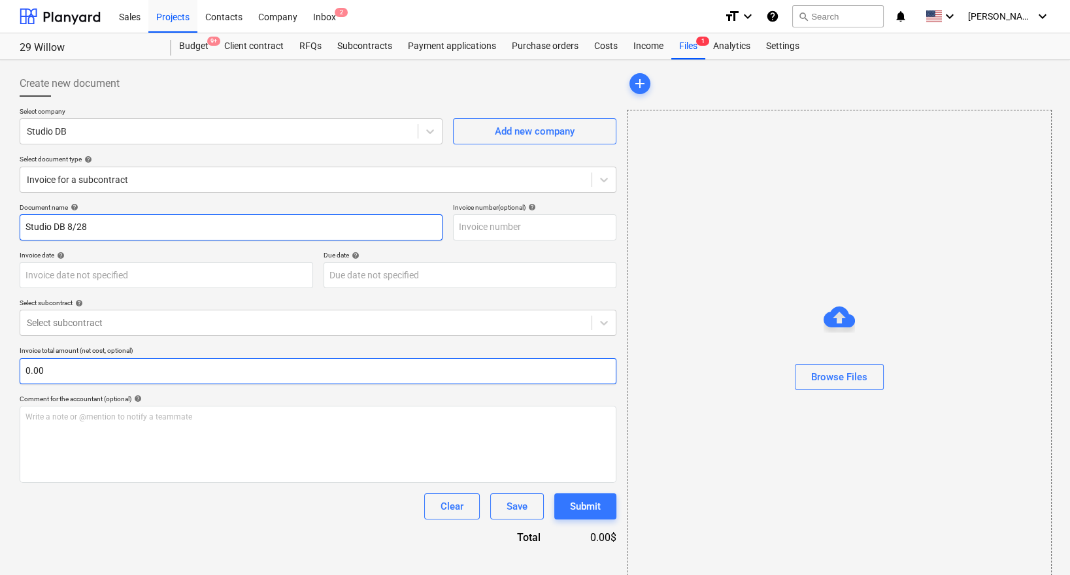
type input "Studio DB 8/28"
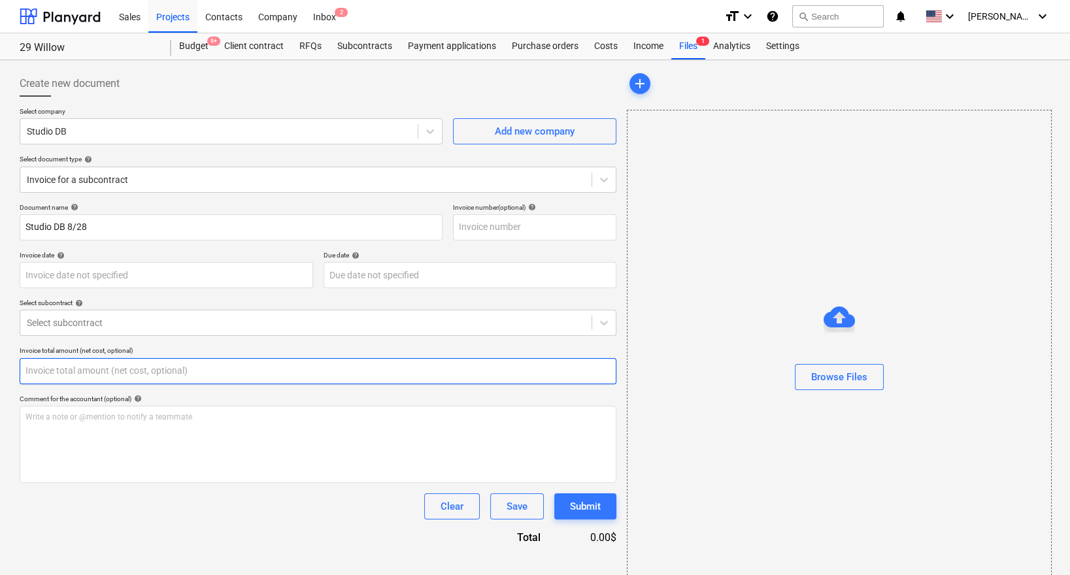
click at [80, 372] on input "text" at bounding box center [318, 371] width 596 height 26
paste input "34400"
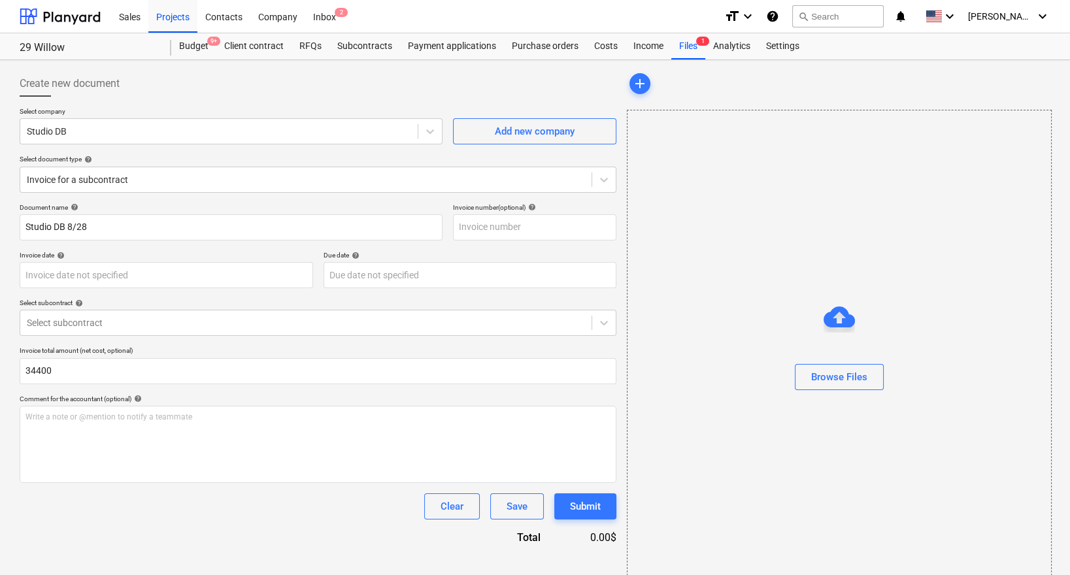
type input "34,400.00"
click at [103, 504] on div "Clear Save Submit" at bounding box center [318, 506] width 596 height 26
click at [162, 324] on div at bounding box center [306, 322] width 558 height 13
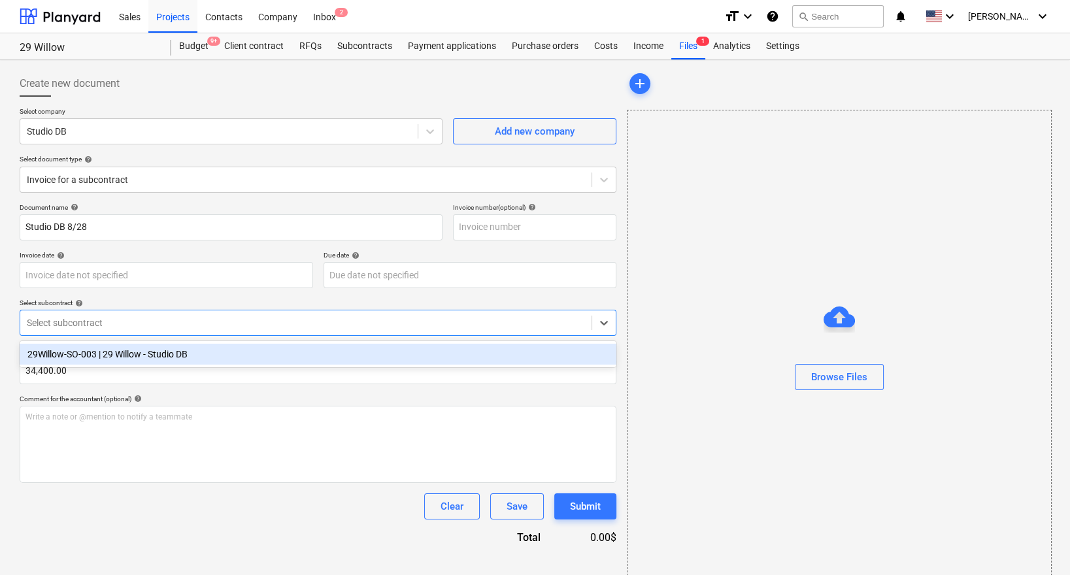
click at [157, 357] on div "29Willow-SO-003 | 29 Willow - Studio DB" at bounding box center [318, 354] width 596 height 21
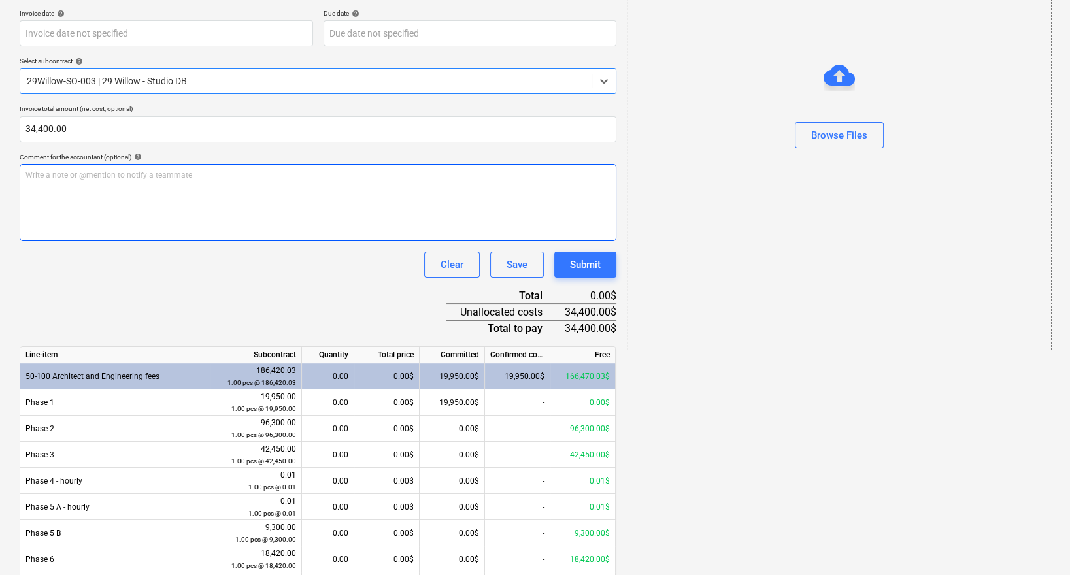
scroll to position [248, 0]
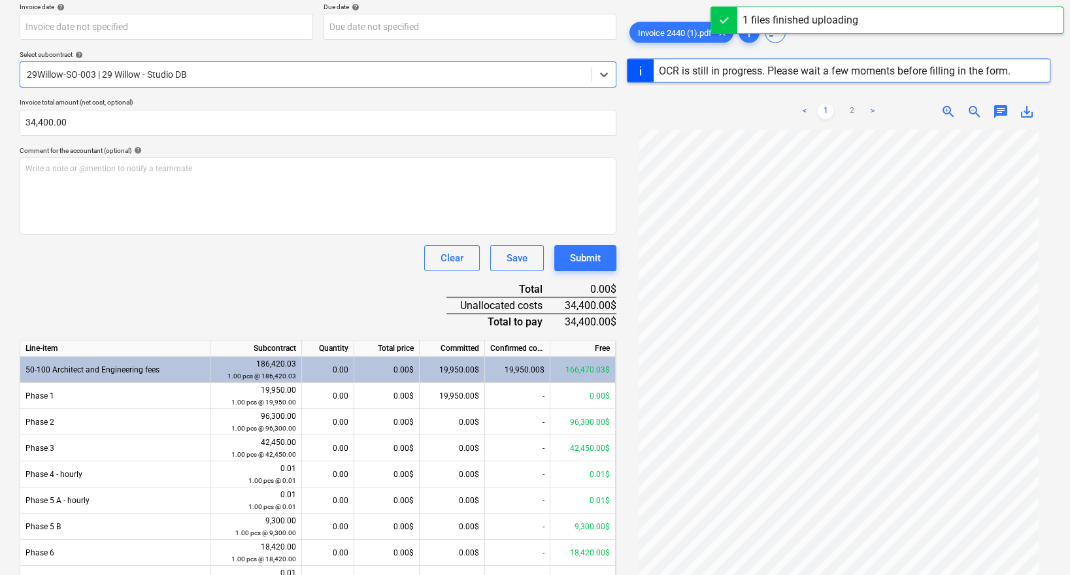
type input "[DATE]"
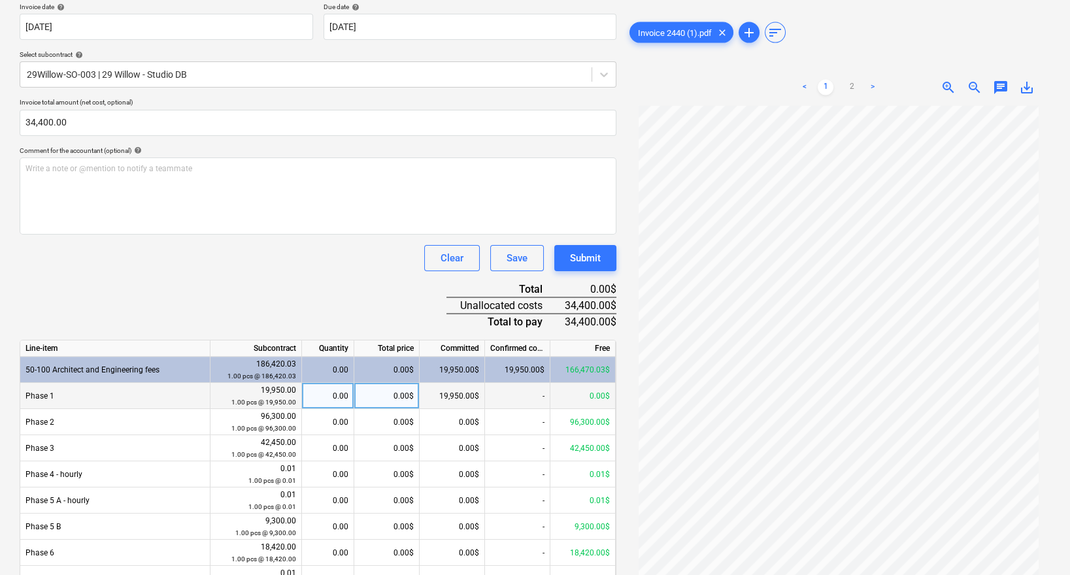
click at [391, 395] on div "0.00$" at bounding box center [386, 396] width 65 height 26
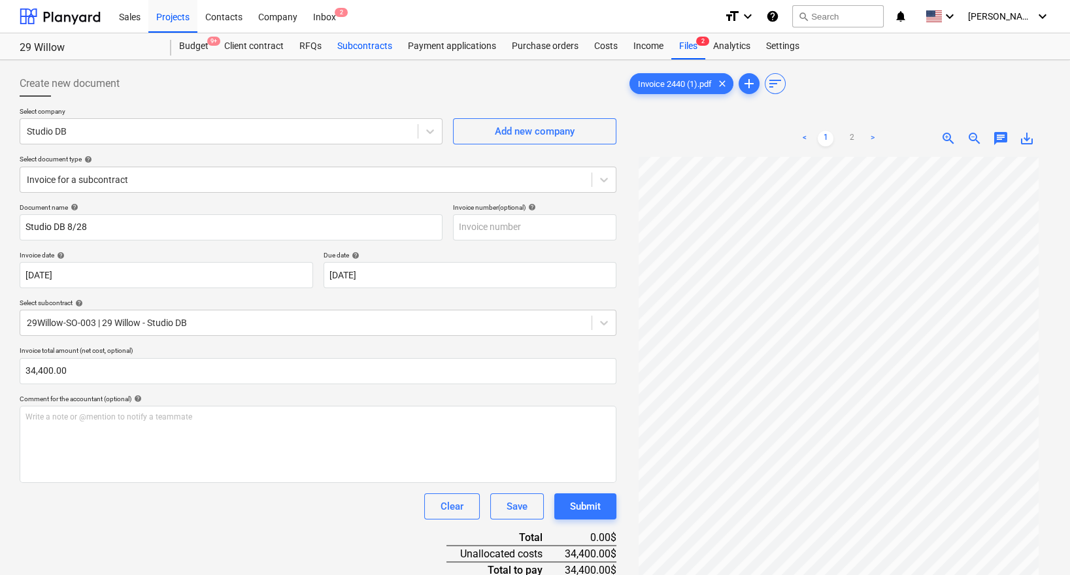
click at [372, 46] on div "Subcontracts" at bounding box center [364, 46] width 71 height 26
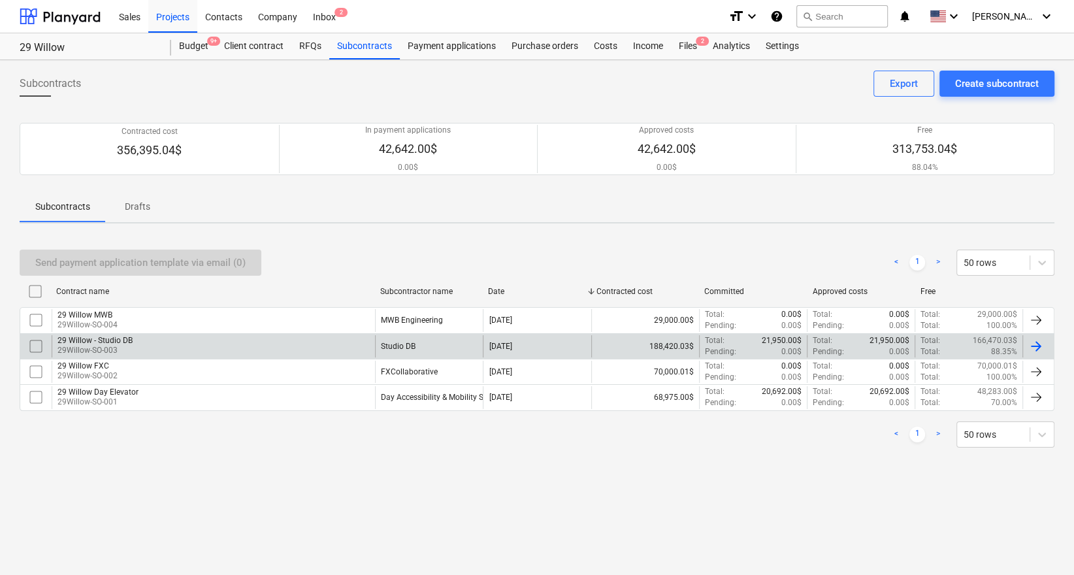
click at [141, 351] on div "29 Willow - Studio DB 29Willow-SO-003" at bounding box center [213, 346] width 323 height 22
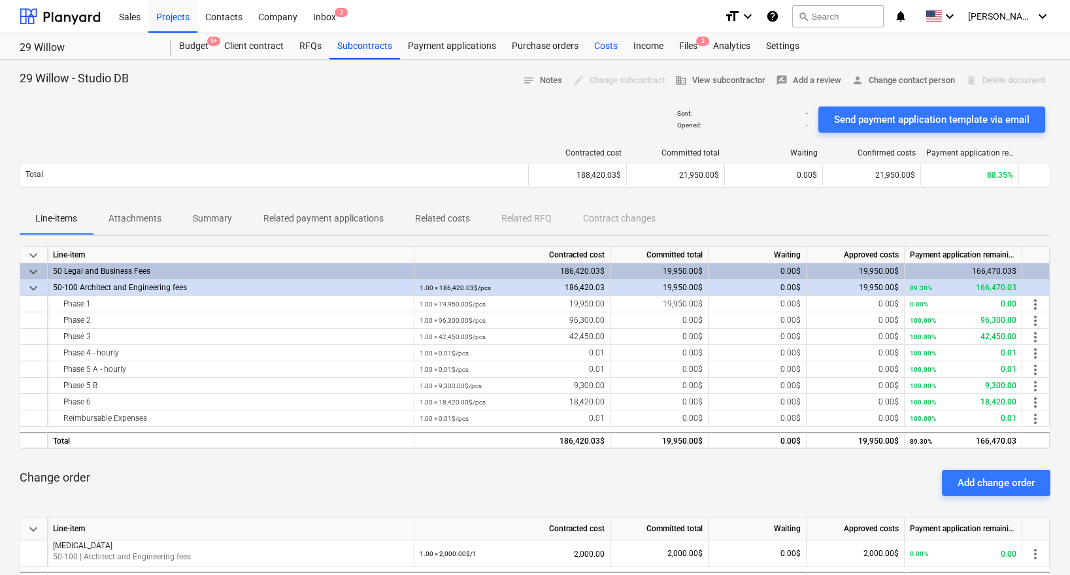
click at [619, 50] on div "Costs" at bounding box center [605, 46] width 39 height 26
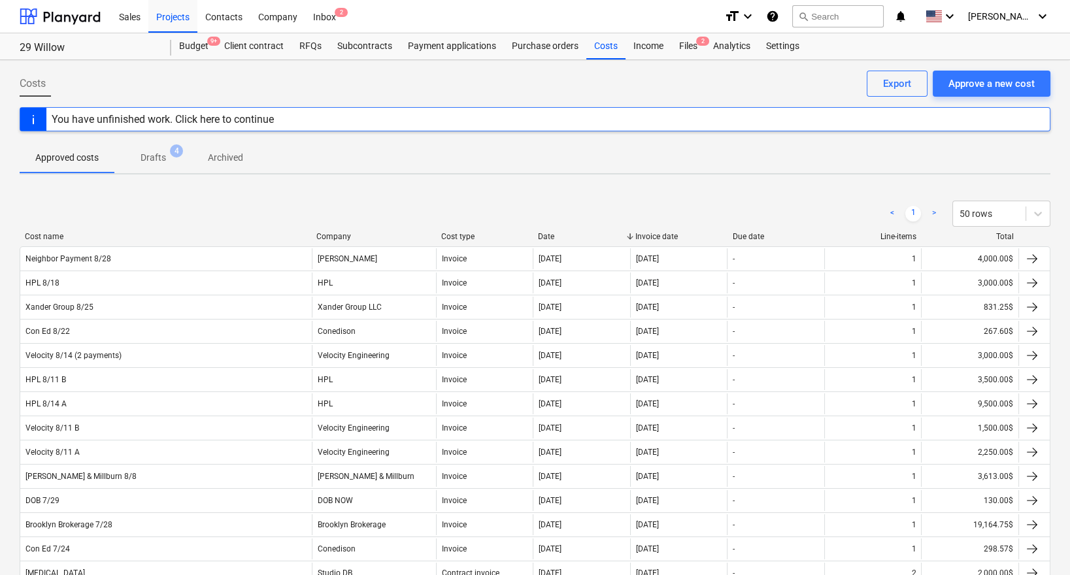
click at [392, 197] on div "< 1 > 50 rows" at bounding box center [535, 213] width 1030 height 37
click at [372, 54] on div "Subcontracts" at bounding box center [364, 46] width 71 height 26
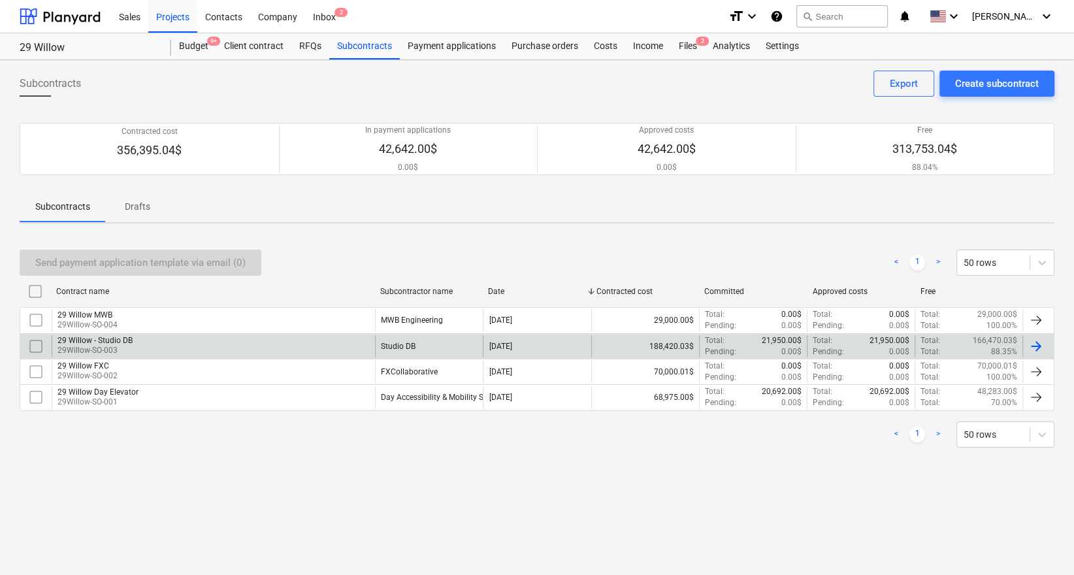
click at [275, 350] on div "29 Willow - Studio DB 29Willow-SO-003" at bounding box center [213, 346] width 323 height 22
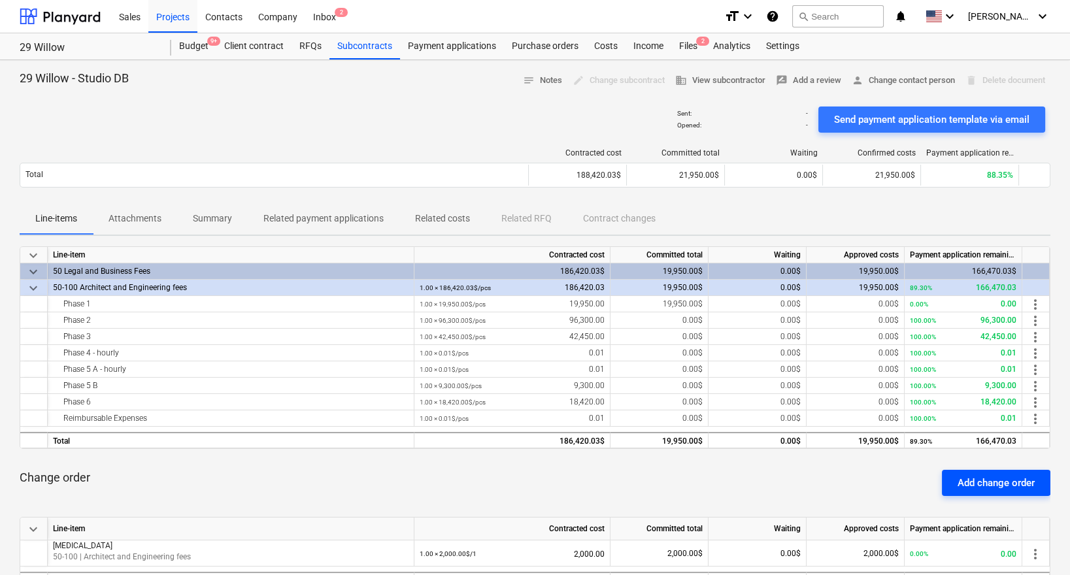
click at [955, 489] on button "Add change order" at bounding box center [995, 483] width 108 height 26
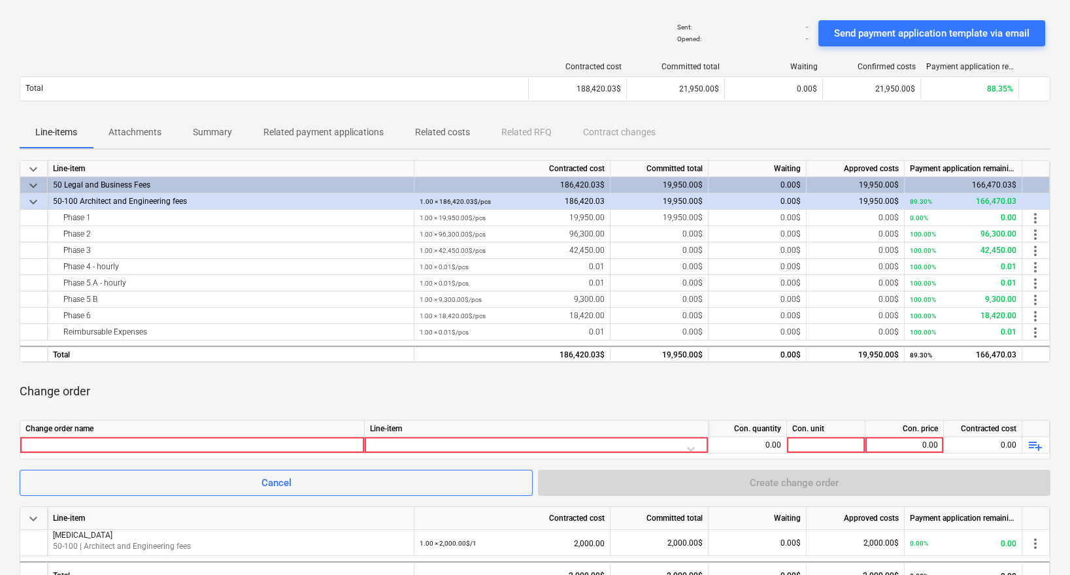
scroll to position [88, 0]
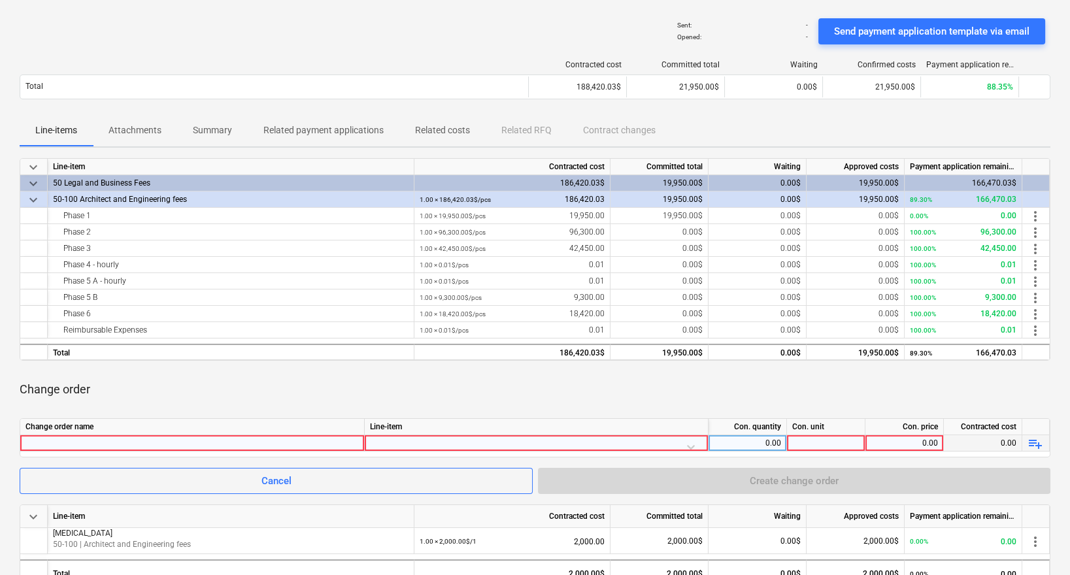
click at [278, 441] on div at bounding box center [191, 443] width 333 height 16
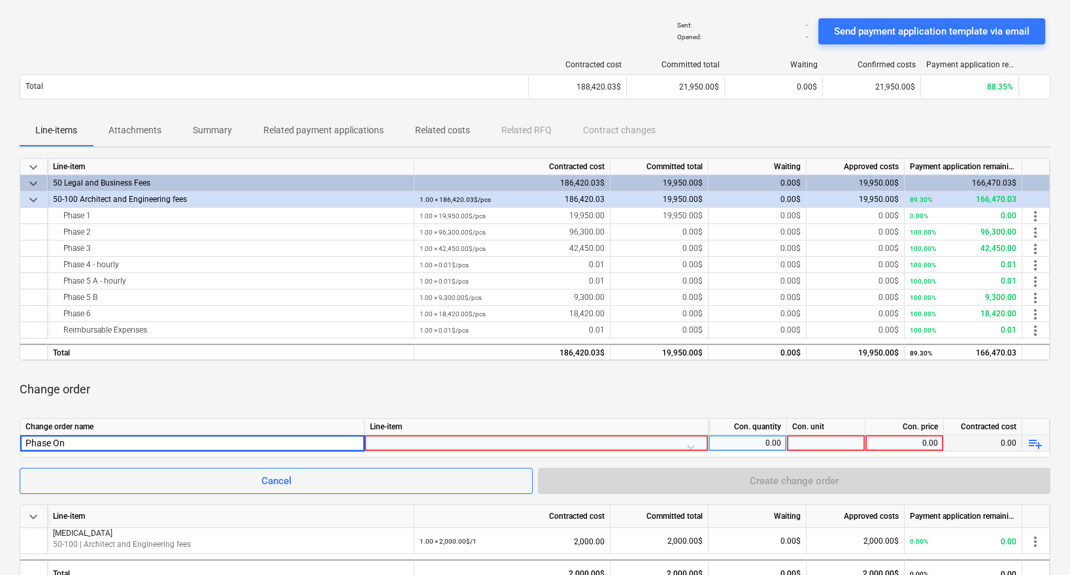
type input "Phase One"
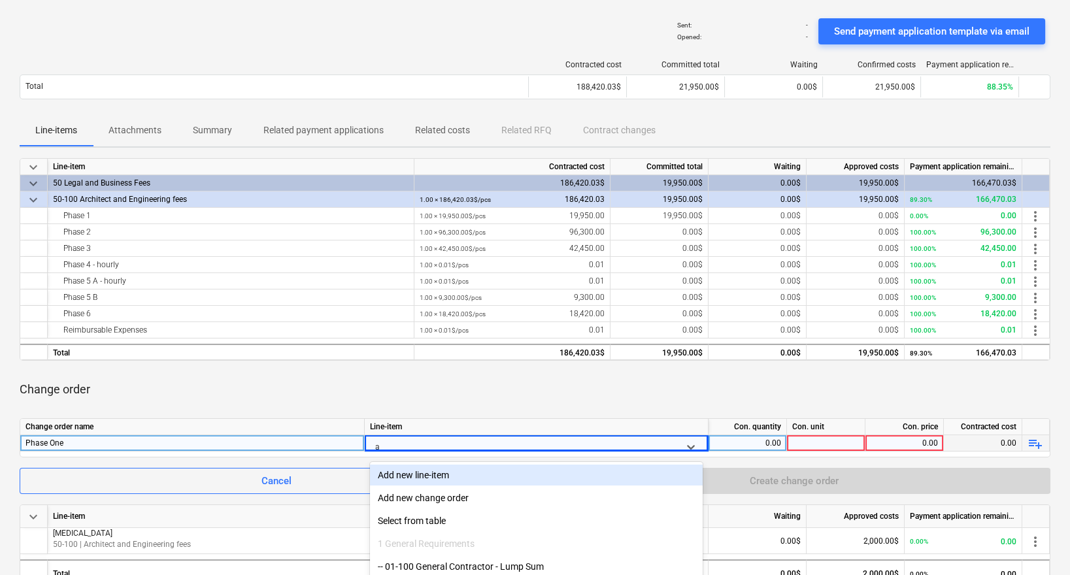
scroll to position [178, 0]
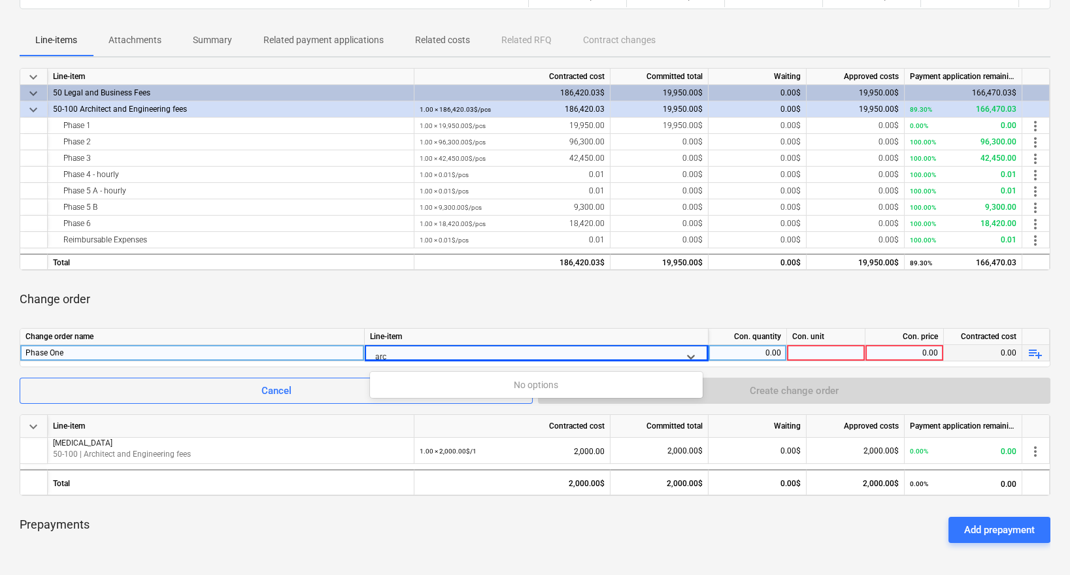
type input "arch"
click at [491, 378] on div "-- 50-100 Architect and Engineering fees" at bounding box center [536, 384] width 333 height 21
click at [809, 353] on div at bounding box center [826, 353] width 78 height 16
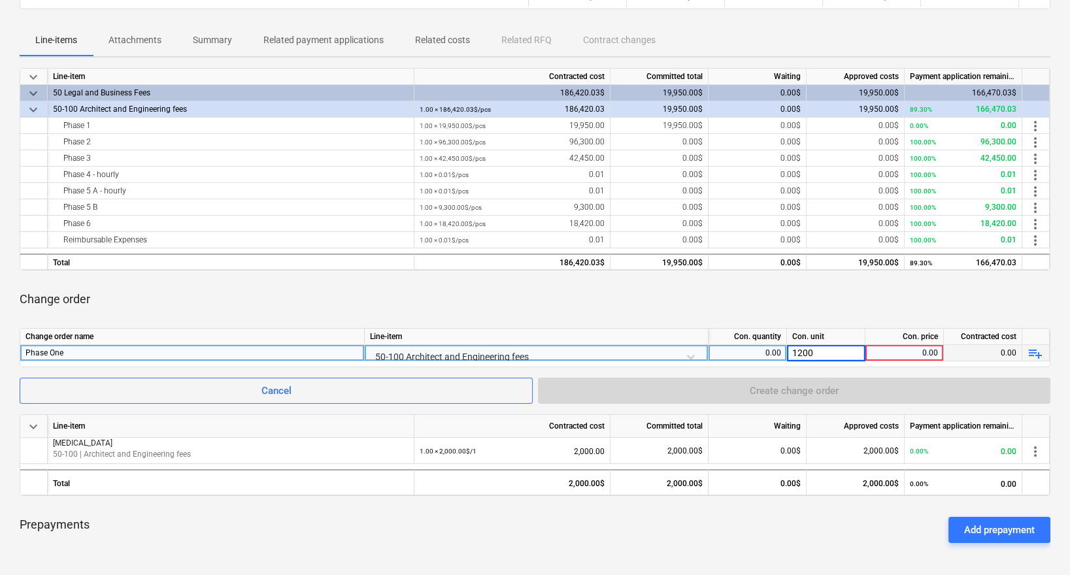
type input "12000"
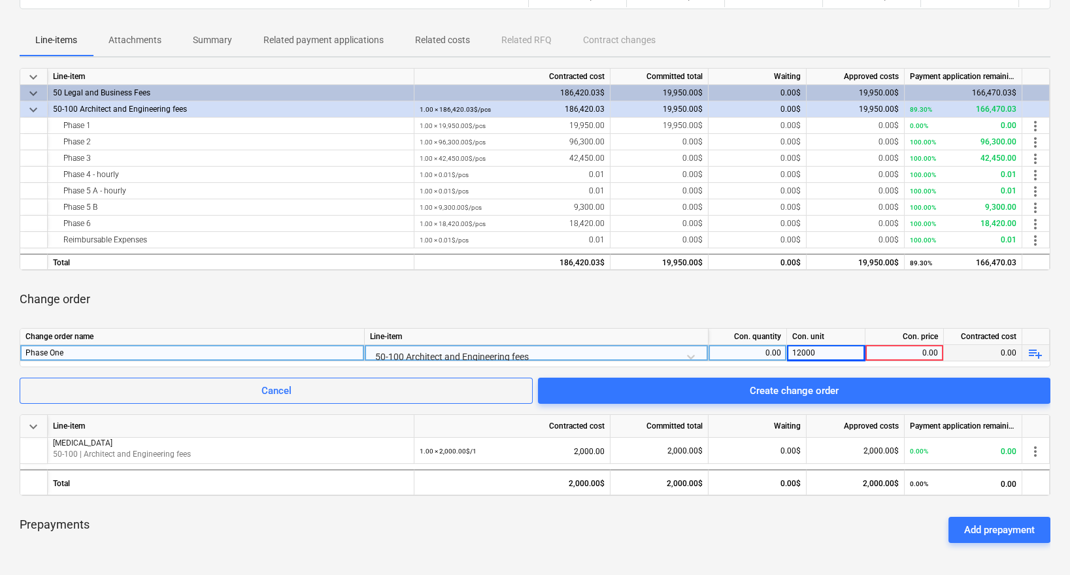
click at [793, 311] on div "Change order" at bounding box center [535, 299] width 1030 height 37
click at [770, 350] on div "0.00" at bounding box center [746, 353] width 67 height 16
type input "1"
click at [802, 270] on div "keyboard_arrow_down Line-item Contracted cost Committed total Waiting Approved …" at bounding box center [535, 310] width 1030 height 485
click at [928, 350] on div "0.00" at bounding box center [903, 353] width 67 height 16
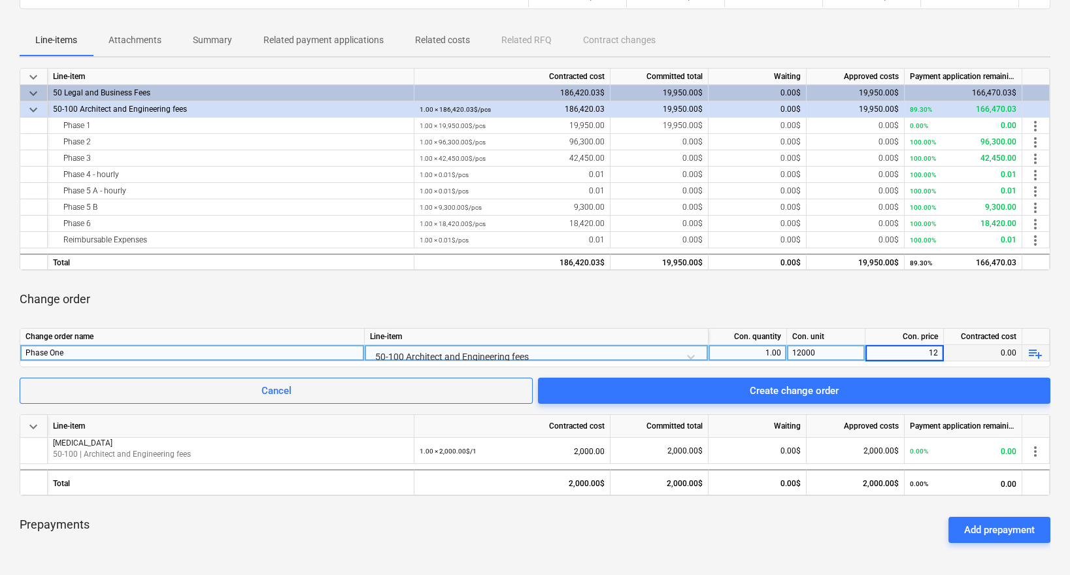
type input "1"
click at [851, 355] on div "12000" at bounding box center [826, 353] width 78 height 16
click at [878, 349] on div "0.00" at bounding box center [903, 353] width 67 height 16
type input "12000"
click at [867, 294] on div "Change order" at bounding box center [535, 299] width 1030 height 37
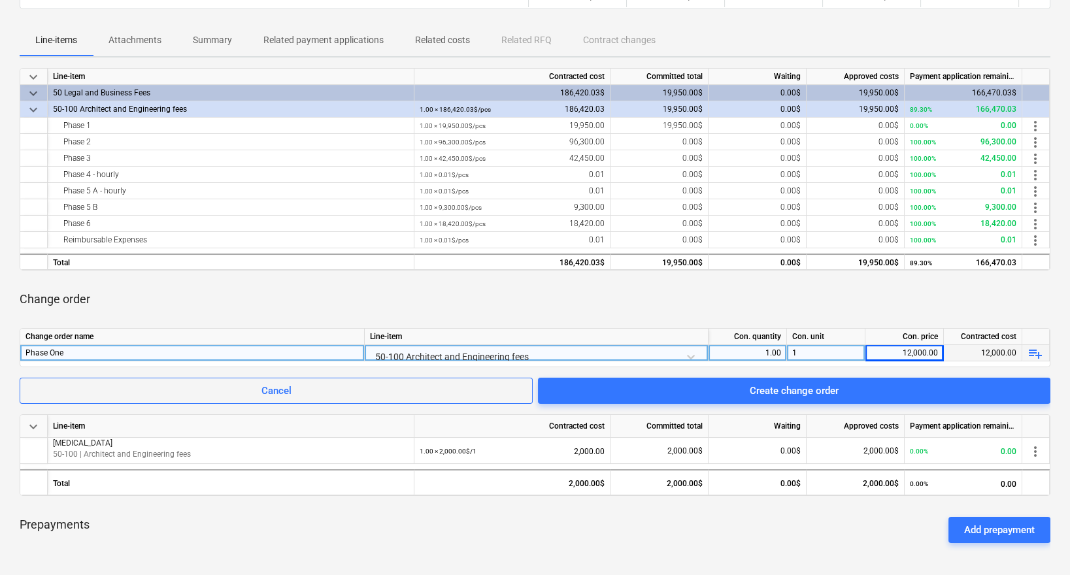
click at [759, 304] on div "Change order" at bounding box center [535, 299] width 1030 height 37
click at [226, 348] on div "Phase One" at bounding box center [191, 353] width 333 height 16
type input "Phase One - Schematic Design 100%"
click at [384, 281] on div "Change order" at bounding box center [535, 299] width 1030 height 37
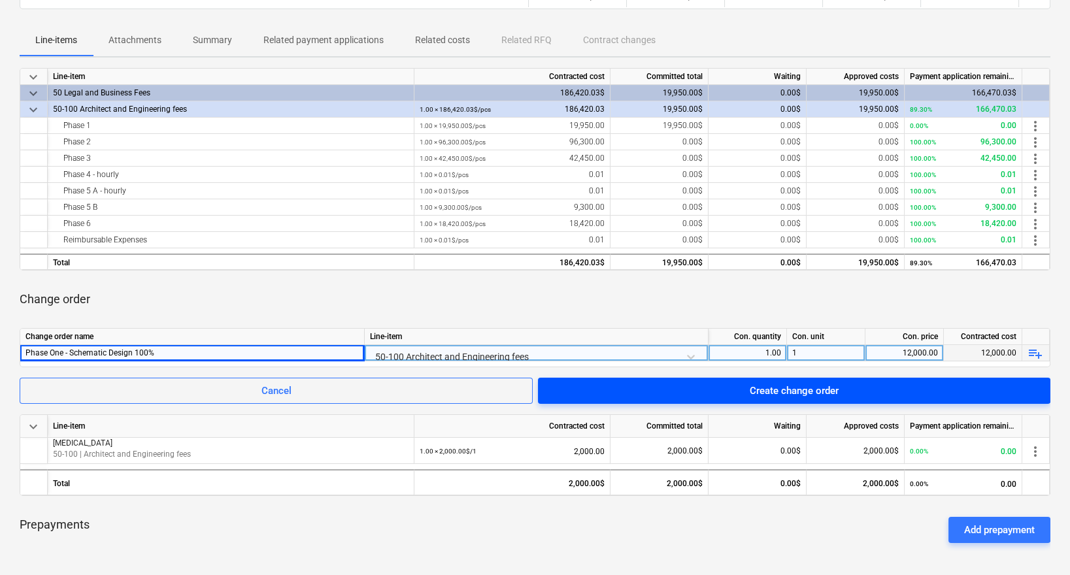
click at [943, 387] on span "Create change order" at bounding box center [793, 390] width 481 height 17
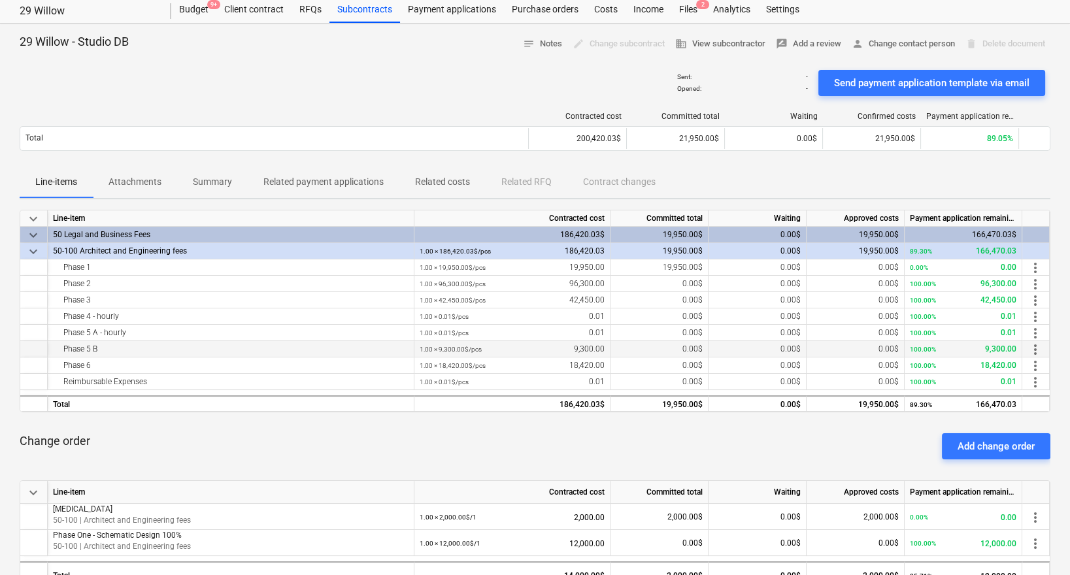
scroll to position [26, 0]
